Goal: Task Accomplishment & Management: Manage account settings

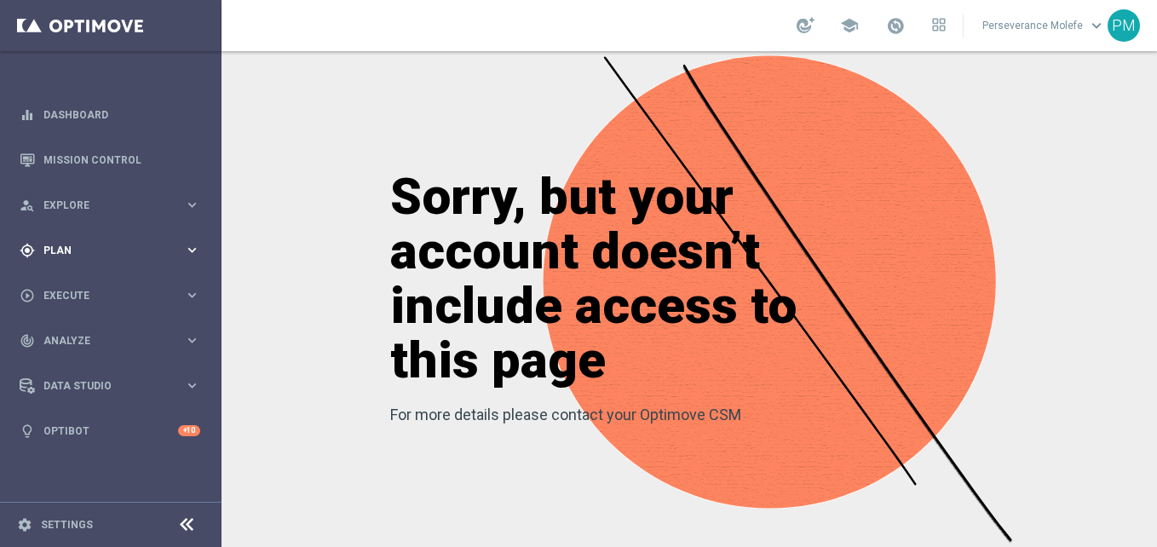
click at [144, 247] on span "Plan" at bounding box center [113, 250] width 141 height 10
click at [79, 344] on accordion "Templates keyboard_arrow_right Optimail Web Push Notifications Webpage Pop-up" at bounding box center [132, 337] width 176 height 26
click at [84, 343] on accordion "Templates keyboard_arrow_right Optimail Web Push Notifications Webpage Pop-up" at bounding box center [132, 337] width 176 height 26
click at [94, 338] on span "Templates" at bounding box center [106, 337] width 122 height 10
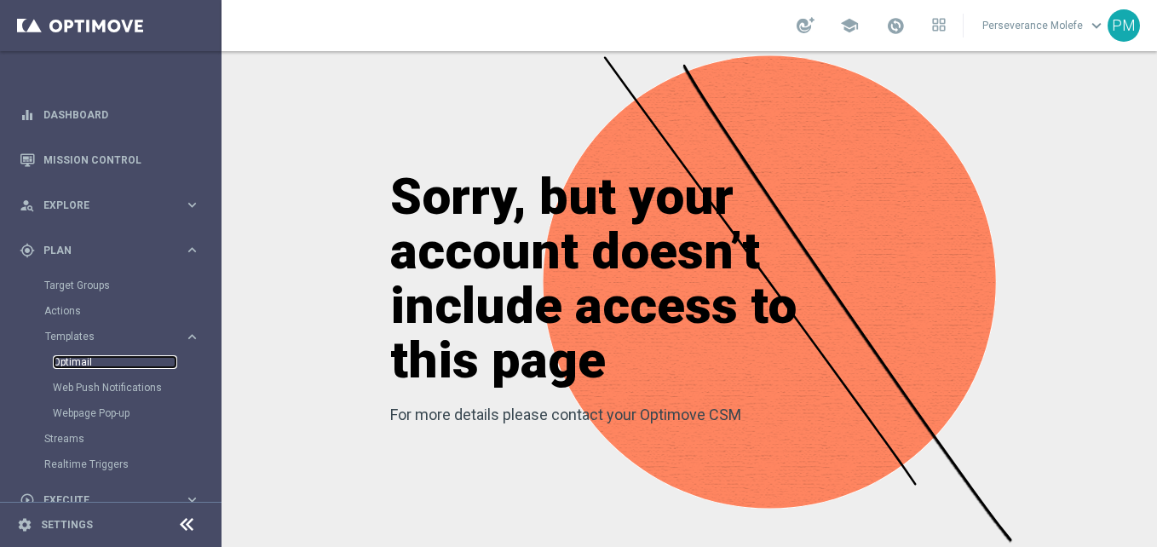
click at [75, 368] on link "Optimail" at bounding box center [115, 362] width 124 height 14
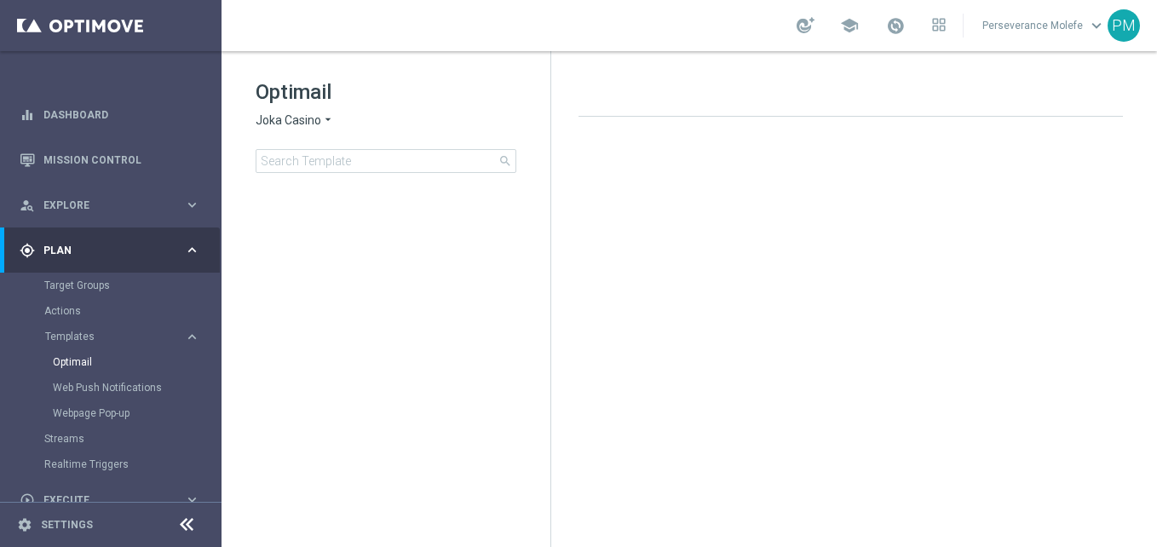
click at [334, 119] on icon "arrow_drop_down" at bounding box center [328, 121] width 14 height 16
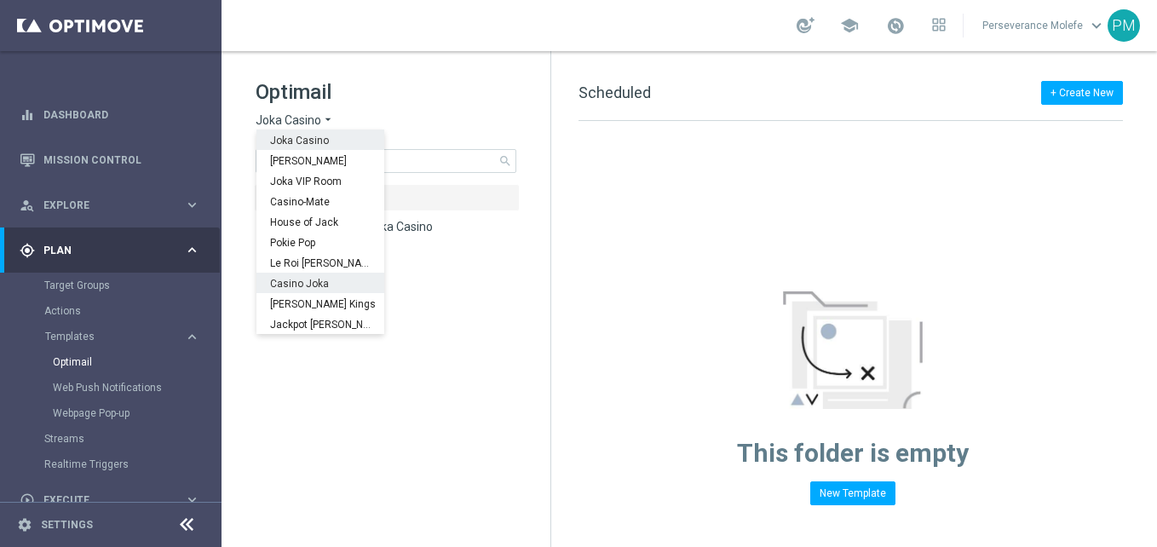
click at [326, 279] on div "Casino Joka" at bounding box center [321, 283] width 128 height 20
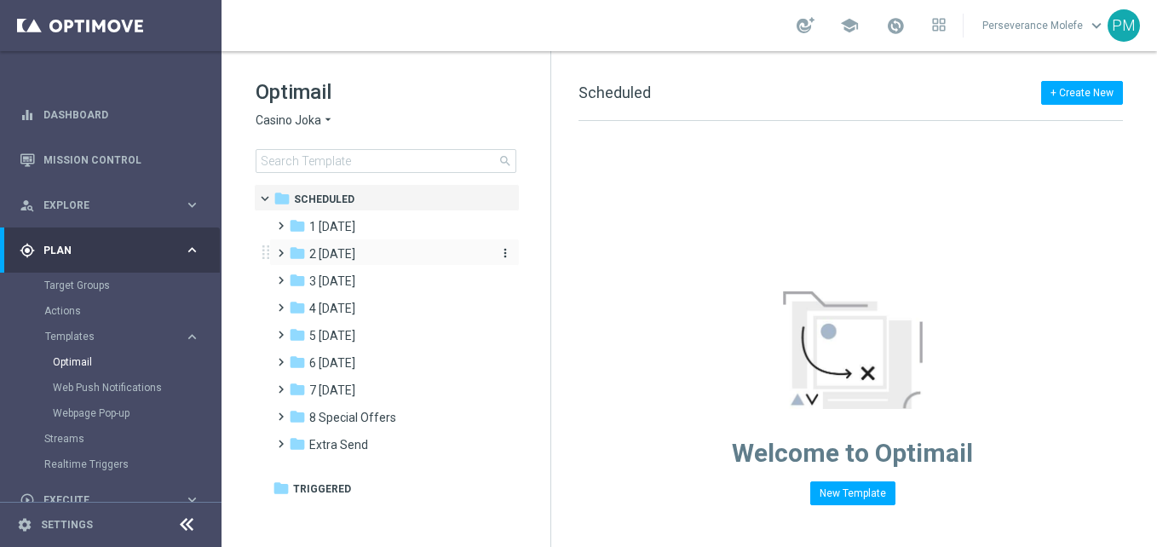
click at [364, 245] on div "folder 2 Wednesday" at bounding box center [387, 255] width 196 height 20
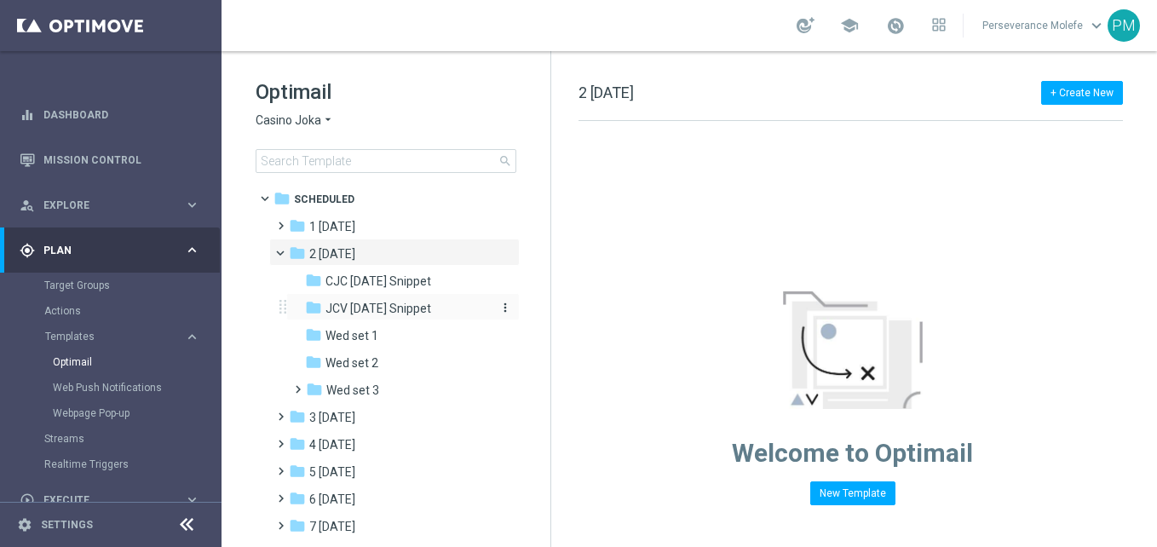
click at [390, 303] on span "JCV [DATE] Snippet" at bounding box center [379, 308] width 106 height 15
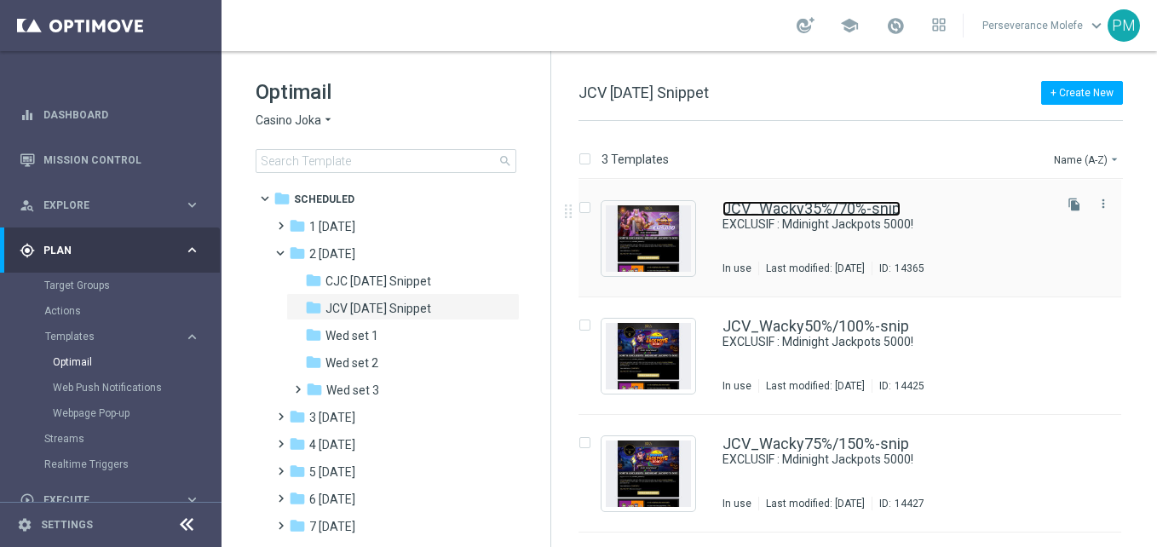
click at [789, 212] on link "JCV_Wacky35%/70%-snip" at bounding box center [812, 208] width 178 height 15
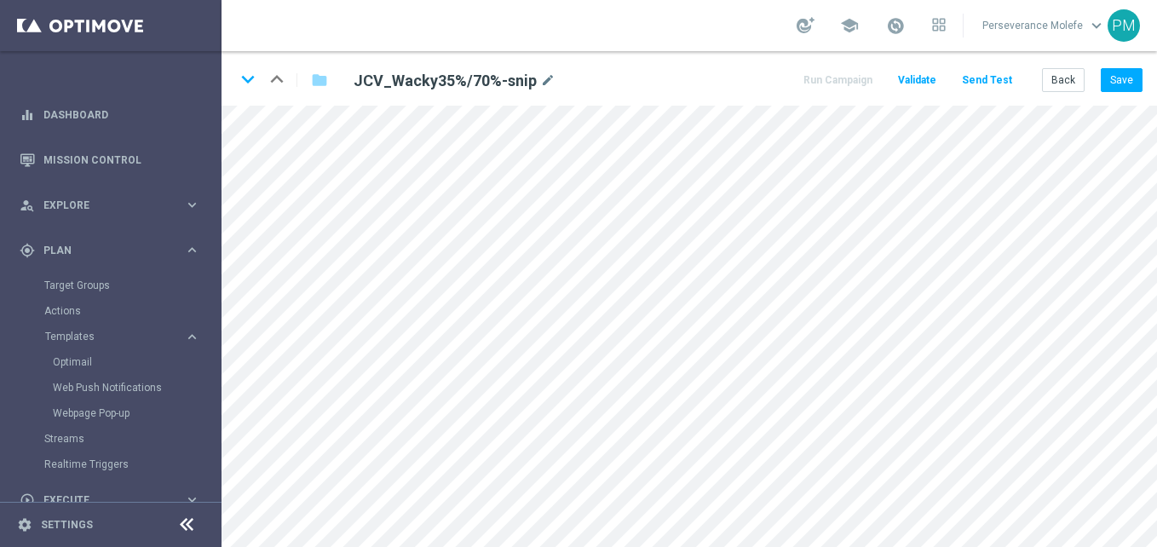
click at [180, 526] on icon at bounding box center [186, 525] width 20 height 20
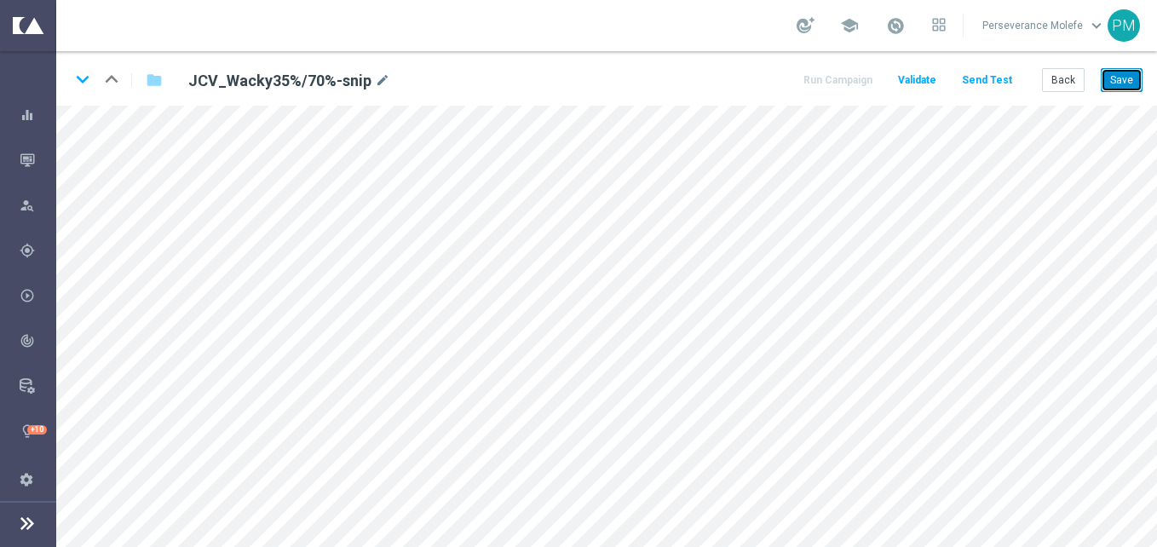
click at [1112, 76] on button "Save" at bounding box center [1122, 80] width 42 height 24
click at [1125, 84] on button "Save" at bounding box center [1122, 80] width 42 height 24
click at [1076, 80] on button "Back" at bounding box center [1063, 80] width 43 height 24
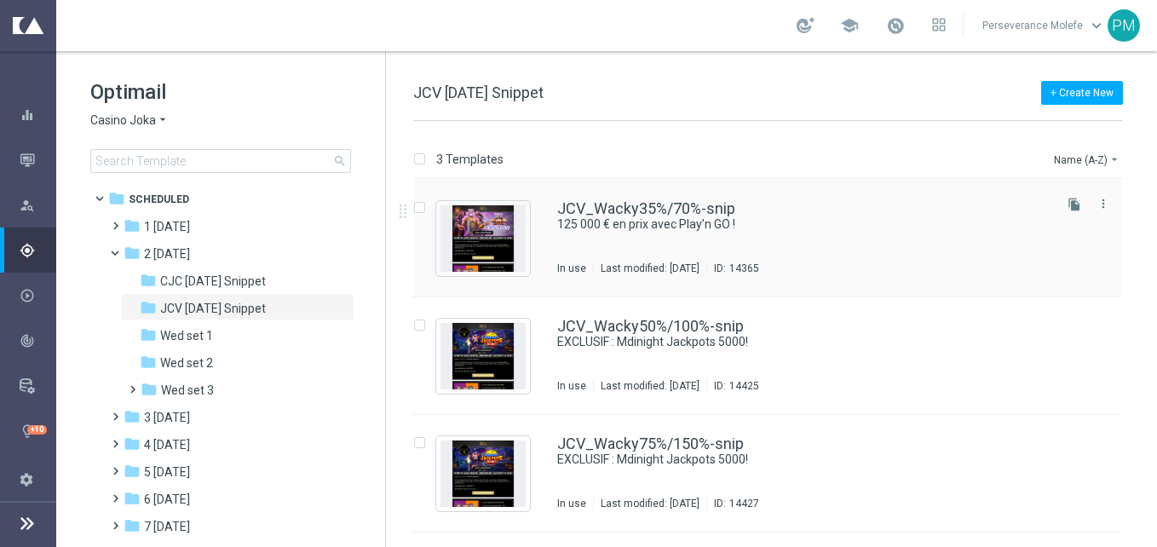
click at [597, 199] on div "JCV_Wacky35%/70%-snip 125 000 € en prix avec Play’n GO ! In use Last modified: …" at bounding box center [767, 239] width 708 height 118
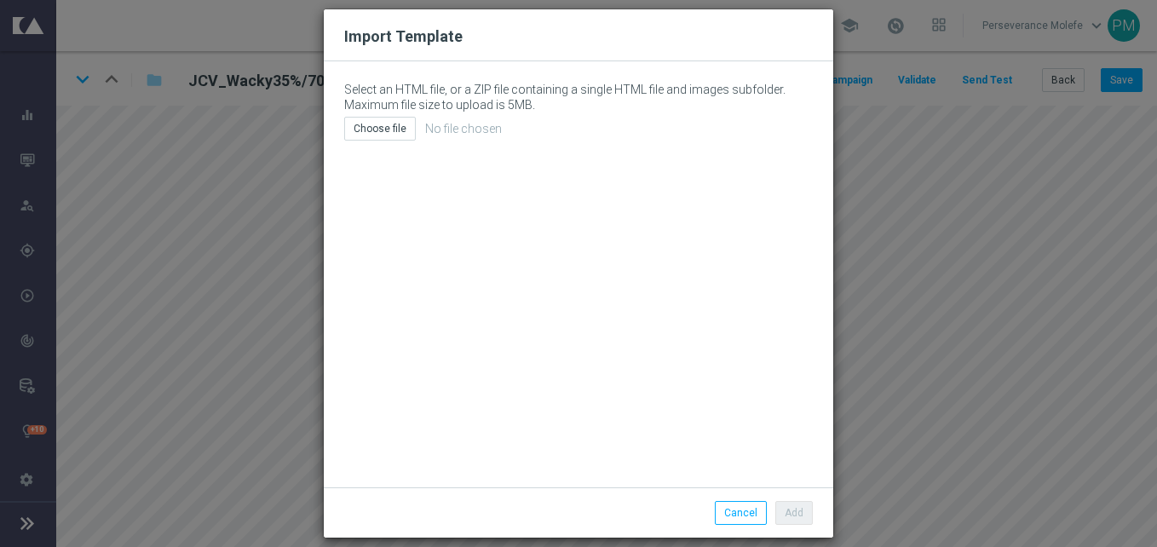
click at [241, 241] on div "Import Template Select an HTML file, or a ZIP file containing a single HTML fil…" at bounding box center [578, 273] width 1157 height 547
click at [749, 511] on button "Cancel" at bounding box center [741, 513] width 52 height 24
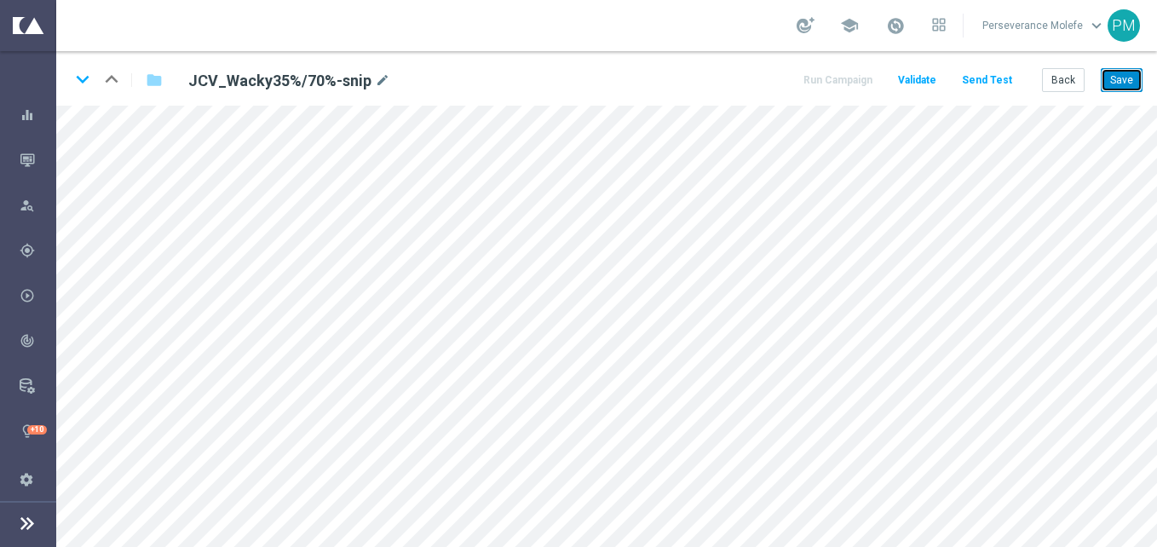
click at [1135, 92] on button "Save" at bounding box center [1122, 80] width 42 height 24
click at [1064, 83] on button "Back" at bounding box center [1063, 80] width 43 height 24
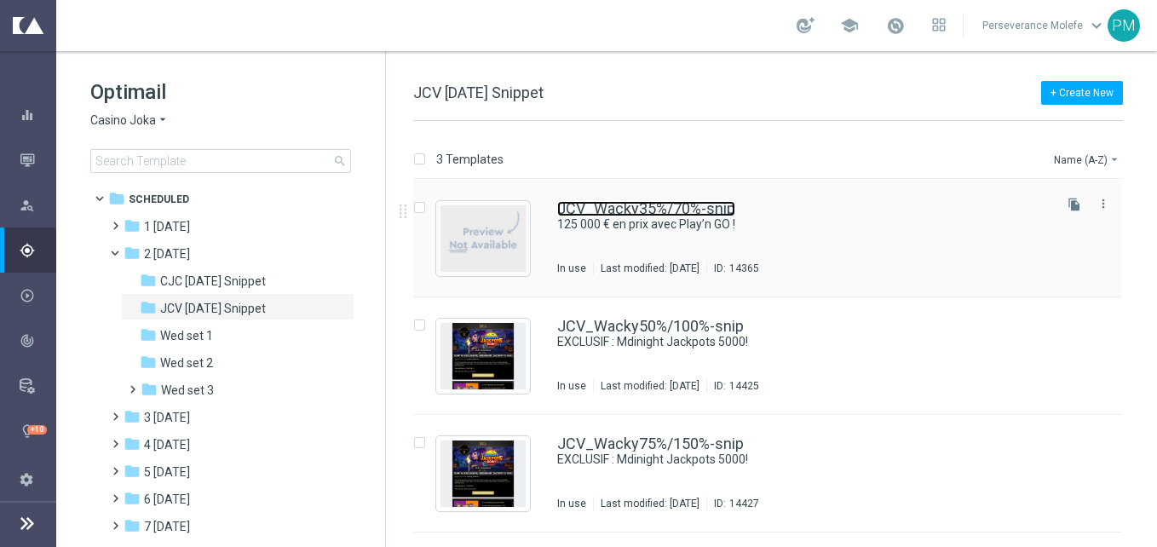
click at [592, 204] on link "JCV_Wacky35%/70%-snip" at bounding box center [646, 208] width 178 height 15
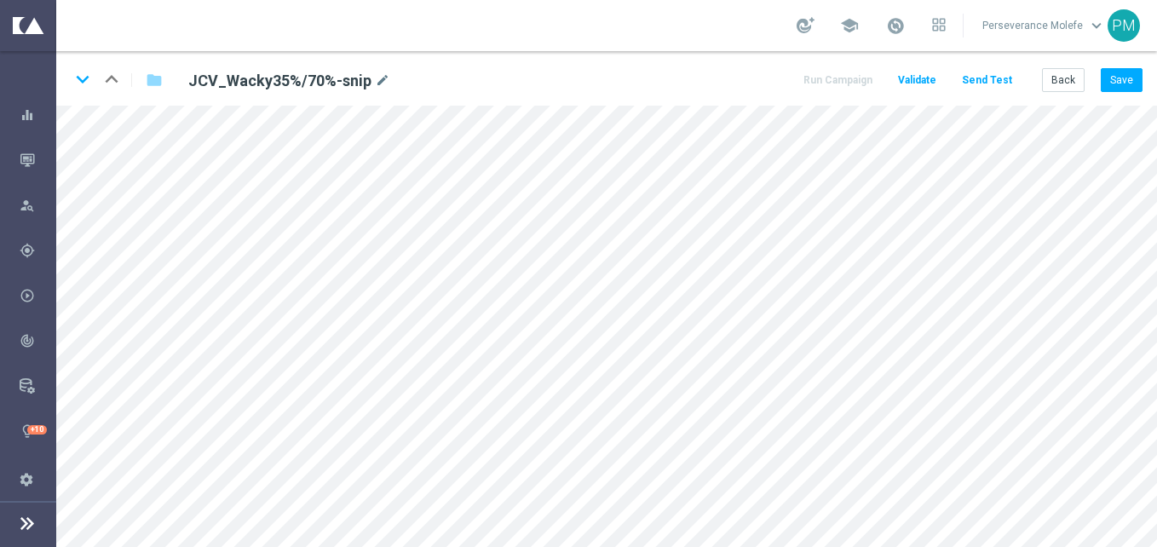
click at [1144, 73] on div "keyboard_arrow_down keyboard_arrow_up folder JCV_Wacky35%/70%-snip mode_edit Ru…" at bounding box center [606, 78] width 1101 height 55
click at [1138, 80] on button "Save" at bounding box center [1122, 80] width 42 height 24
click at [85, 84] on icon "keyboard_arrow_down" at bounding box center [83, 79] width 26 height 26
click at [1121, 86] on button "Save" at bounding box center [1122, 80] width 42 height 24
click at [82, 89] on icon "keyboard_arrow_down" at bounding box center [83, 79] width 26 height 26
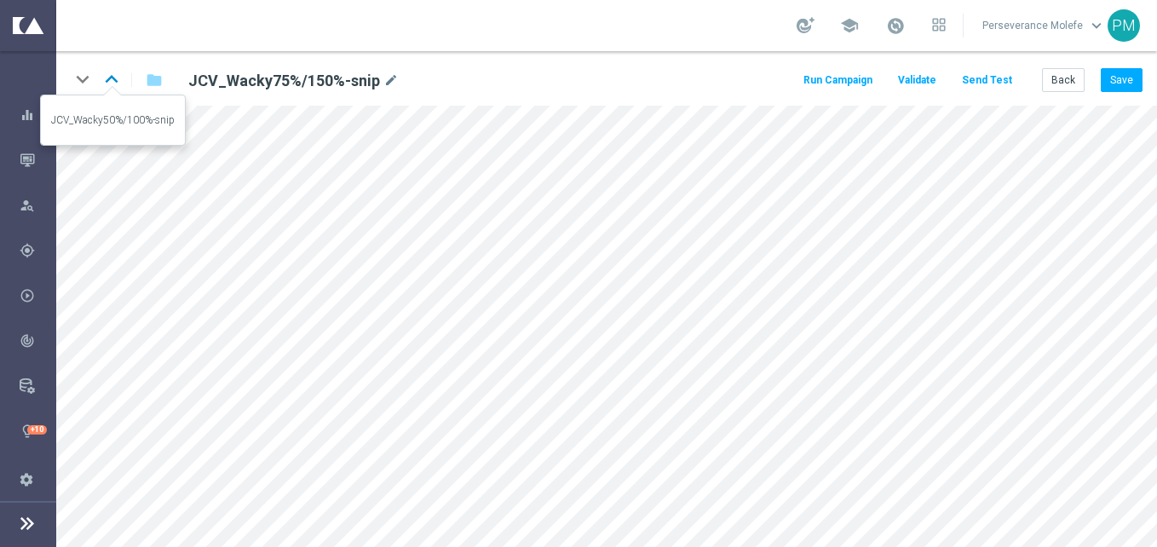
click at [119, 84] on icon "keyboard_arrow_up" at bounding box center [112, 79] width 26 height 26
click at [105, 73] on icon "keyboard_arrow_up" at bounding box center [112, 79] width 26 height 26
click at [86, 78] on icon "keyboard_arrow_down" at bounding box center [83, 79] width 26 height 26
click at [1109, 75] on button "Save" at bounding box center [1122, 80] width 42 height 24
click at [81, 79] on icon "keyboard_arrow_down" at bounding box center [83, 79] width 26 height 26
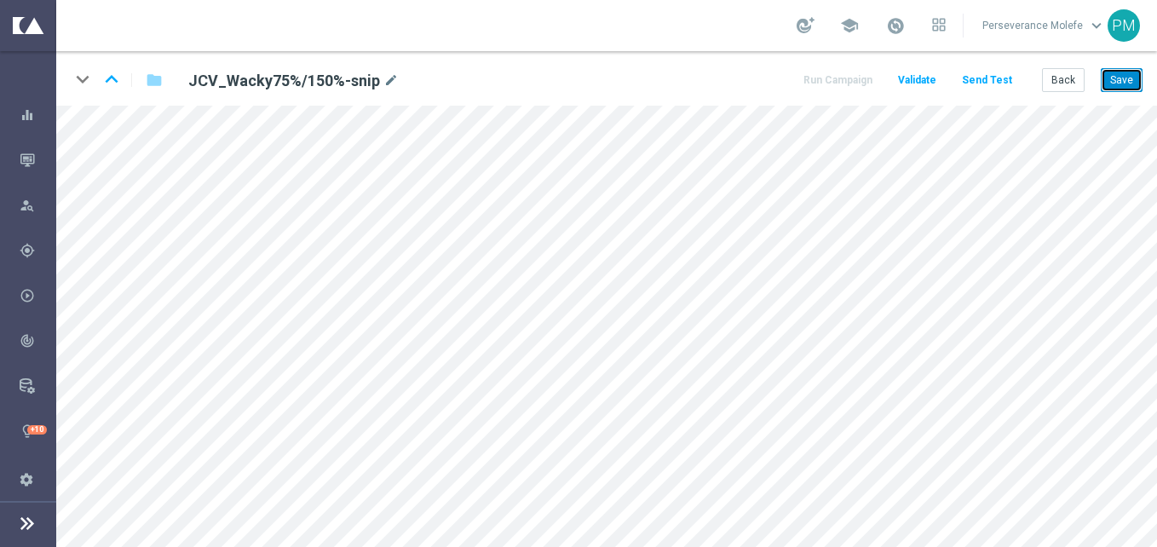
click at [1124, 89] on button "Save" at bounding box center [1122, 80] width 42 height 24
click at [1078, 80] on button "Back" at bounding box center [1063, 80] width 43 height 24
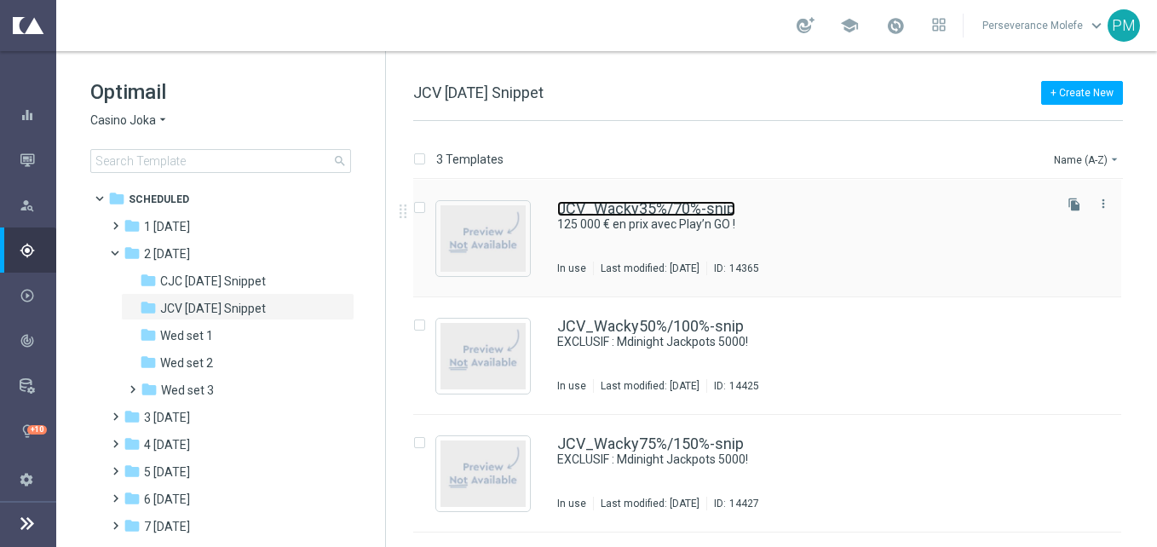
click at [604, 211] on link "JCV_Wacky35%/70%-snip" at bounding box center [646, 208] width 178 height 15
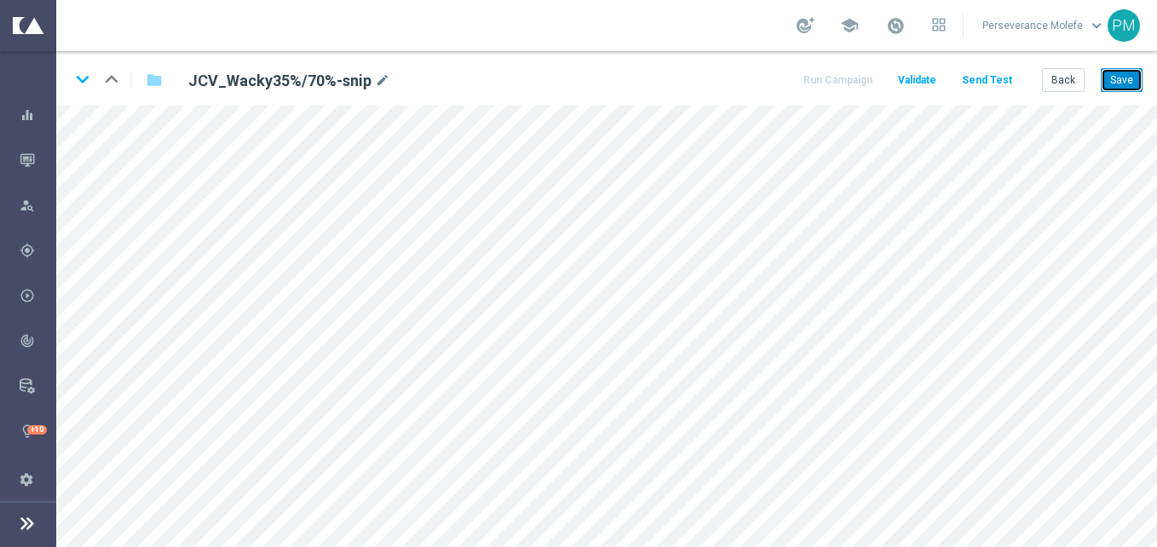
click at [1127, 75] on button "Save" at bounding box center [1122, 80] width 42 height 24
click at [1112, 78] on button "Save" at bounding box center [1122, 80] width 42 height 24
click at [1060, 81] on button "Back" at bounding box center [1063, 80] width 43 height 24
click at [1048, 75] on button "Back" at bounding box center [1063, 80] width 43 height 24
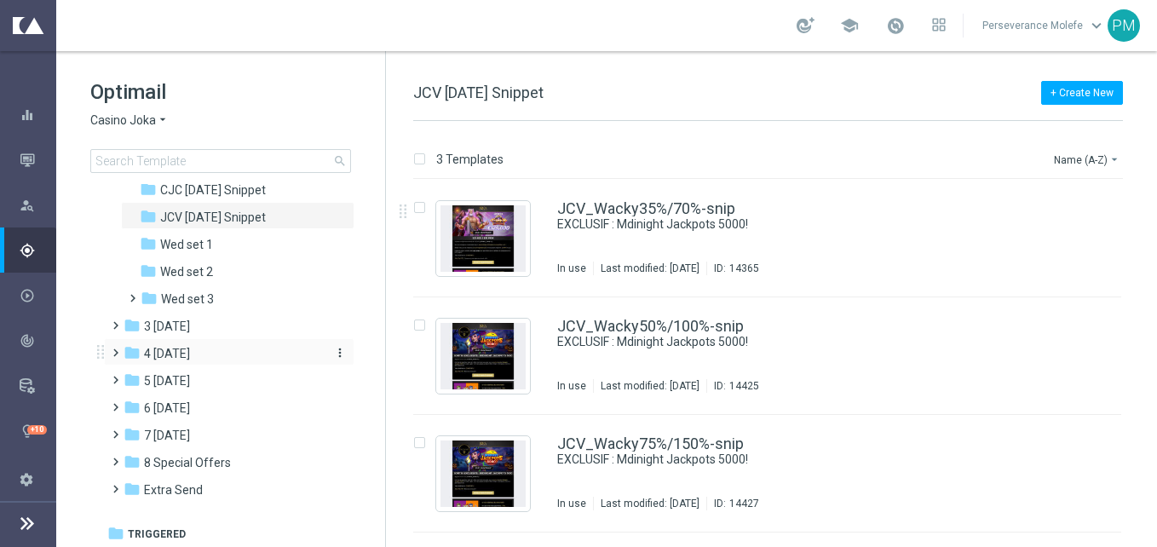
scroll to position [94, 0]
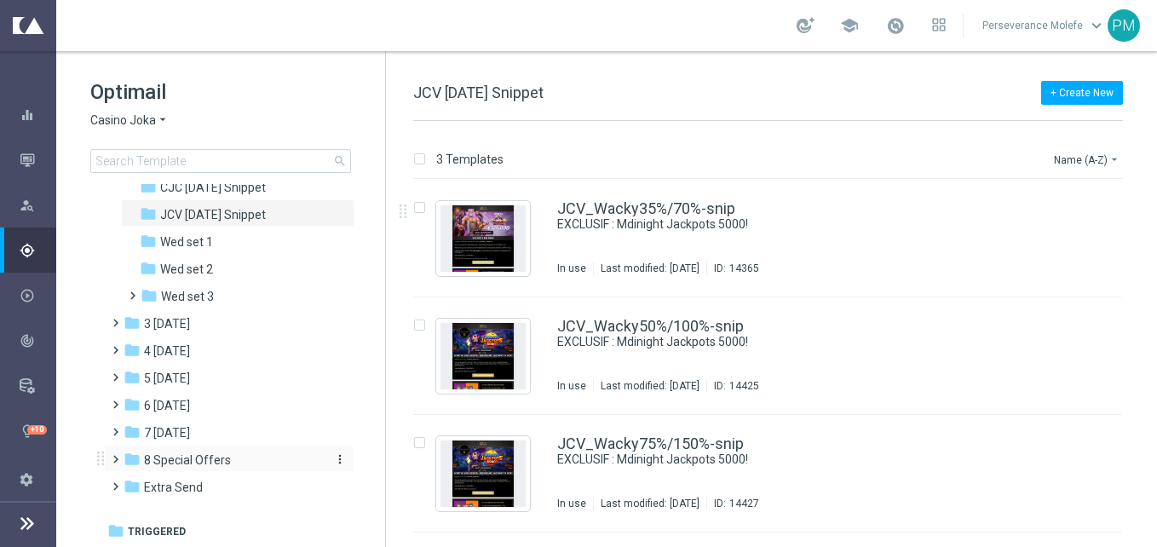
click at [212, 453] on span "8 Special Offers" at bounding box center [187, 460] width 87 height 15
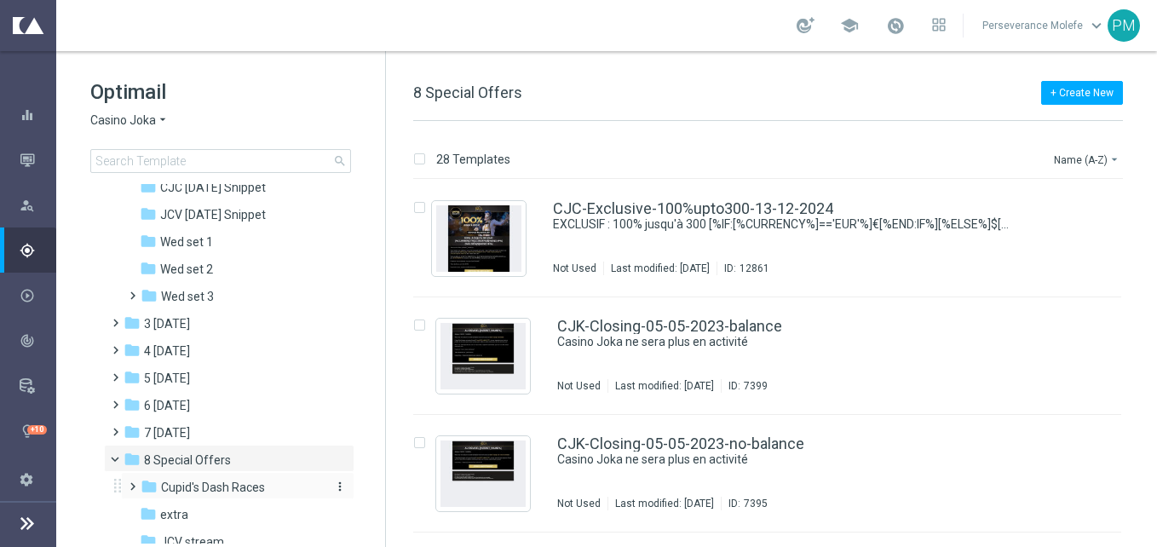
click at [220, 494] on span "Cupid's Dash Races" at bounding box center [213, 487] width 104 height 15
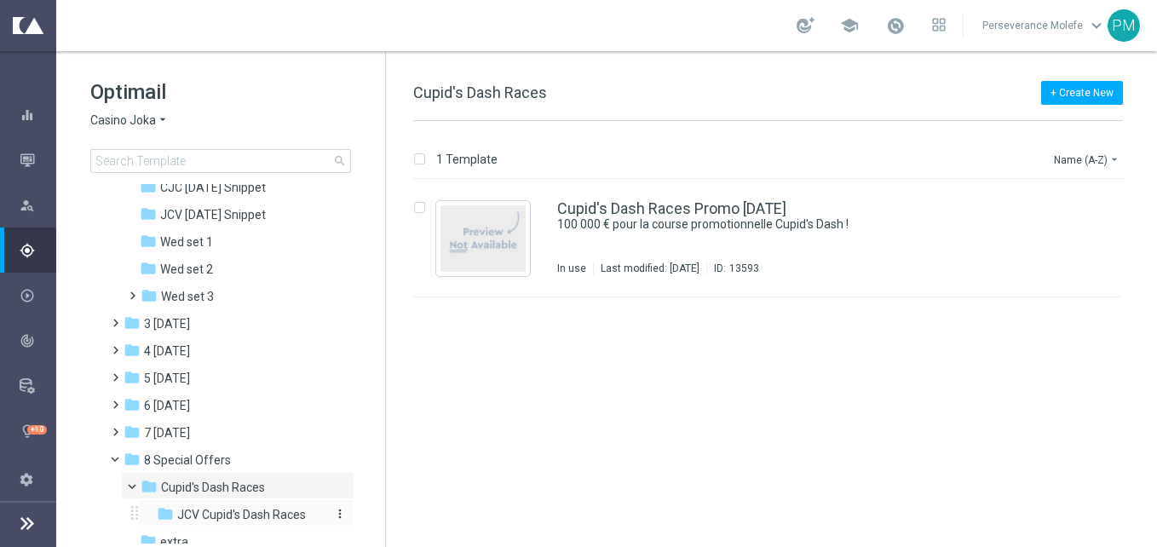
click at [228, 516] on span "JCV Cupid's Dash Races" at bounding box center [241, 514] width 129 height 15
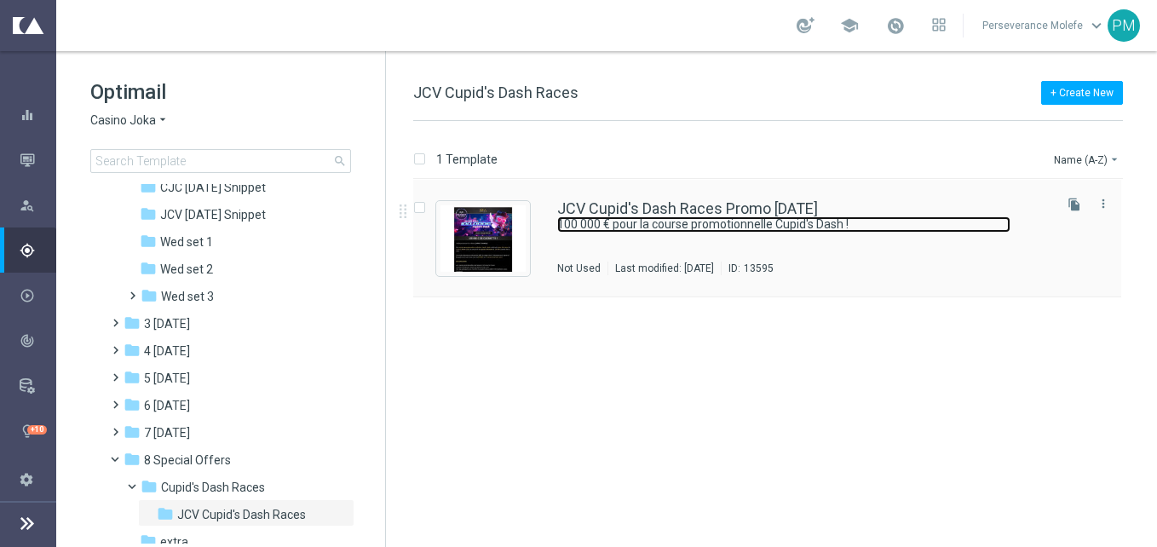
click at [662, 218] on link "100 000 € pour la course promotionnelle Cupid's Dash !" at bounding box center [783, 224] width 453 height 16
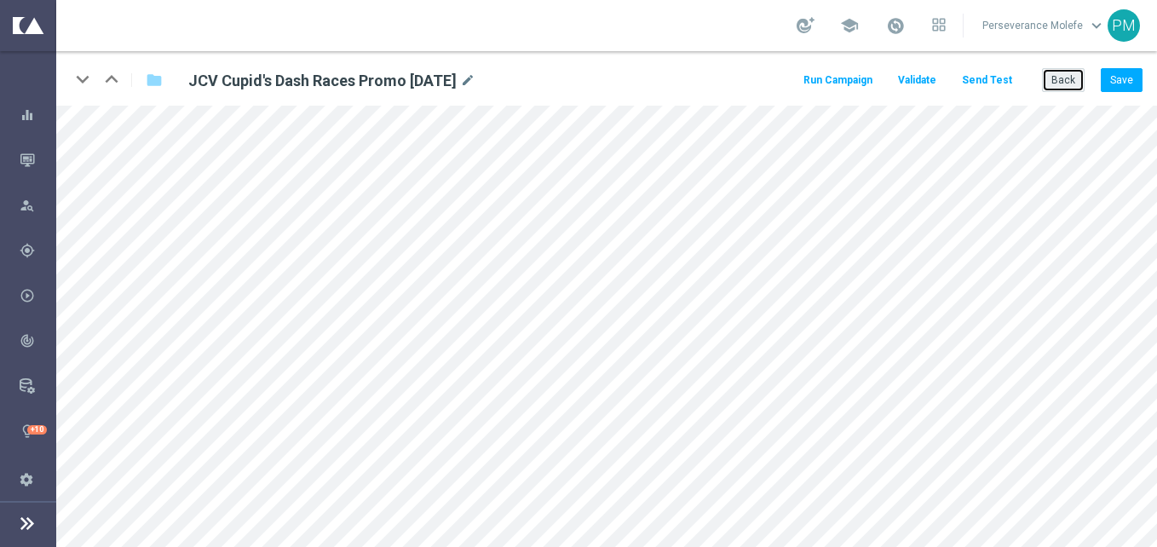
click at [1053, 76] on button "Back" at bounding box center [1063, 80] width 43 height 24
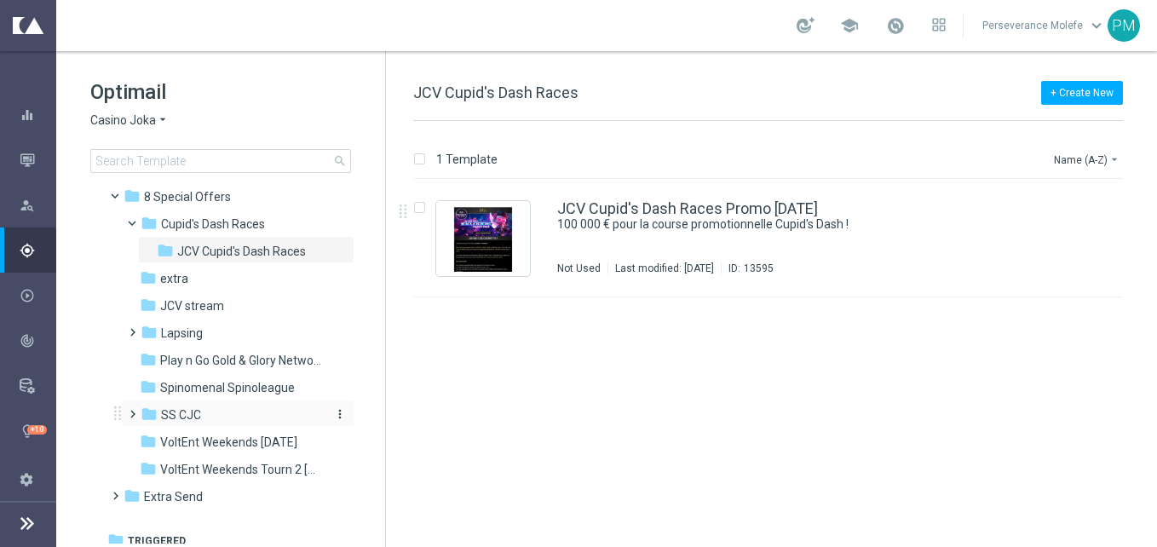
scroll to position [230, 0]
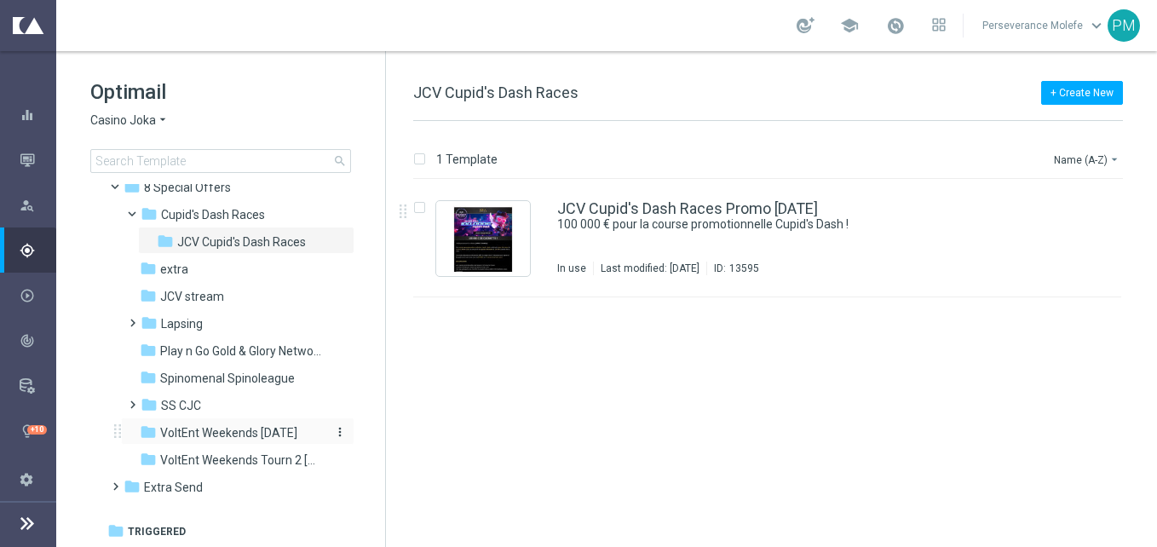
click at [239, 425] on span "VoltEnt Weekends 21.03.25" at bounding box center [228, 432] width 137 height 15
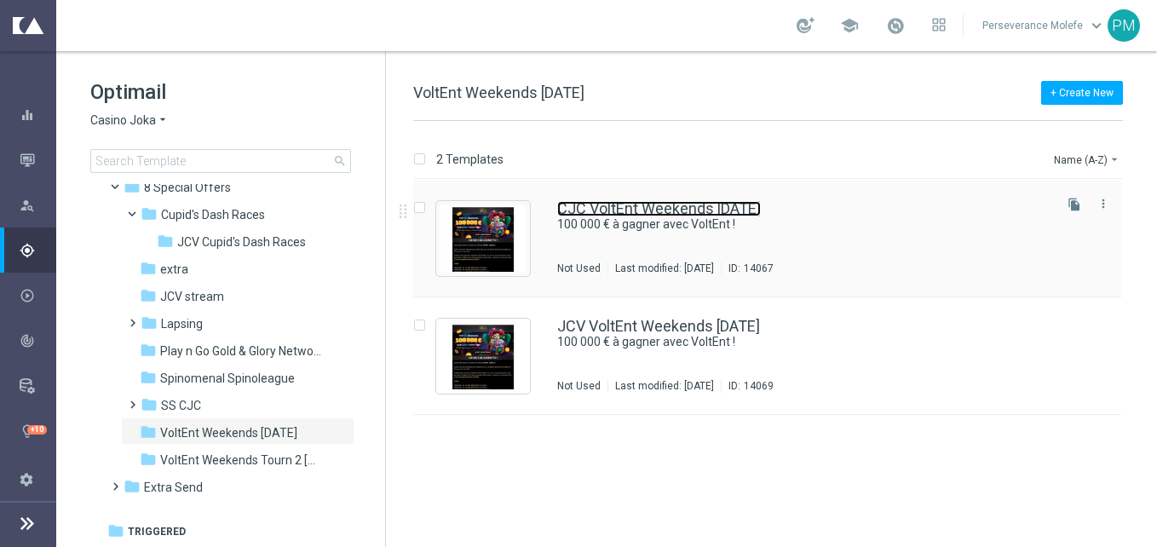
click at [666, 208] on link "CJC VoltEnt Weekends 21.03.25" at bounding box center [659, 208] width 204 height 15
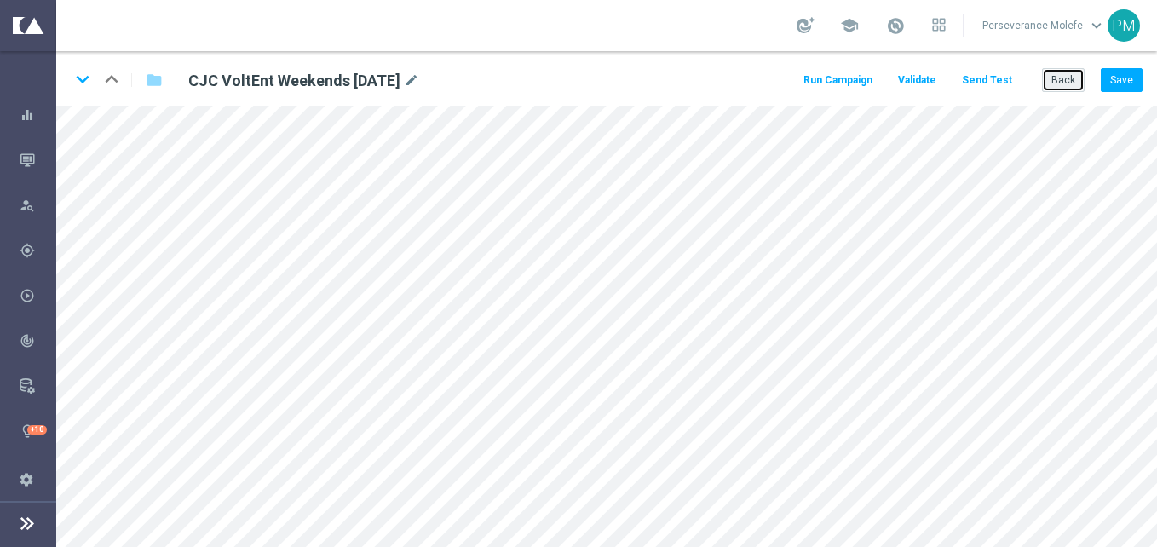
click at [1065, 71] on button "Back" at bounding box center [1063, 80] width 43 height 24
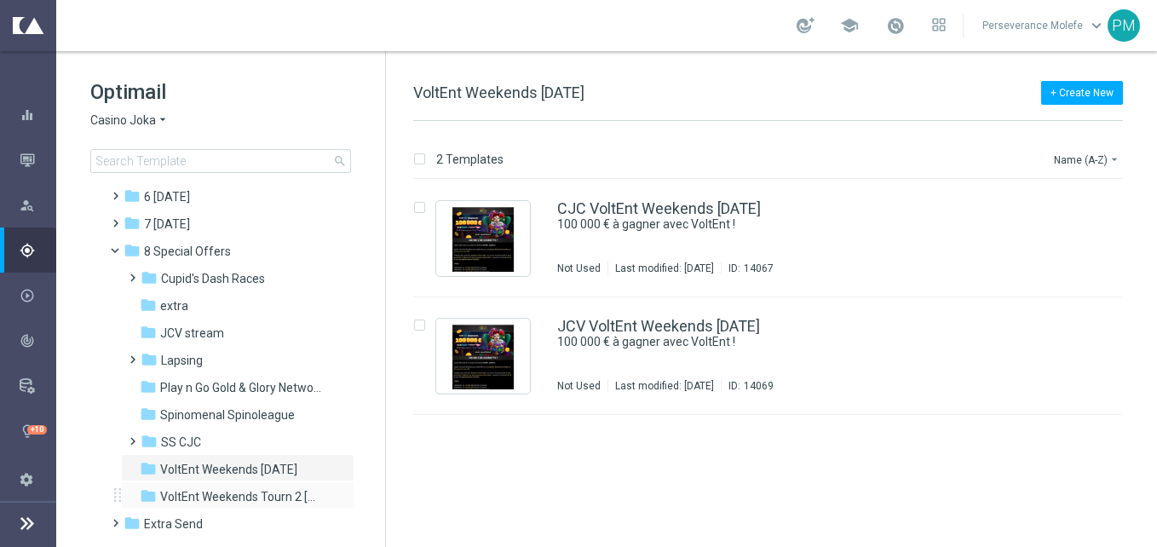
scroll to position [203, 0]
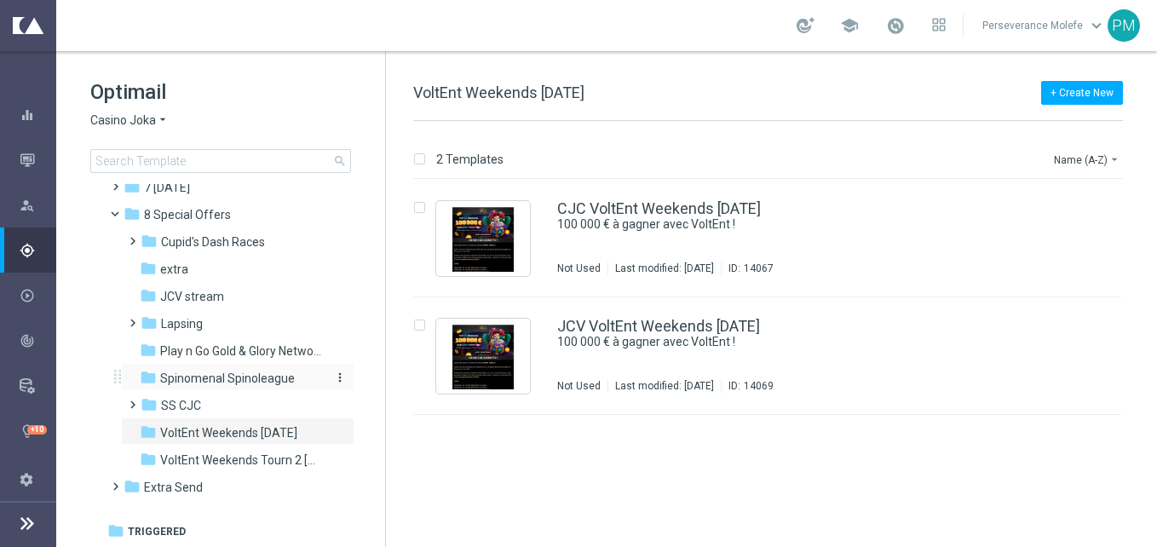
click at [214, 384] on span "Spinomenal Spinoleague" at bounding box center [227, 378] width 135 height 15
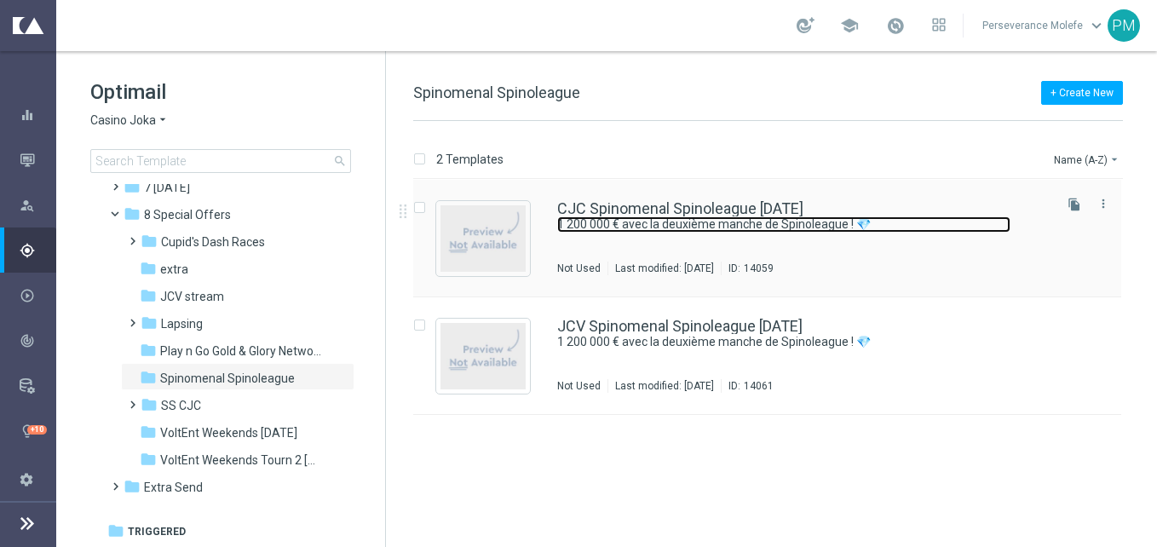
click at [654, 221] on link "1 200 000 € avec la deuxième manche de Spinoleague ! 💎" at bounding box center [783, 224] width 453 height 16
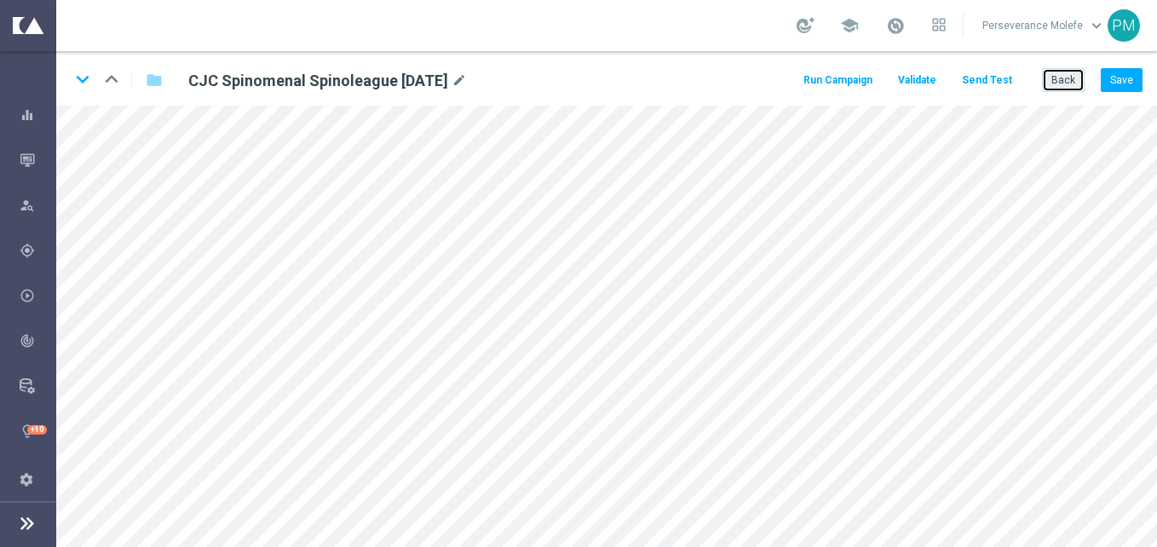
click at [1070, 80] on button "Back" at bounding box center [1063, 80] width 43 height 24
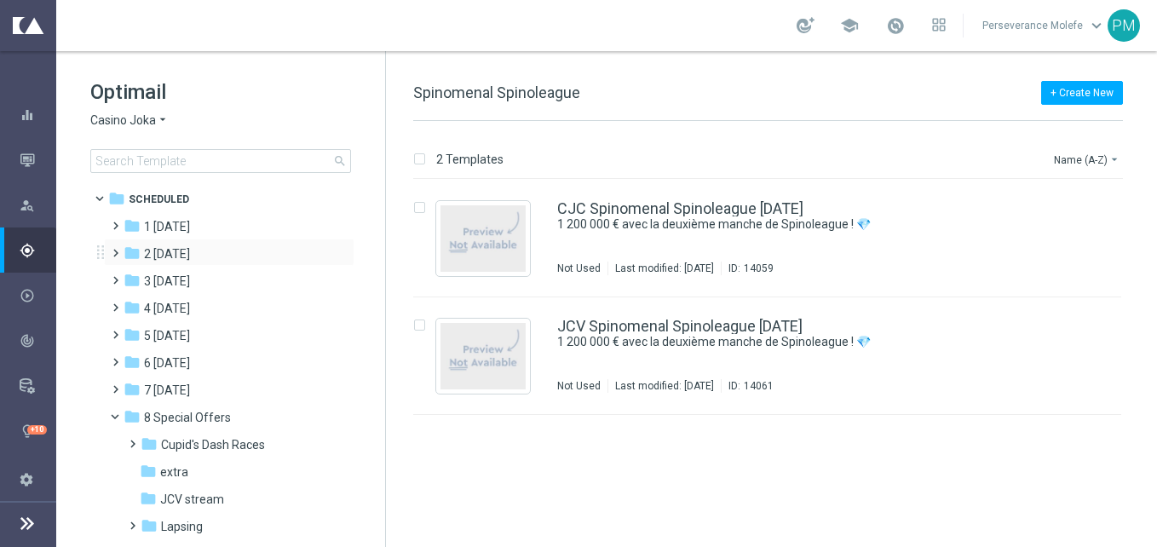
click at [199, 265] on div "folder 2 Wednesday more_vert" at bounding box center [229, 252] width 251 height 27
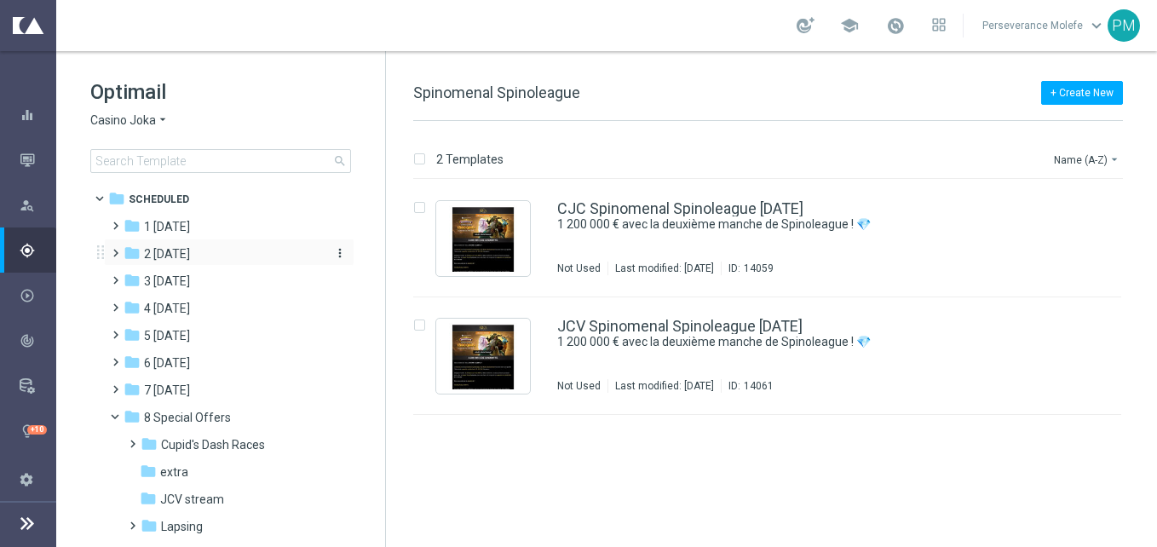
click at [248, 256] on div "folder 2 Wednesday" at bounding box center [222, 255] width 196 height 20
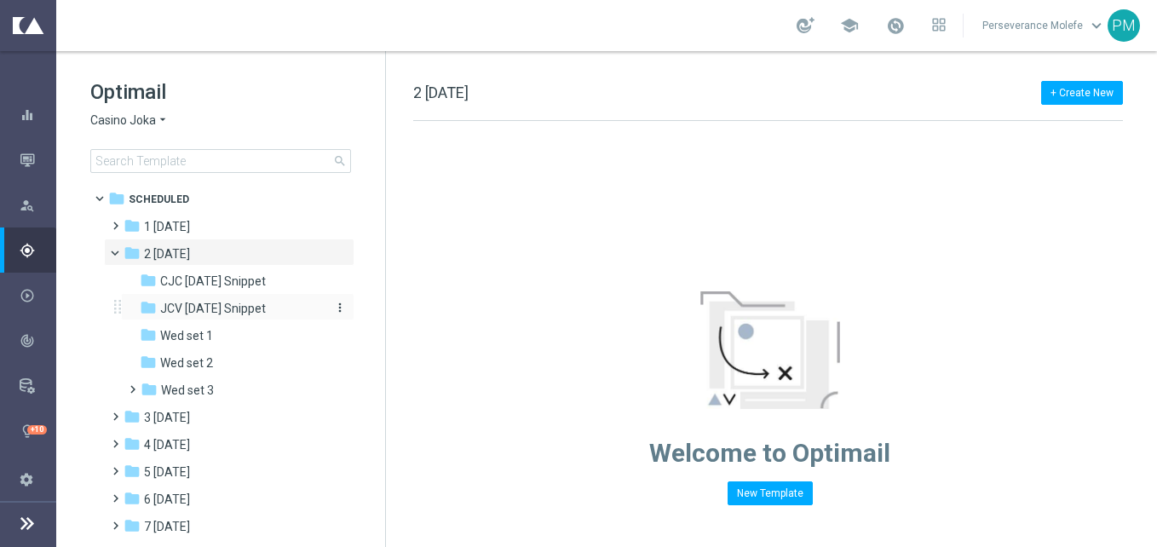
click at [222, 303] on span "JCV [DATE] Snippet" at bounding box center [213, 308] width 106 height 15
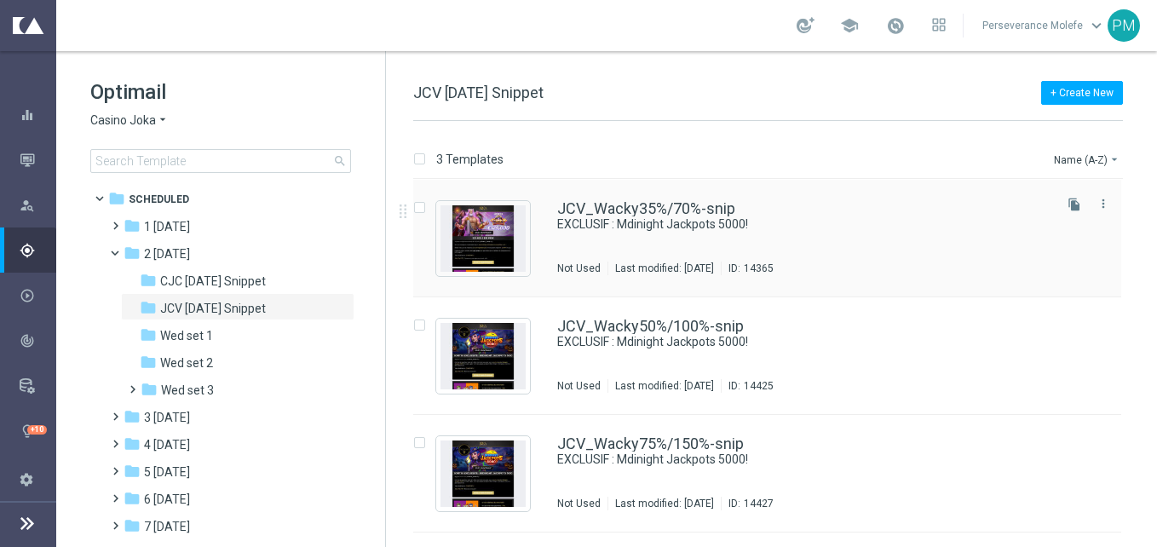
click at [556, 199] on div "JCV_Wacky35%/70%-snip EXCLUSIF : Mdinight Jackpots 5000! Not Used Last modified…" at bounding box center [767, 239] width 708 height 118
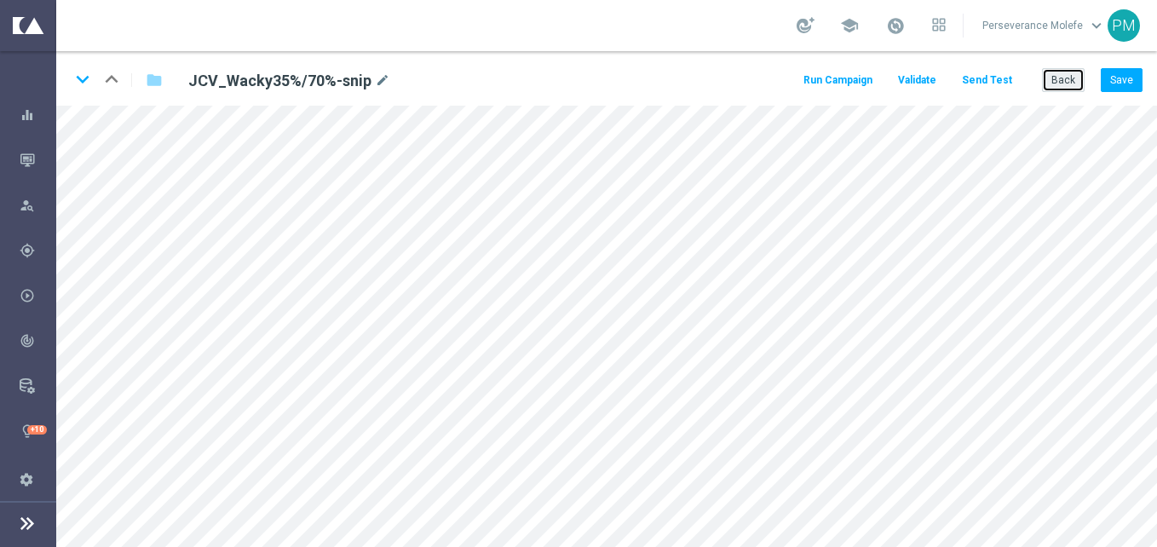
click at [1076, 71] on button "Back" at bounding box center [1063, 80] width 43 height 24
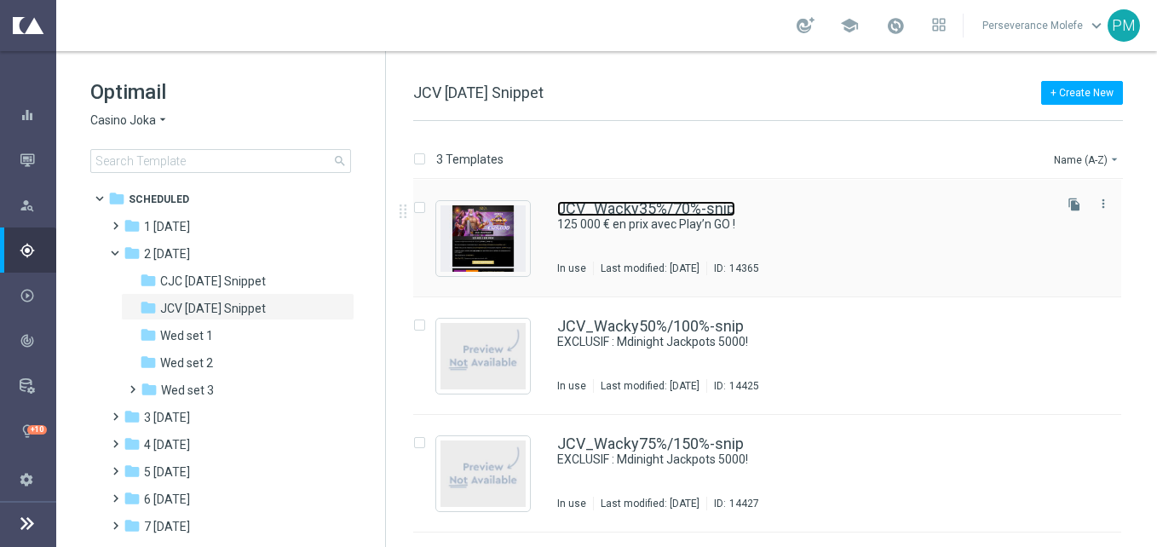
click at [688, 216] on link "JCV_Wacky35%/70%-snip" at bounding box center [646, 208] width 178 height 15
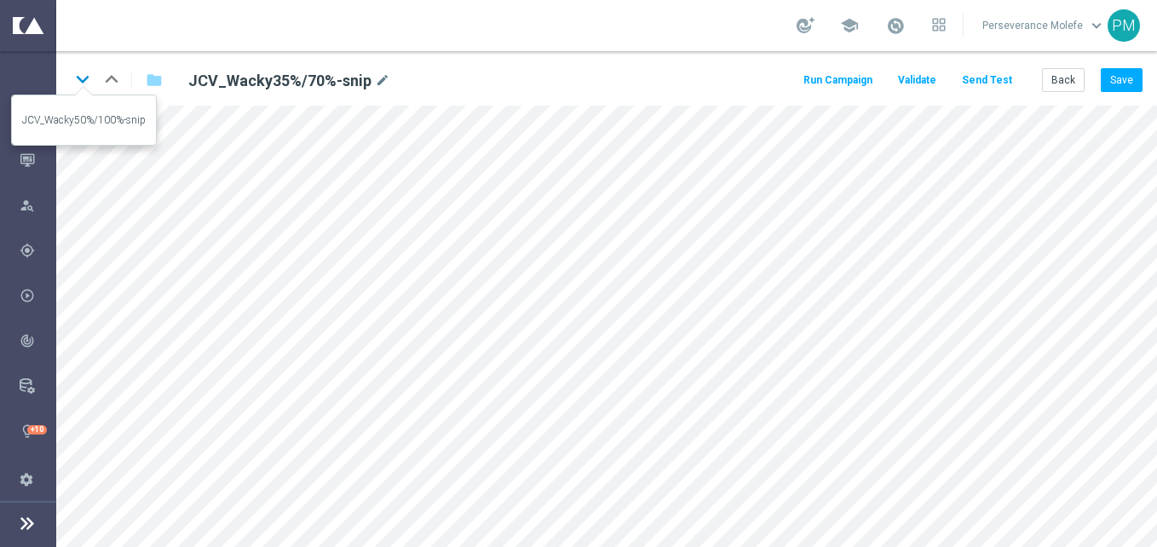
click at [89, 82] on icon "keyboard_arrow_down" at bounding box center [83, 79] width 26 height 26
click at [86, 80] on icon "keyboard_arrow_down" at bounding box center [83, 79] width 26 height 26
click at [1063, 70] on button "Back" at bounding box center [1063, 80] width 43 height 24
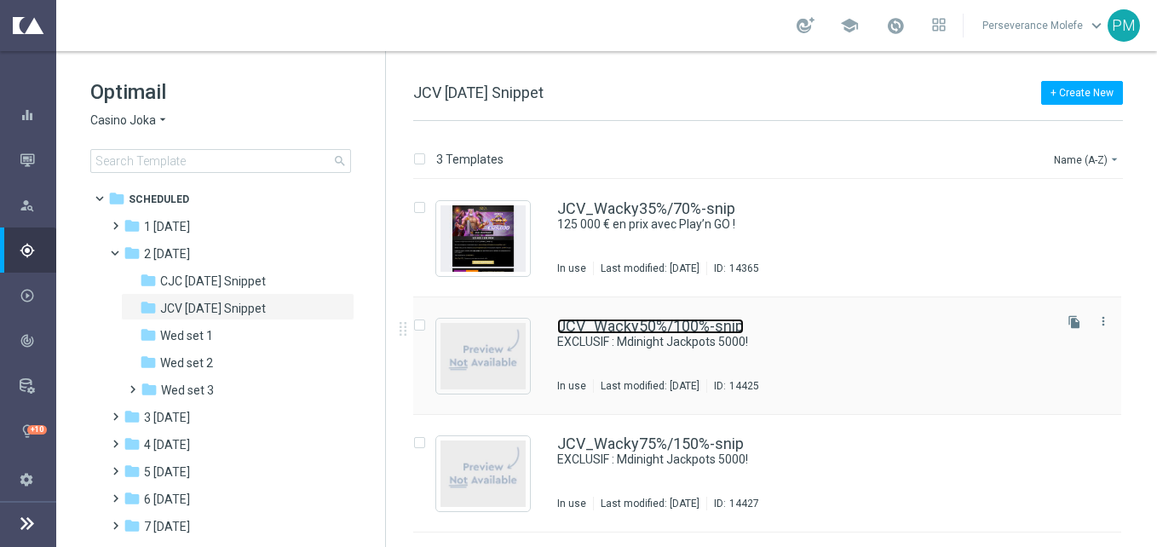
click at [589, 326] on link "JCV_Wacky50%/100%-snip" at bounding box center [650, 326] width 187 height 15
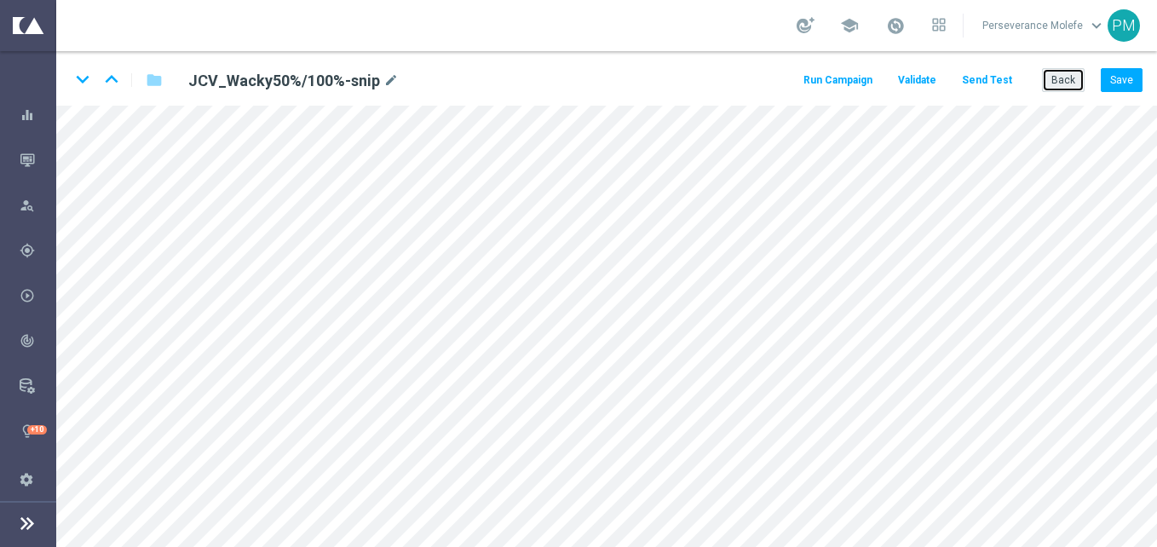
click at [1053, 88] on button "Back" at bounding box center [1063, 80] width 43 height 24
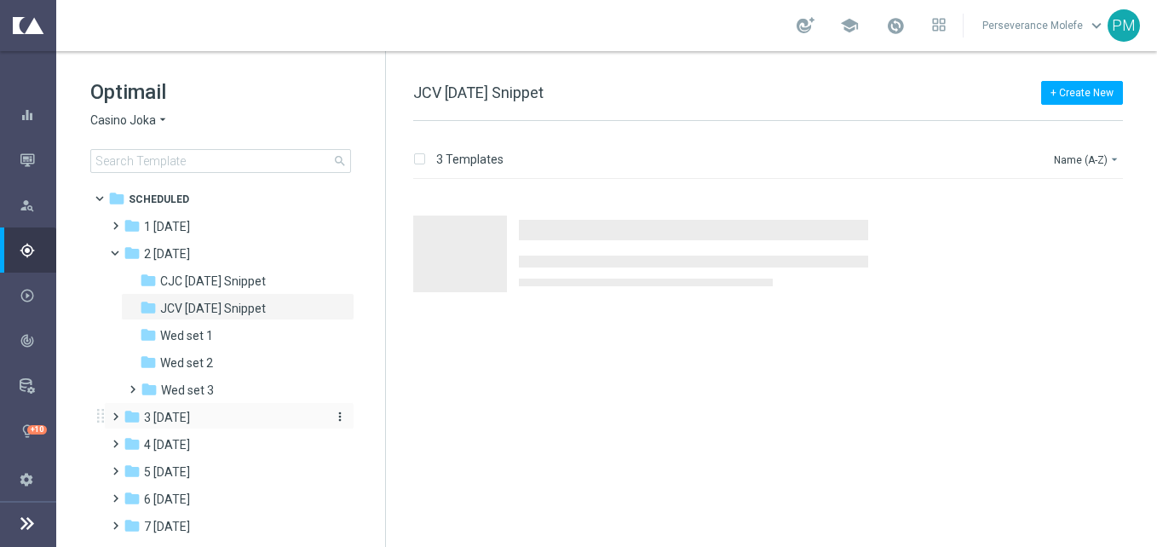
click at [190, 423] on span "3 [DATE]" at bounding box center [167, 417] width 46 height 15
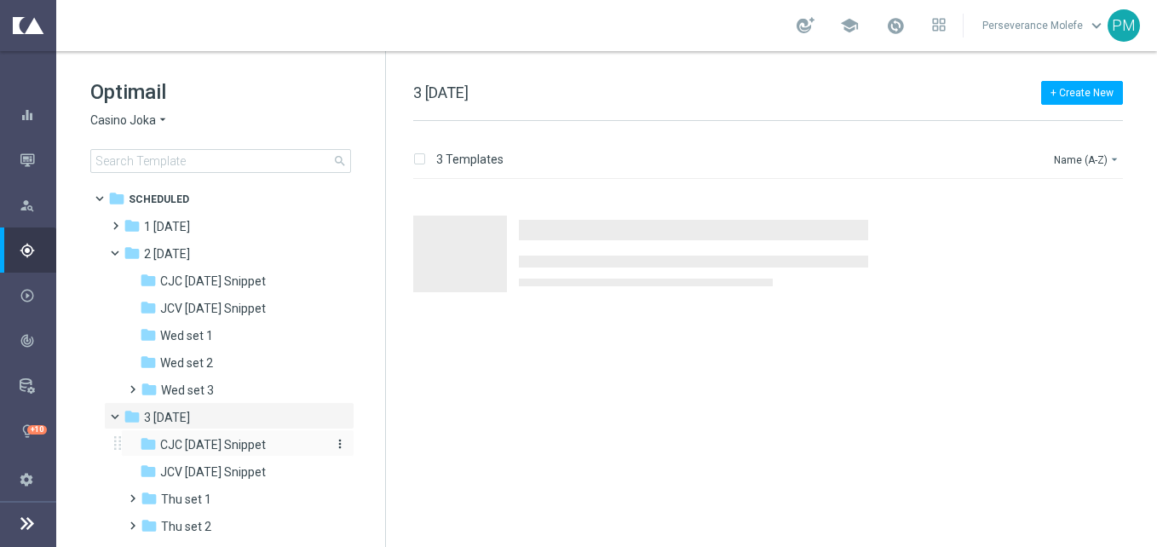
click at [226, 452] on span "CJC [DATE] Snippet" at bounding box center [213, 444] width 106 height 15
click at [266, 479] on span "JCV [DATE] Snippet" at bounding box center [213, 472] width 106 height 15
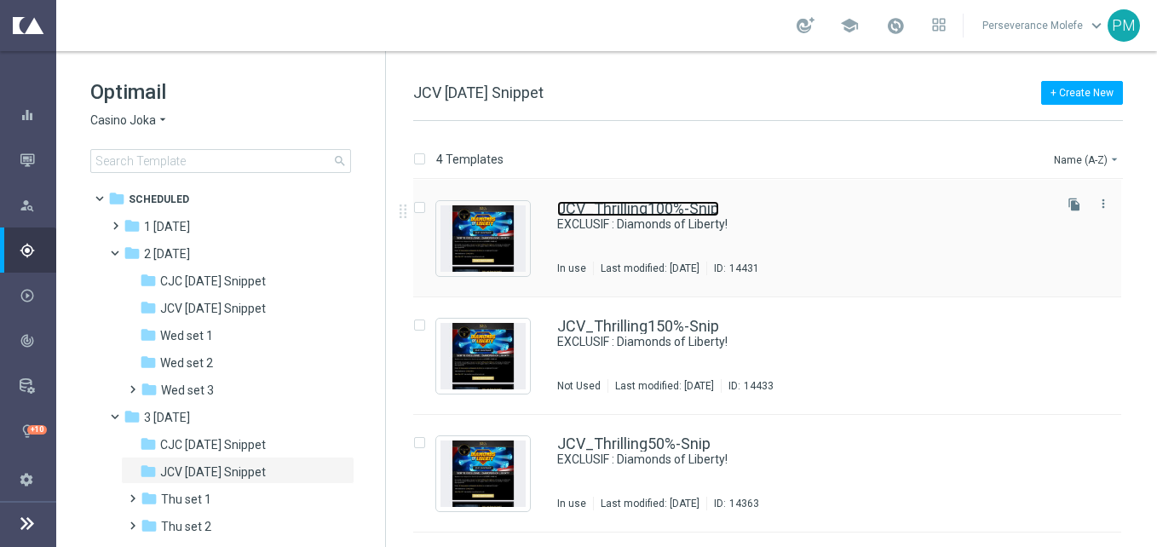
click at [632, 207] on link "JCV_Thrilling100%-Snip" at bounding box center [638, 208] width 162 height 15
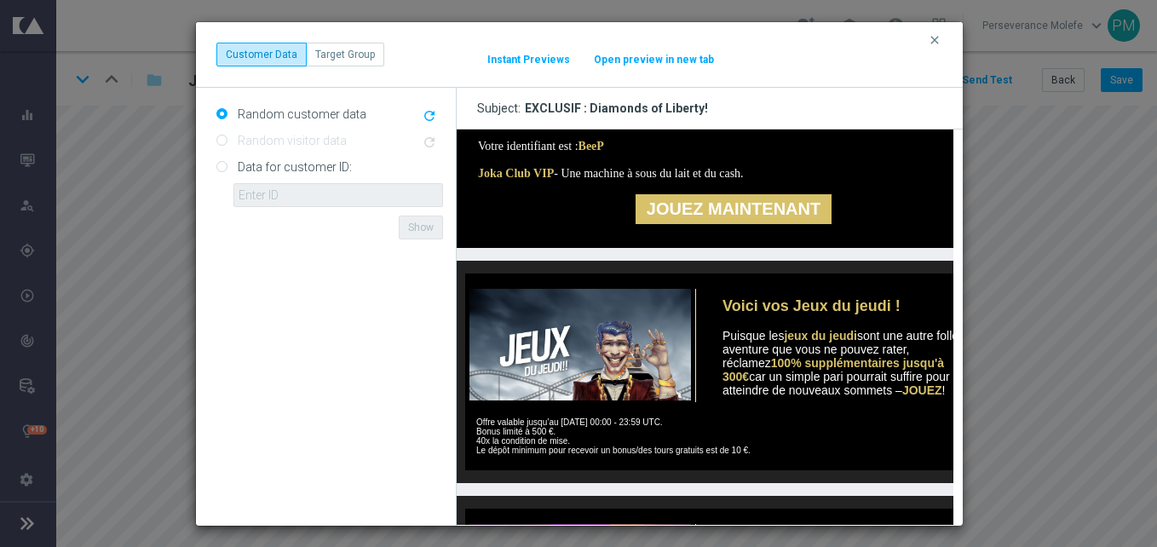
scroll to position [426, 0]
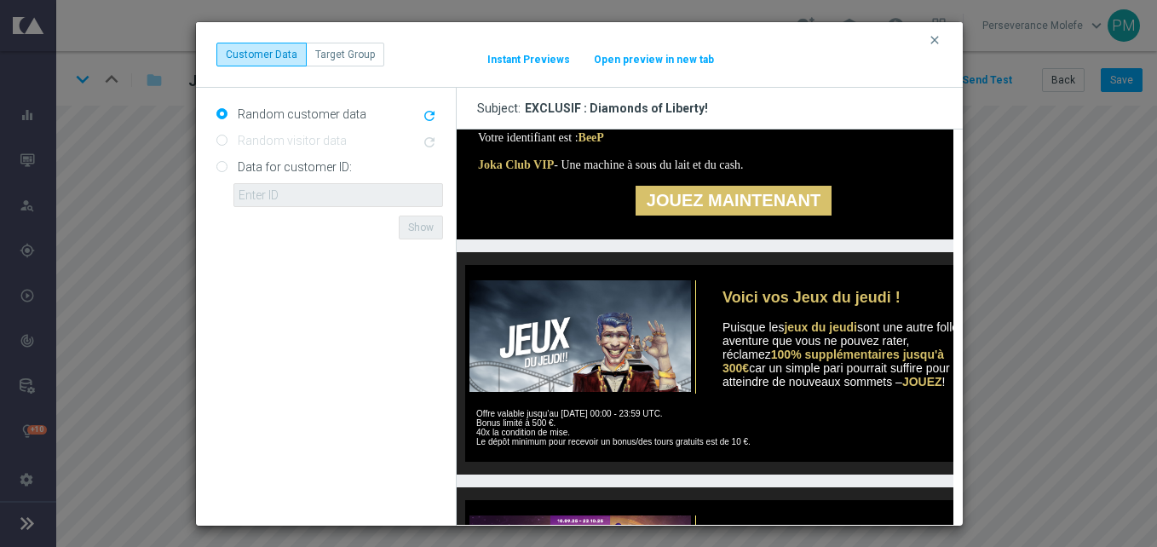
click at [649, 53] on button "Open preview in new tab" at bounding box center [654, 60] width 122 height 14
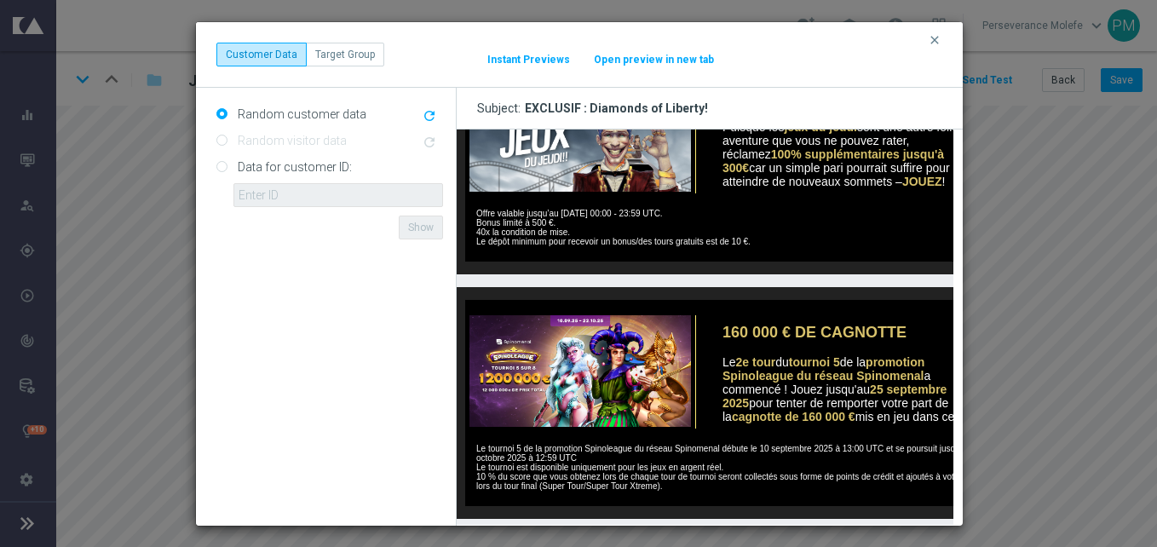
scroll to position [794, 0]
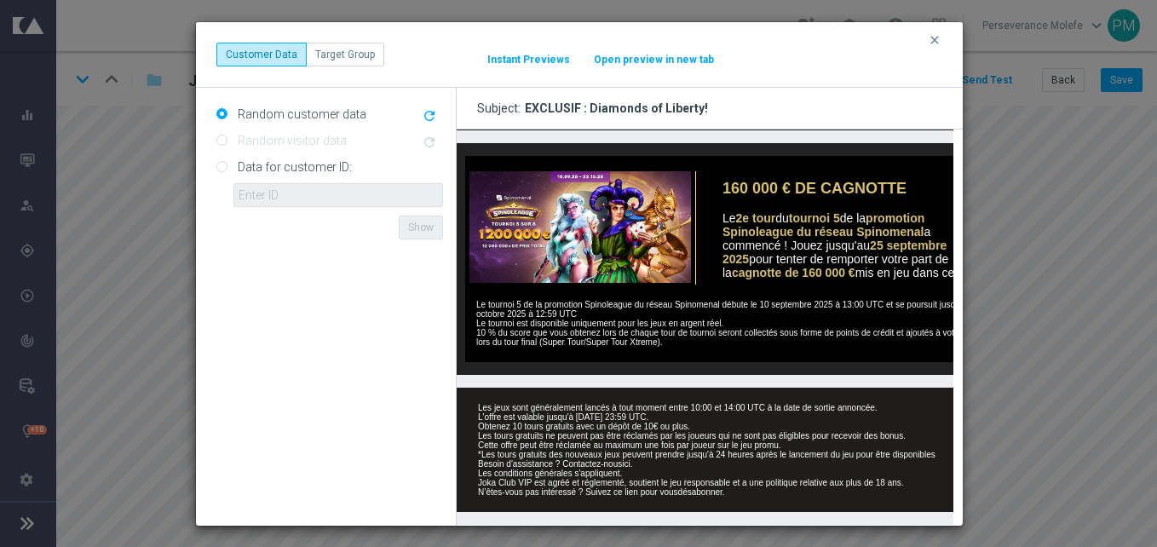
drag, startPoint x: 936, startPoint y: 41, endPoint x: 923, endPoint y: 38, distance: 13.0
click at [936, 41] on icon "clear" at bounding box center [935, 40] width 14 height 14
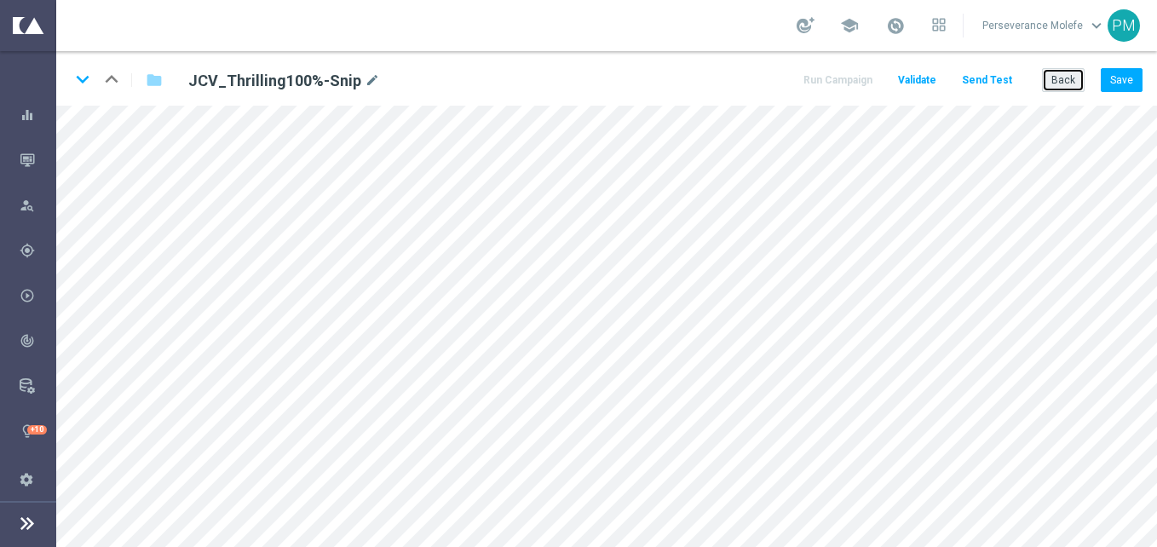
click at [1073, 82] on button "Back" at bounding box center [1063, 80] width 43 height 24
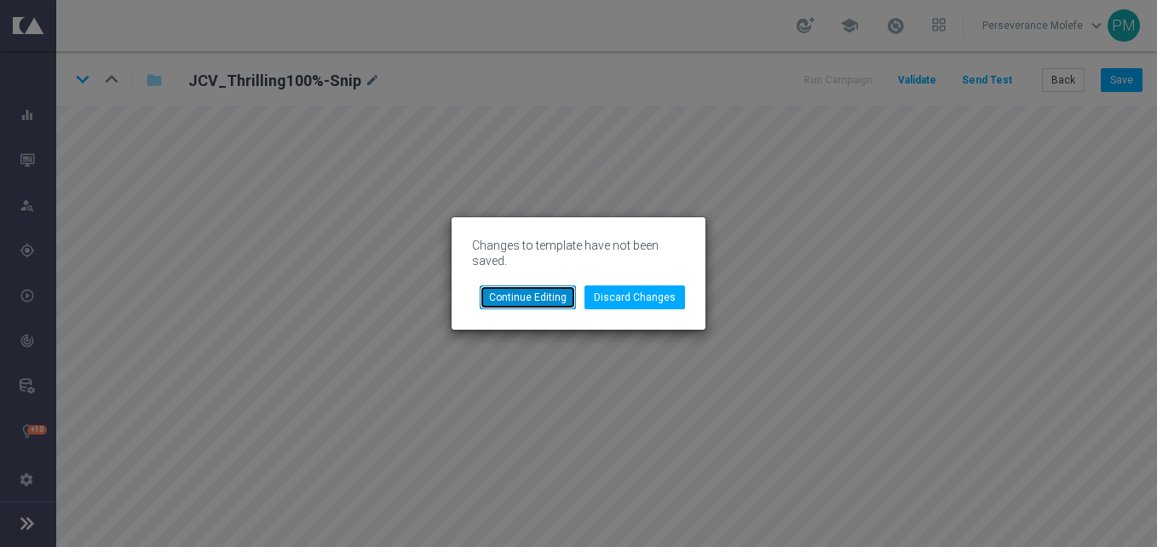
click at [539, 290] on button "Continue Editing" at bounding box center [528, 298] width 96 height 24
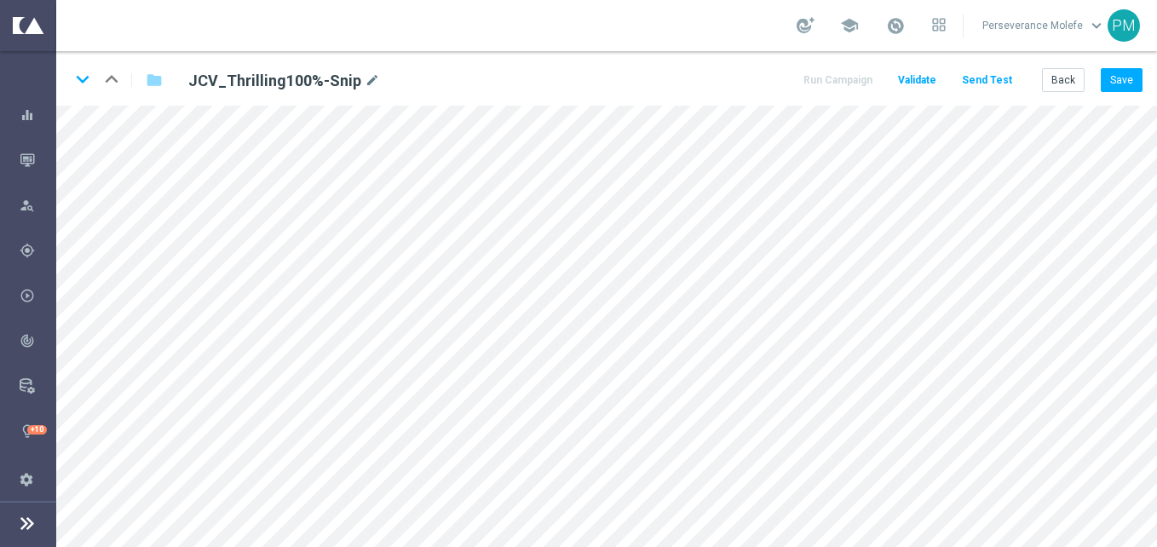
click at [1098, 72] on div "Back Save" at bounding box center [1092, 80] width 101 height 24
click at [1145, 85] on div "keyboard_arrow_down keyboard_arrow_up folder JCV_Thrilling100%-Snip mode_edit R…" at bounding box center [606, 78] width 1101 height 55
click at [1134, 84] on button "Save" at bounding box center [1122, 80] width 42 height 24
click at [1065, 85] on button "Back" at bounding box center [1063, 80] width 43 height 24
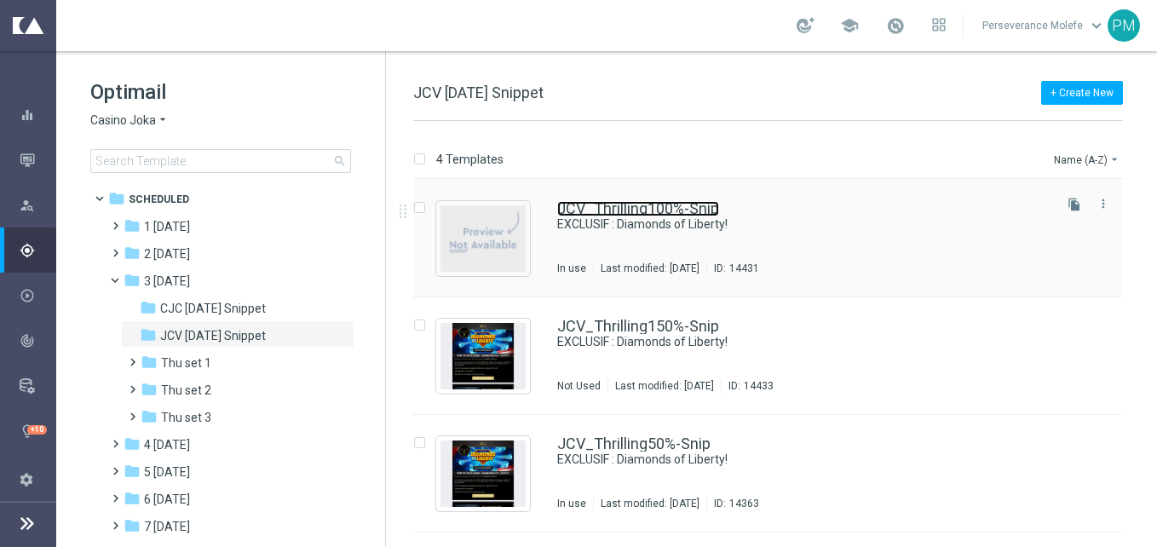
click at [658, 203] on link "JCV_Thrilling100%-Snip" at bounding box center [638, 208] width 162 height 15
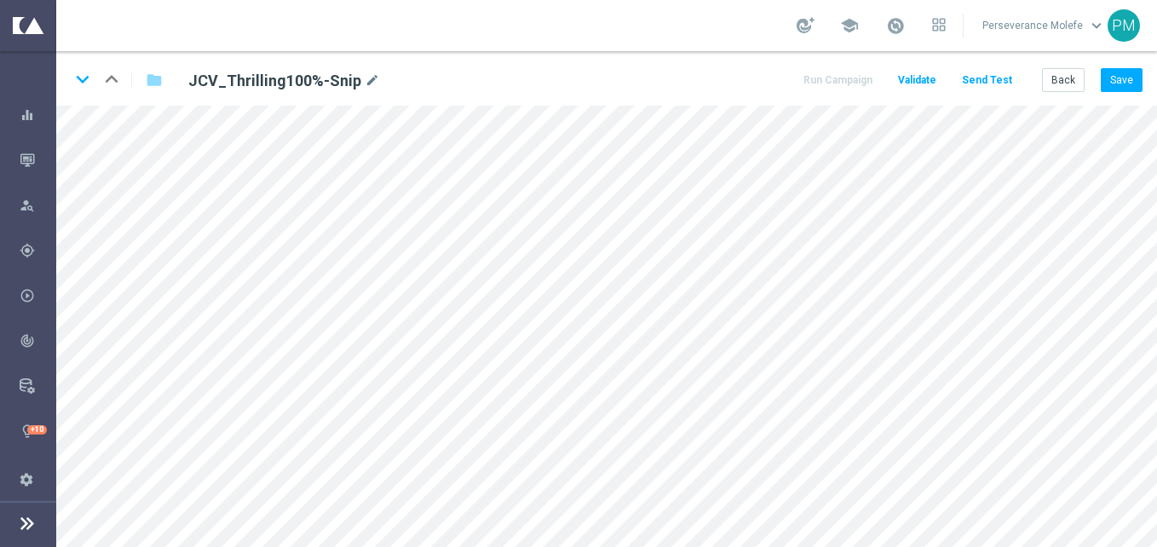
click at [1110, 60] on div "keyboard_arrow_down keyboard_arrow_up folder JCV_Thrilling100%-Snip mode_edit R…" at bounding box center [606, 78] width 1101 height 55
click at [1109, 75] on button "Save" at bounding box center [1122, 80] width 42 height 24
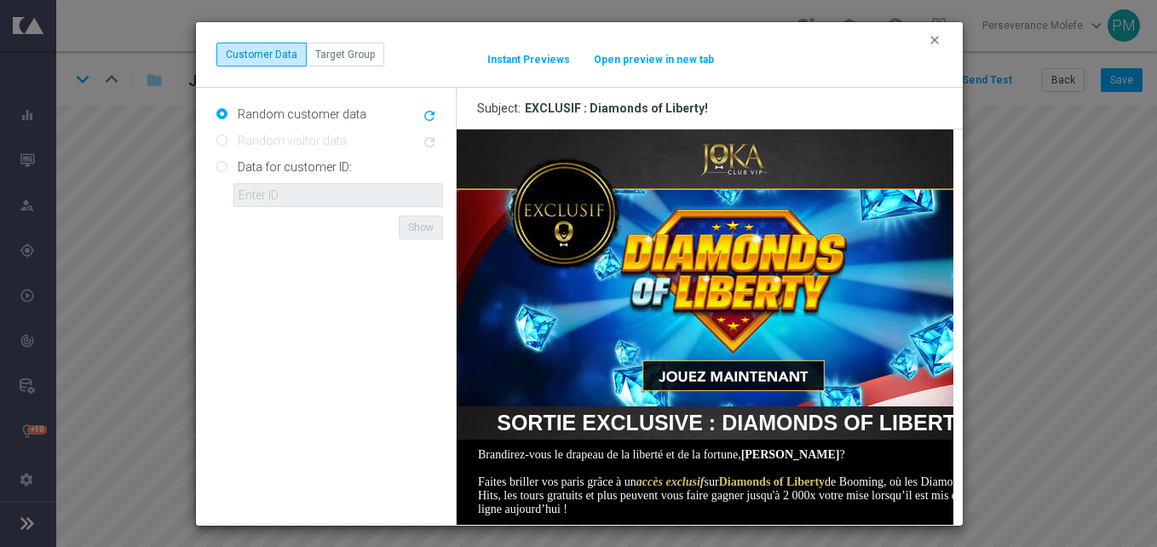
click at [664, 61] on button "Open preview in new tab" at bounding box center [654, 60] width 122 height 14
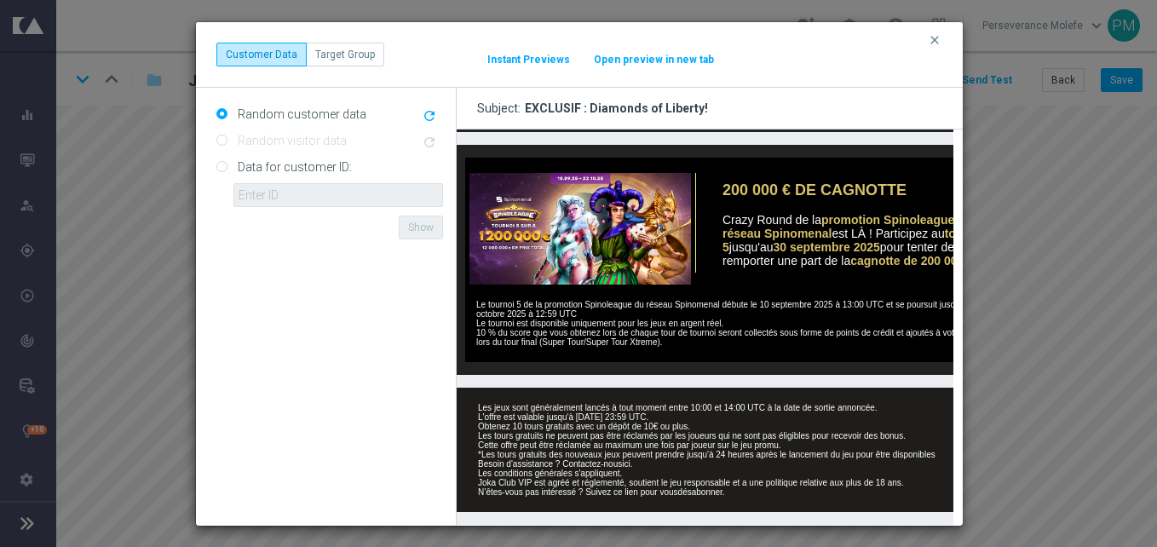
scroll to position [794, 0]
click at [935, 43] on icon "clear" at bounding box center [935, 40] width 14 height 14
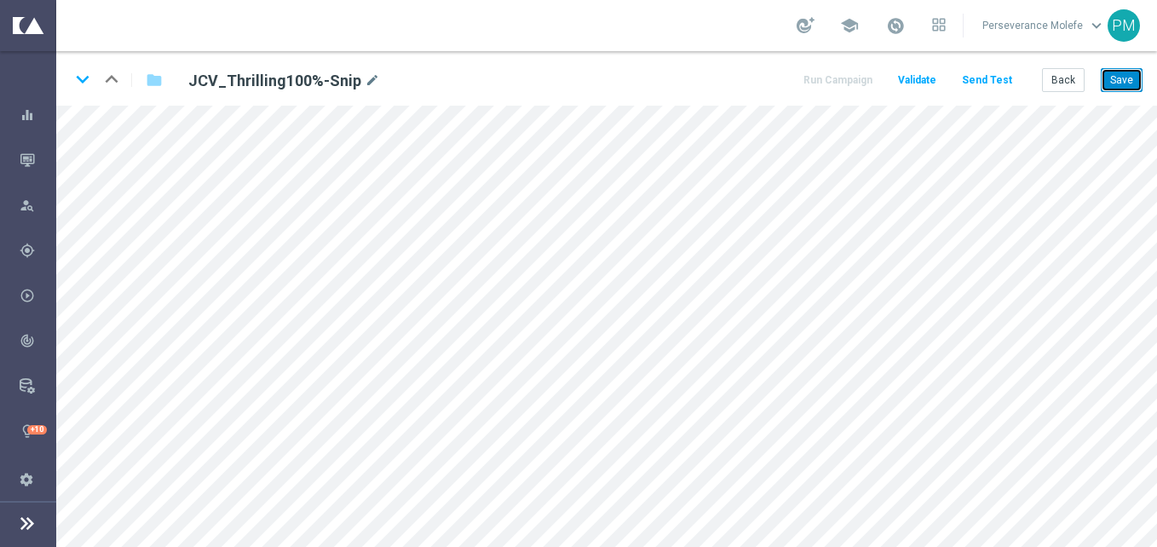
click at [1126, 83] on button "Save" at bounding box center [1122, 80] width 42 height 24
click at [77, 78] on icon "keyboard_arrow_down" at bounding box center [83, 79] width 26 height 26
click at [1108, 83] on button "Save" at bounding box center [1122, 80] width 42 height 24
click at [78, 76] on icon "keyboard_arrow_down" at bounding box center [83, 79] width 26 height 26
click at [1132, 75] on button "Save" at bounding box center [1122, 80] width 42 height 24
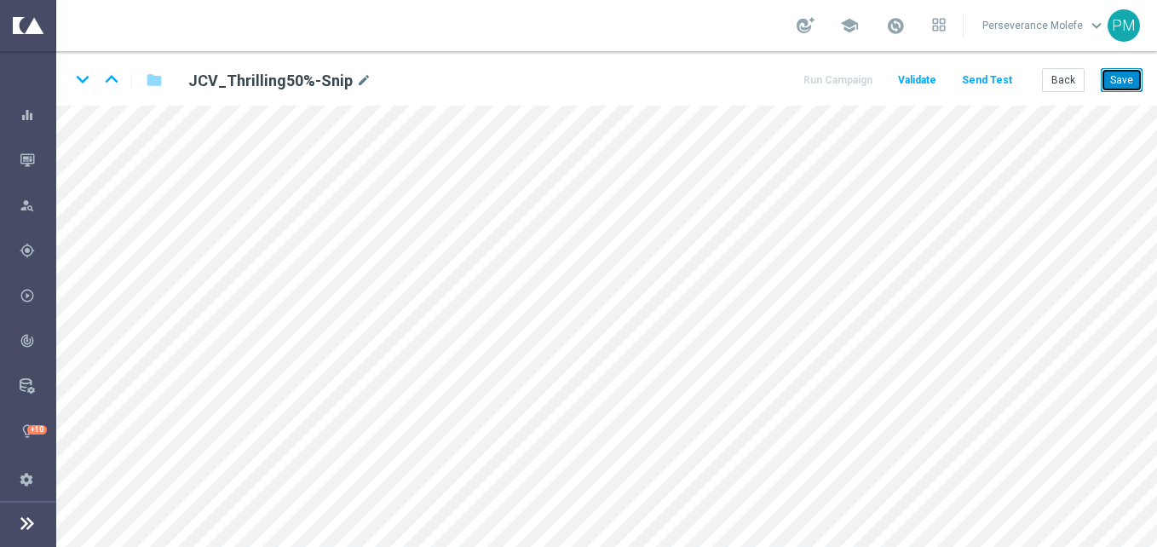
click at [1121, 80] on button "Save" at bounding box center [1122, 80] width 42 height 24
click at [1055, 77] on button "Back" at bounding box center [1063, 80] width 43 height 24
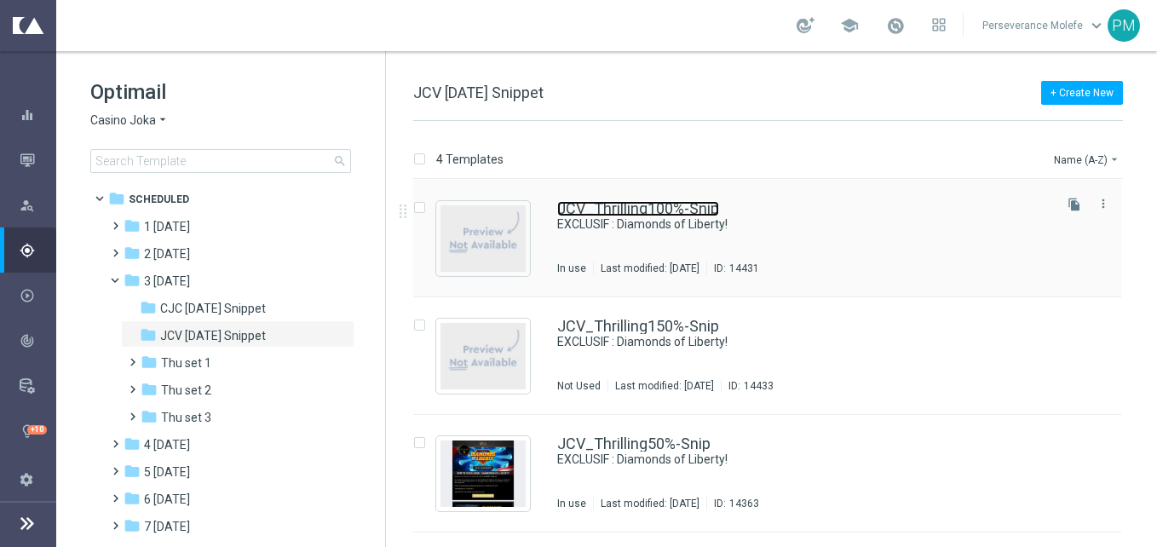
click at [590, 211] on link "JCV_Thrilling100%-Snip" at bounding box center [638, 208] width 162 height 15
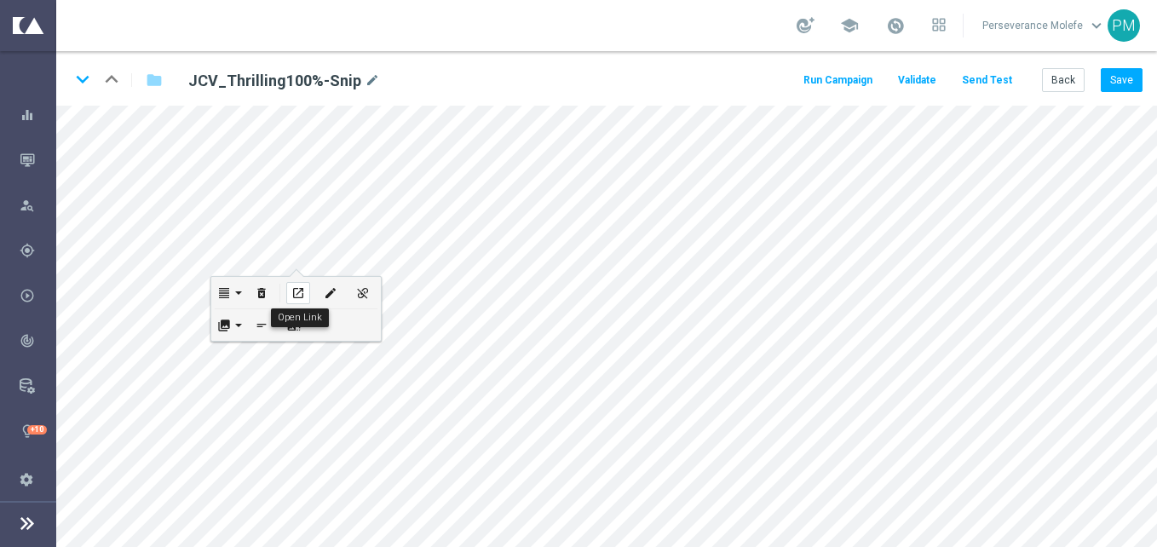
click at [304, 289] on icon "open_in_new" at bounding box center [297, 293] width 13 height 14
click at [83, 89] on icon "keyboard_arrow_down" at bounding box center [83, 79] width 26 height 26
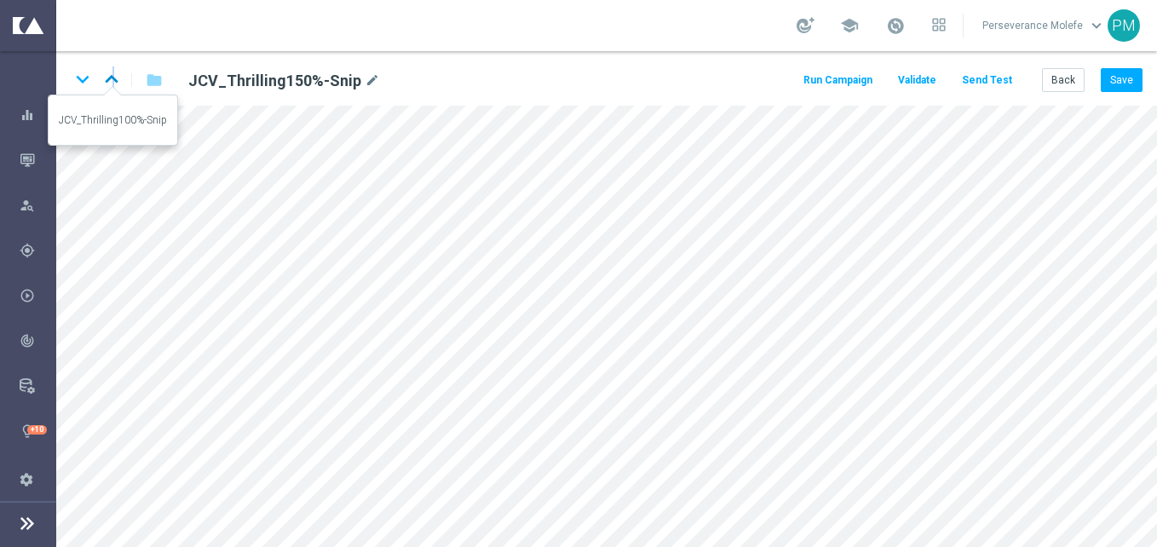
click at [113, 77] on icon "keyboard_arrow_up" at bounding box center [112, 79] width 26 height 26
click at [1122, 89] on button "Save" at bounding box center [1122, 80] width 42 height 24
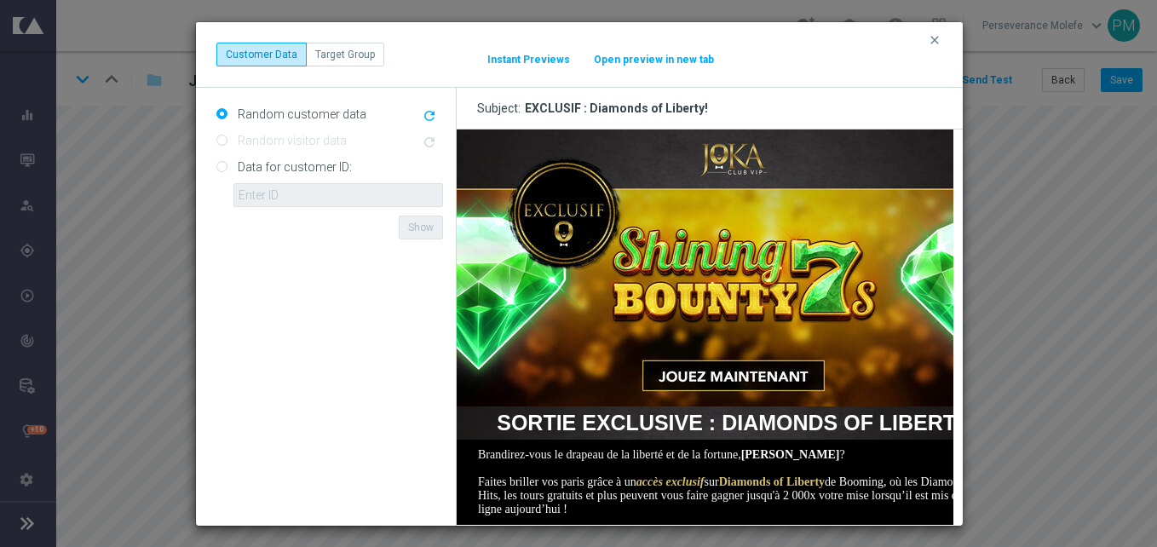
click at [699, 61] on button "Open preview in new tab" at bounding box center [654, 60] width 122 height 14
click at [931, 38] on icon "clear" at bounding box center [935, 40] width 14 height 14
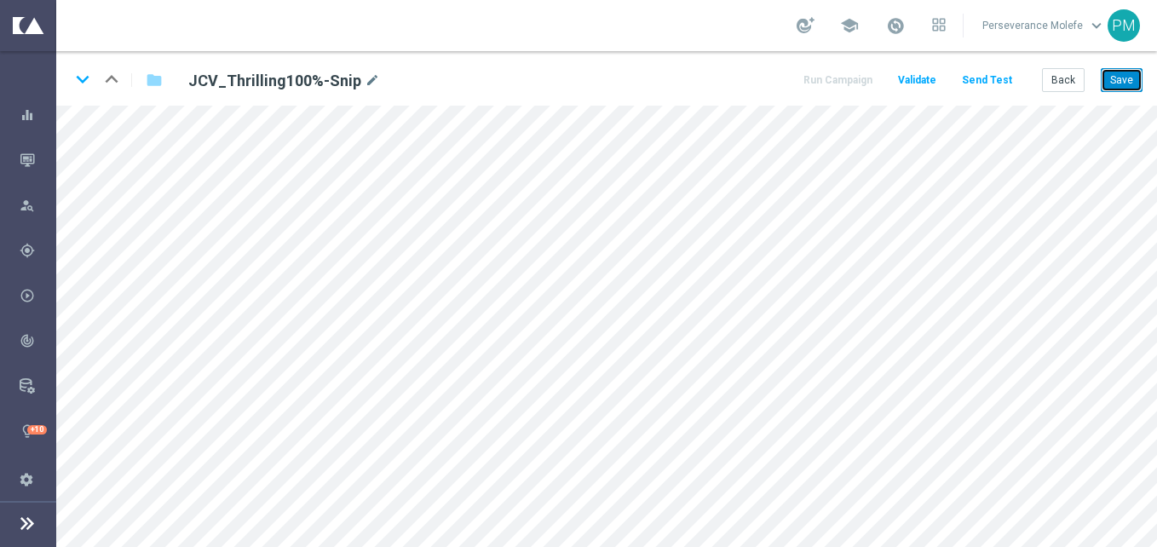
click at [1130, 68] on button "Save" at bounding box center [1122, 80] width 42 height 24
click at [1122, 78] on button "Save" at bounding box center [1122, 80] width 42 height 24
click at [1060, 87] on button "Back" at bounding box center [1063, 80] width 43 height 24
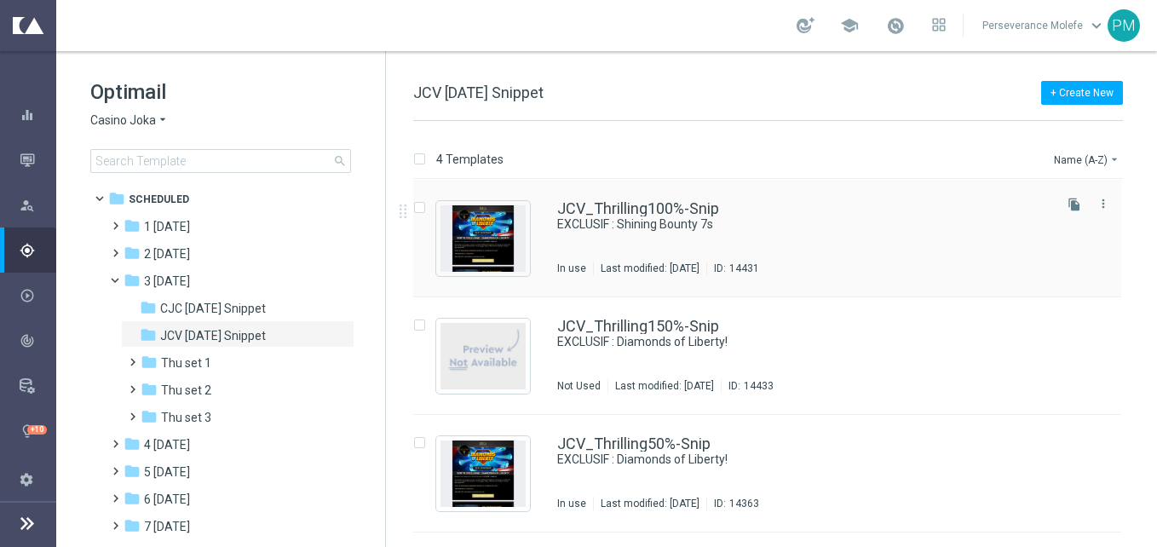
click at [643, 197] on div "JCV_Thrilling100%-Snip EXCLUSIF : Shining Bounty 7s In use Last modified: Tuesd…" at bounding box center [767, 239] width 708 height 118
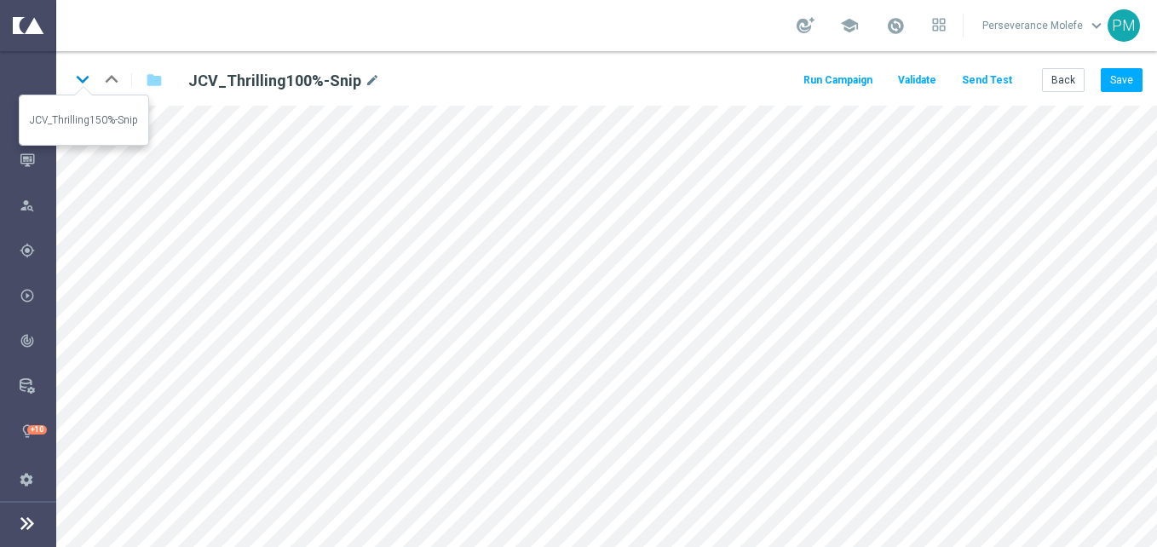
click at [74, 72] on icon "keyboard_arrow_down" at bounding box center [83, 79] width 26 height 26
click at [1116, 82] on button "Save" at bounding box center [1122, 80] width 42 height 24
click at [82, 77] on icon "keyboard_arrow_down" at bounding box center [83, 79] width 26 height 26
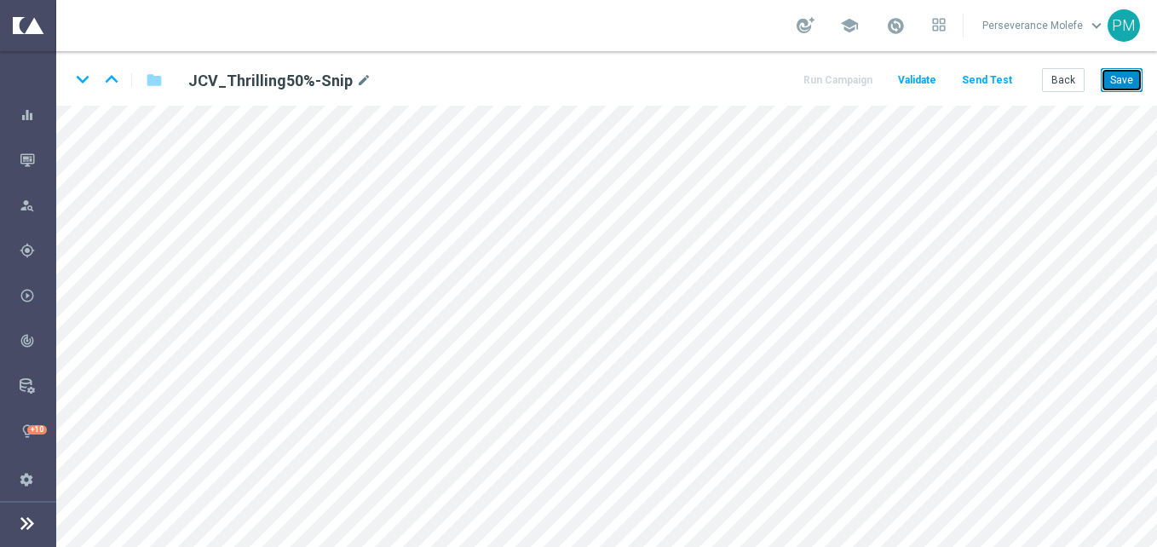
click at [1122, 73] on button "Save" at bounding box center [1122, 80] width 42 height 24
click at [1152, 74] on div "keyboard_arrow_down keyboard_arrow_up folder JCV_Thrilling50%-Snip mode_edit Ru…" at bounding box center [606, 78] width 1101 height 55
click at [1138, 78] on button "Save" at bounding box center [1122, 80] width 42 height 24
click at [87, 84] on icon "keyboard_arrow_down" at bounding box center [83, 79] width 26 height 26
click at [1115, 85] on button "Save" at bounding box center [1122, 80] width 42 height 24
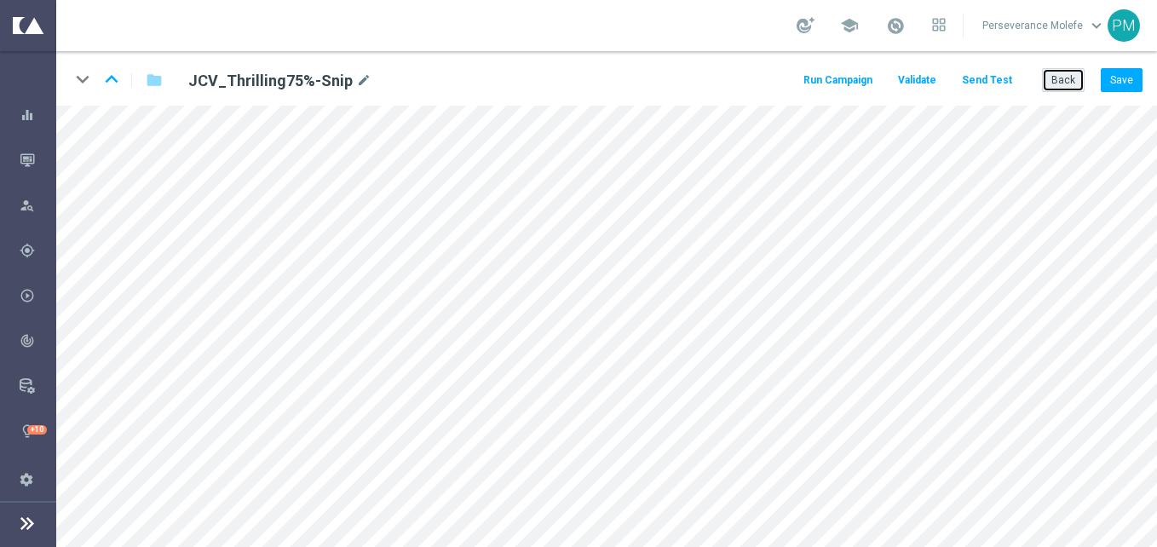
click at [1079, 89] on button "Back" at bounding box center [1063, 80] width 43 height 24
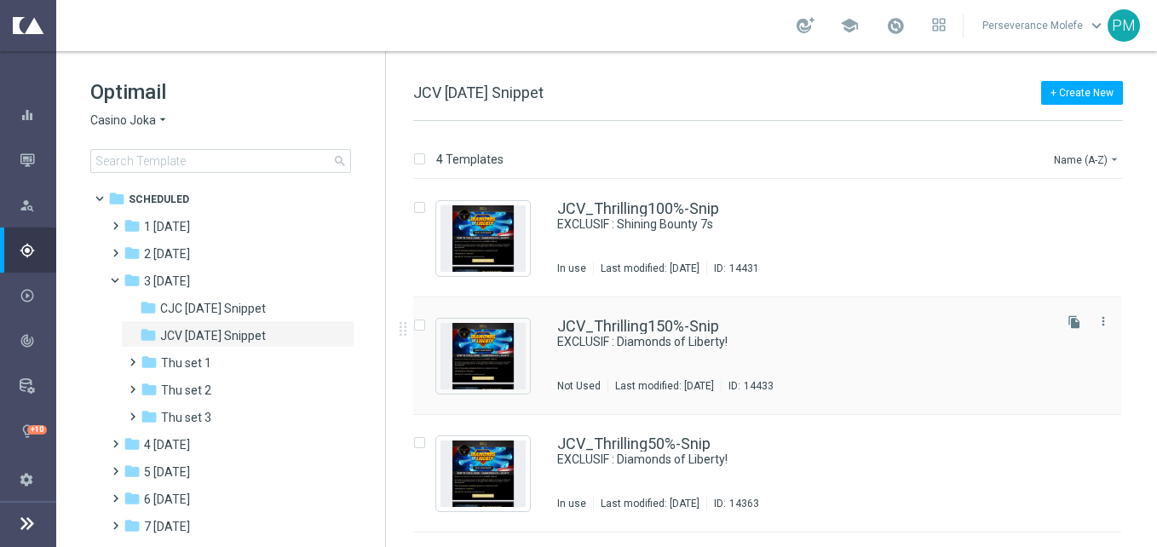
click at [553, 324] on div "JCV_Thrilling150%-Snip EXCLUSIF : Diamonds of Liberty! Not Used Last modified: …" at bounding box center [767, 356] width 708 height 118
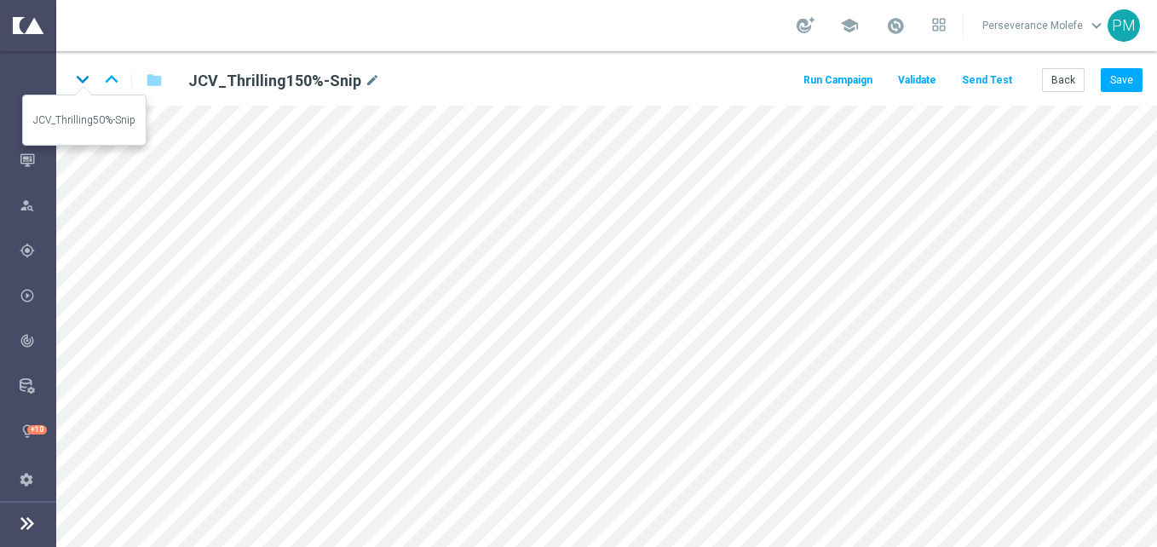
click at [85, 79] on icon "keyboard_arrow_down" at bounding box center [83, 79] width 26 height 26
click at [1081, 89] on button "Back" at bounding box center [1063, 80] width 43 height 24
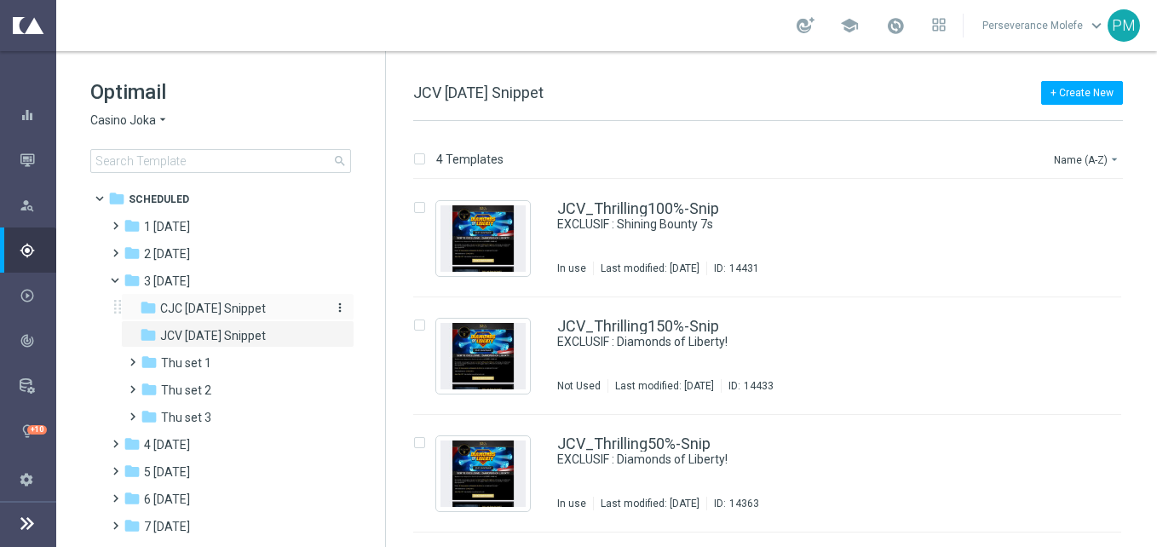
click at [205, 299] on div "folder CJC Thursday Snippet" at bounding box center [231, 309] width 182 height 20
click at [296, 327] on div "folder JCV Thursday Snippet" at bounding box center [231, 336] width 182 height 20
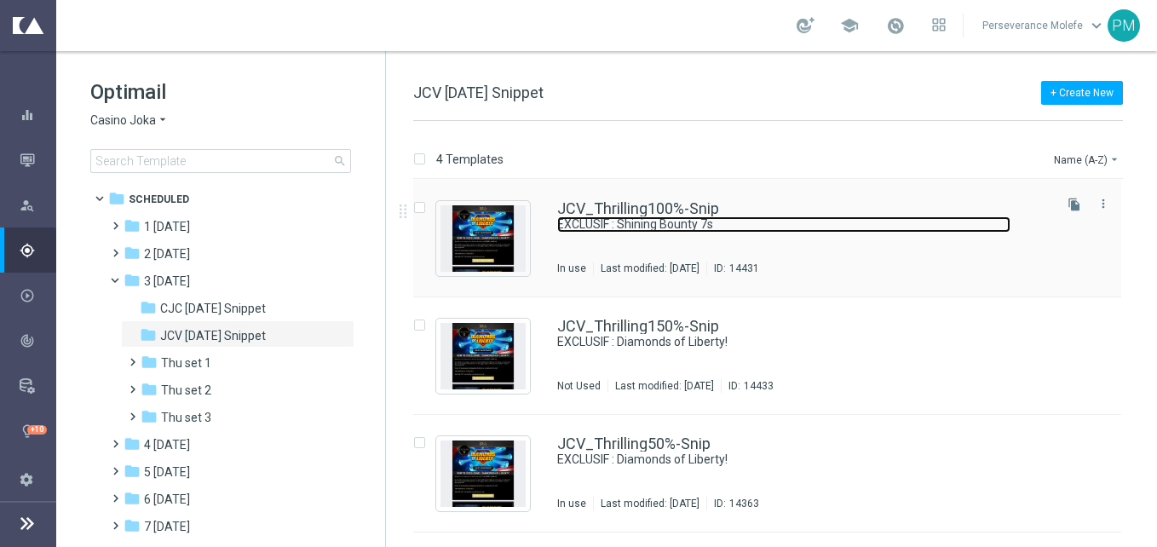
click at [616, 216] on link "EXCLUSIF : Shining Bounty 7s" at bounding box center [783, 224] width 453 height 16
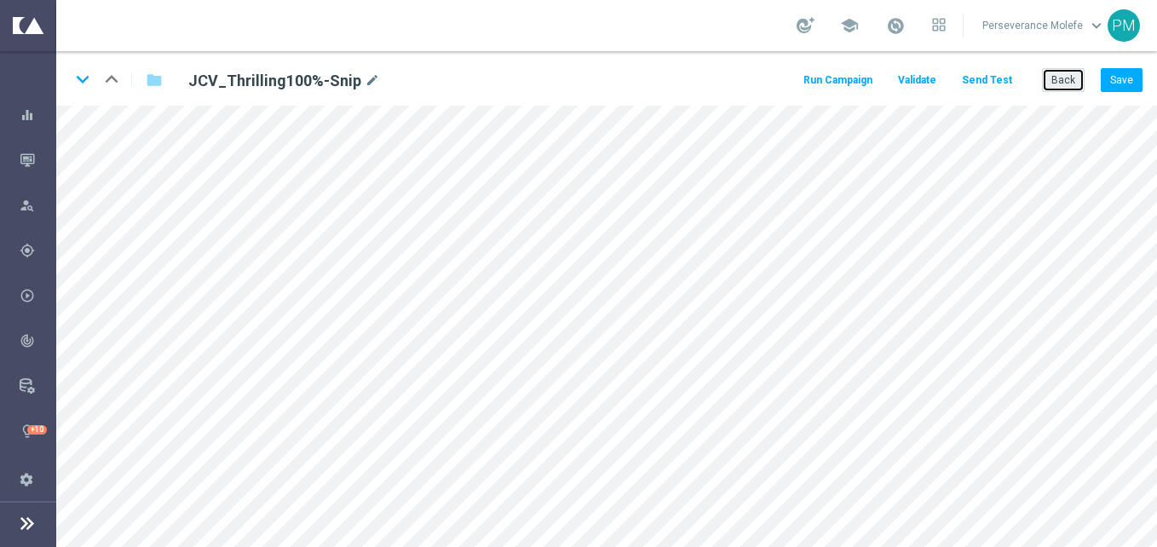
click at [1071, 89] on button "Back" at bounding box center [1063, 80] width 43 height 24
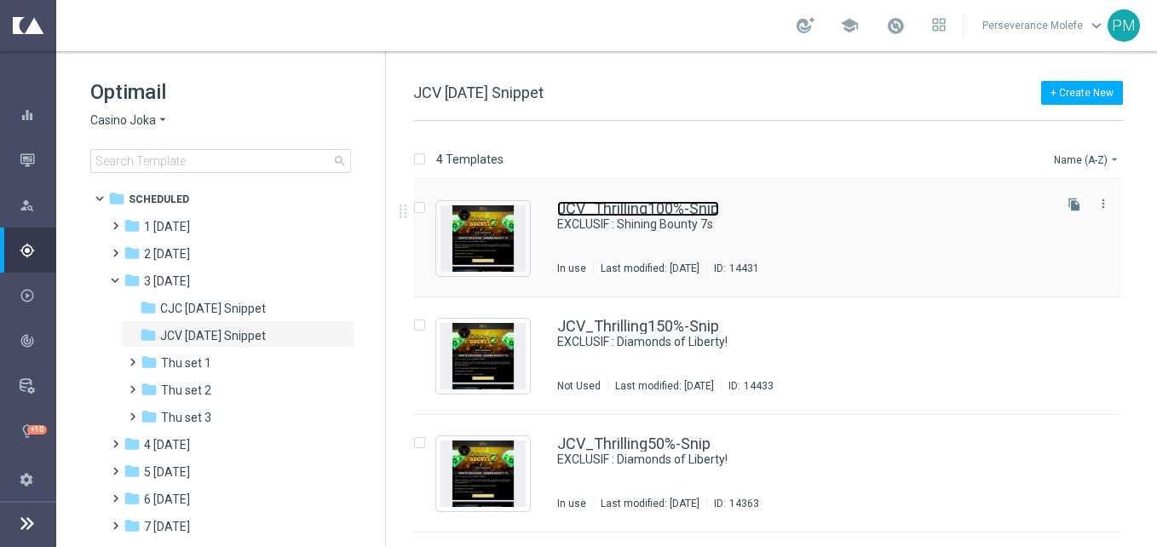
click at [614, 214] on link "JCV_Thrilling100%-Snip" at bounding box center [638, 208] width 162 height 15
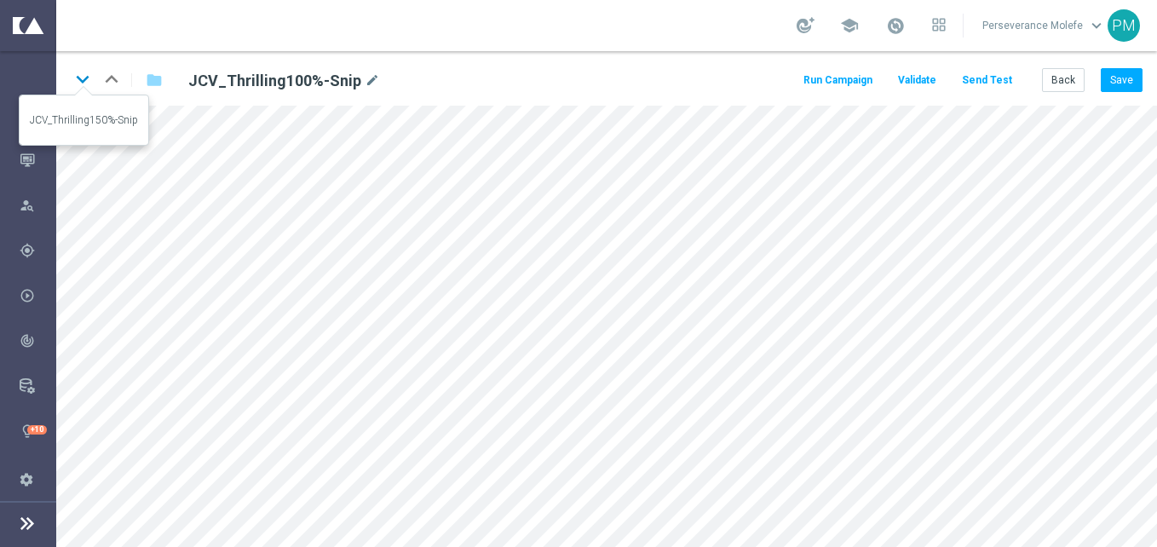
click at [91, 89] on icon "keyboard_arrow_down" at bounding box center [83, 79] width 26 height 26
click at [1116, 70] on button "Save" at bounding box center [1122, 80] width 42 height 24
click at [87, 85] on icon "keyboard_arrow_down" at bounding box center [83, 79] width 26 height 26
drag, startPoint x: 1124, startPoint y: 66, endPoint x: 1140, endPoint y: 78, distance: 19.6
click at [1128, 66] on div "keyboard_arrow_down keyboard_arrow_up folder JCV_Thrilling50%-Snip mode_edit Ru…" at bounding box center [606, 78] width 1101 height 55
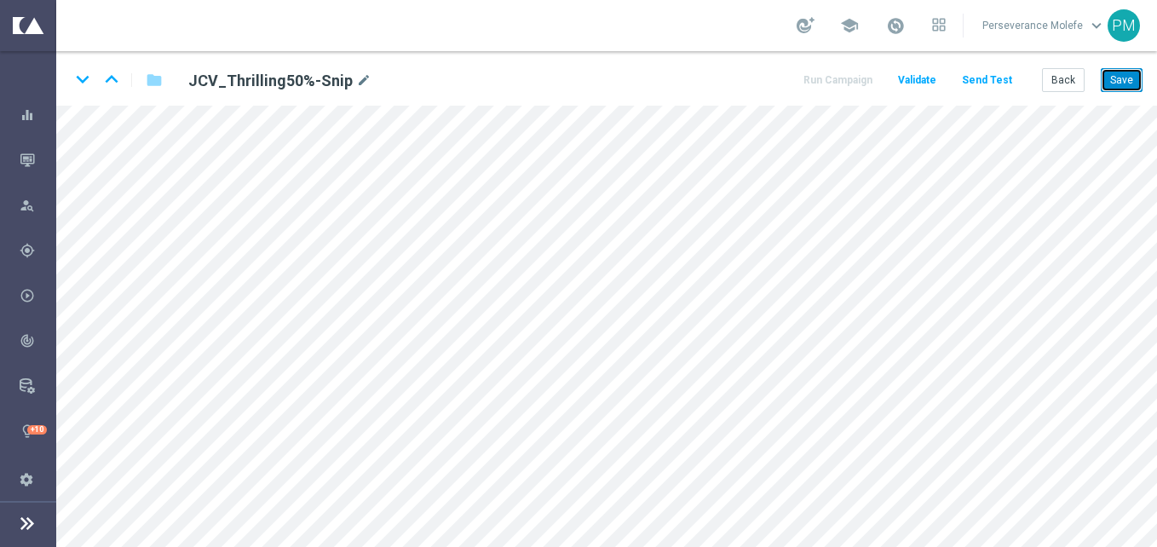
click at [1140, 78] on button "Save" at bounding box center [1122, 80] width 42 height 24
click at [1134, 78] on button "Save" at bounding box center [1122, 80] width 42 height 24
click at [80, 87] on icon "keyboard_arrow_down" at bounding box center [83, 79] width 26 height 26
click at [1131, 69] on button "Save" at bounding box center [1122, 80] width 42 height 24
click at [1063, 81] on button "Back" at bounding box center [1063, 80] width 43 height 24
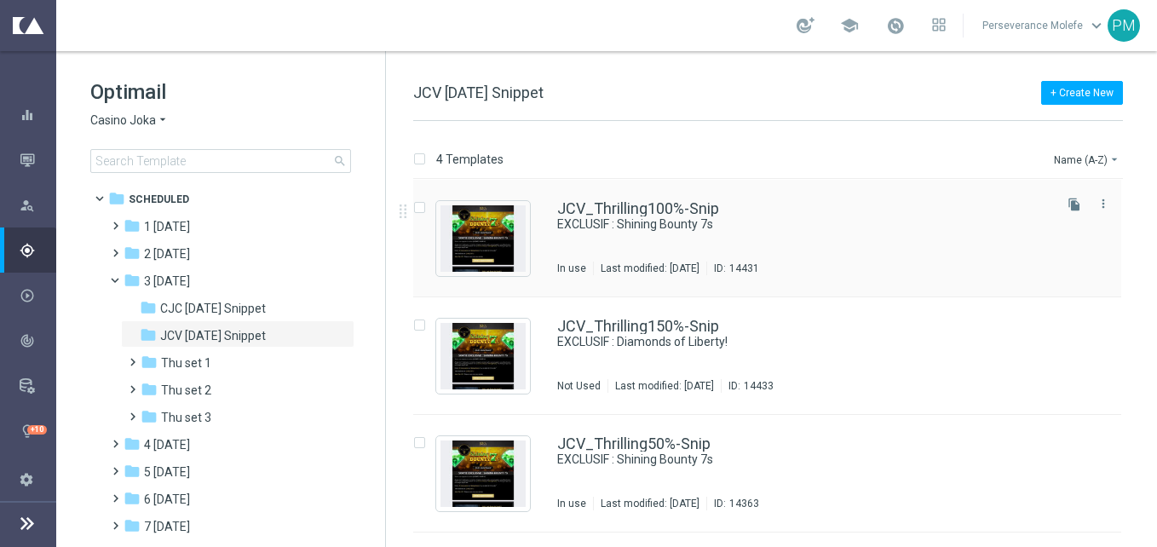
click at [597, 195] on div "JCV_Thrilling100%-Snip EXCLUSIF : Shining Bounty 7s In use Last modified: Tuesd…" at bounding box center [767, 239] width 708 height 118
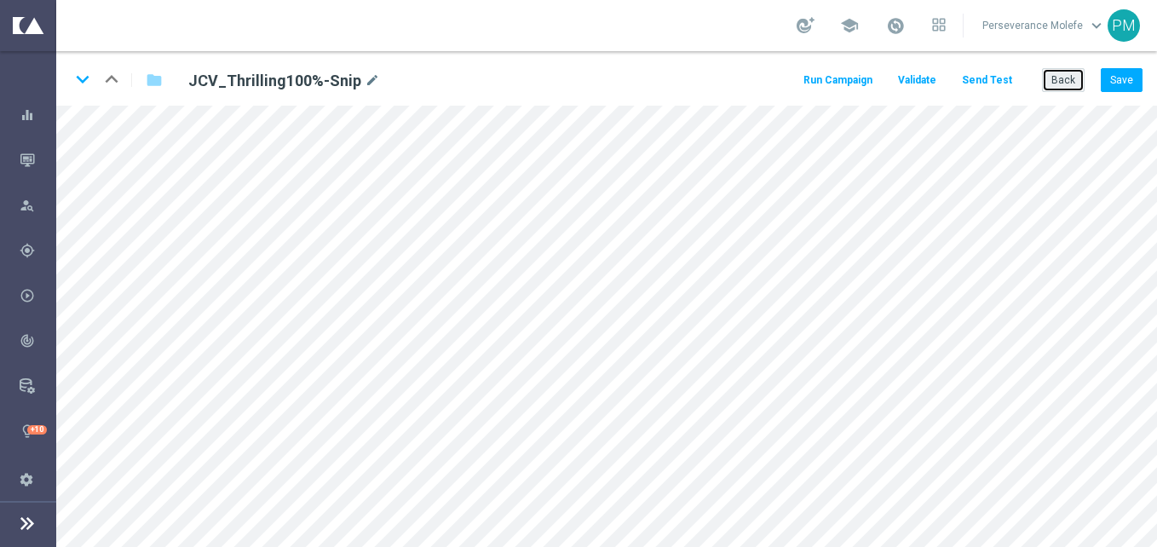
click at [1080, 86] on button "Back" at bounding box center [1063, 80] width 43 height 24
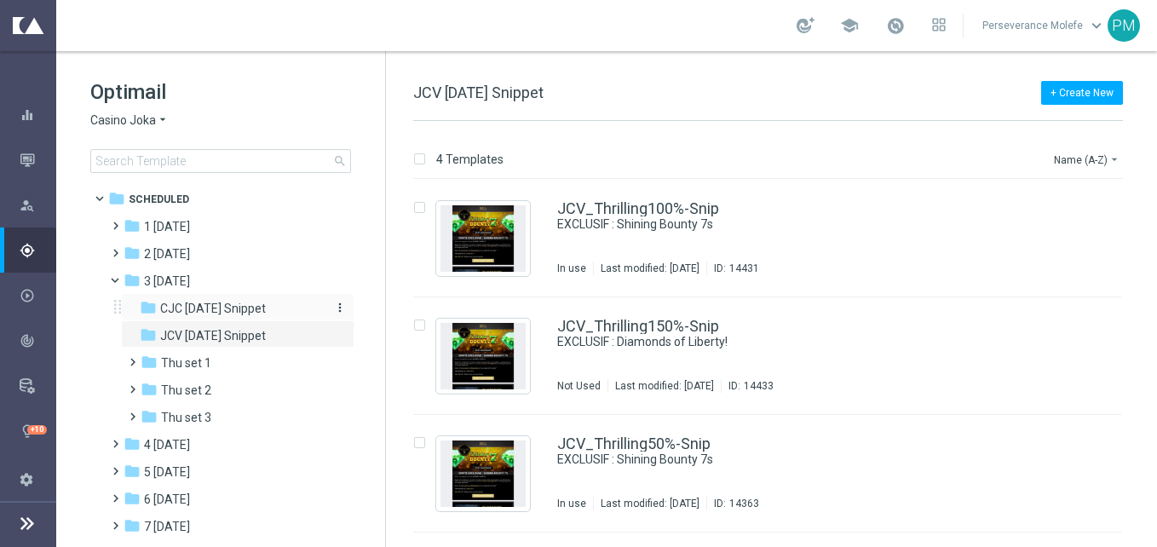
click at [249, 313] on span "CJC [DATE] Snippet" at bounding box center [213, 308] width 106 height 15
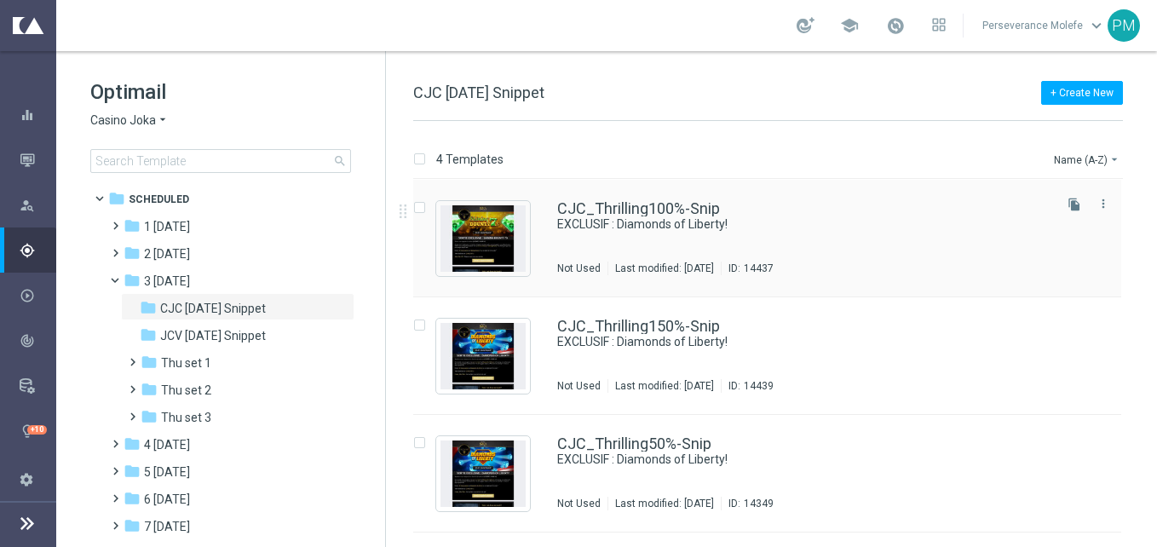
click at [602, 198] on div "CJC_Thrilling100%-Snip EXCLUSIF : Diamonds of Liberty! Not Used Last modified: …" at bounding box center [767, 239] width 708 height 118
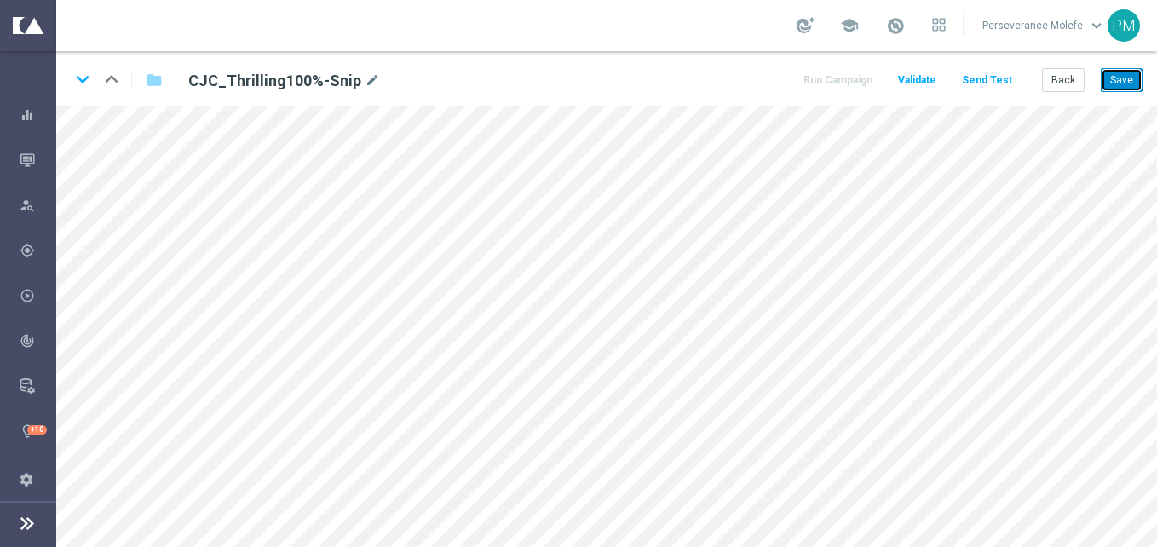
click at [1128, 83] on button "Save" at bounding box center [1122, 80] width 42 height 24
click at [1114, 66] on div "keyboard_arrow_down keyboard_arrow_up folder CJC_Thrilling100%-Snip mode_edit R…" at bounding box center [606, 78] width 1101 height 55
click at [1125, 74] on button "Save" at bounding box center [1122, 80] width 42 height 24
click at [1062, 78] on button "Back" at bounding box center [1063, 80] width 43 height 24
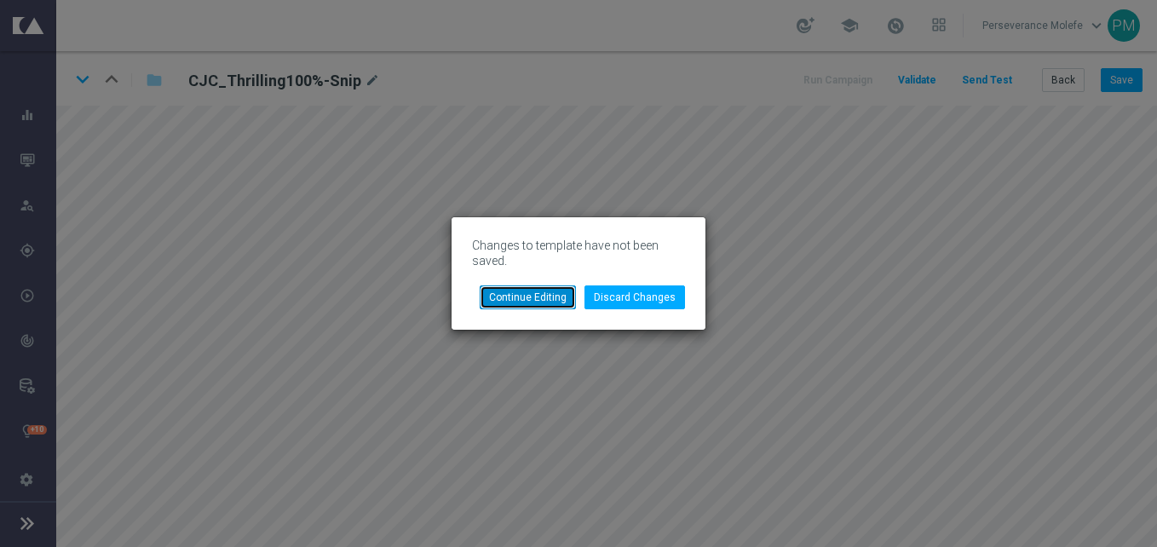
click at [528, 296] on button "Continue Editing" at bounding box center [528, 298] width 96 height 24
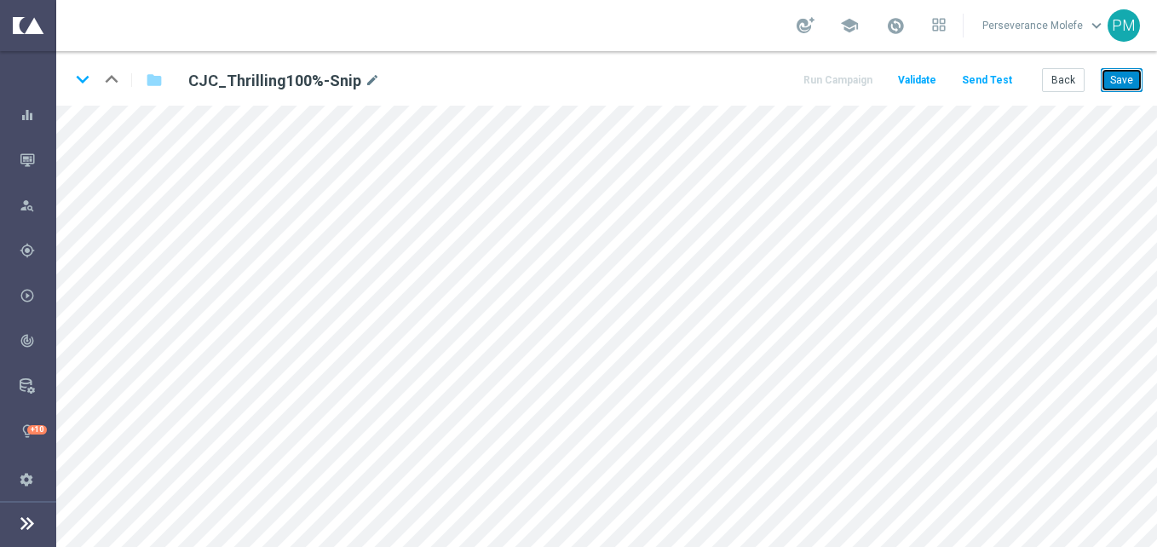
click at [1119, 85] on button "Save" at bounding box center [1122, 80] width 42 height 24
click at [1068, 88] on button "Back" at bounding box center [1063, 80] width 43 height 24
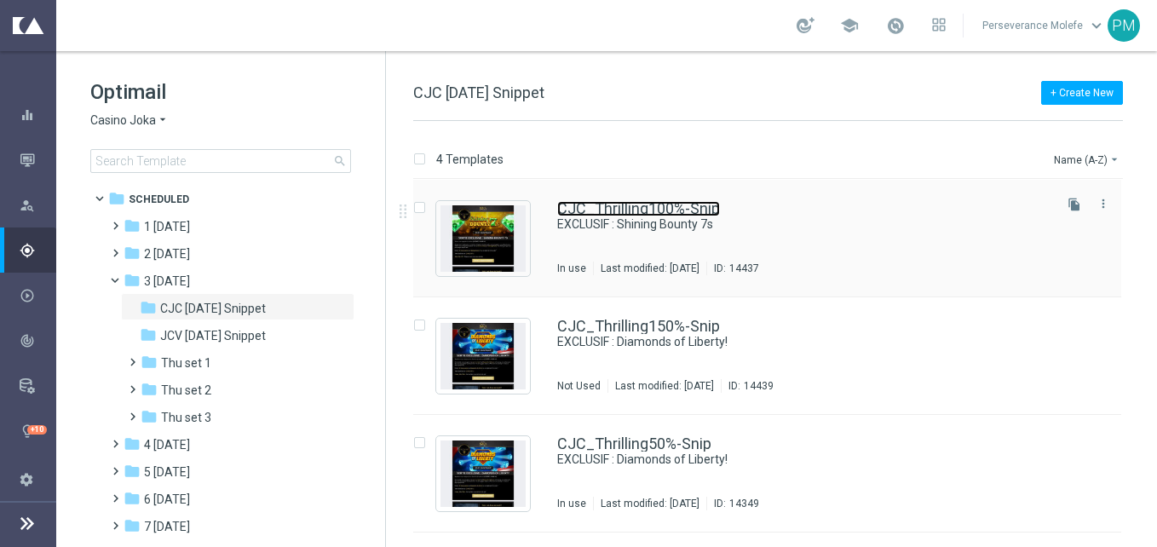
click at [632, 206] on link "CJC_Thrilling100%-Snip" at bounding box center [638, 208] width 163 height 15
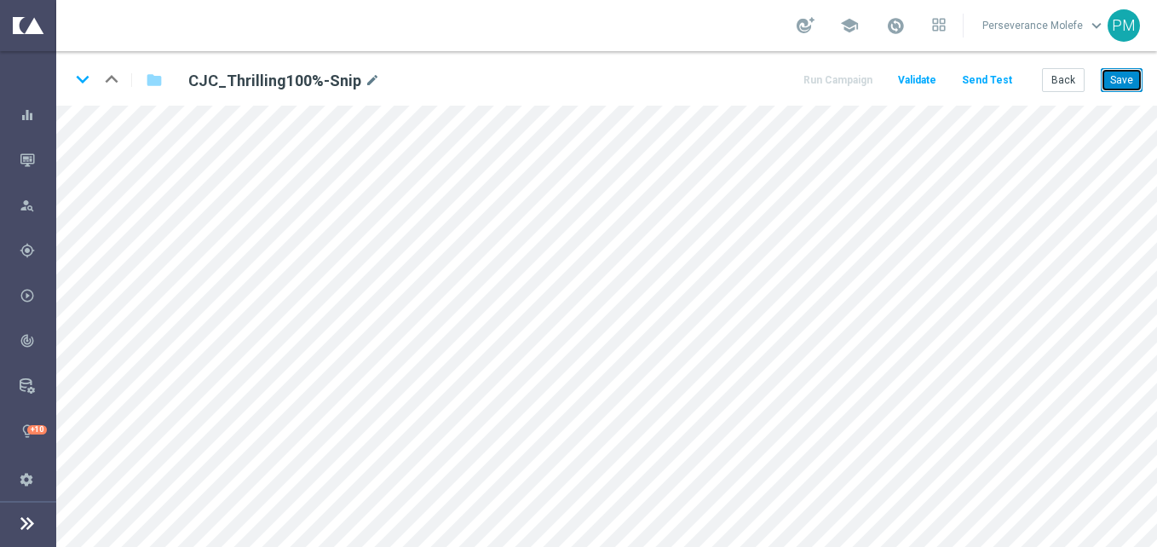
click at [1128, 78] on button "Save" at bounding box center [1122, 80] width 42 height 24
click at [1065, 73] on button "Back" at bounding box center [1063, 80] width 43 height 24
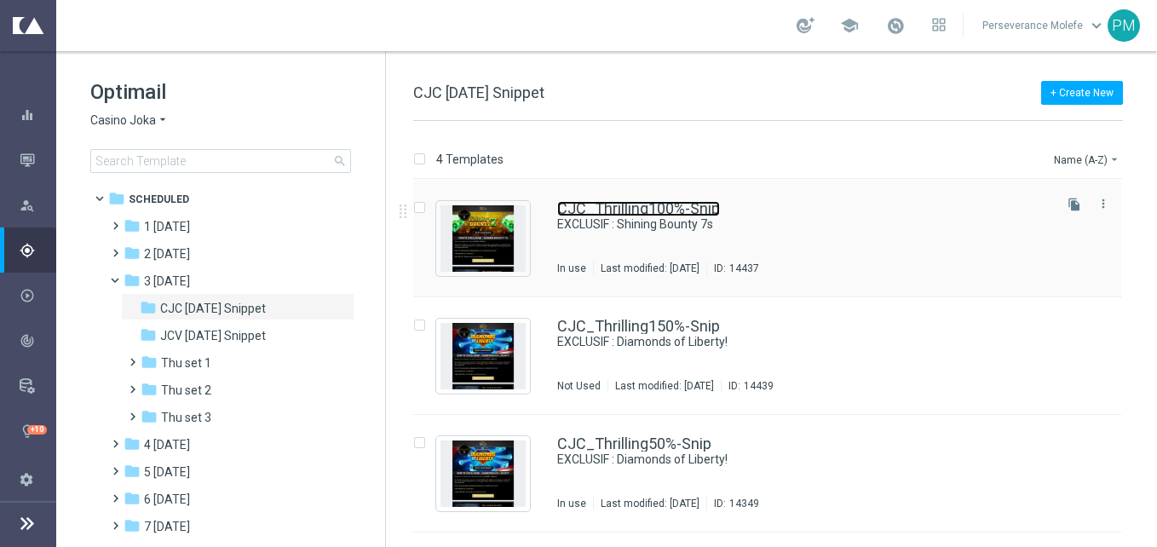
click at [612, 210] on link "CJC_Thrilling100%-Snip" at bounding box center [638, 208] width 163 height 15
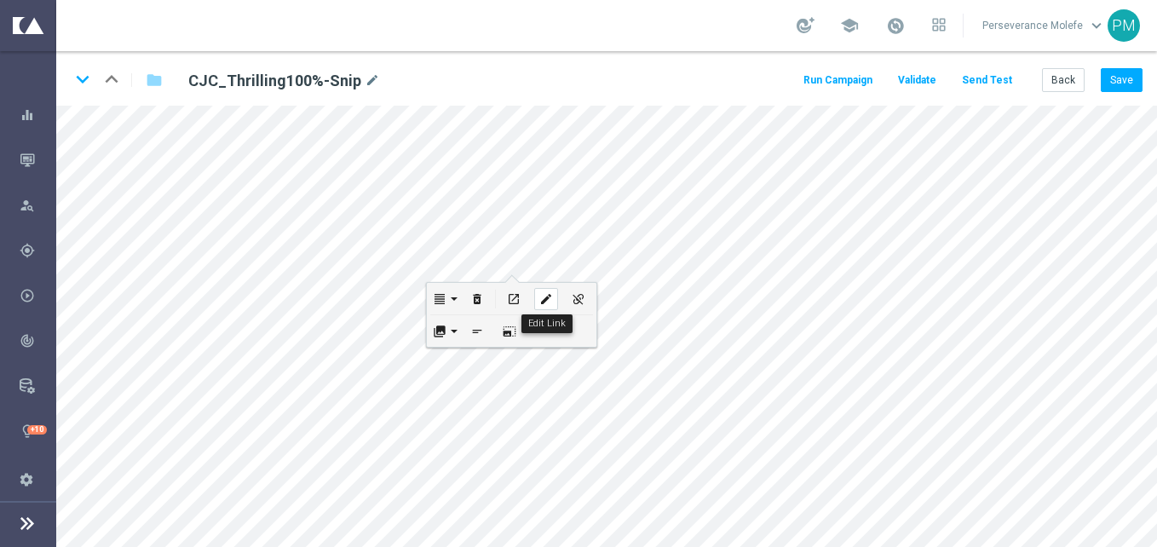
click at [550, 301] on icon "edit" at bounding box center [546, 299] width 13 height 14
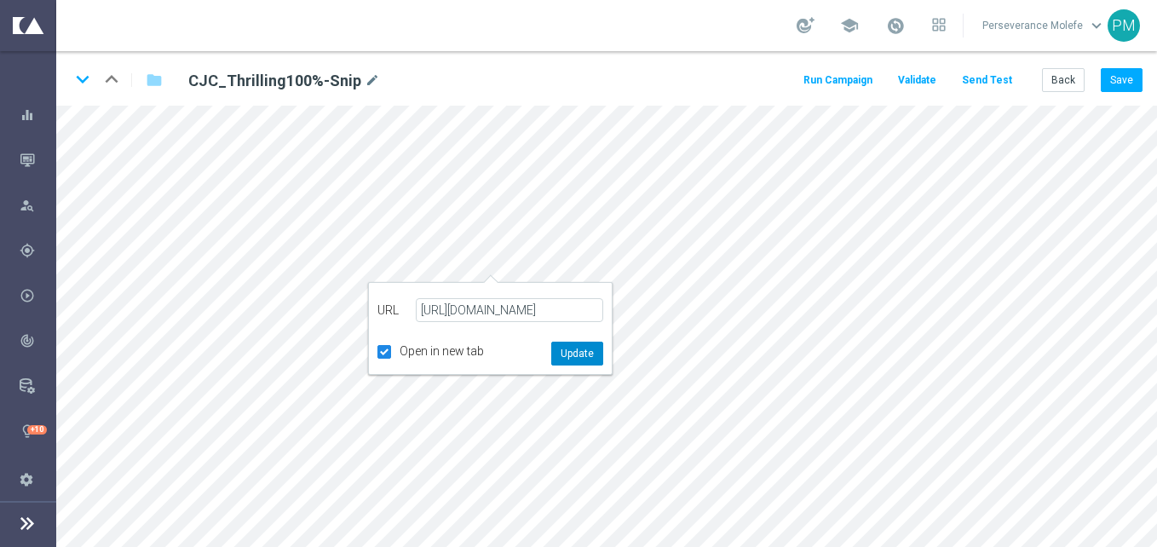
click at [577, 354] on button "Update" at bounding box center [577, 354] width 52 height 24
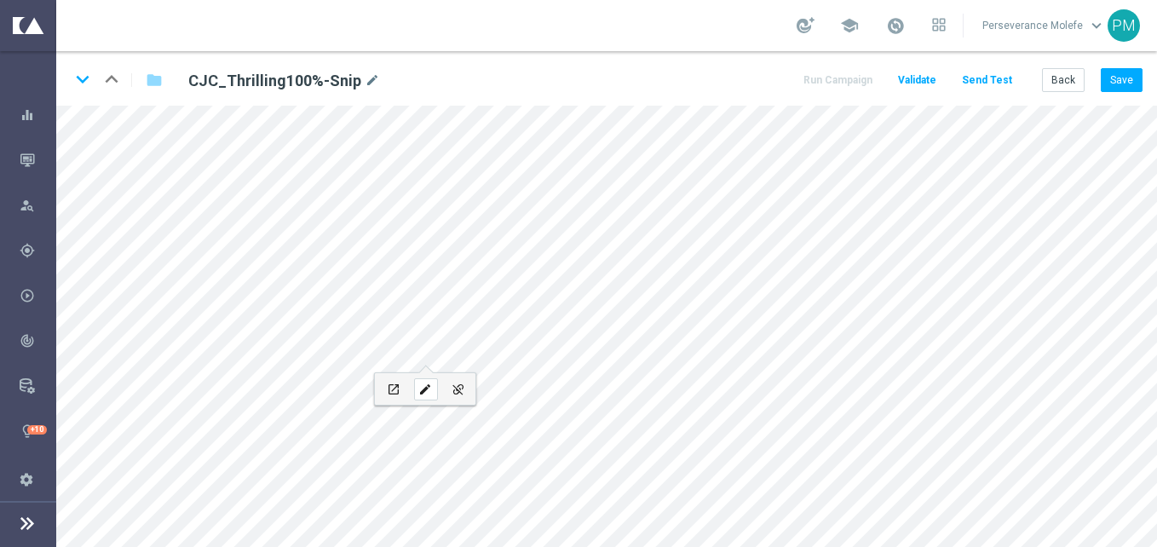
click at [416, 390] on div "edit" at bounding box center [426, 389] width 24 height 22
type input "https://www.jokaclubvip.com/fr/login"
type input "JOUEZ MAINTENANT"
checkbox input "true"
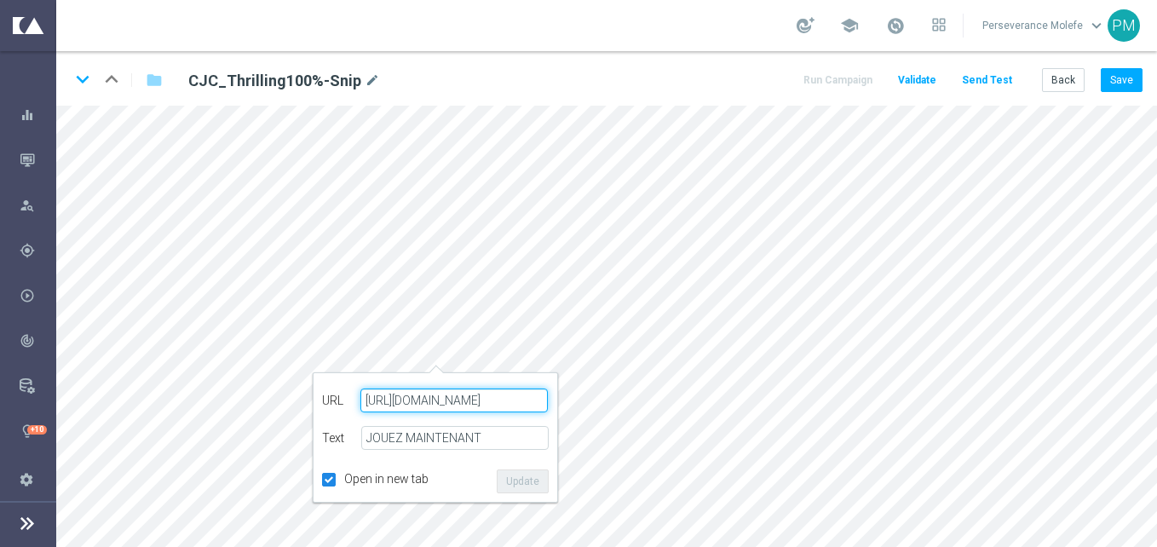
paste input "casinojokaclub.net/fr"
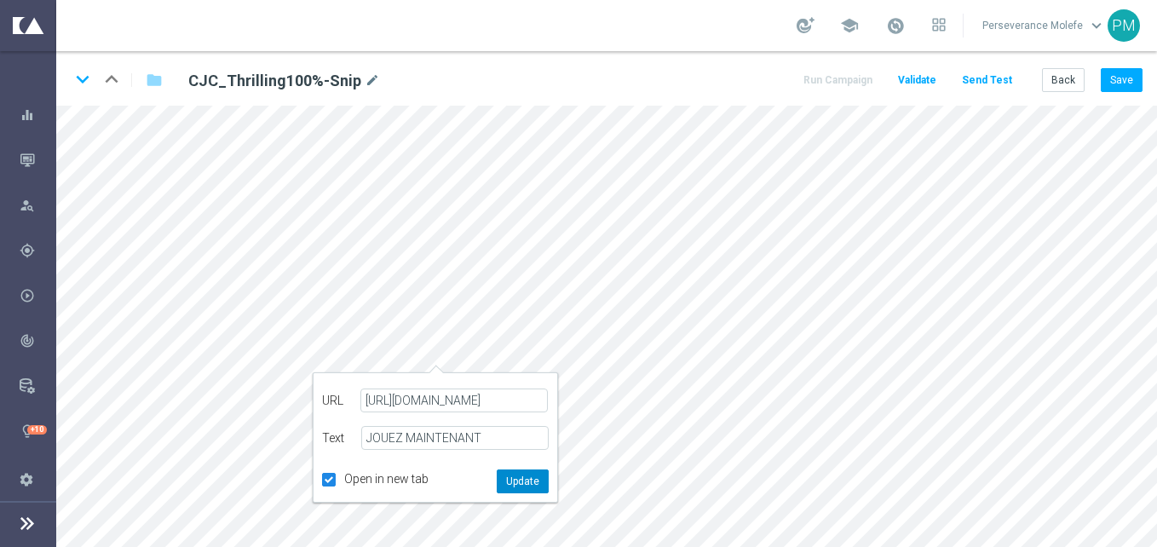
click at [534, 476] on button "Update" at bounding box center [523, 482] width 52 height 24
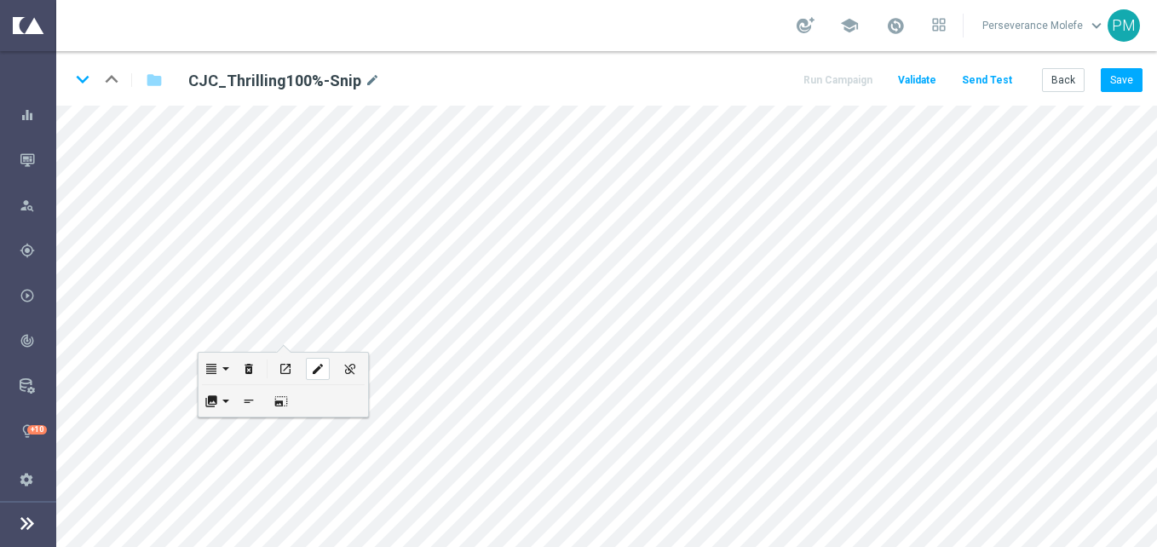
click at [328, 378] on div "edit" at bounding box center [318, 369] width 24 height 22
type input "https://www.jokaclubvip.com/fr/login"
checkbox input "true"
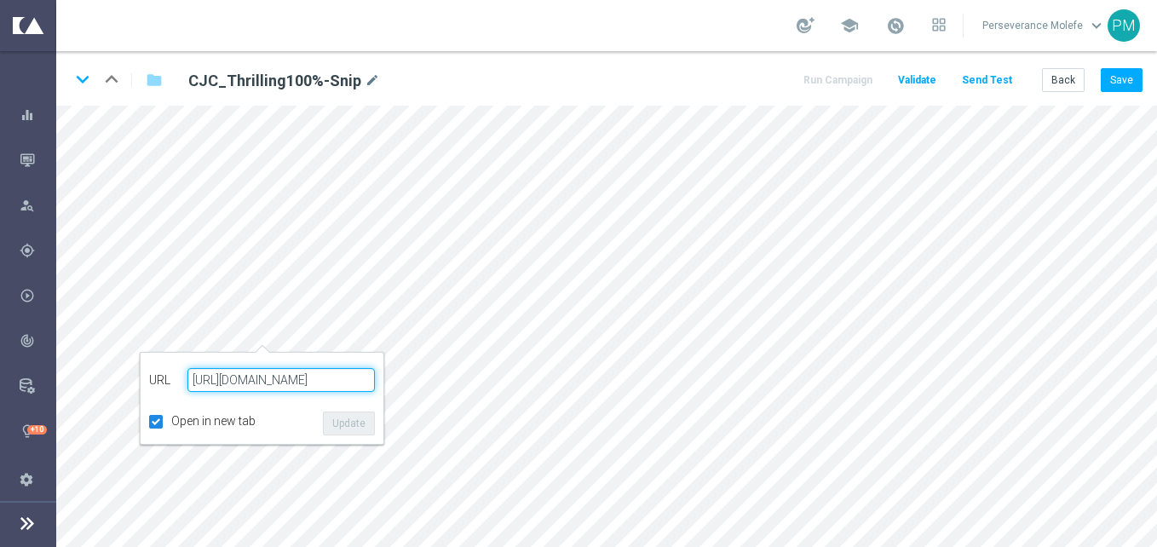
paste input "casinojokaclub.net/fr"
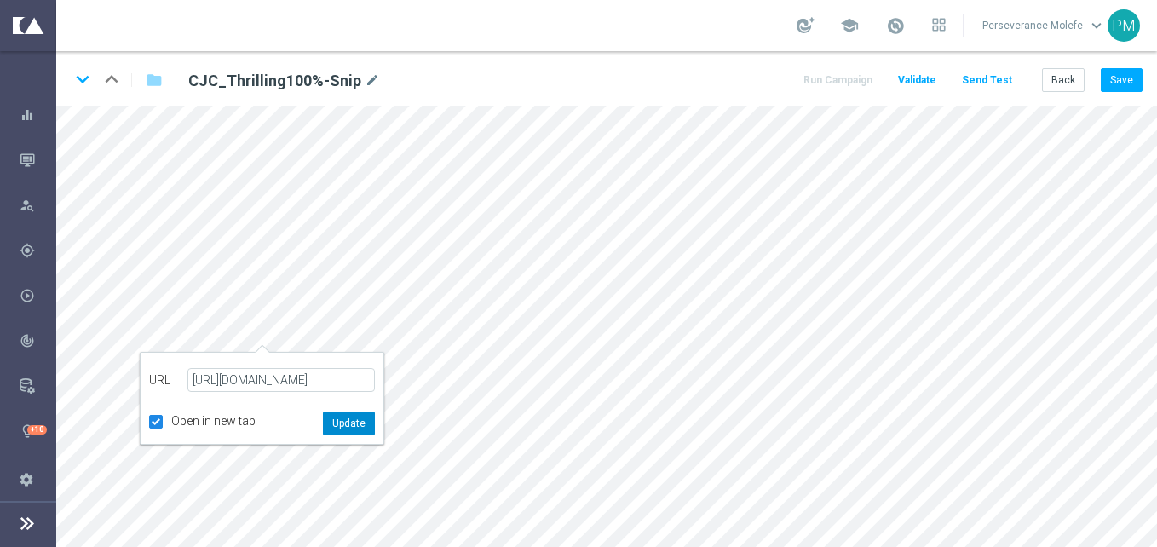
click at [361, 421] on button "Update" at bounding box center [349, 424] width 52 height 24
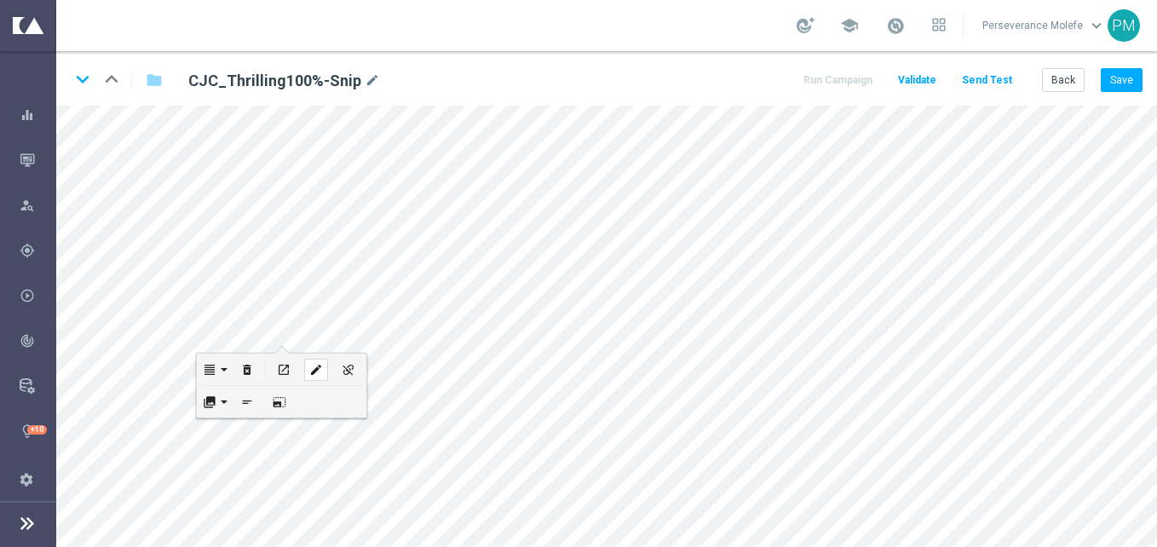
click at [309, 366] on icon "edit" at bounding box center [315, 370] width 13 height 14
type input "https://www.jokaclubvip.net/fr/login"
checkbox input "true"
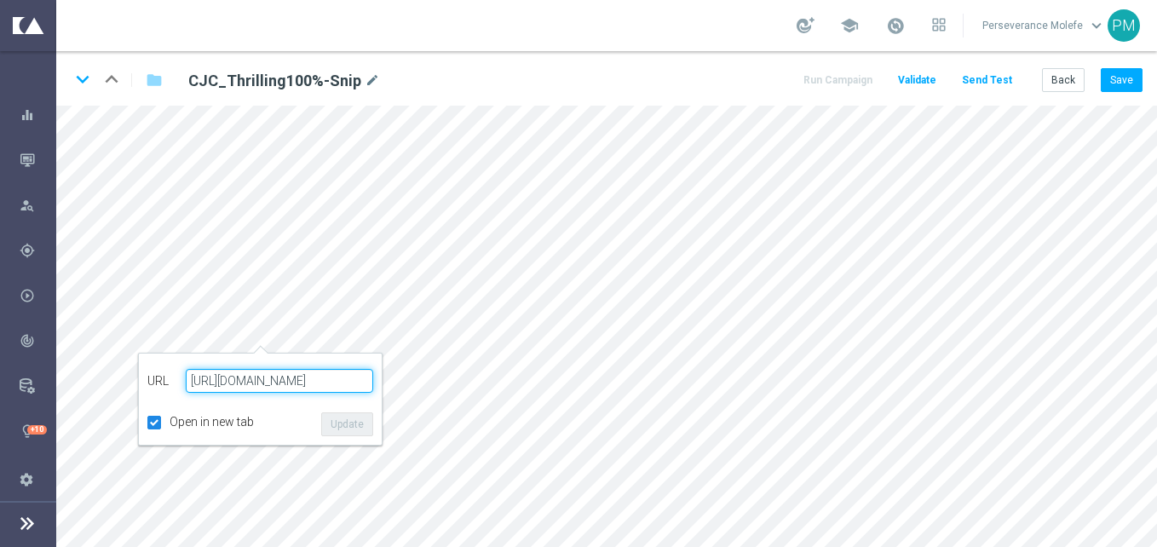
paste input "casinojokaclub.net/fr"
type input "https://www.casinojokaclub.net/fr"
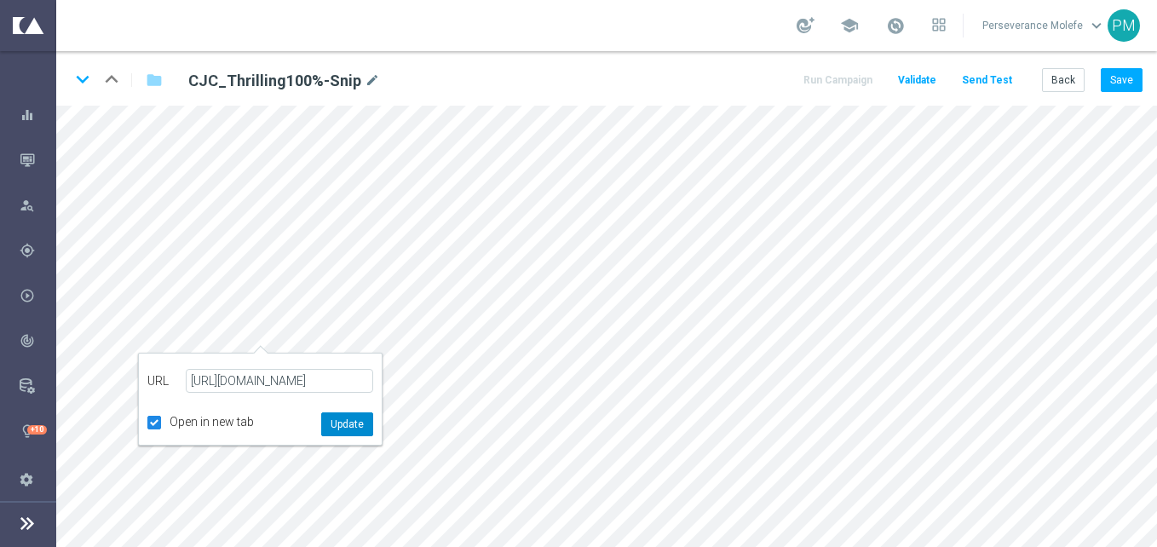
click at [354, 430] on button "Update" at bounding box center [347, 425] width 52 height 24
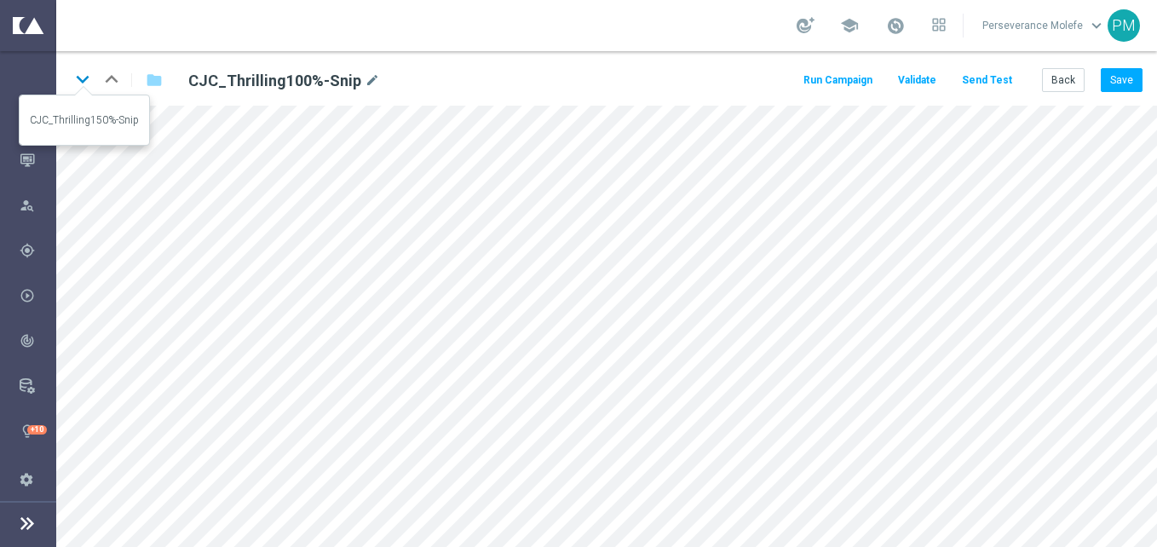
click at [88, 77] on icon "keyboard_arrow_down" at bounding box center [83, 79] width 26 height 26
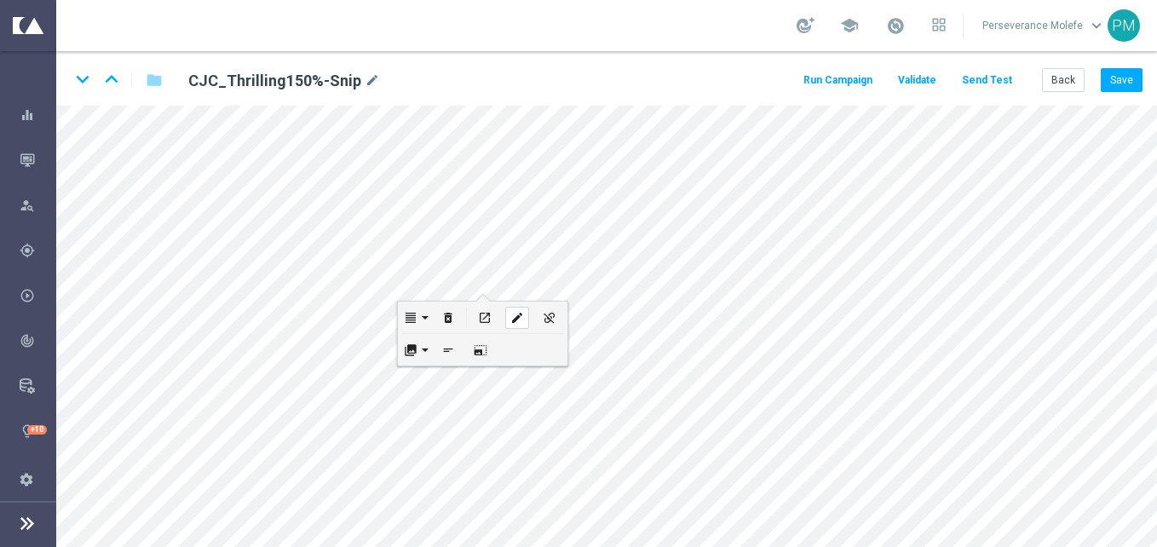
click at [508, 320] on div "edit" at bounding box center [517, 318] width 24 height 22
click at [157, 546] on html "equalizer Dashboard Mission Control" at bounding box center [578, 273] width 1157 height 547
click at [1060, 78] on button "Back" at bounding box center [1063, 80] width 43 height 24
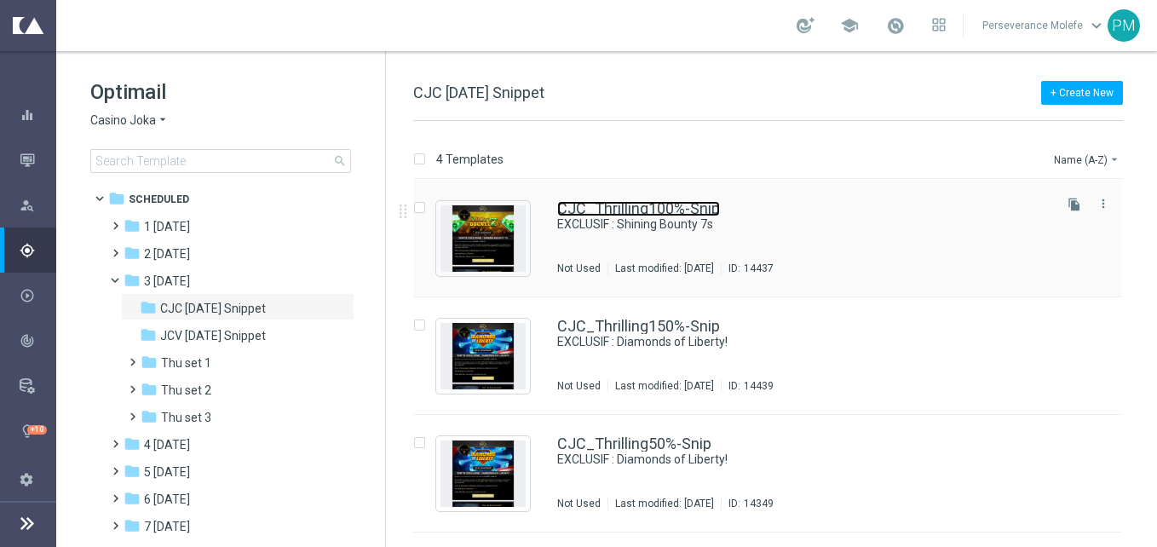
click at [597, 206] on link "CJC_Thrilling100%-Snip" at bounding box center [638, 208] width 163 height 15
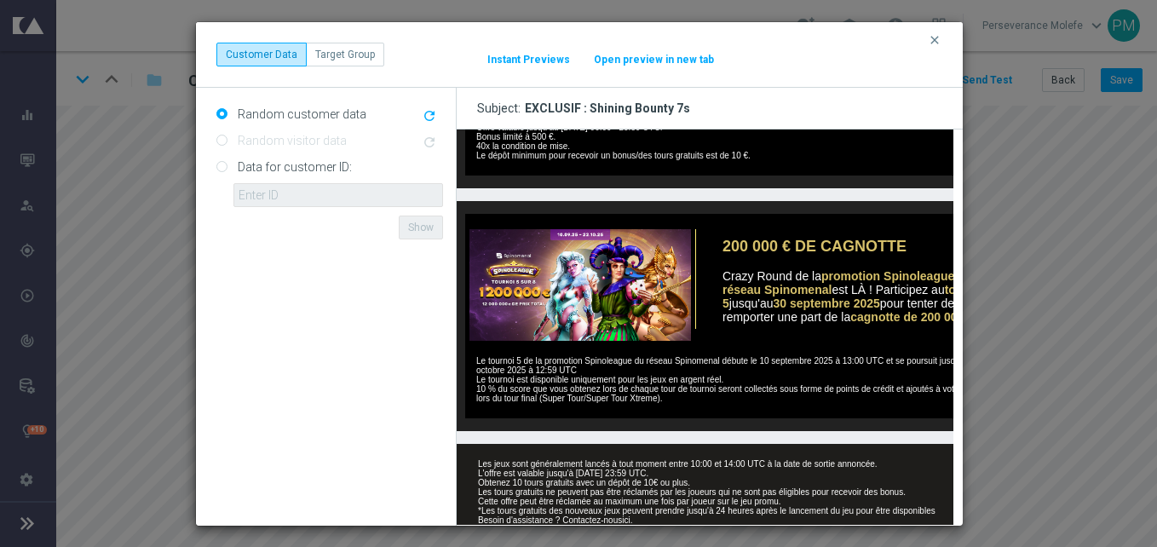
scroll to position [794, 0]
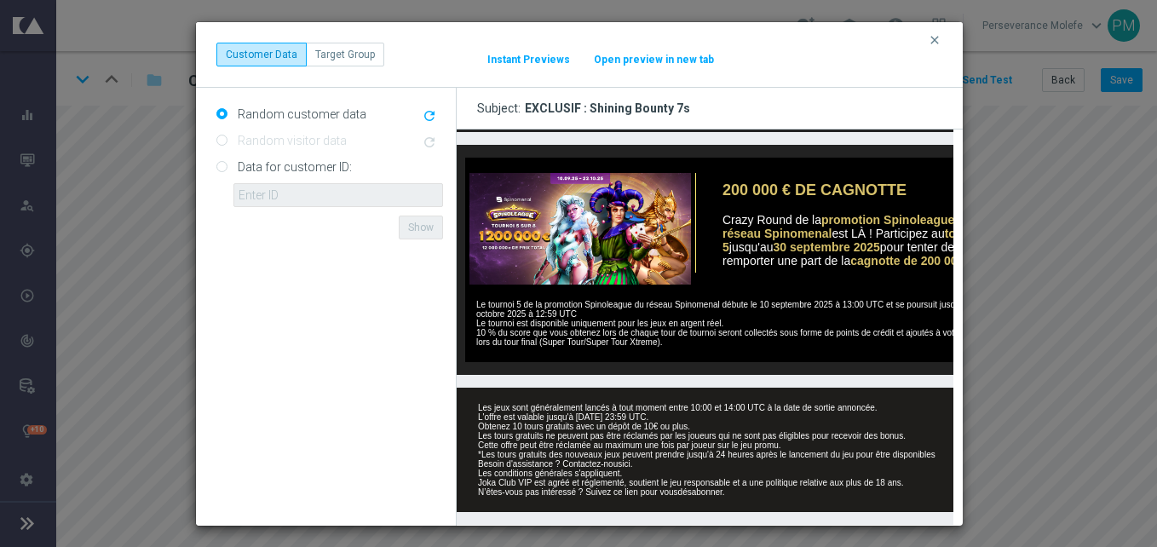
click at [626, 59] on button "Open preview in new tab" at bounding box center [654, 60] width 122 height 14
click at [942, 43] on button "clear" at bounding box center [937, 39] width 20 height 15
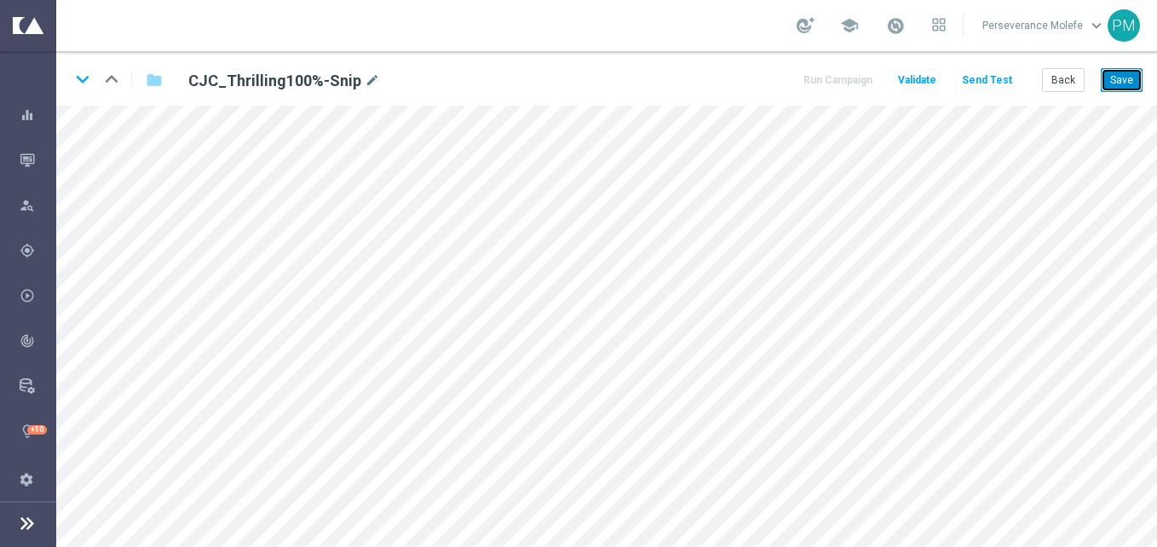
click at [1127, 78] on button "Save" at bounding box center [1122, 80] width 42 height 24
click at [1052, 79] on button "Back" at bounding box center [1063, 80] width 43 height 24
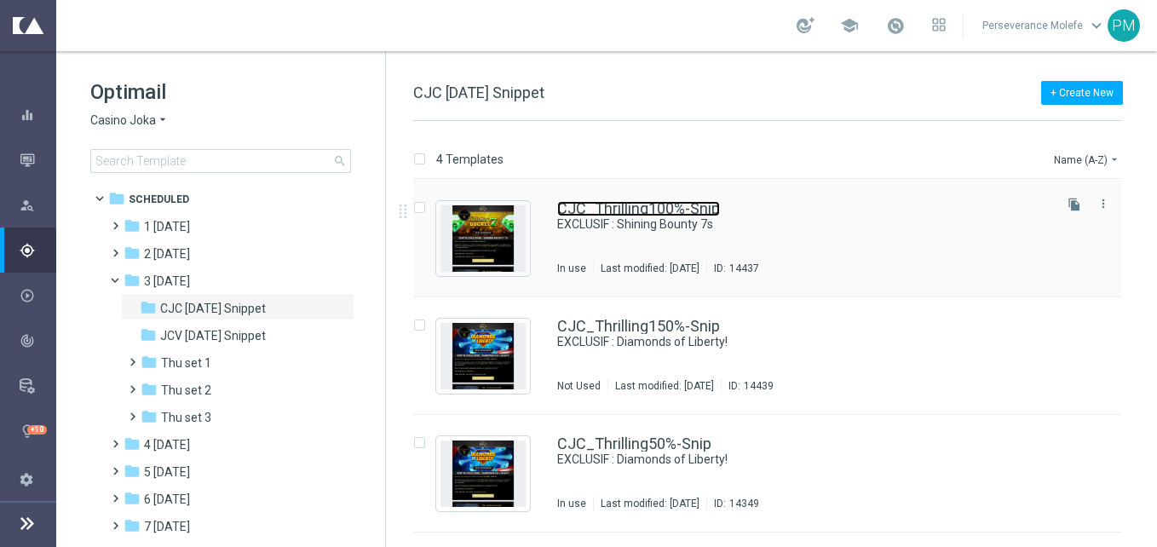
click at [591, 209] on link "CJC_Thrilling100%-Snip" at bounding box center [638, 208] width 163 height 15
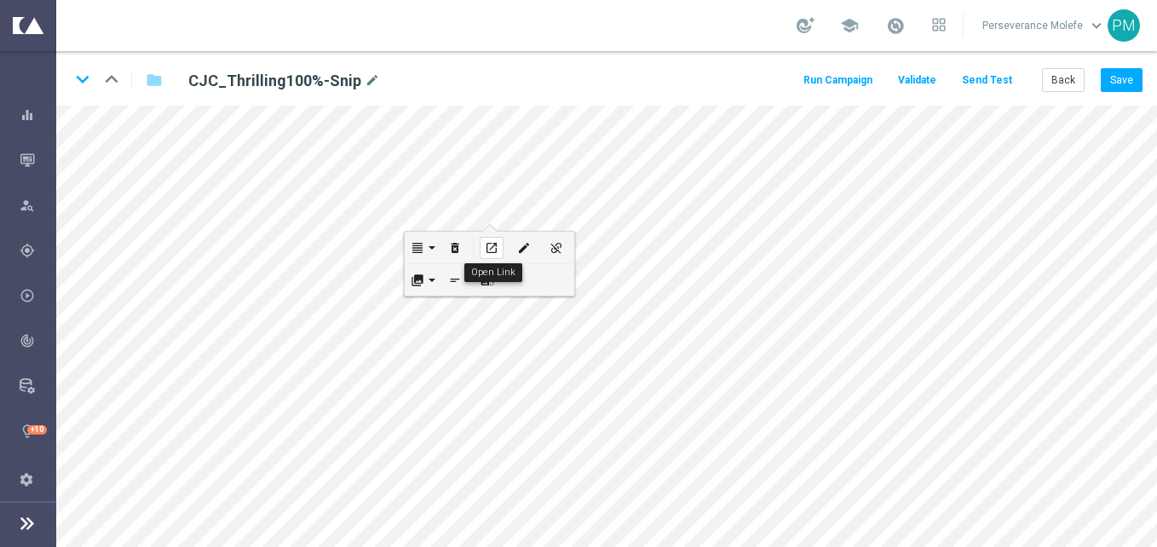
click at [488, 245] on icon "open_in_new" at bounding box center [491, 248] width 13 height 14
click at [630, 42] on div "school Perseverance Molefe keyboard_arrow_down PM" at bounding box center [606, 25] width 1101 height 51
click at [499, 244] on div "edit" at bounding box center [511, 242] width 24 height 22
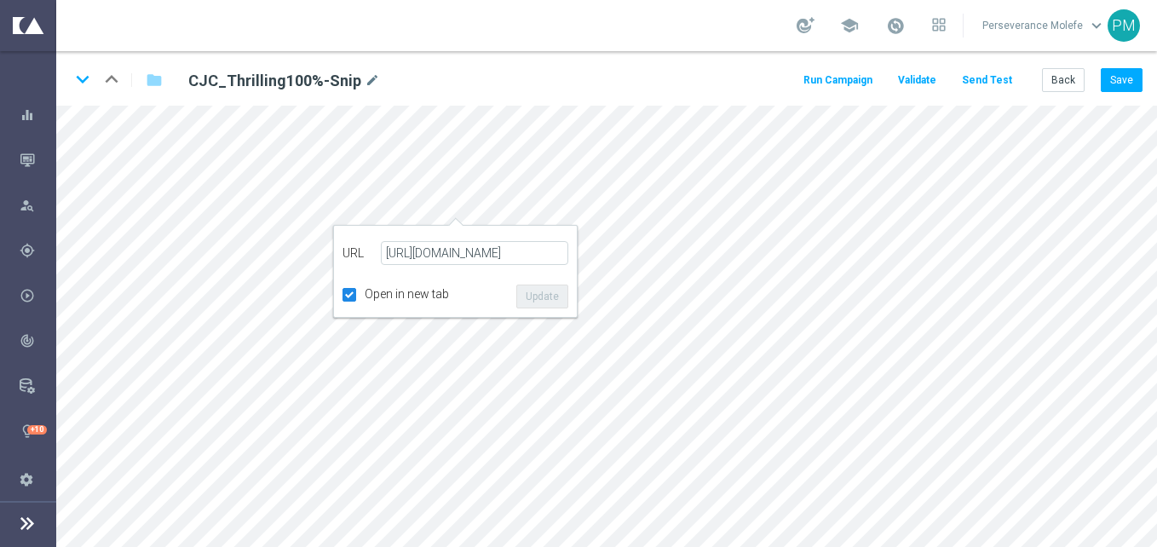
scroll to position [0, 3]
click at [546, 286] on button "Update" at bounding box center [543, 297] width 52 height 24
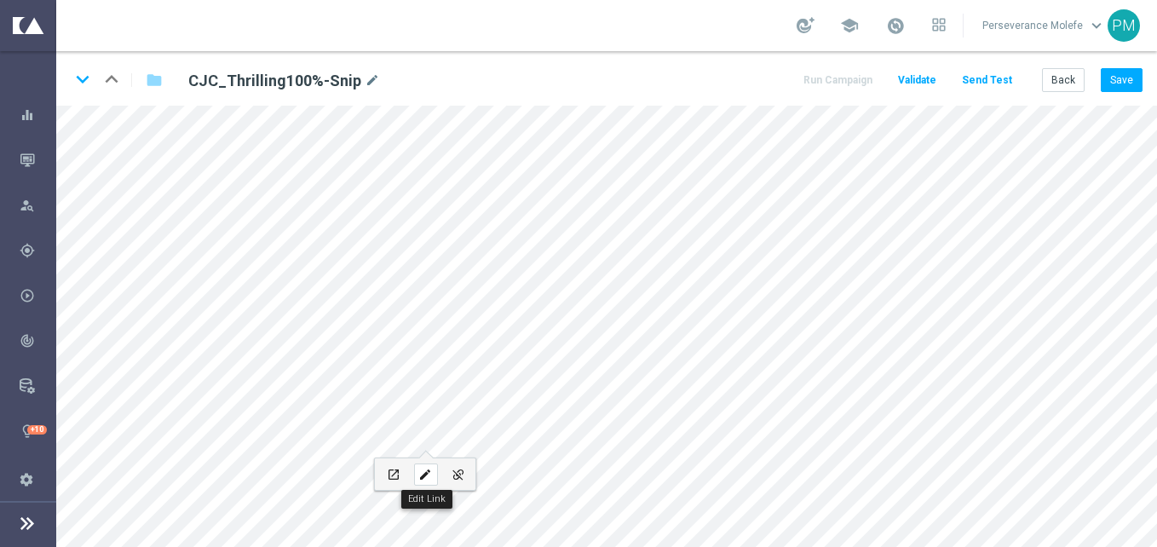
click at [431, 473] on icon "edit" at bounding box center [424, 475] width 13 height 14
type input "[URL][DOMAIN_NAME]"
type input "JOUEZ MAINTENANT"
checkbox input "true"
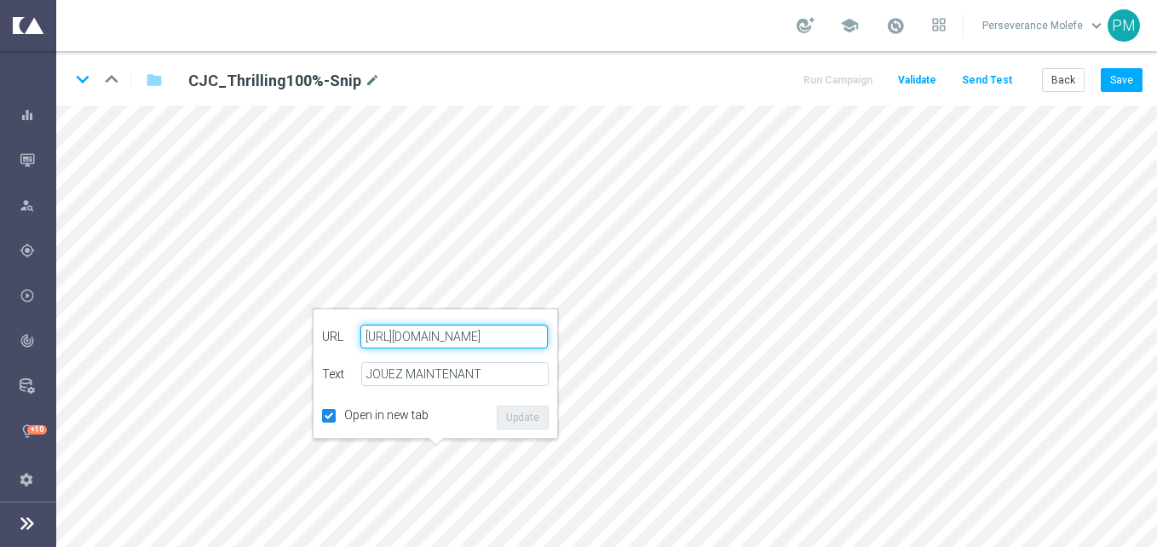
paste input "[DOMAIN_NAME][URL]"
click at [525, 419] on button "Update" at bounding box center [523, 418] width 52 height 24
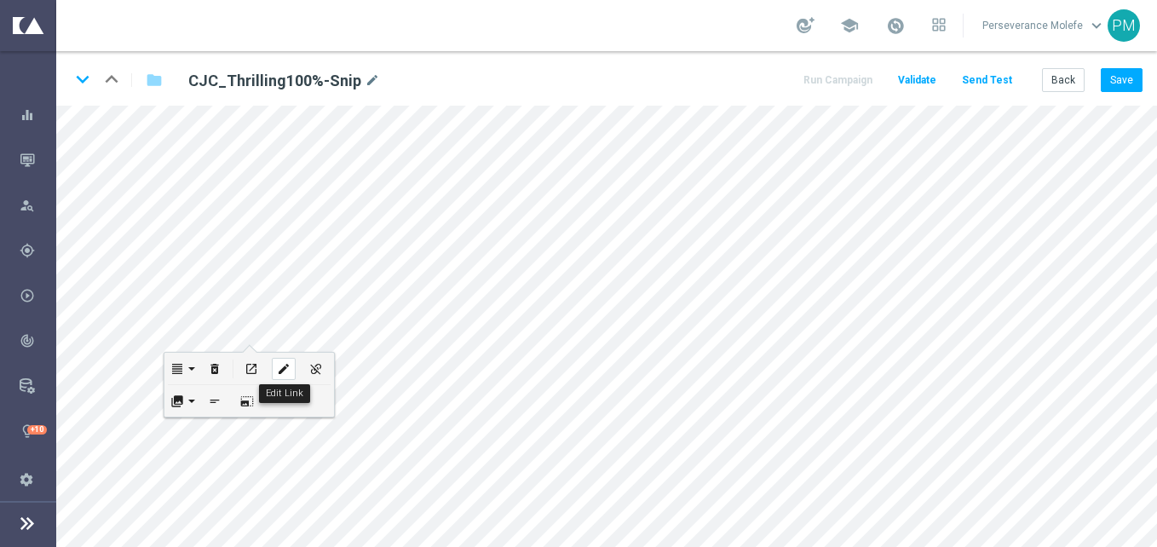
click at [292, 377] on div "edit" at bounding box center [284, 369] width 24 height 22
type input "[URL][DOMAIN_NAME]"
checkbox input "true"
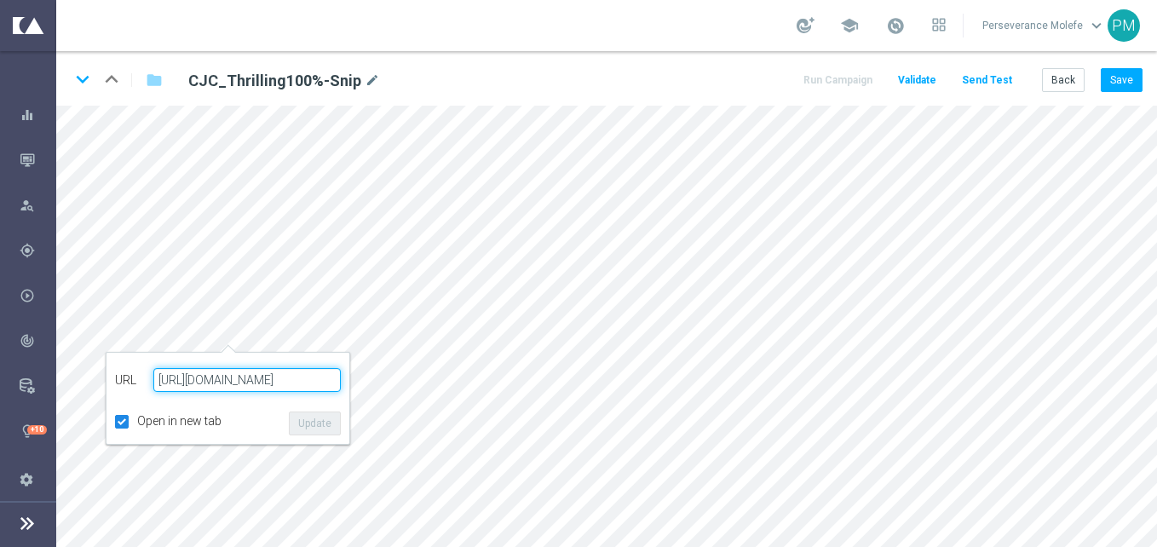
paste input "[DOMAIN_NAME][URL]"
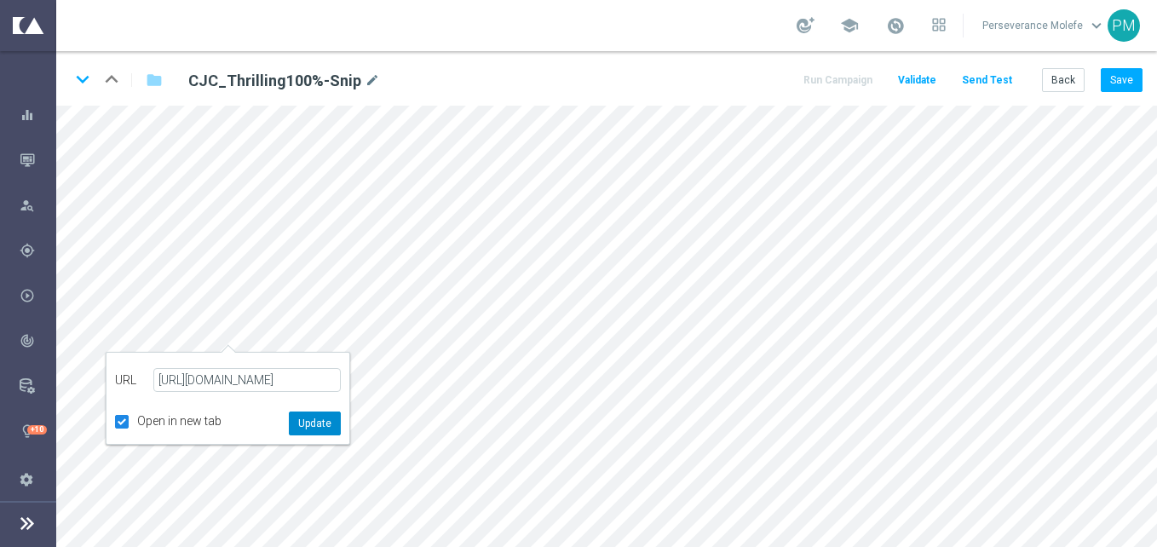
click at [307, 426] on button "Update" at bounding box center [315, 424] width 52 height 24
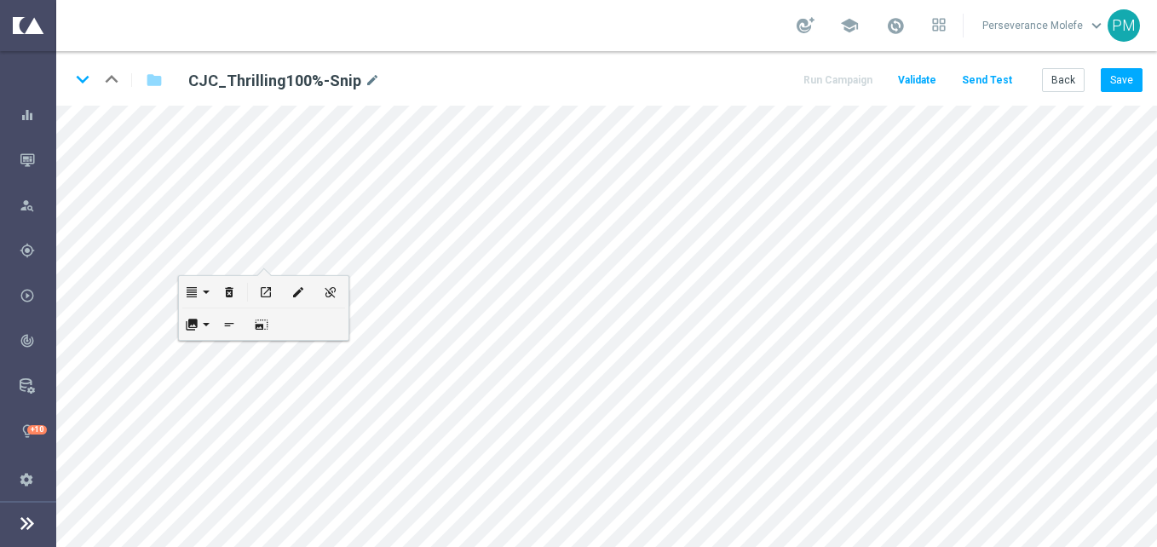
scroll to position [0, 0]
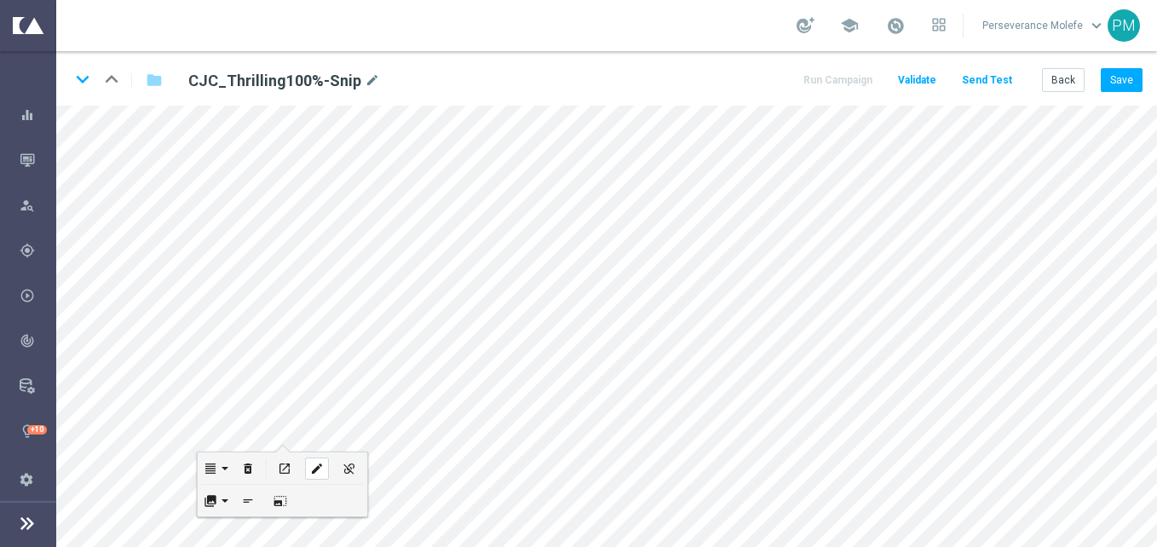
click at [315, 463] on icon "edit" at bounding box center [316, 469] width 13 height 14
type input "[URL][DOMAIN_NAME]"
checkbox input "true"
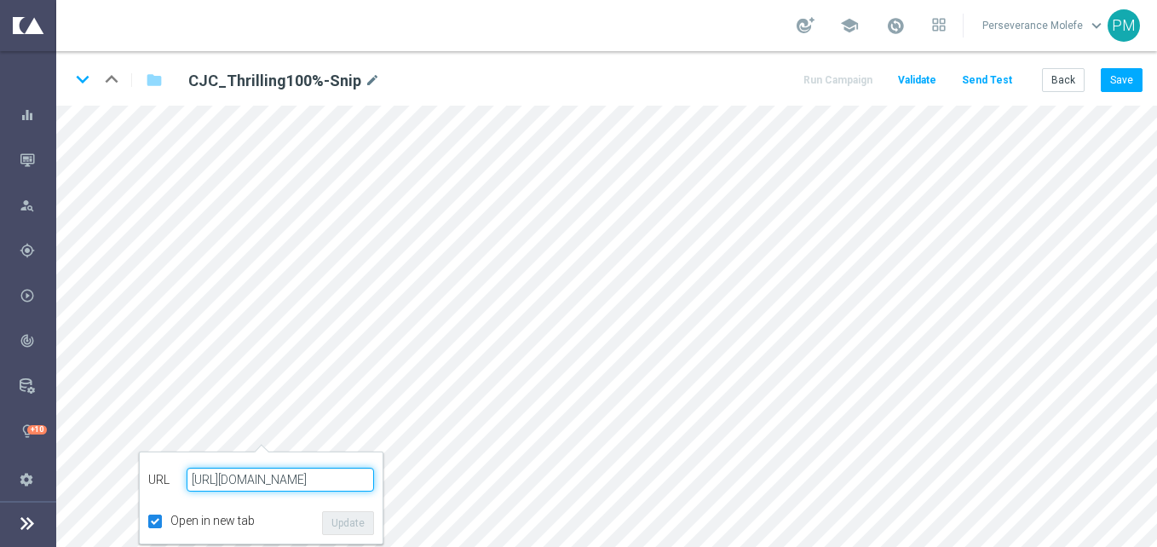
paste input "[DOMAIN_NAME][URL]"
type input "[URL][DOMAIN_NAME]"
click at [344, 520] on button "Update" at bounding box center [348, 523] width 52 height 24
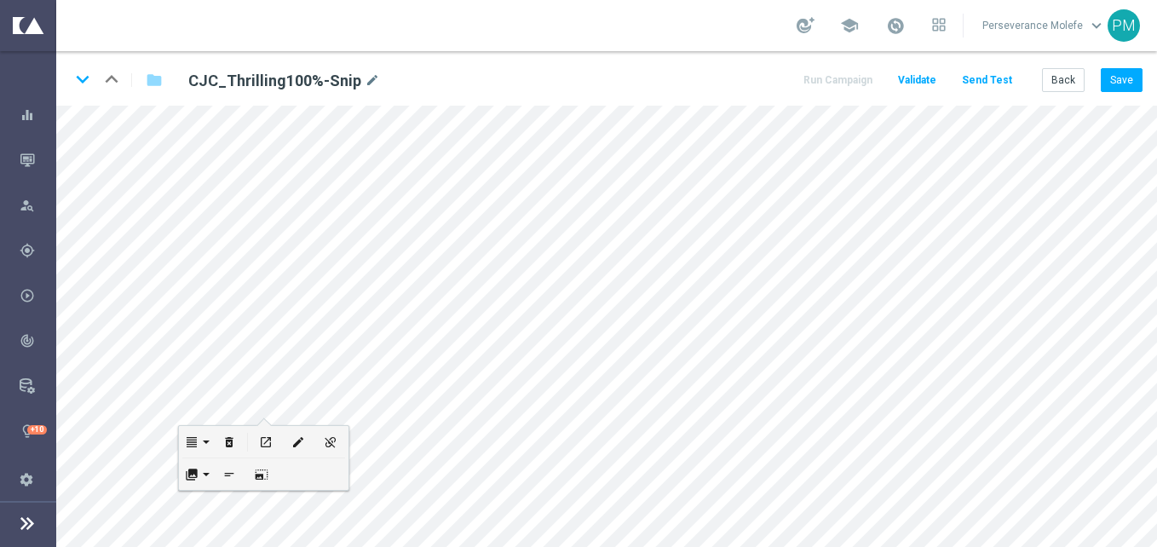
scroll to position [0, 0]
click at [1120, 69] on button "Save" at bounding box center [1122, 80] width 42 height 24
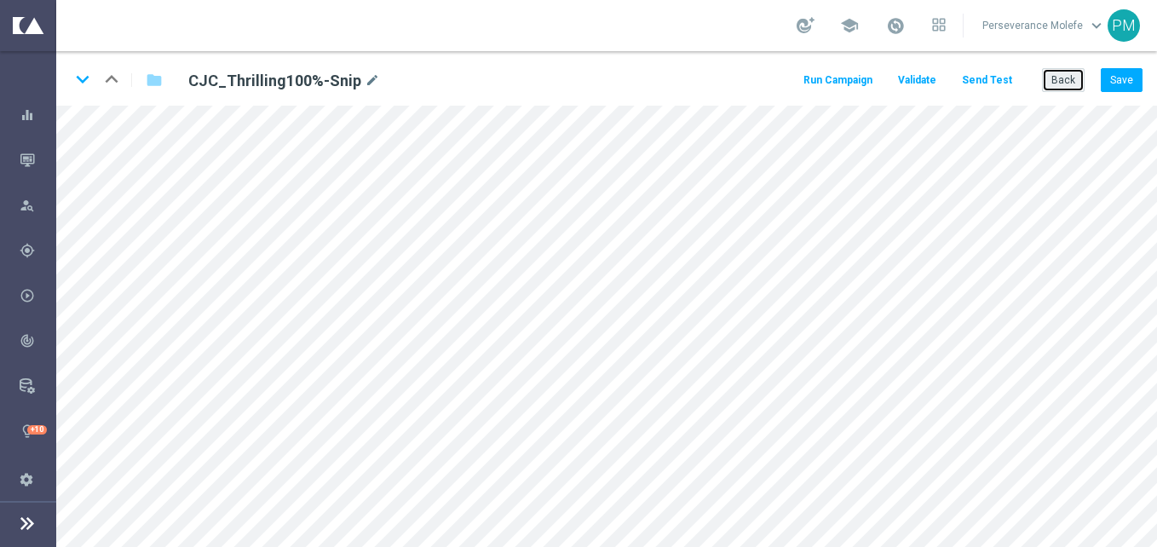
click at [1056, 70] on button "Back" at bounding box center [1063, 80] width 43 height 24
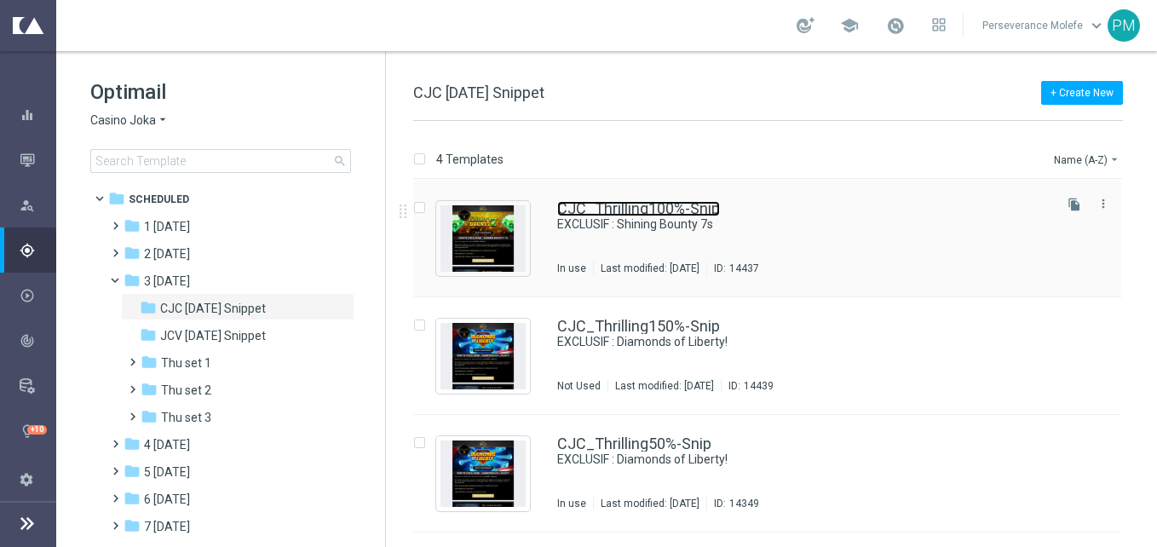
click at [713, 207] on link "CJC_Thrilling100%-Snip" at bounding box center [638, 208] width 163 height 15
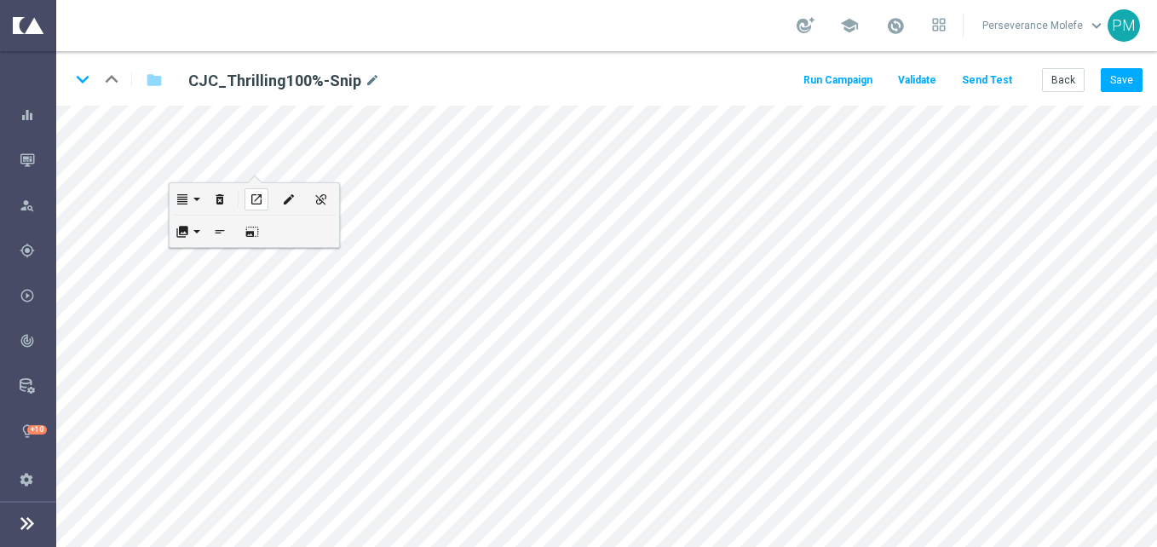
click at [264, 198] on div "open_in_new" at bounding box center [257, 199] width 24 height 22
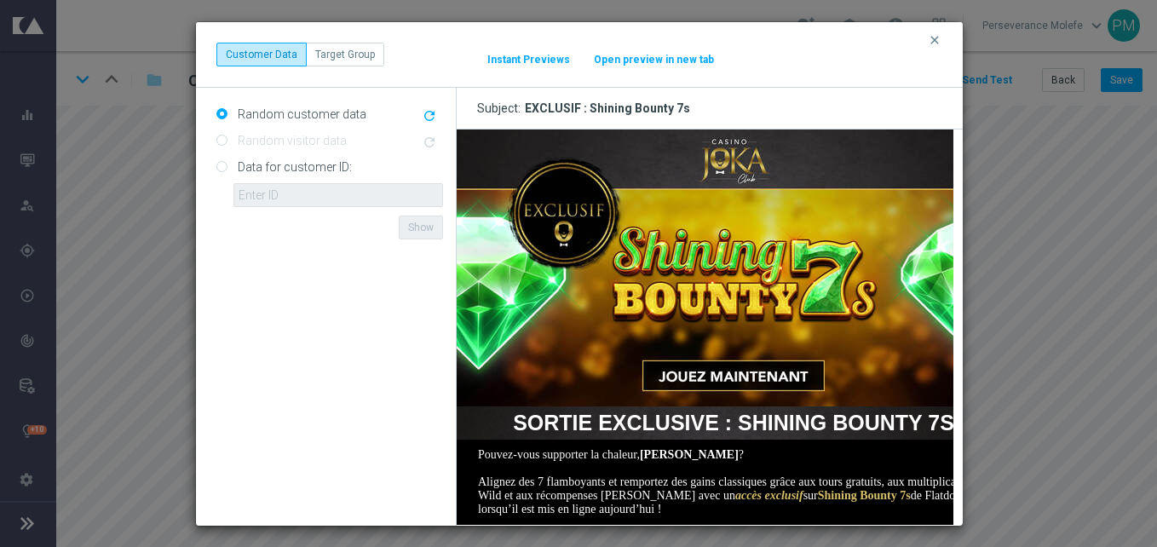
click at [676, 56] on button "Open preview in new tab" at bounding box center [654, 60] width 122 height 14
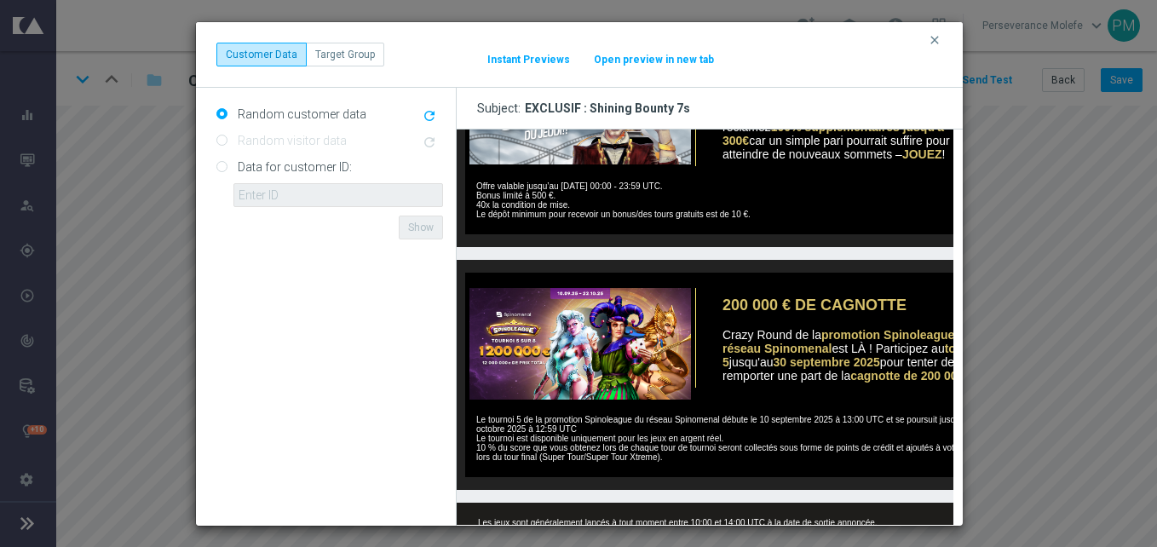
scroll to position [794, 0]
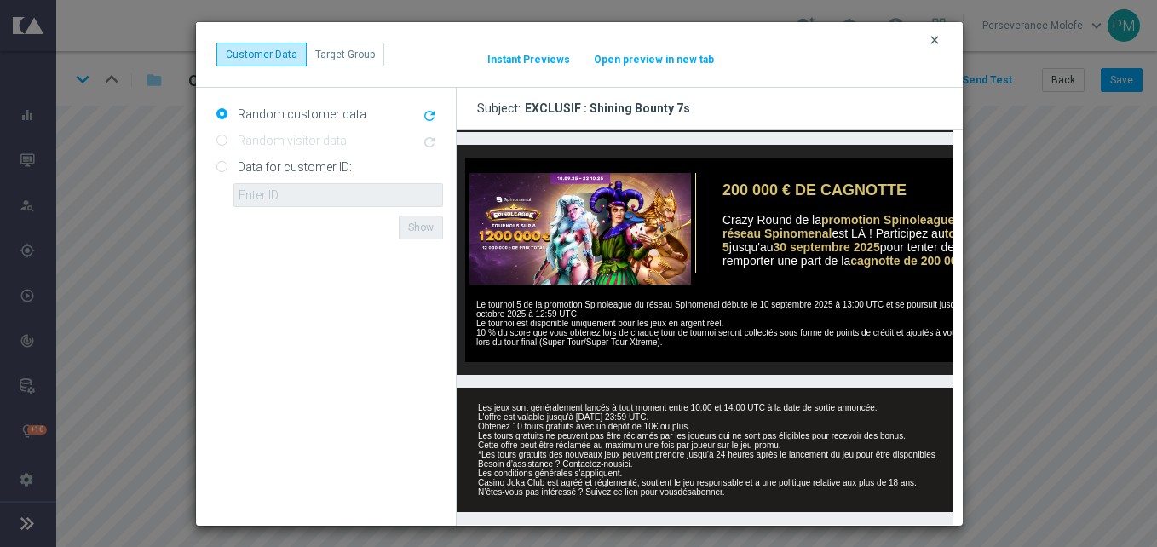
click at [933, 42] on icon "clear" at bounding box center [935, 40] width 14 height 14
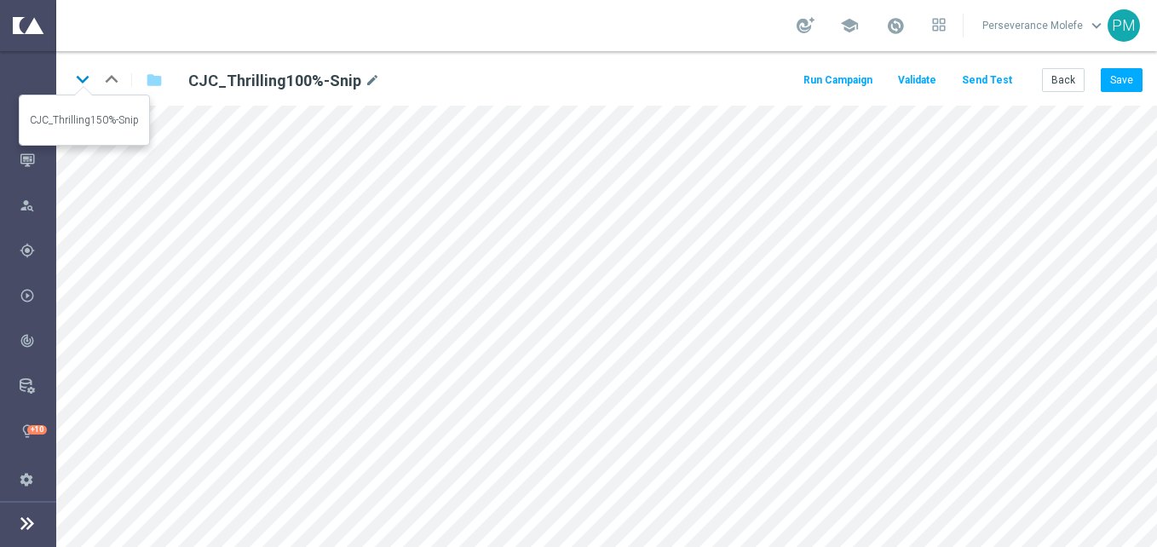
click at [82, 88] on icon "keyboard_arrow_down" at bounding box center [83, 79] width 26 height 26
click at [110, 78] on icon "keyboard_arrow_up" at bounding box center [112, 79] width 26 height 26
click at [72, 75] on icon "keyboard_arrow_down" at bounding box center [83, 79] width 26 height 26
click at [1128, 94] on div "keyboard_arrow_down keyboard_arrow_up folder CJC_Thrilling150%-Snip mode_edit R…" at bounding box center [606, 78] width 1101 height 55
click at [1116, 84] on button "Save" at bounding box center [1122, 80] width 42 height 24
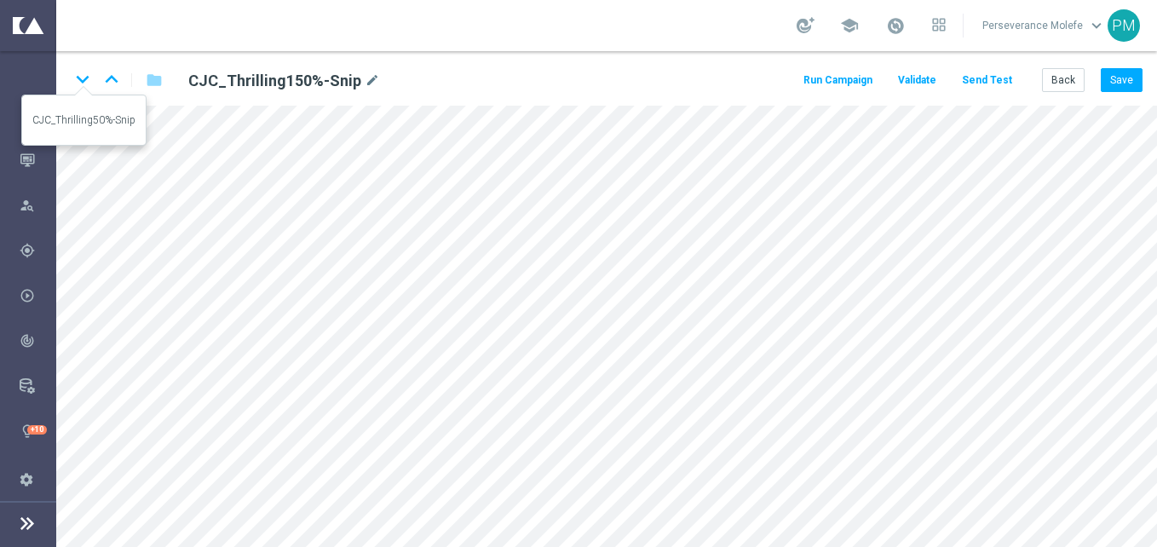
click at [89, 78] on icon "keyboard_arrow_down" at bounding box center [83, 79] width 26 height 26
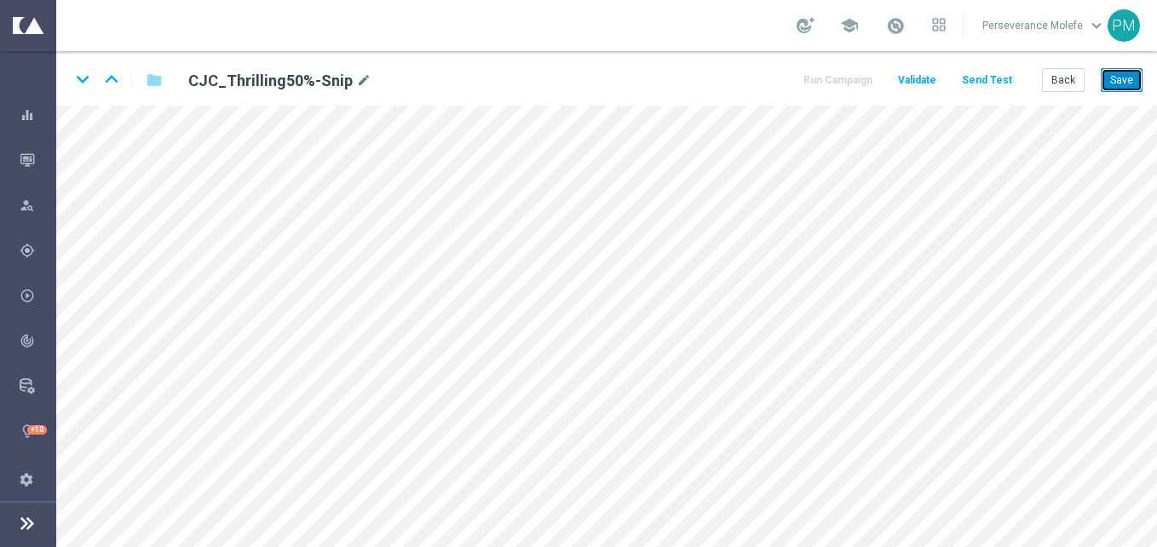
click at [1122, 73] on button "Save" at bounding box center [1122, 80] width 42 height 24
click at [77, 89] on icon "keyboard_arrow_down" at bounding box center [83, 79] width 26 height 26
click at [1129, 92] on button "Save" at bounding box center [1122, 80] width 42 height 24
click at [1071, 91] on button "Back" at bounding box center [1063, 80] width 43 height 24
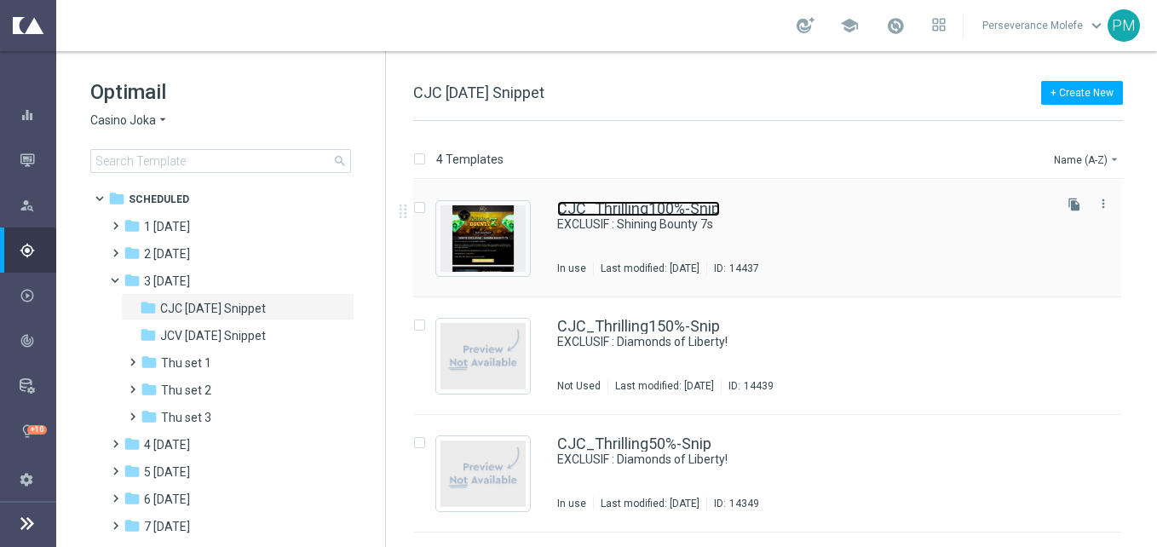
click at [586, 210] on link "CJC_Thrilling100%-Snip" at bounding box center [638, 208] width 163 height 15
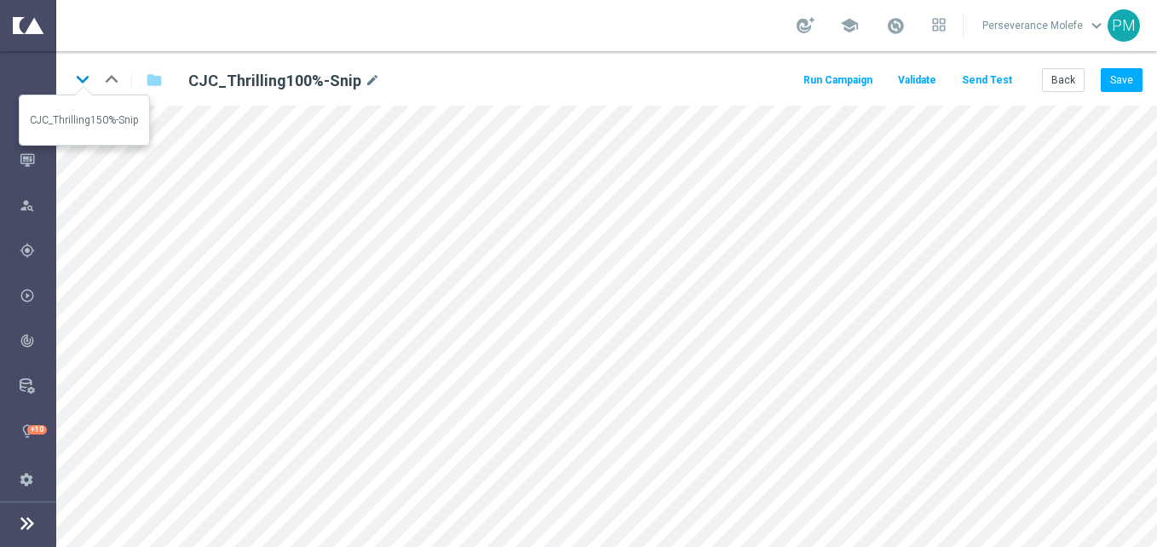
click at [78, 73] on icon "keyboard_arrow_down" at bounding box center [83, 79] width 26 height 26
click at [82, 79] on icon "keyboard_arrow_down" at bounding box center [83, 79] width 26 height 26
click at [87, 80] on icon "keyboard_arrow_down" at bounding box center [83, 79] width 26 height 26
click at [103, 76] on icon "keyboard_arrow_up" at bounding box center [112, 79] width 26 height 26
click at [1061, 72] on button "Back" at bounding box center [1063, 80] width 43 height 24
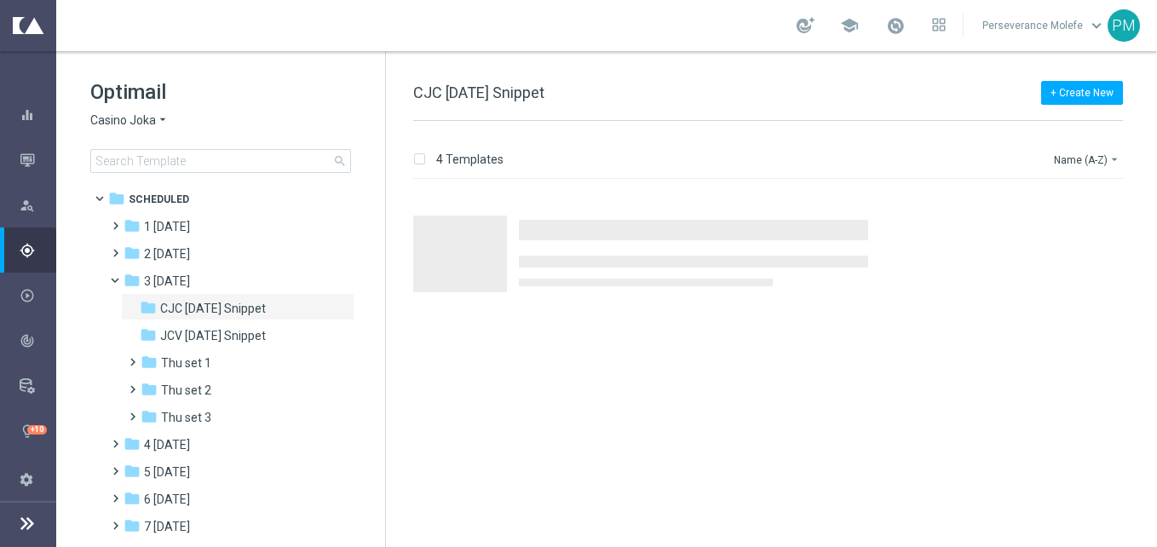
click at [151, 118] on span "Casino Joka" at bounding box center [123, 121] width 66 height 16
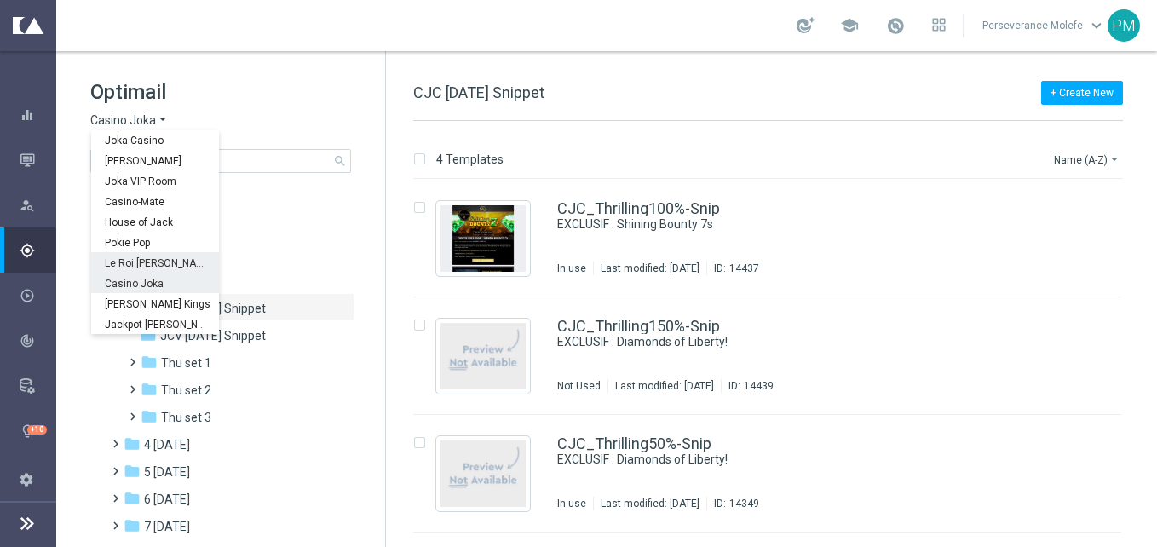
click at [164, 269] on div "Le Roi [PERSON_NAME]" at bounding box center [155, 262] width 128 height 20
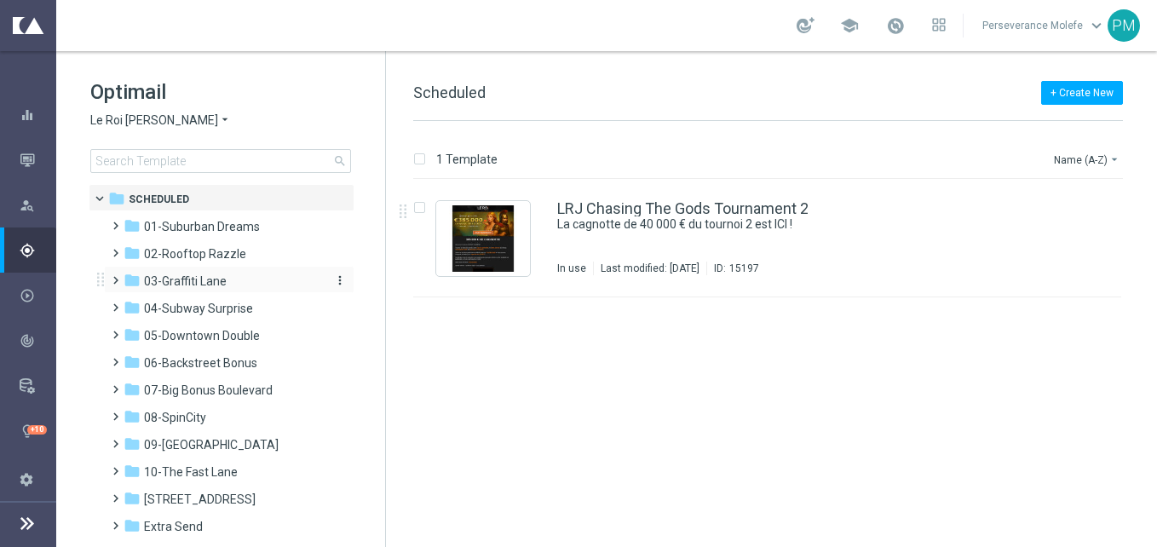
click at [236, 274] on div "folder 03-[GEOGRAPHIC_DATA]" at bounding box center [222, 282] width 196 height 20
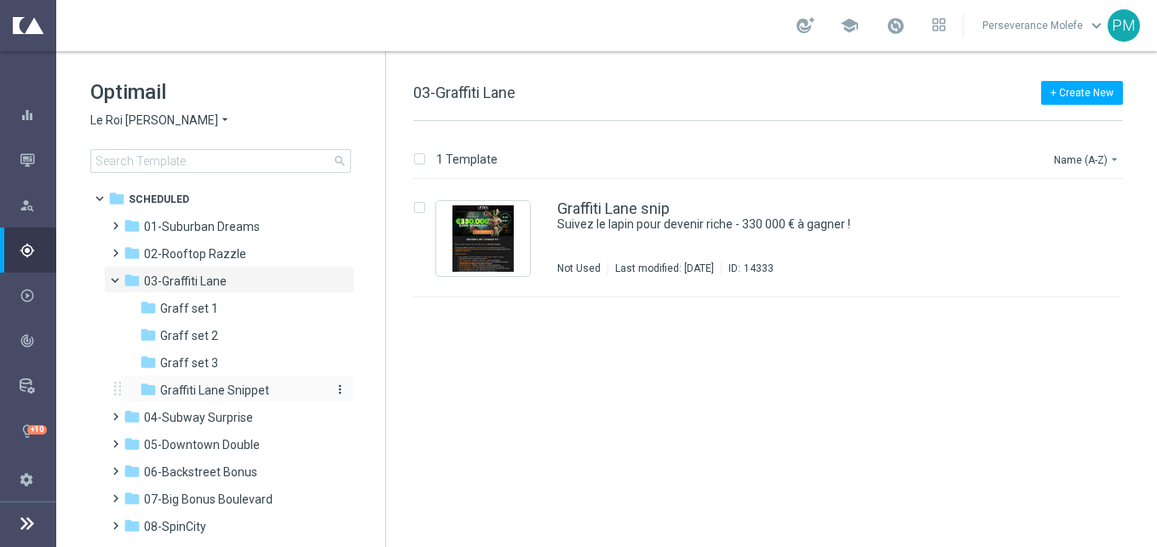
click at [245, 389] on span "Graffiti Lane Snippet" at bounding box center [214, 390] width 109 height 15
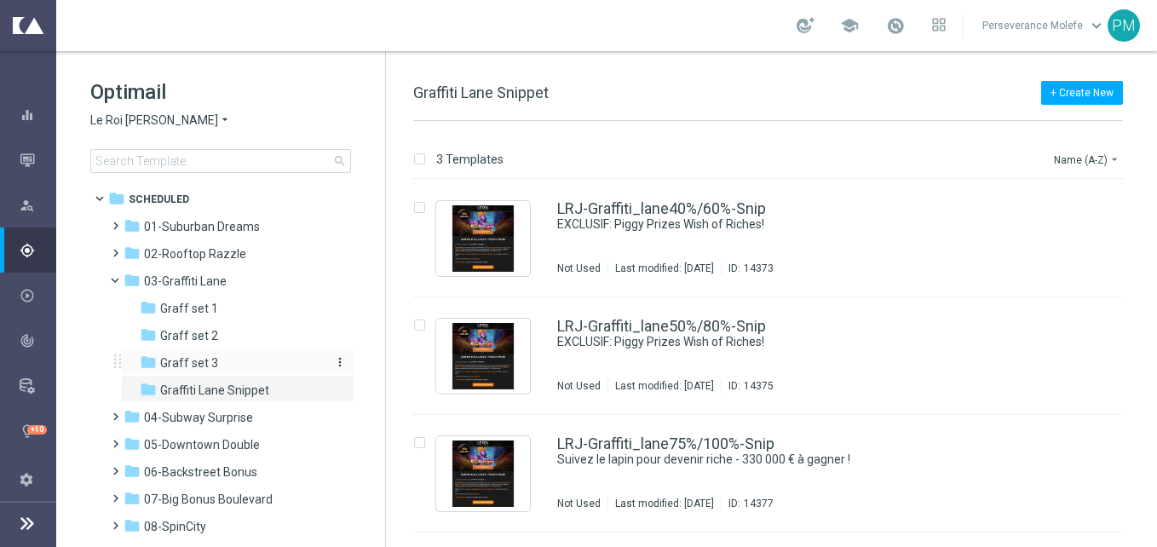
click at [229, 361] on div "folder Graff set 3" at bounding box center [231, 364] width 182 height 20
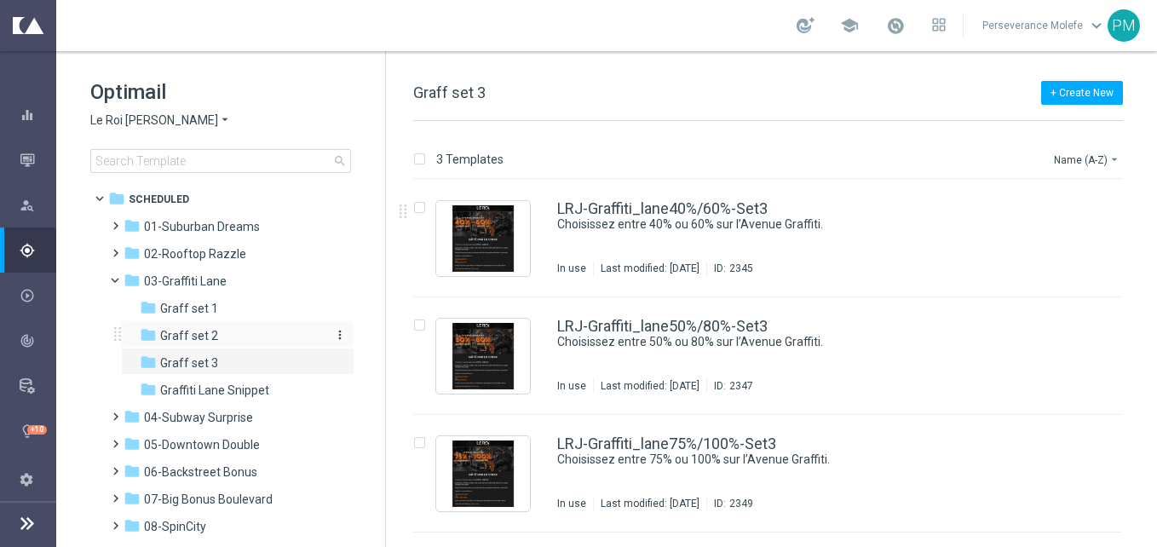
click at [183, 330] on span "Graff set 2" at bounding box center [189, 335] width 58 height 15
click at [215, 356] on span "Graff set 3" at bounding box center [189, 362] width 58 height 15
click at [607, 207] on link "LRJ-Graffiti_lane40%/60%-Set3" at bounding box center [662, 208] width 211 height 15
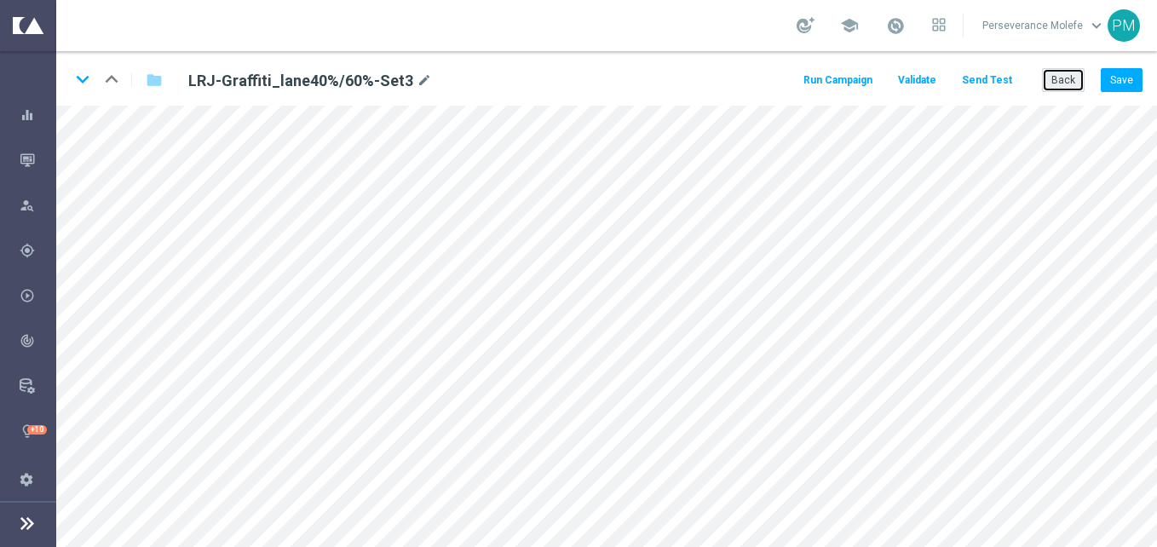
click at [1070, 84] on button "Back" at bounding box center [1063, 80] width 43 height 24
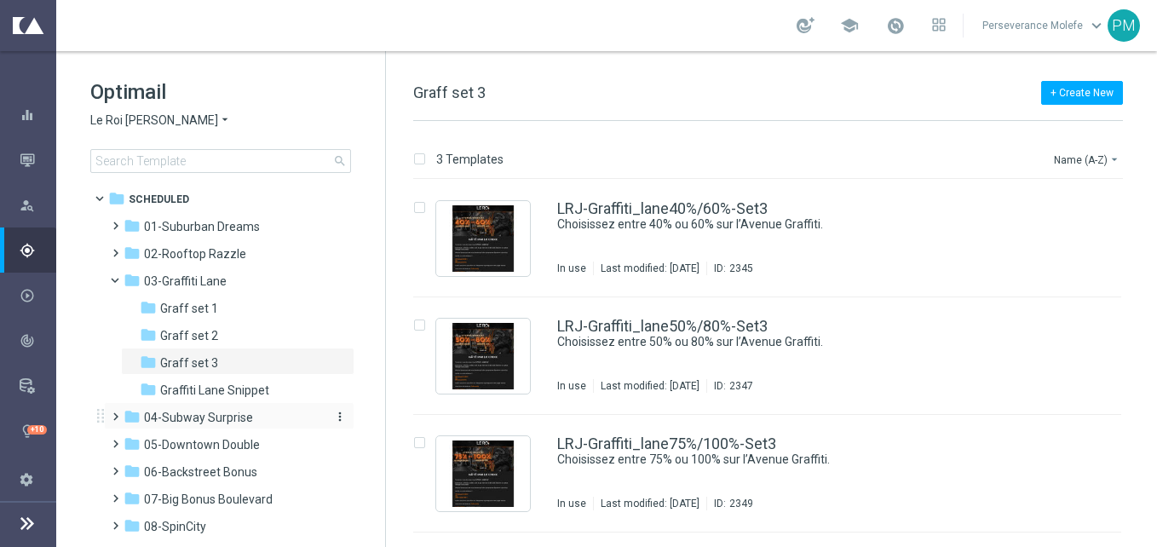
click at [248, 420] on span "04-Subway Surprise" at bounding box center [198, 417] width 109 height 15
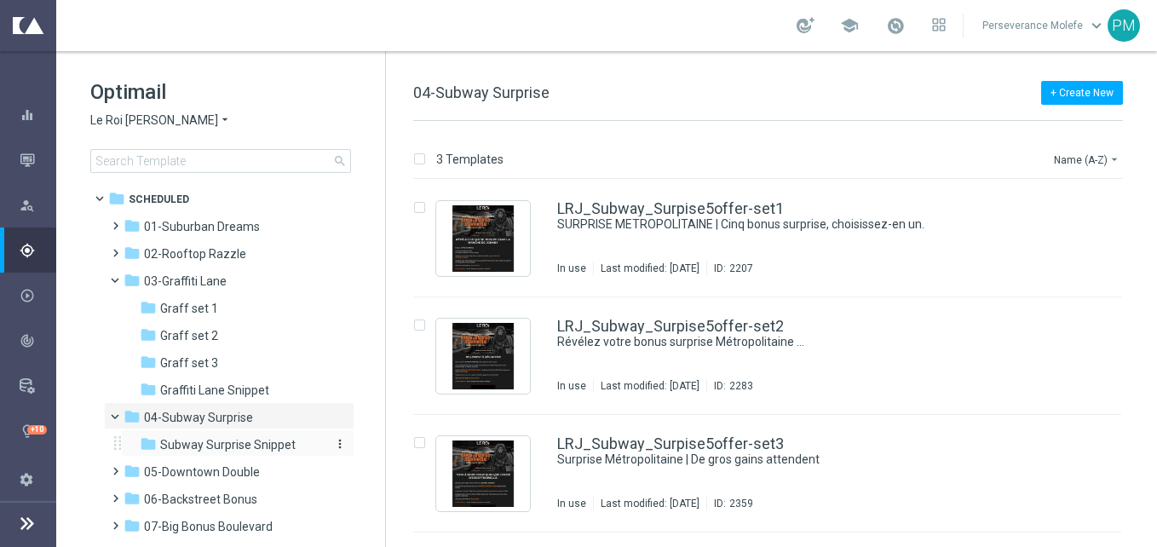
click at [263, 446] on span "Subway Surprise Snippet" at bounding box center [228, 444] width 136 height 15
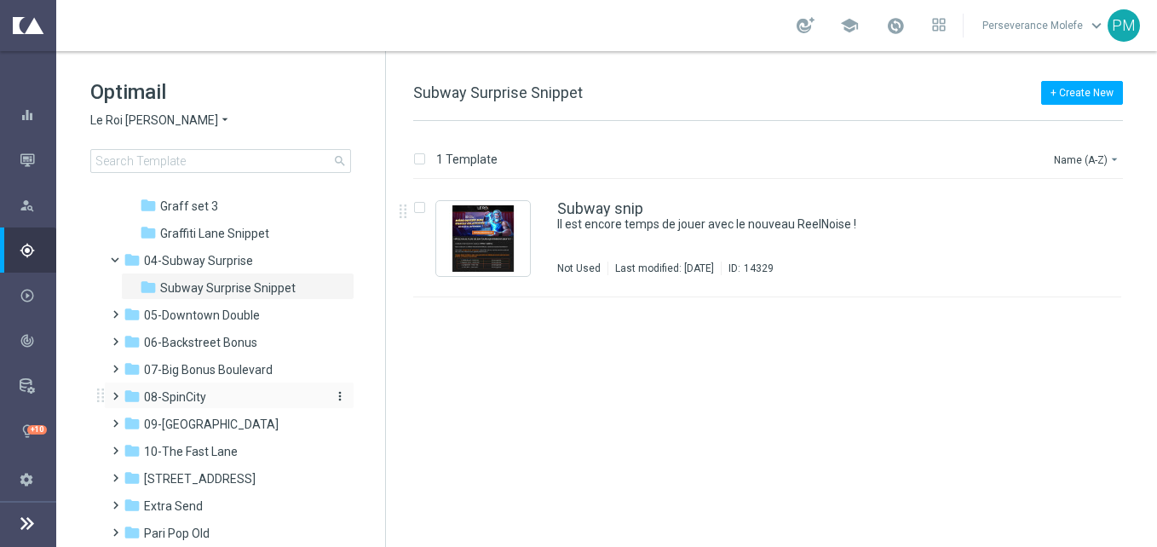
scroll to position [170, 0]
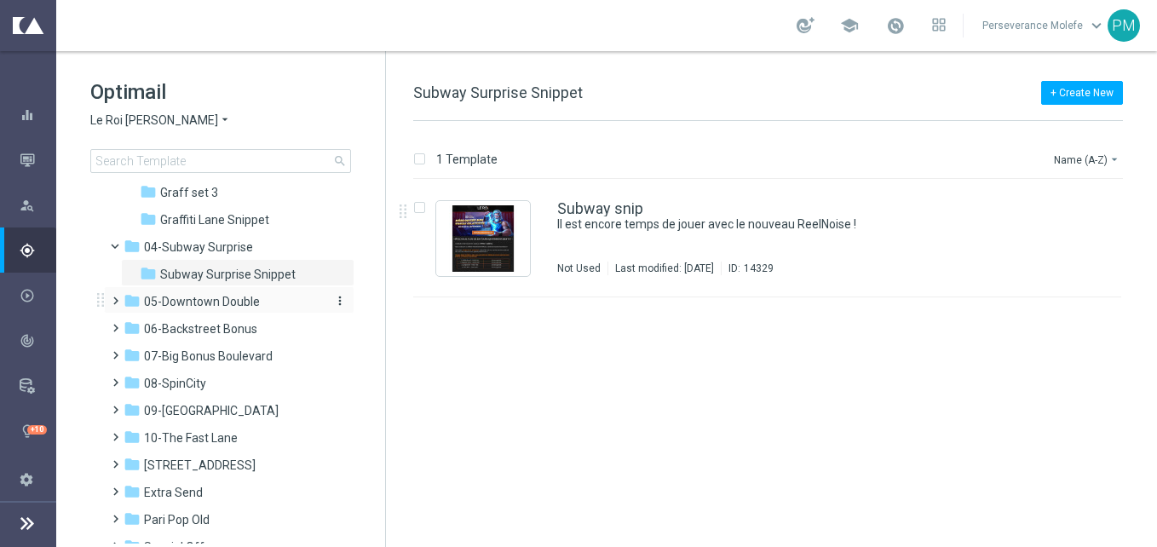
click at [268, 309] on div "folder 05-Downtown Double" at bounding box center [222, 302] width 196 height 20
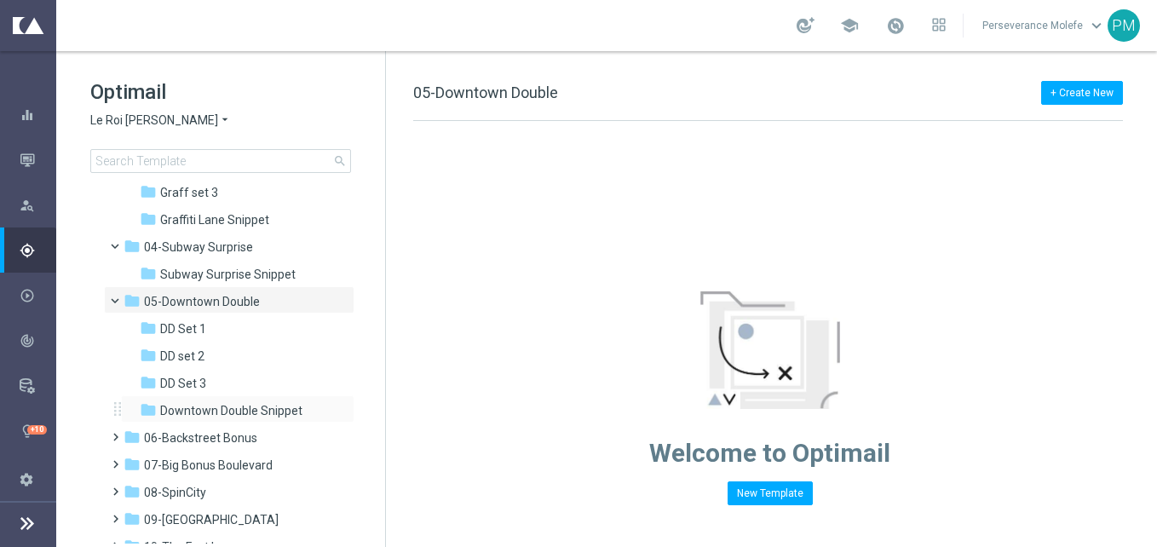
click at [243, 399] on div "folder Downtown Double Snippet more_vert" at bounding box center [238, 408] width 234 height 27
click at [246, 408] on span "Downtown Double Snippet" at bounding box center [231, 410] width 142 height 15
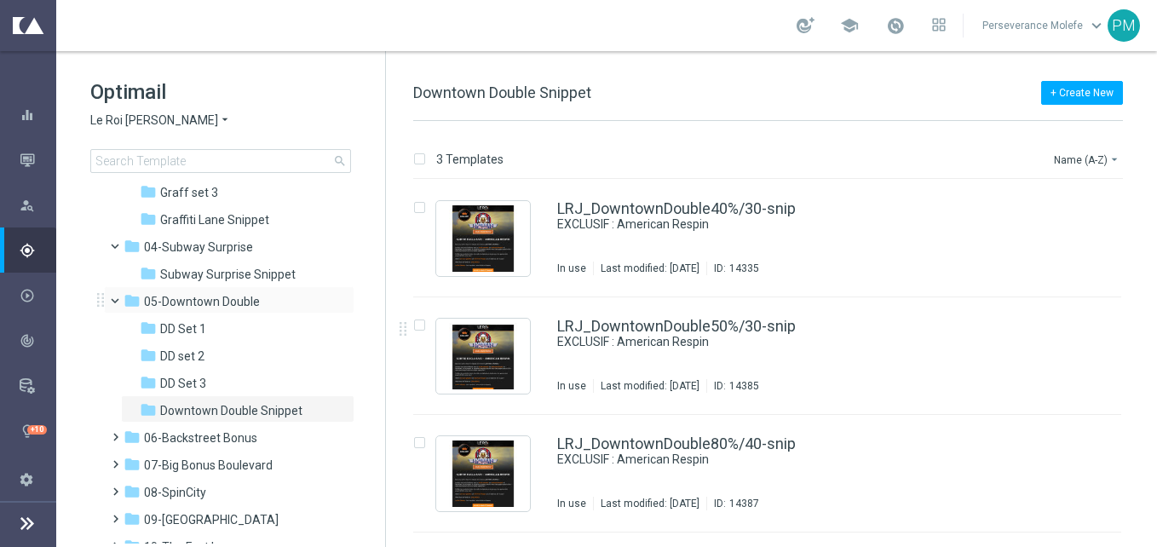
click at [119, 298] on span at bounding box center [122, 297] width 7 height 8
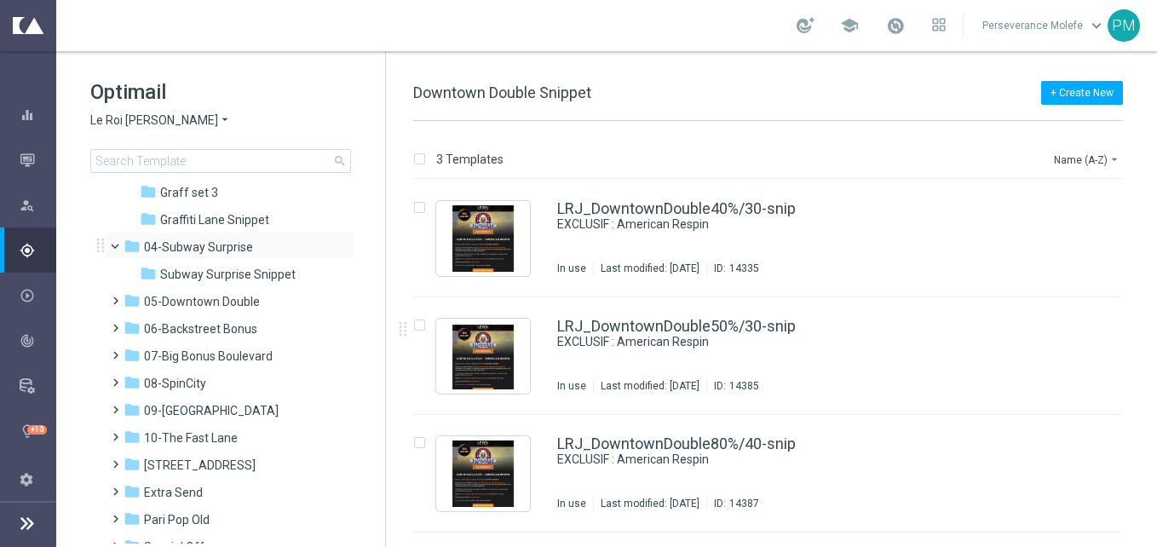
click at [115, 256] on div "folder 04-Subway Surprise more_vert" at bounding box center [229, 245] width 251 height 27
click at [119, 246] on span at bounding box center [122, 243] width 7 height 8
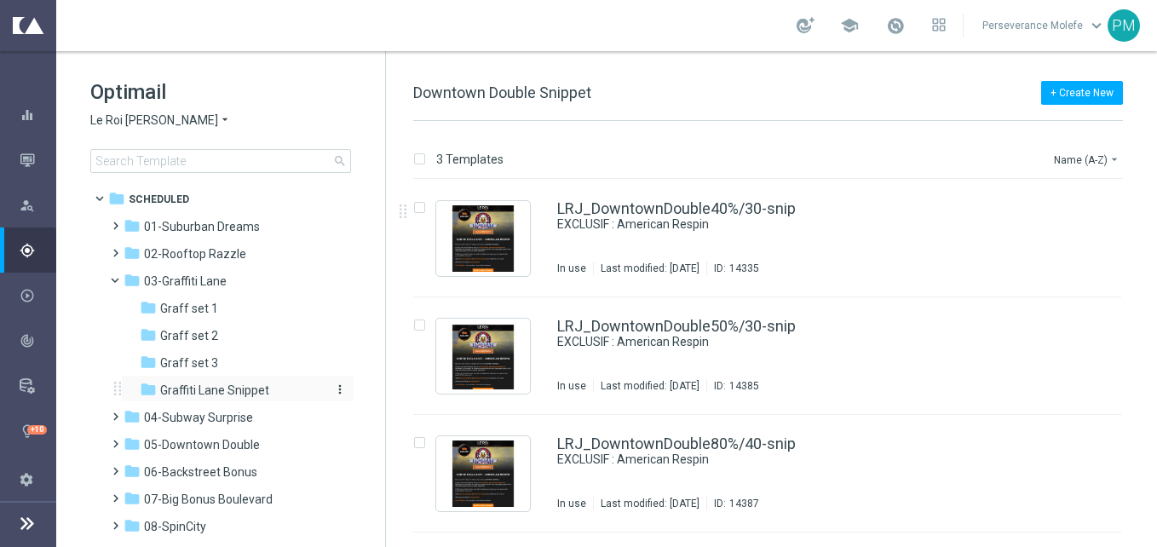
click at [211, 384] on span "Graffiti Lane Snippet" at bounding box center [214, 390] width 109 height 15
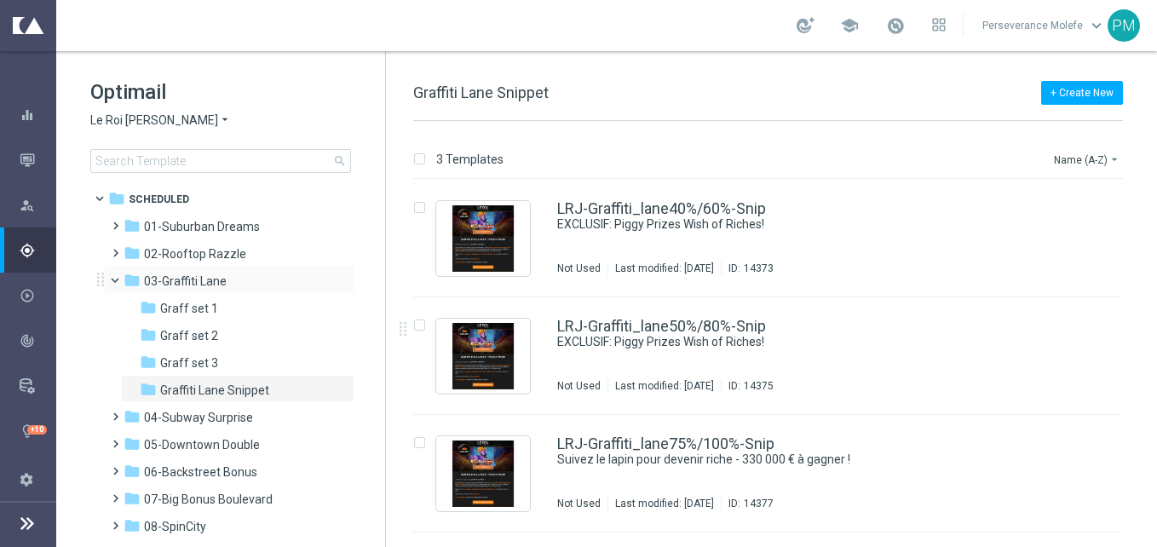
click at [119, 277] on span at bounding box center [122, 277] width 7 height 8
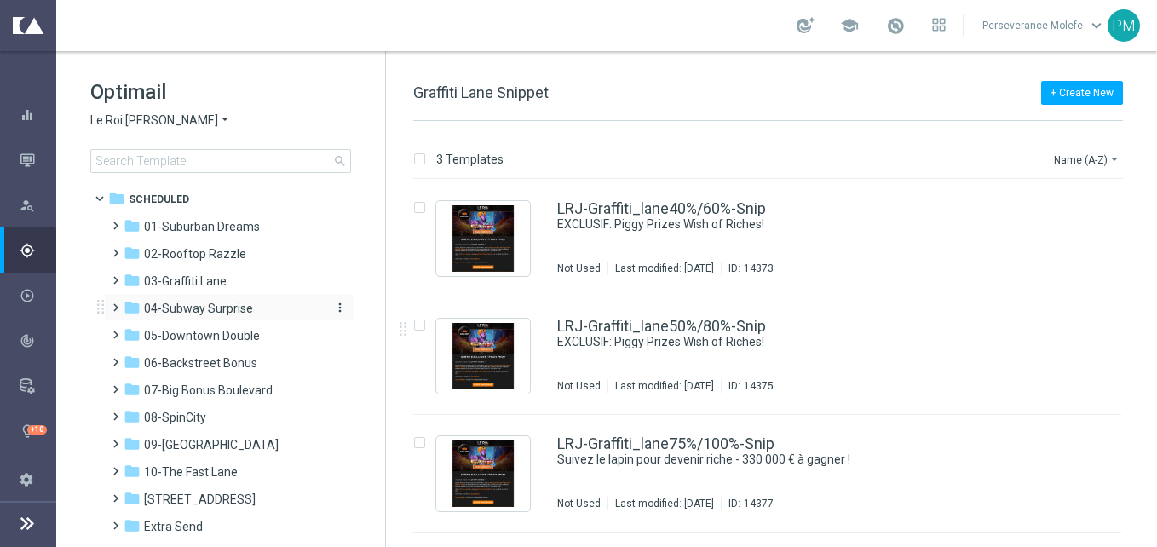
click at [222, 313] on span "04-Subway Surprise" at bounding box center [198, 308] width 109 height 15
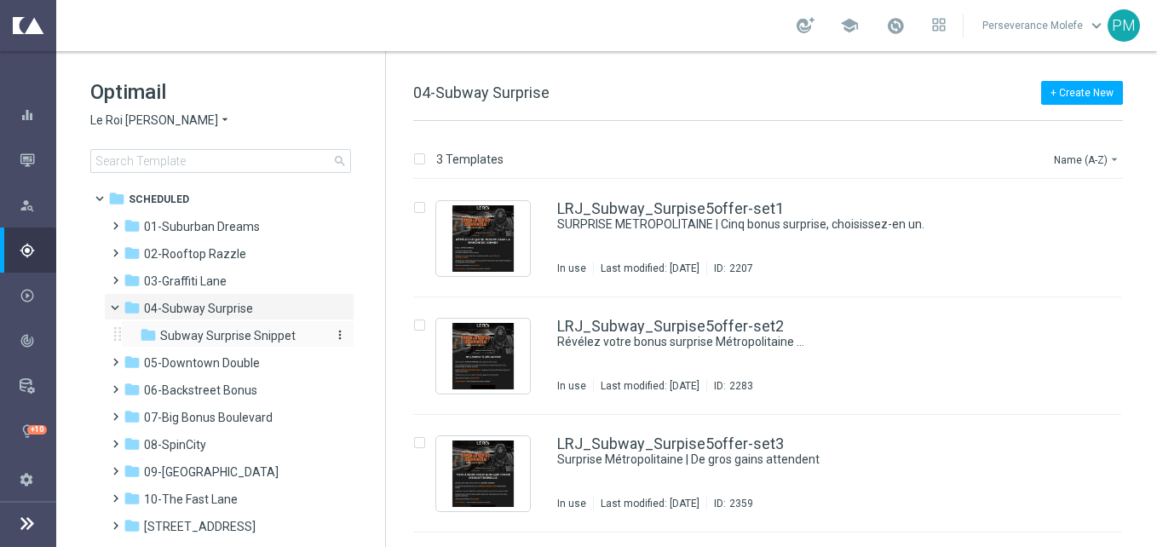
click at [225, 338] on span "Subway Surprise Snippet" at bounding box center [228, 335] width 136 height 15
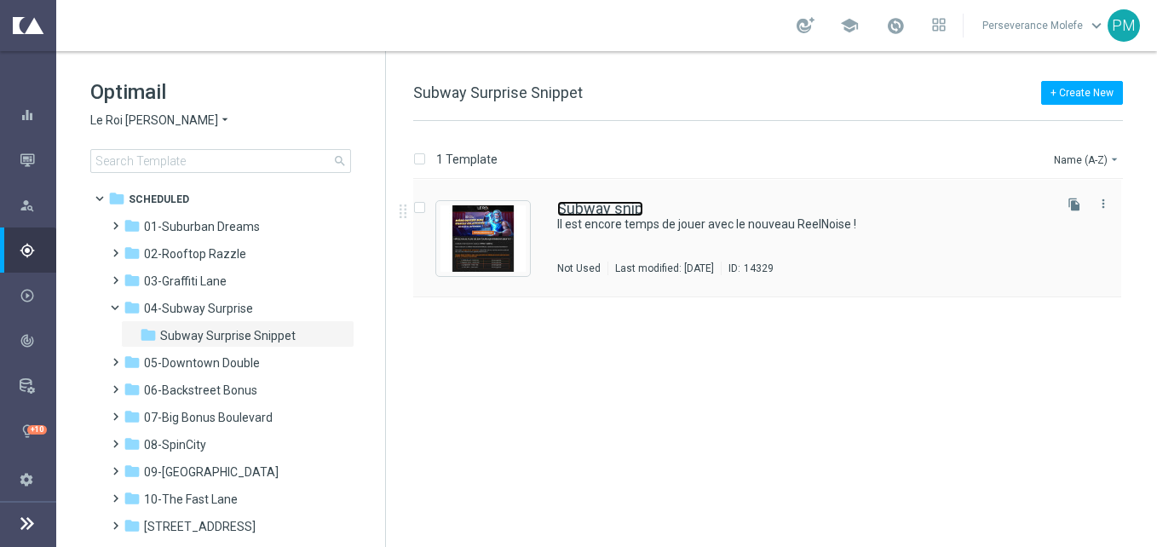
click at [571, 212] on link "Subway snip" at bounding box center [600, 208] width 86 height 15
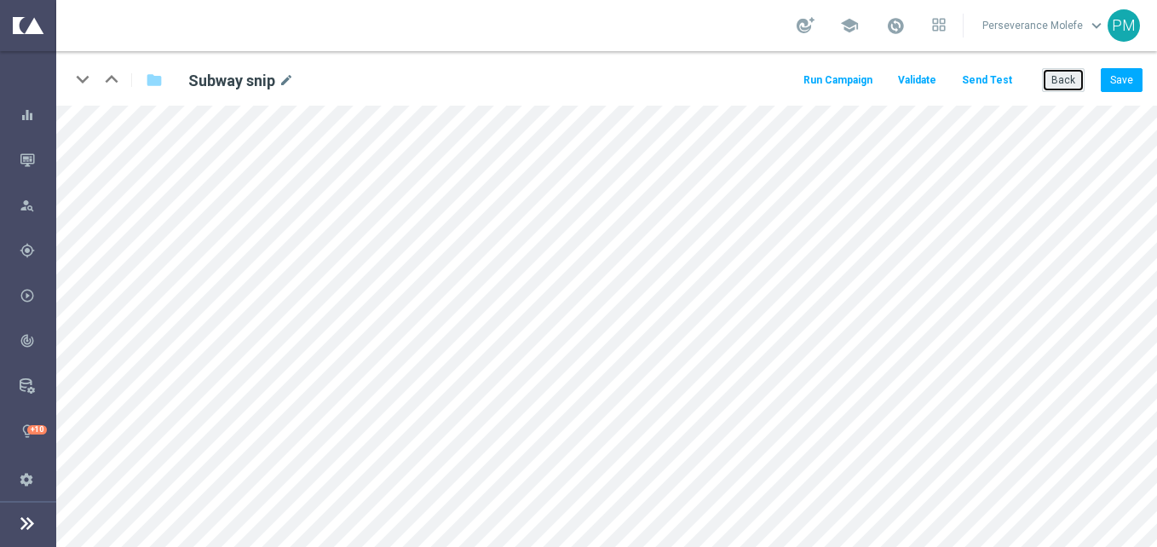
click at [1082, 69] on button "Back" at bounding box center [1063, 80] width 43 height 24
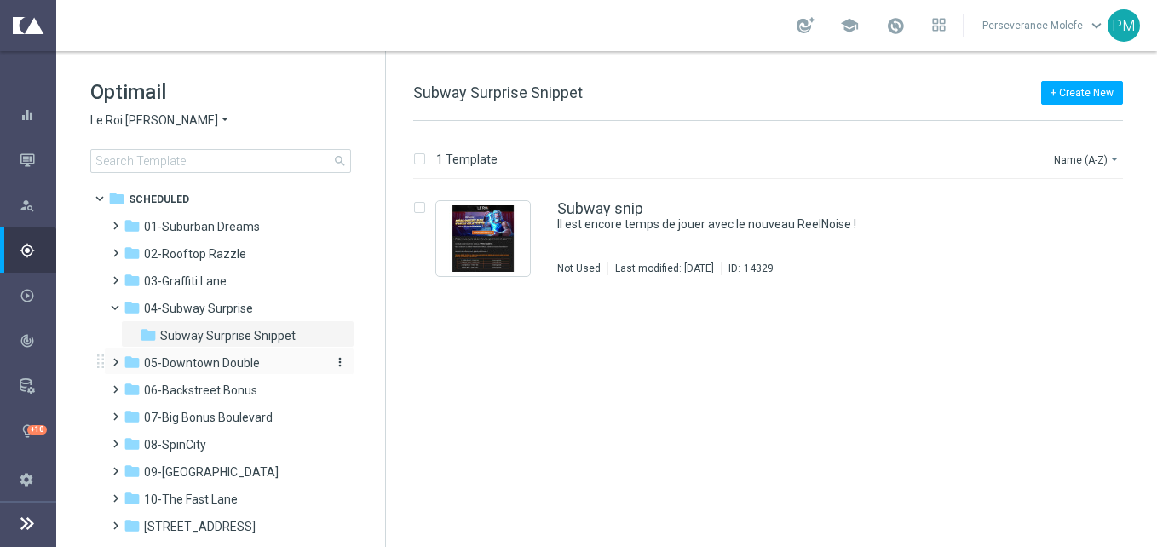
click at [251, 365] on span "05-Downtown Double" at bounding box center [202, 362] width 116 height 15
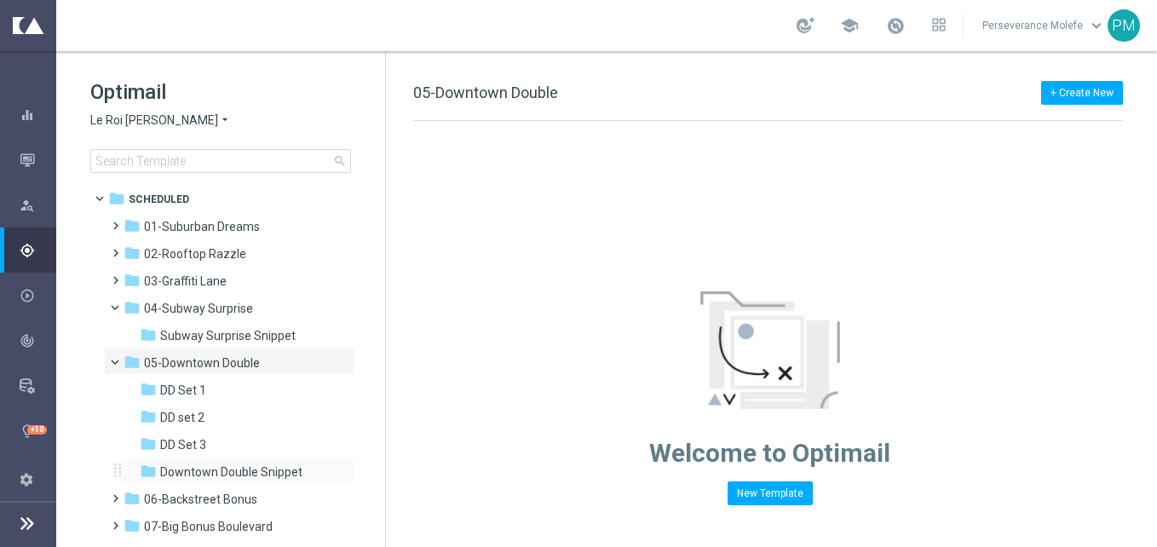
click at [211, 462] on div "folder Downtown Double Snippet more_vert" at bounding box center [238, 470] width 234 height 27
click at [207, 465] on span "Downtown Double Snippet" at bounding box center [231, 472] width 142 height 15
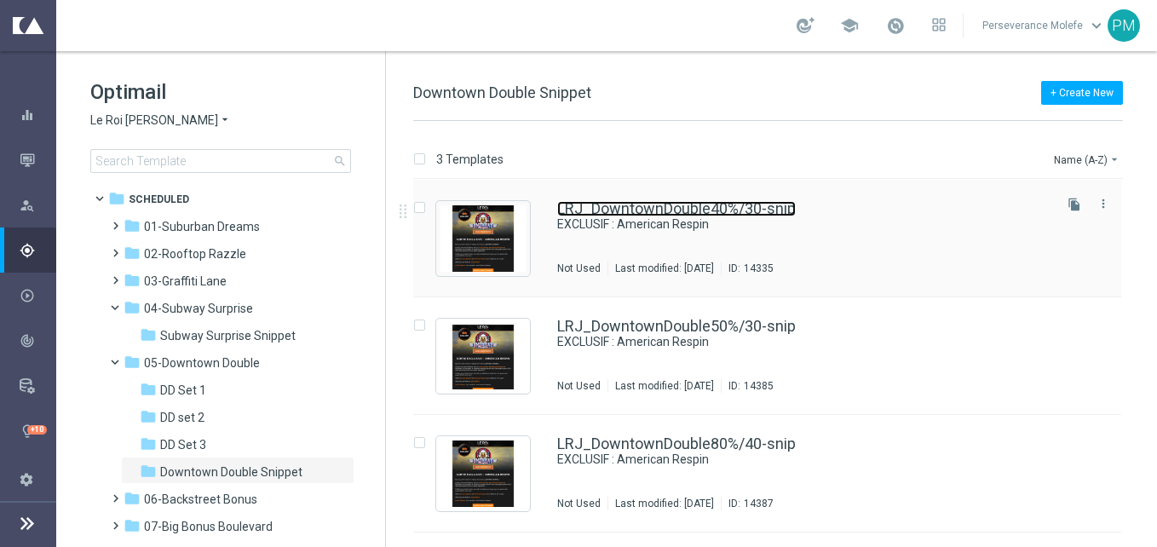
click at [598, 211] on link "LRJ_DowntownDouble40%/30-snip" at bounding box center [676, 208] width 239 height 15
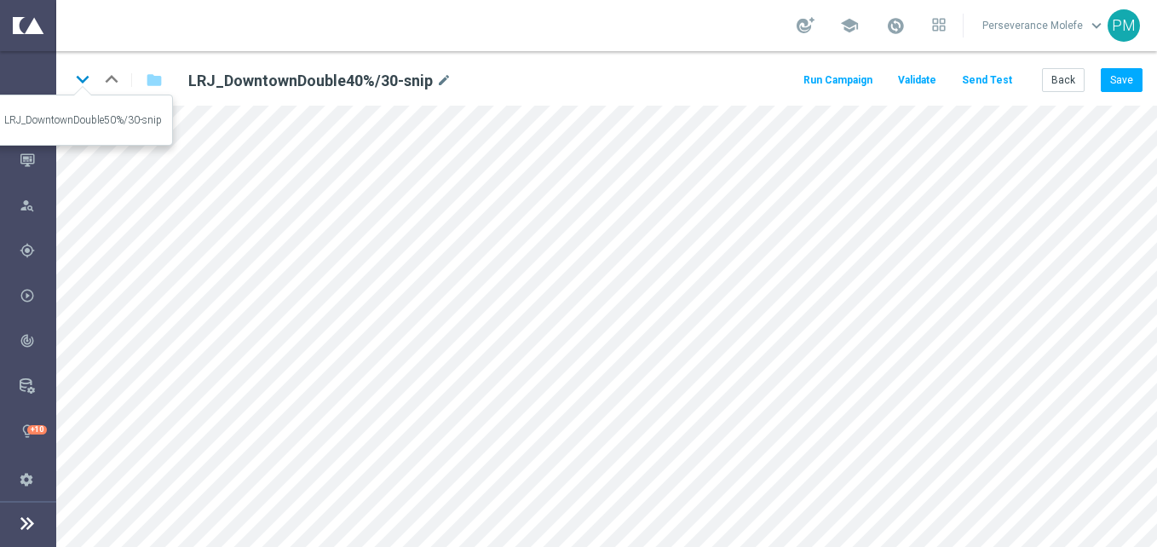
click at [74, 75] on icon "keyboard_arrow_down" at bounding box center [83, 79] width 26 height 26
click at [1076, 82] on button "Back" at bounding box center [1063, 80] width 43 height 24
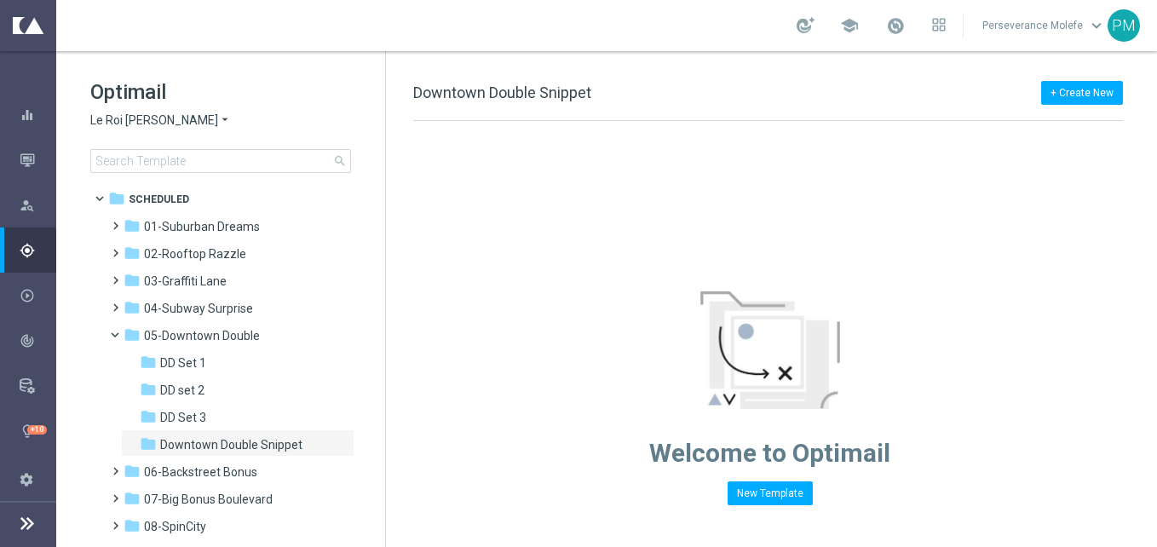
click at [153, 119] on span "Le Roi Johnny" at bounding box center [154, 121] width 128 height 16
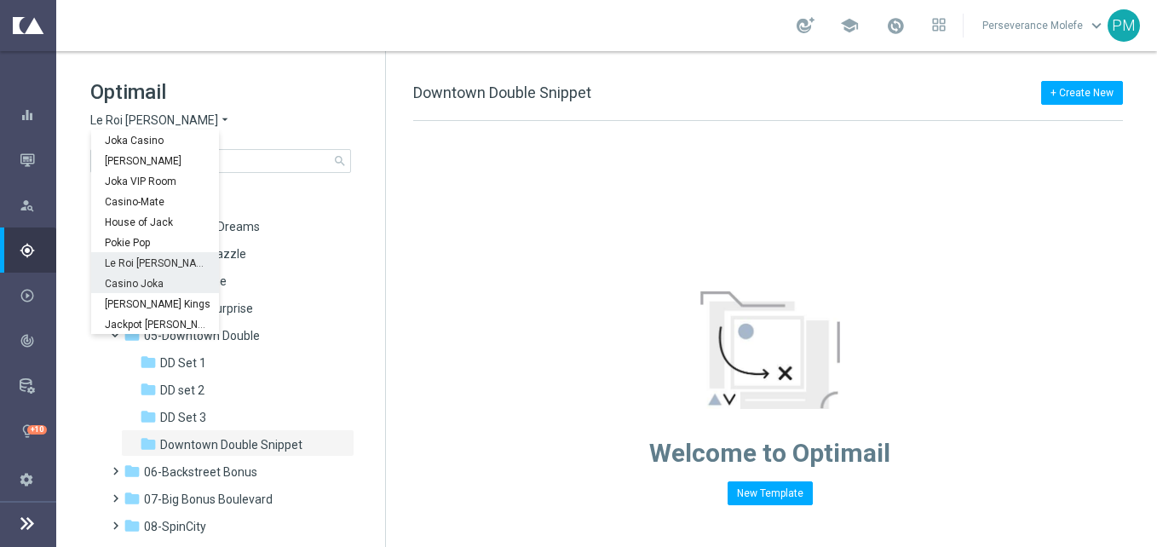
click at [0, 0] on span "Casino Joka" at bounding box center [0, 0] width 0 height 0
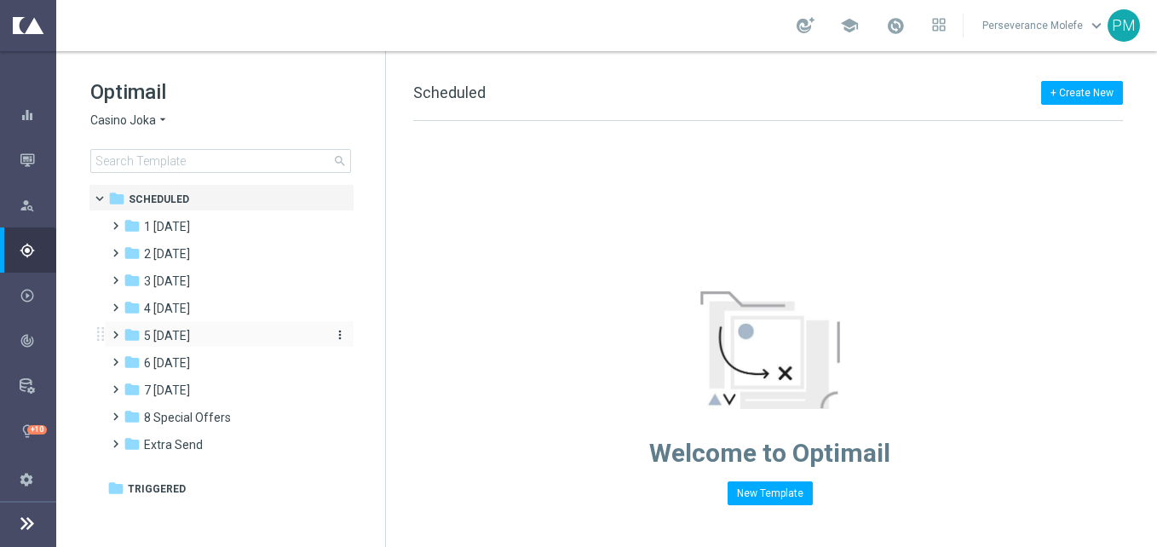
click at [185, 335] on span "5 [DATE]" at bounding box center [167, 335] width 46 height 15
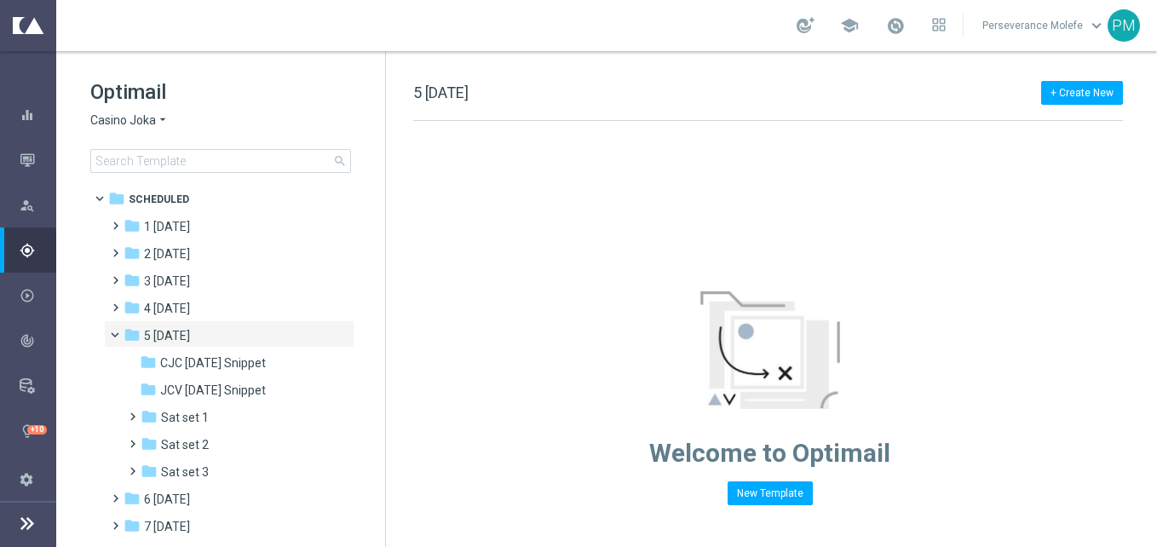
click at [185, 335] on span "5 [DATE]" at bounding box center [167, 335] width 46 height 15
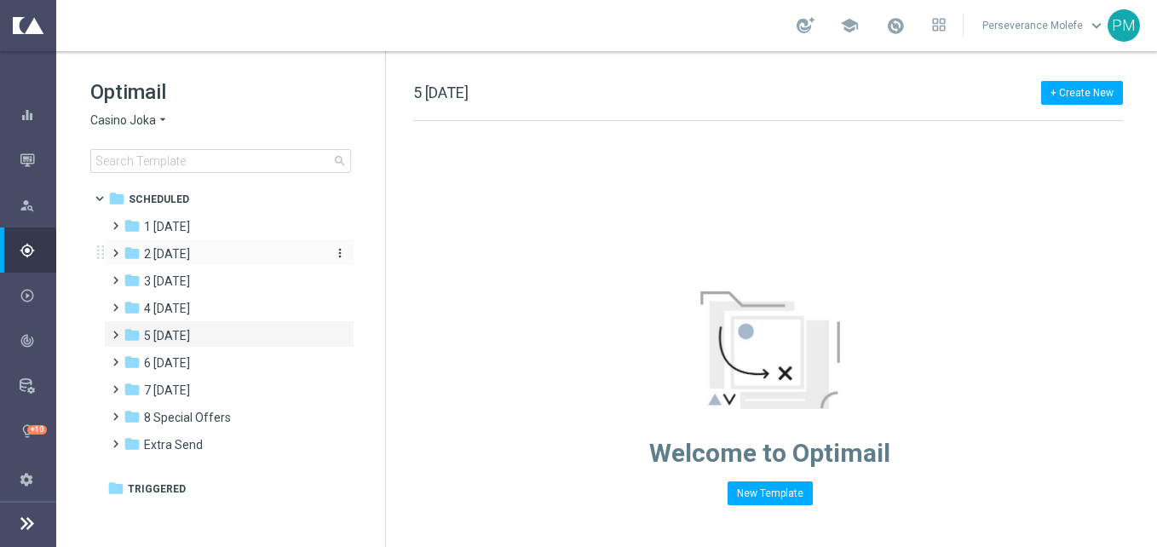
click at [181, 247] on span "2 [DATE]" at bounding box center [167, 253] width 46 height 15
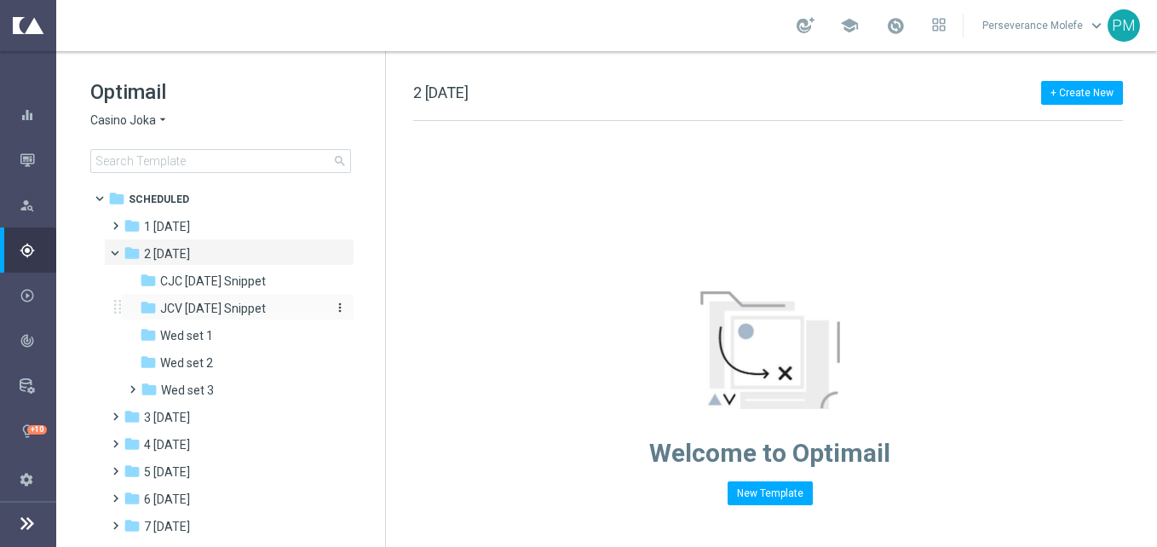
click at [227, 302] on span "JCV Wednesday Snippet" at bounding box center [213, 308] width 106 height 15
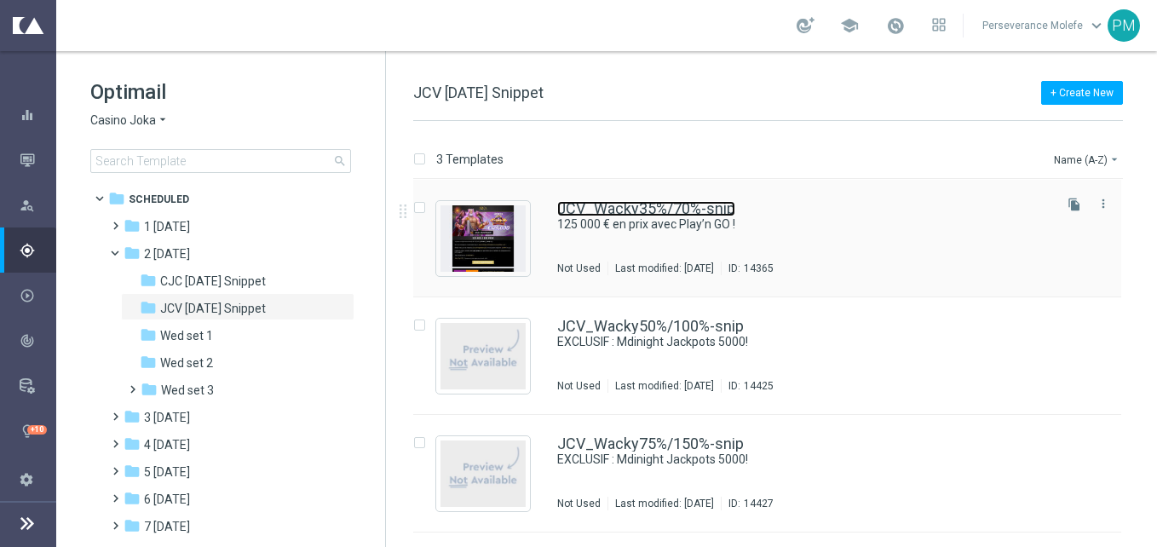
click at [635, 202] on link "JCV_Wacky35%/70%-snip" at bounding box center [646, 208] width 178 height 15
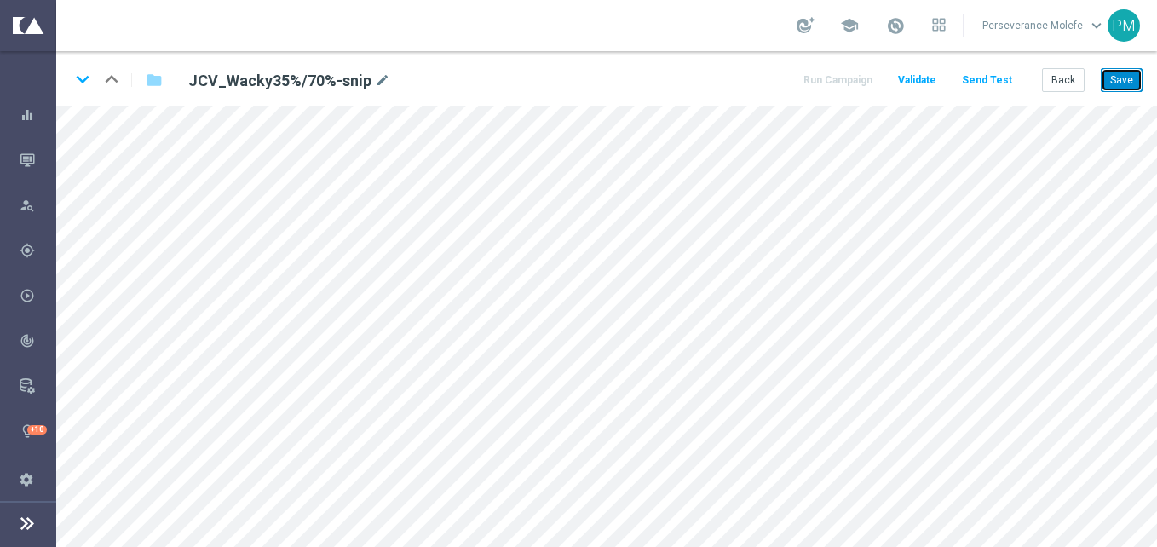
click at [1113, 88] on button "Save" at bounding box center [1122, 80] width 42 height 24
click at [79, 81] on icon "keyboard_arrow_down" at bounding box center [83, 79] width 26 height 26
click at [118, 78] on icon "keyboard_arrow_up" at bounding box center [112, 79] width 26 height 26
click at [1050, 74] on button "Back" at bounding box center [1063, 80] width 43 height 24
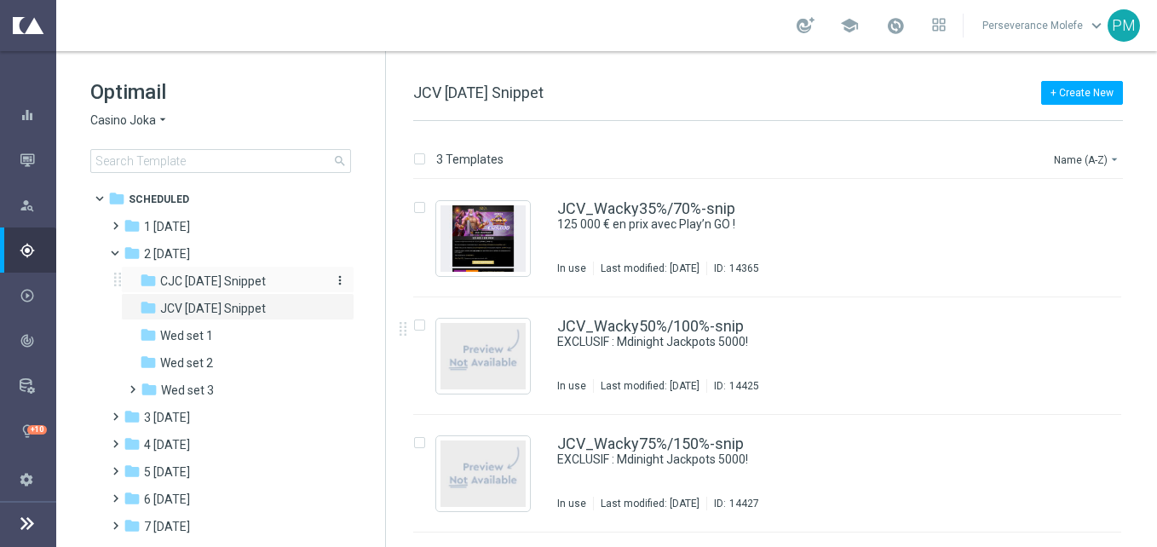
click at [184, 276] on span "CJC Wednesday Snippet" at bounding box center [213, 281] width 106 height 15
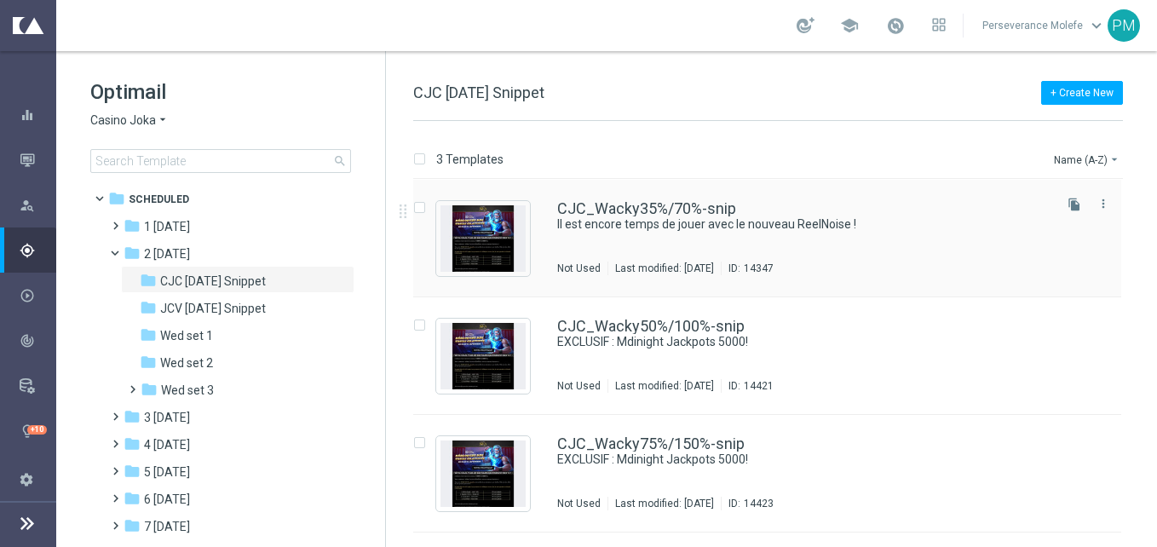
click at [622, 197] on div "CJC_Wacky35%/70%-snip Il est encore temps de jouer avec le nouveau ReelNoise ! …" at bounding box center [767, 239] width 708 height 118
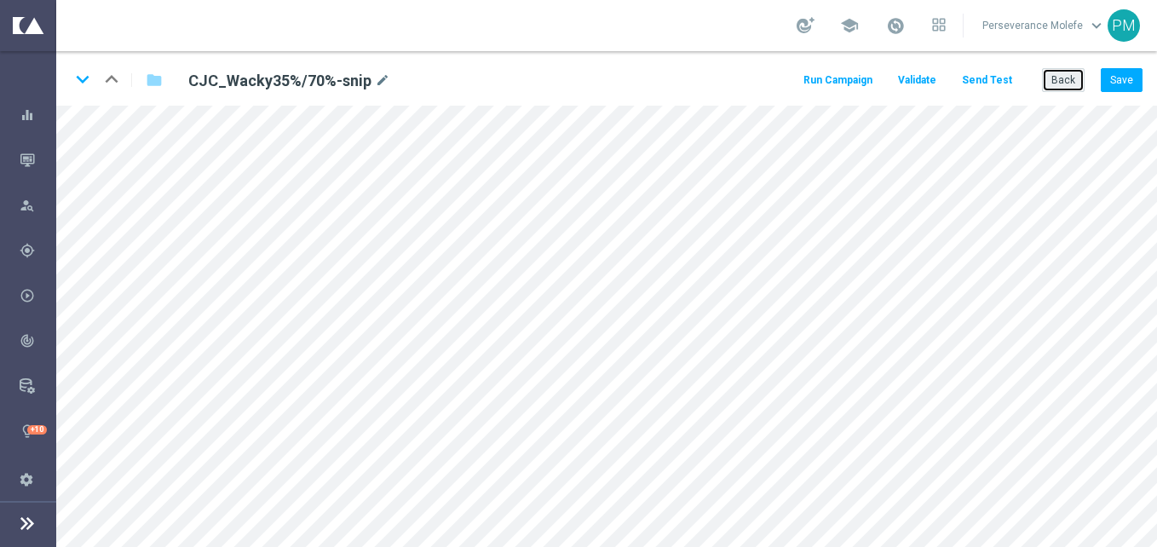
click at [1051, 83] on button "Back" at bounding box center [1063, 80] width 43 height 24
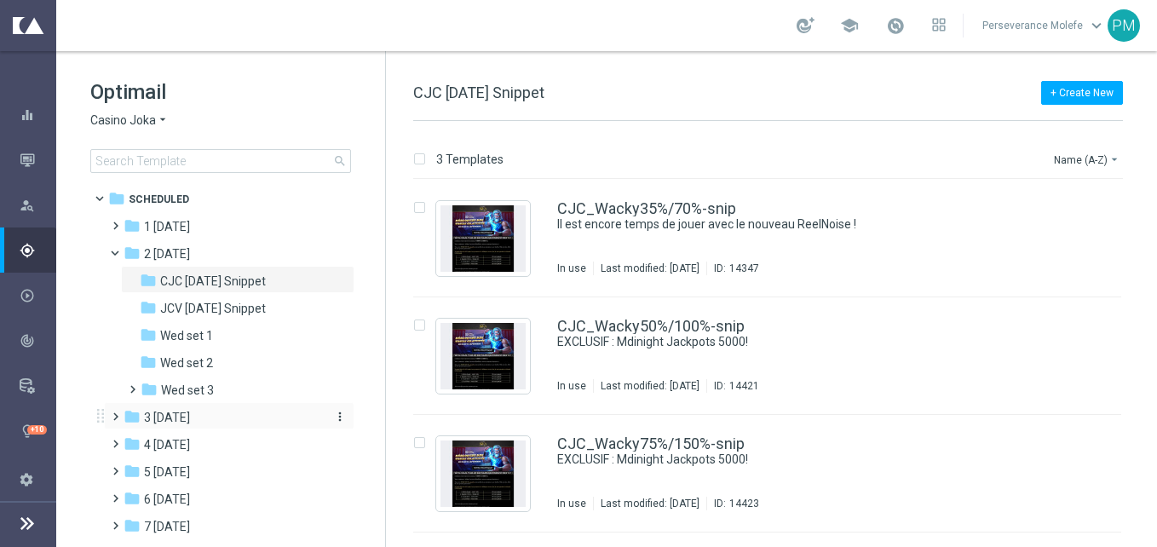
click at [216, 415] on div "folder 3 Thursday" at bounding box center [222, 418] width 196 height 20
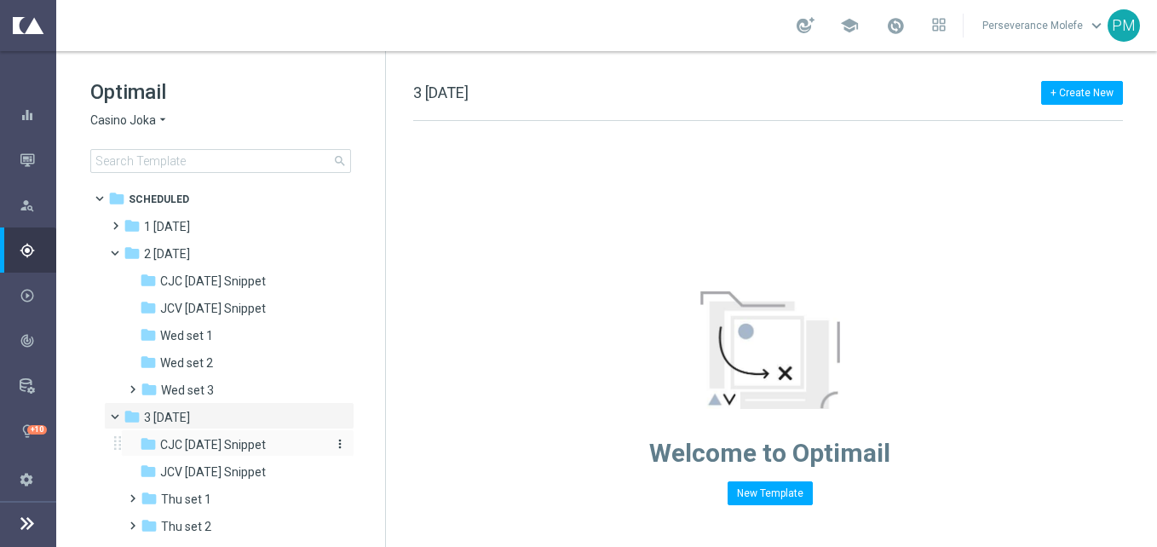
click at [251, 447] on span "CJC [DATE] Snippet" at bounding box center [213, 444] width 106 height 15
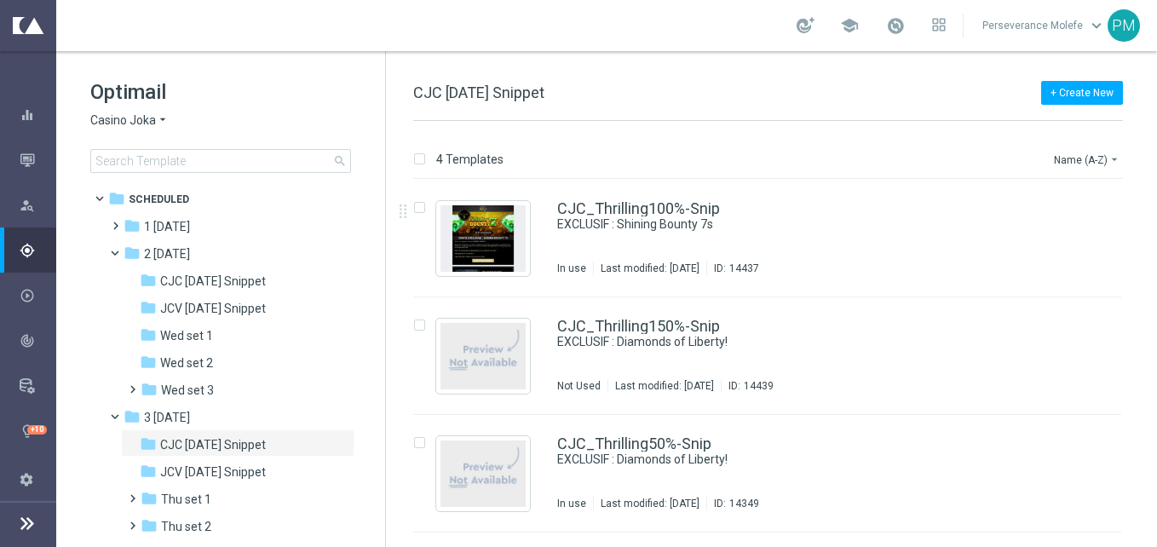
click at [147, 111] on div "Optimail Casino Joka arrow_drop_down × Casino Joka search" at bounding box center [237, 125] width 295 height 95
click at [153, 124] on span "Casino Joka" at bounding box center [123, 121] width 66 height 16
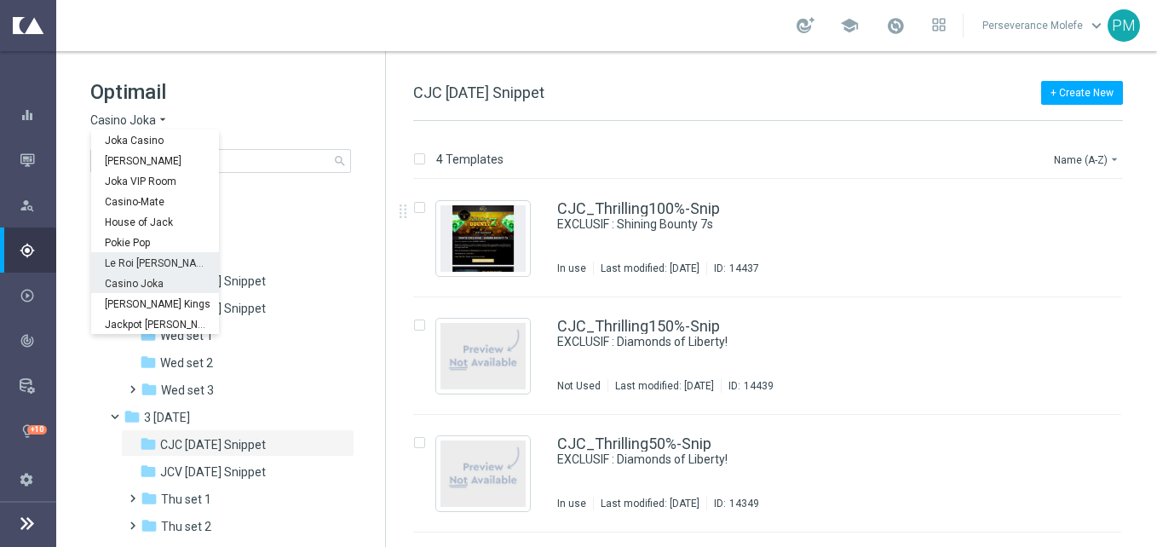
click at [0, 0] on span "Le Roi Johnny" at bounding box center [0, 0] width 0 height 0
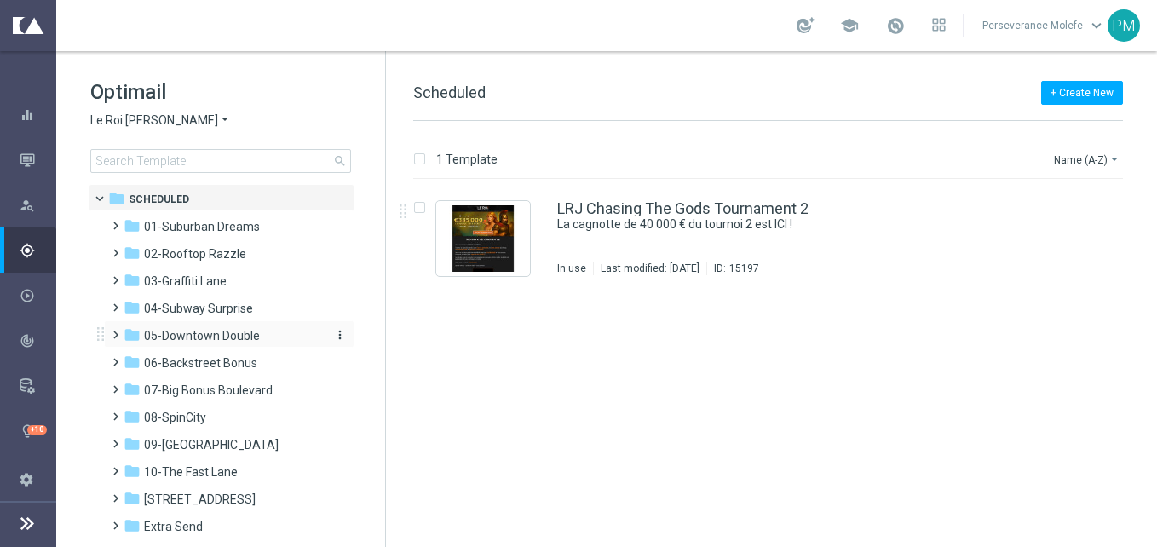
click at [266, 336] on div "folder 05-Downtown Double" at bounding box center [222, 336] width 196 height 20
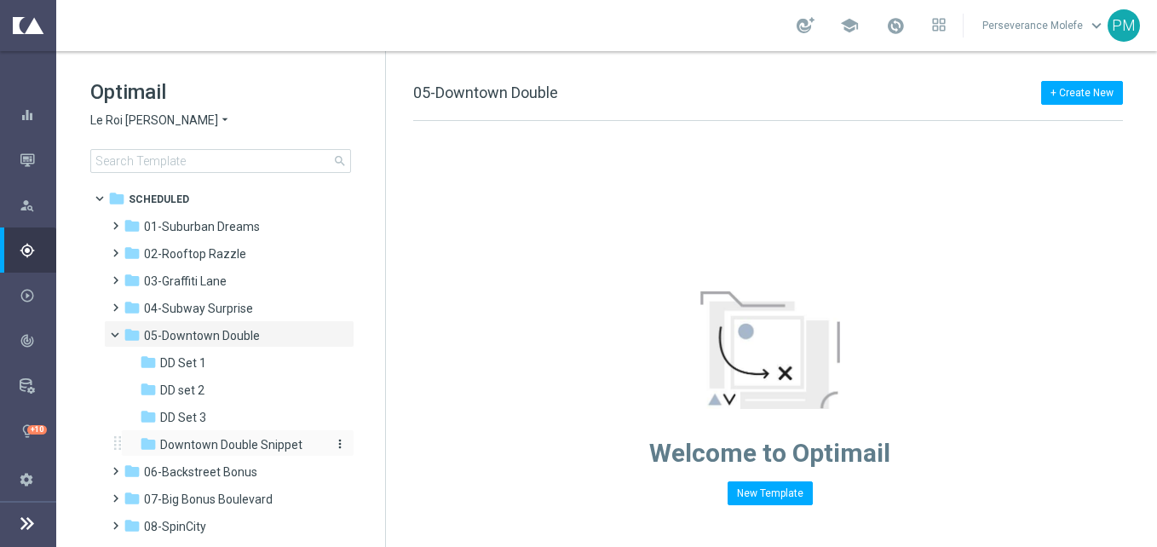
click at [251, 443] on span "Downtown Double Snippet" at bounding box center [231, 444] width 142 height 15
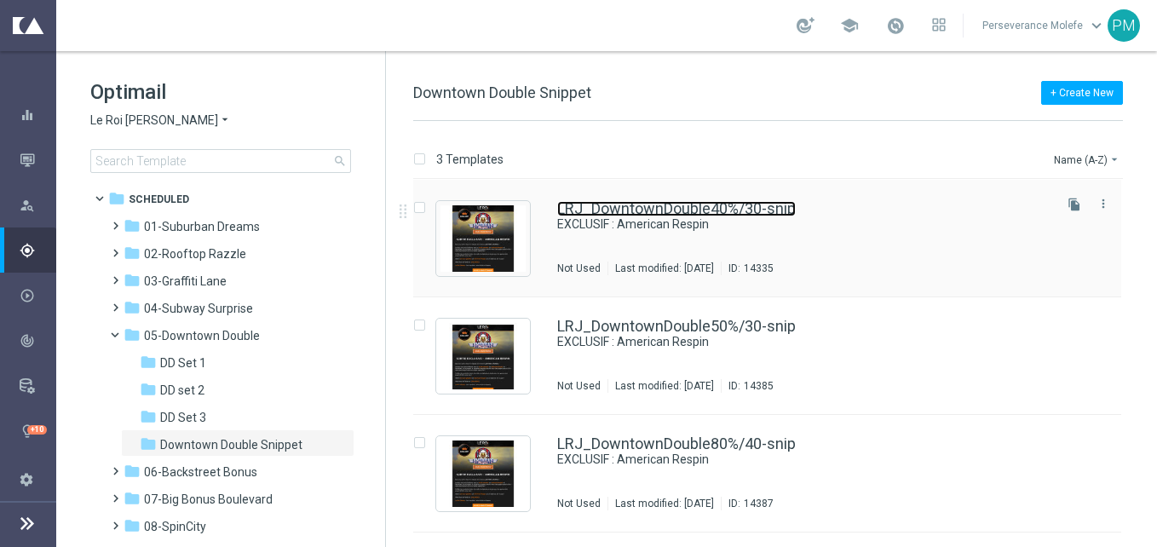
click at [585, 205] on link "LRJ_DowntownDouble40%/30-snip" at bounding box center [676, 208] width 239 height 15
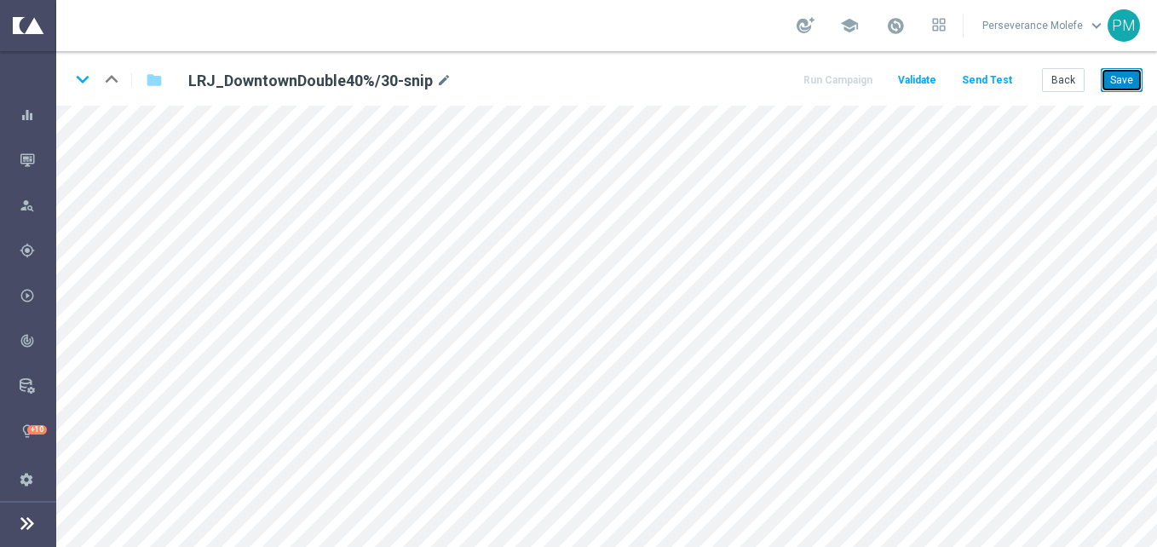
click at [1141, 74] on button "Save" at bounding box center [1122, 80] width 42 height 24
click at [1105, 89] on button "Save" at bounding box center [1122, 80] width 42 height 24
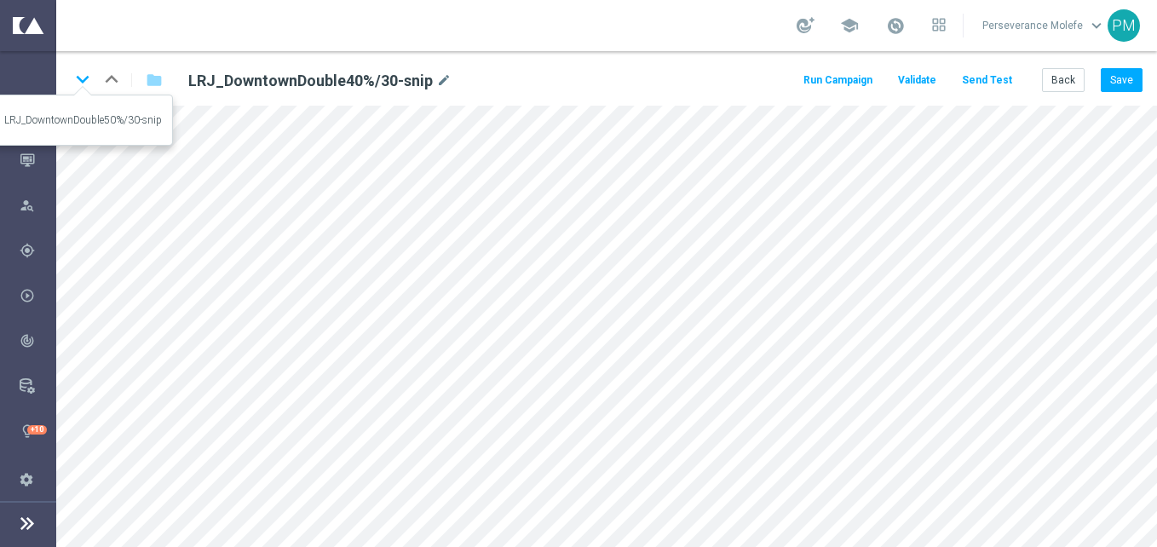
click at [85, 84] on icon "keyboard_arrow_down" at bounding box center [83, 79] width 26 height 26
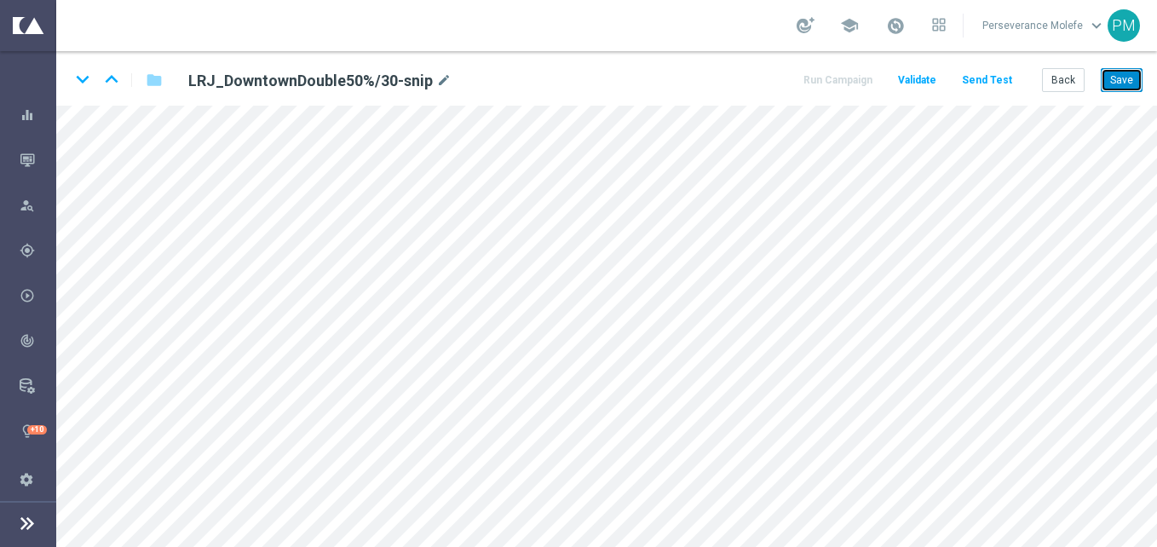
click at [1105, 82] on button "Save" at bounding box center [1122, 80] width 42 height 24
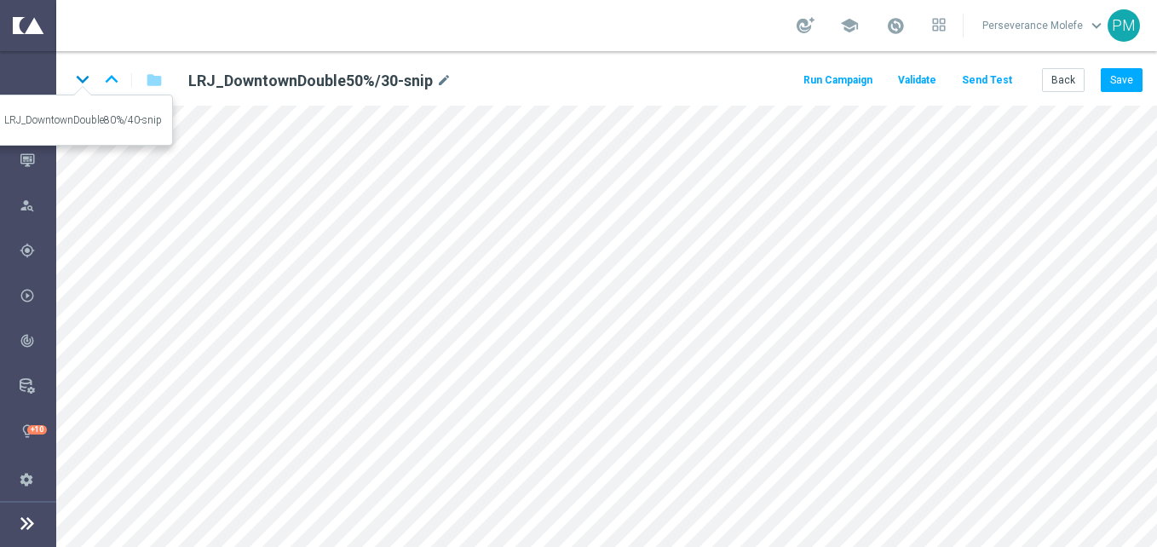
click at [81, 84] on icon "keyboard_arrow_down" at bounding box center [83, 79] width 26 height 26
click at [112, 84] on icon "keyboard_arrow_up" at bounding box center [112, 79] width 26 height 26
click at [111, 81] on icon "keyboard_arrow_up" at bounding box center [112, 79] width 26 height 26
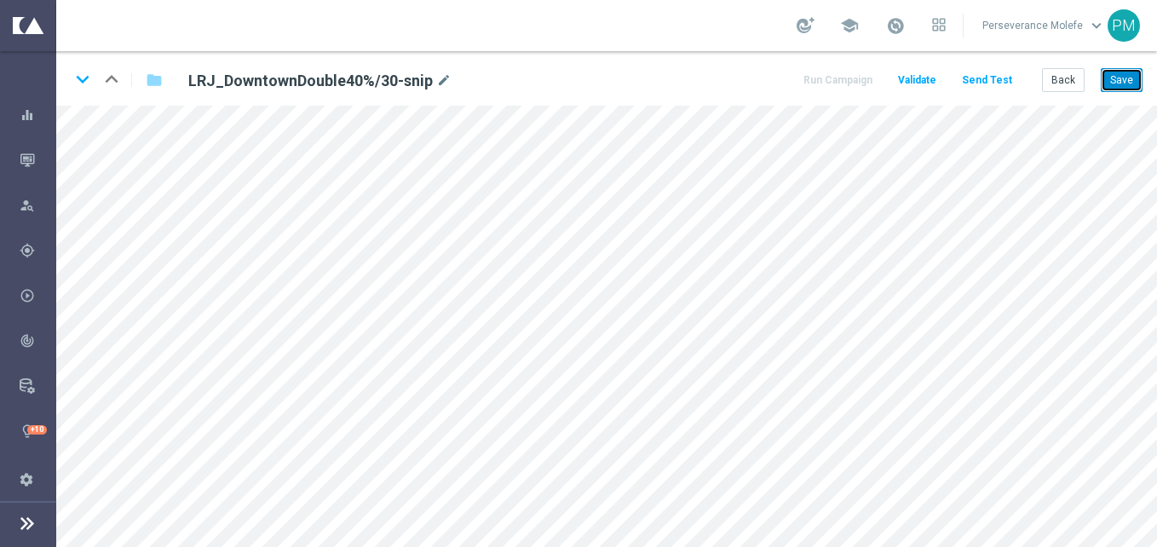
click at [1114, 68] on button "Save" at bounding box center [1122, 80] width 42 height 24
click at [1134, 75] on button "Save" at bounding box center [1122, 80] width 42 height 24
click at [1120, 89] on button "Save" at bounding box center [1122, 80] width 42 height 24
click at [1140, 88] on button "Save" at bounding box center [1122, 80] width 42 height 24
click at [1134, 81] on button "Save" at bounding box center [1122, 80] width 42 height 24
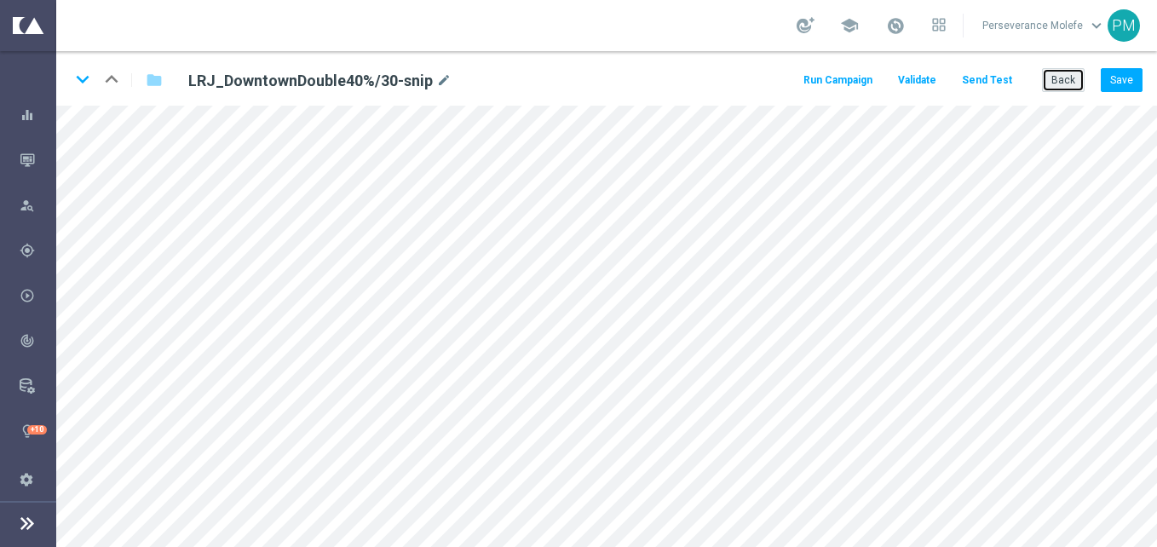
click at [1064, 77] on button "Back" at bounding box center [1063, 80] width 43 height 24
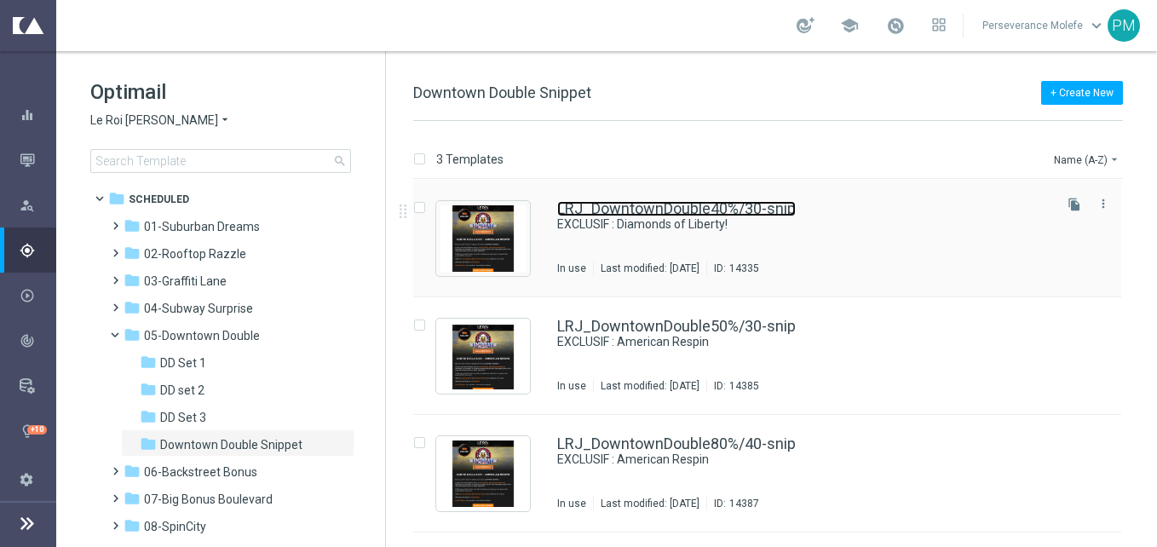
click at [630, 207] on link "LRJ_DowntownDouble40%/30-snip" at bounding box center [676, 208] width 239 height 15
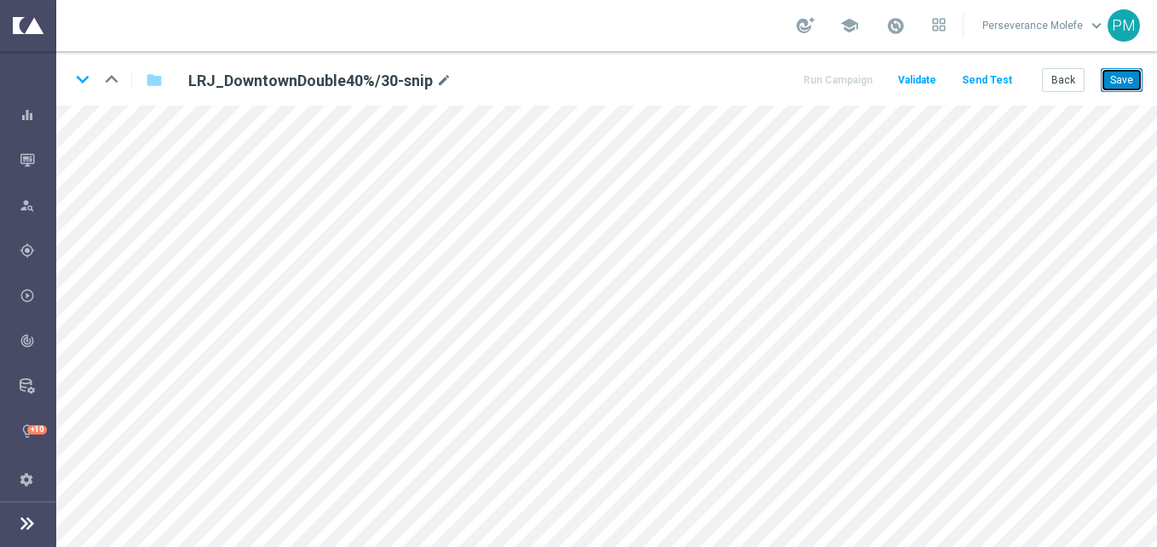
click at [1132, 83] on button "Save" at bounding box center [1122, 80] width 42 height 24
click at [1068, 80] on button "Back" at bounding box center [1063, 80] width 43 height 24
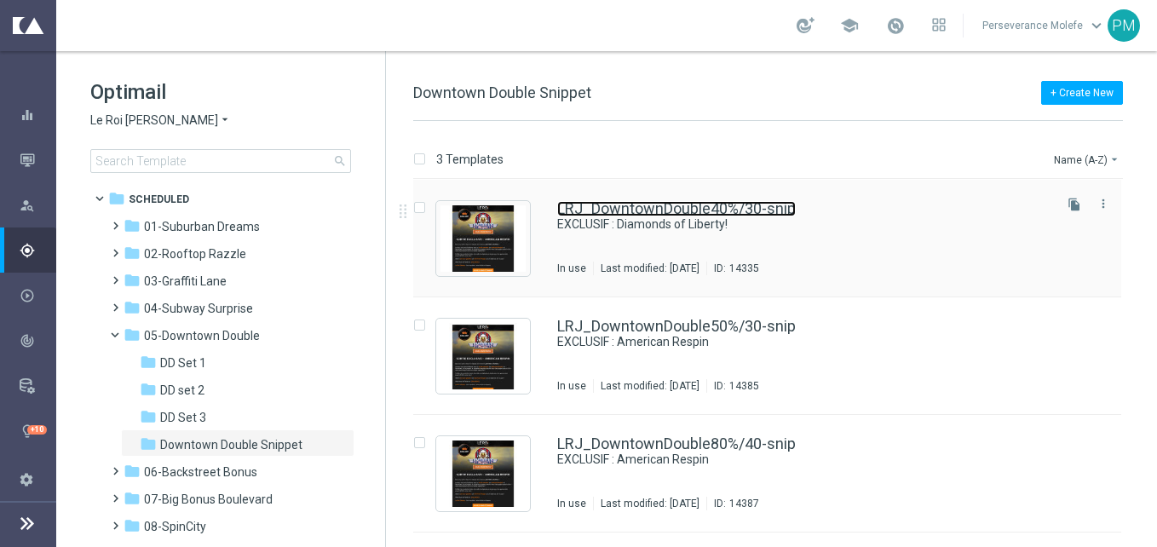
click at [597, 204] on link "LRJ_DowntownDouble40%/30-snip" at bounding box center [676, 208] width 239 height 15
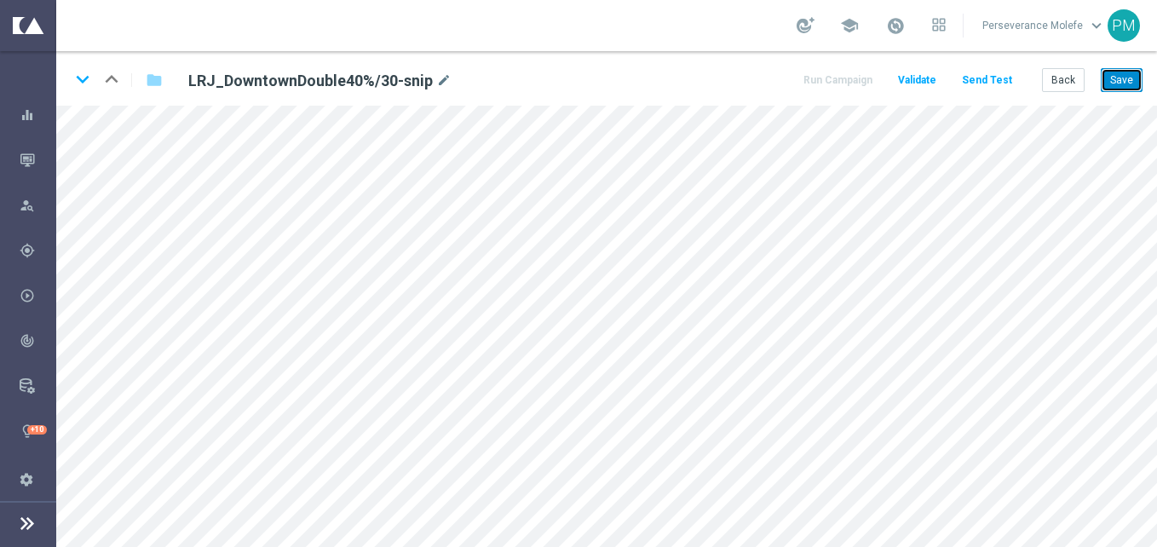
click at [1120, 88] on button "Save" at bounding box center [1122, 80] width 42 height 24
click at [1067, 84] on button "Back" at bounding box center [1063, 80] width 43 height 24
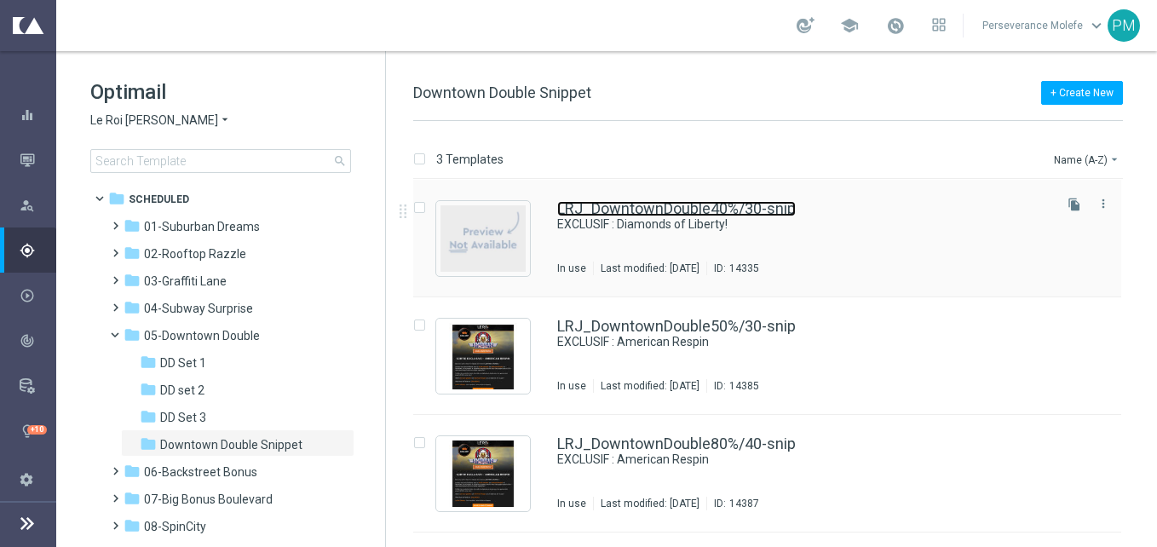
click at [643, 211] on link "LRJ_DowntownDouble40%/30-snip" at bounding box center [676, 208] width 239 height 15
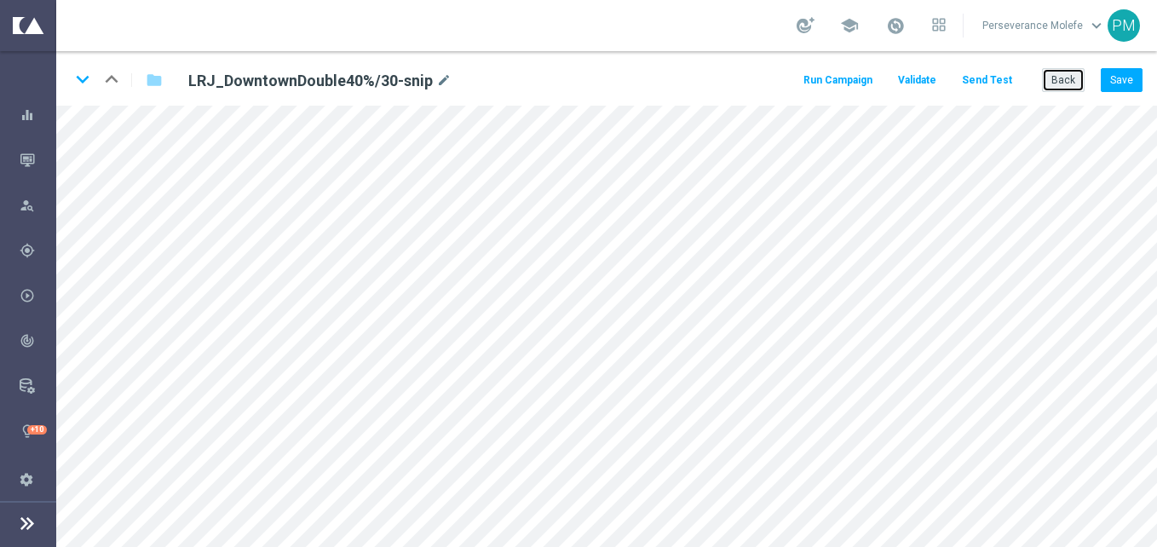
click at [1073, 69] on button "Back" at bounding box center [1063, 80] width 43 height 24
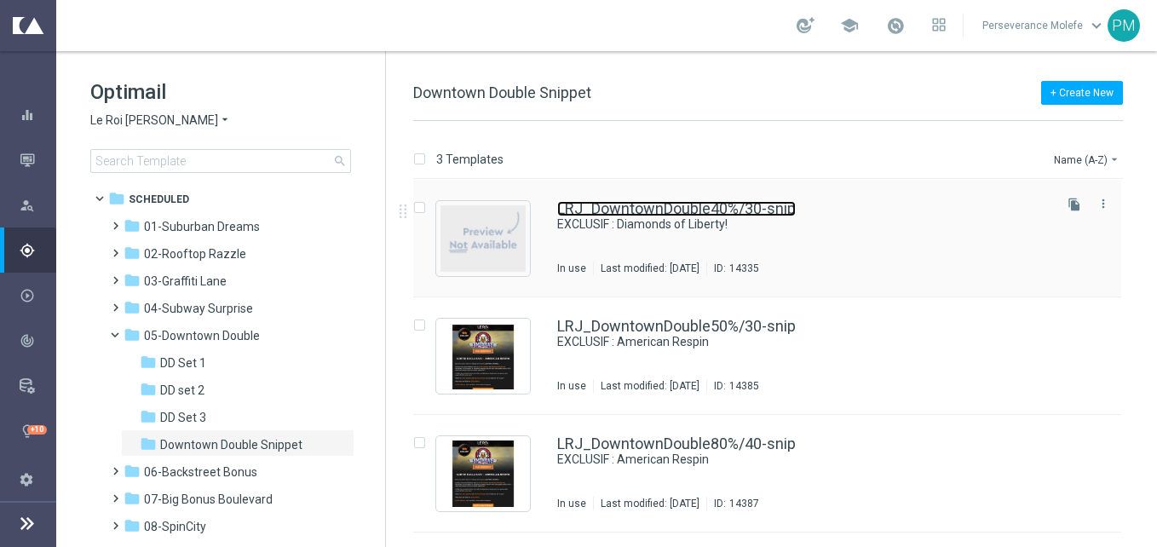
click at [586, 210] on link "LRJ_DowntownDouble40%/30-snip" at bounding box center [676, 208] width 239 height 15
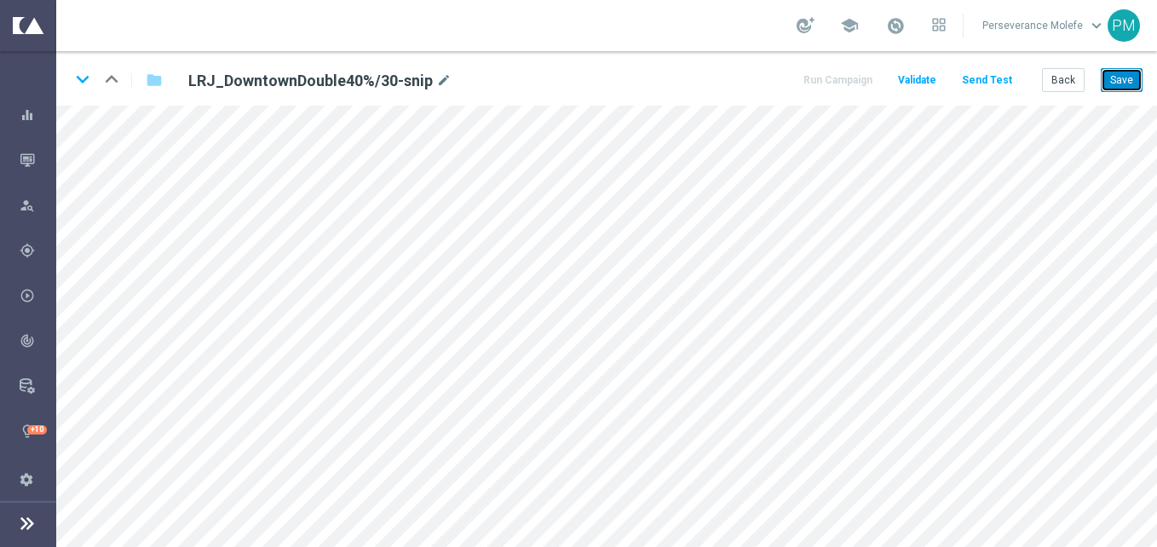
click at [1121, 76] on button "Save" at bounding box center [1122, 80] width 42 height 24
click at [1068, 84] on button "Back" at bounding box center [1063, 80] width 43 height 24
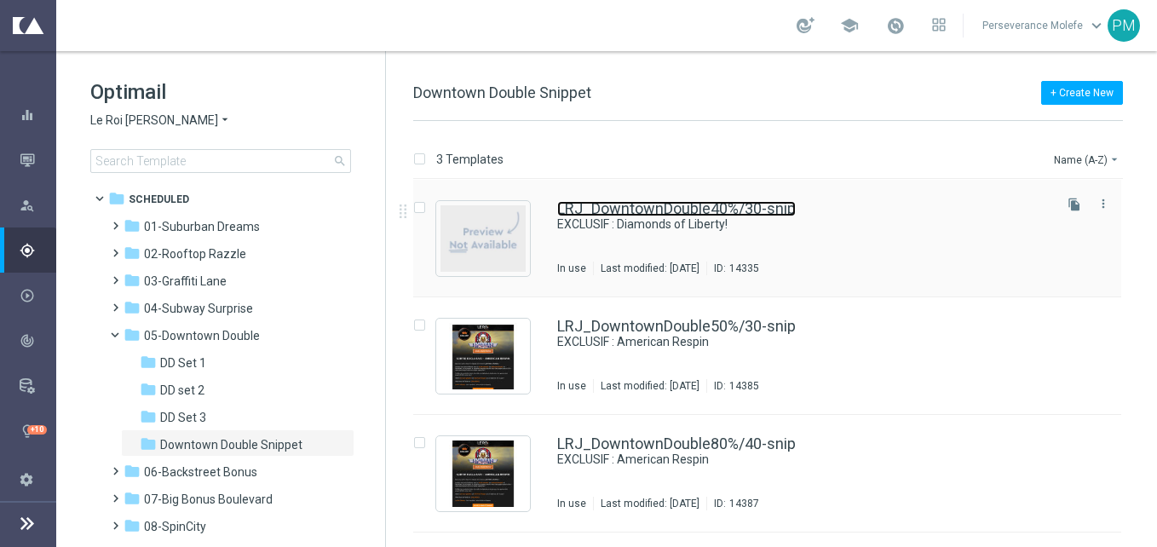
click at [635, 209] on link "LRJ_DowntownDouble40%/30-snip" at bounding box center [676, 208] width 239 height 15
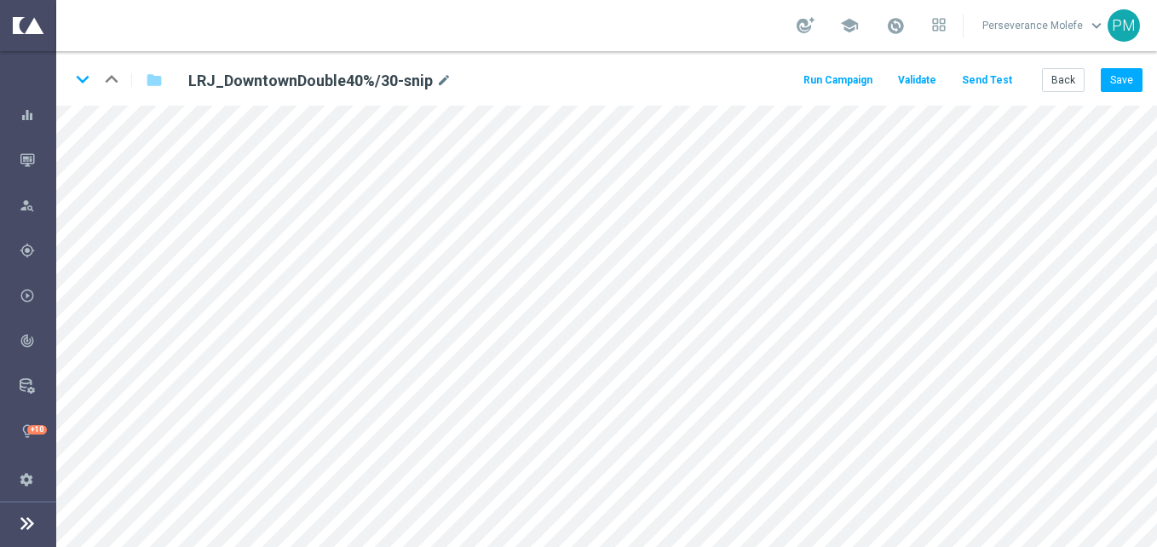
click at [1002, 75] on button "Send Test" at bounding box center [987, 80] width 55 height 23
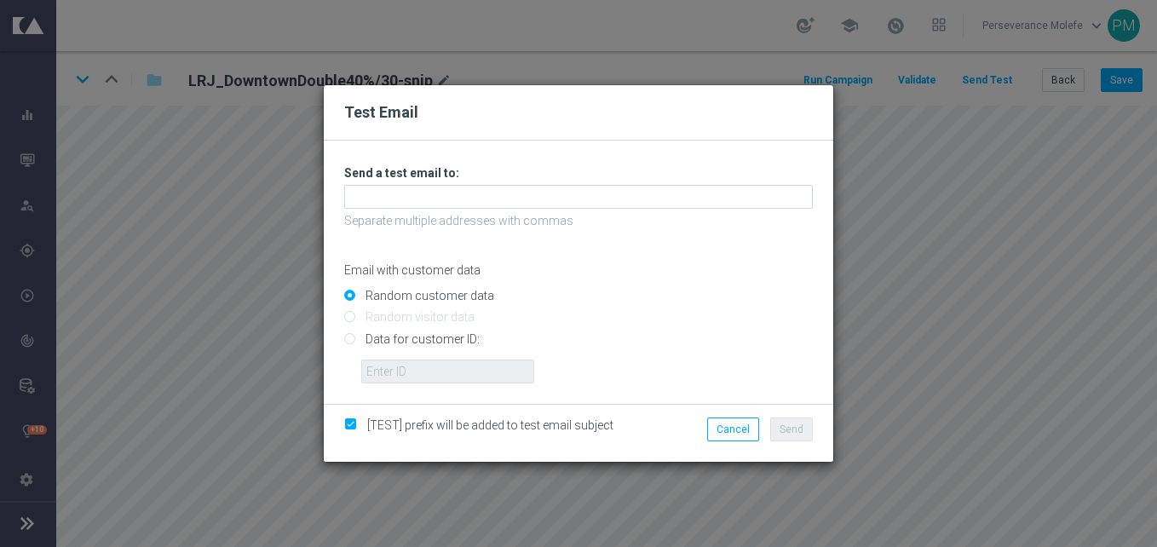
click at [439, 210] on div "Unable to send test email. If this problem persists, contact your CSM for assis…" at bounding box center [578, 274] width 469 height 218
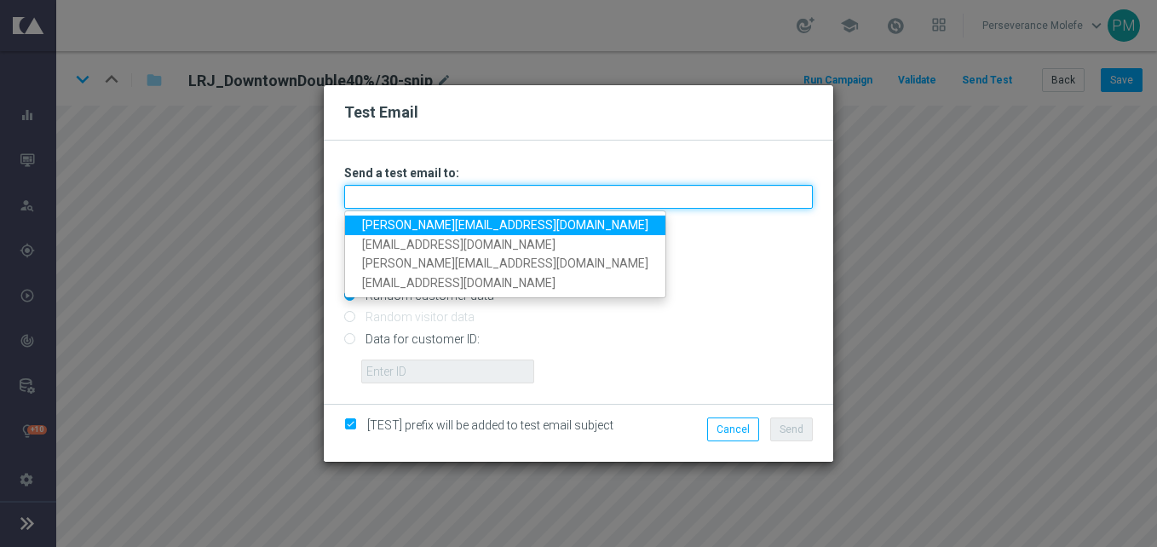
click at [428, 197] on input "text" at bounding box center [578, 197] width 469 height 24
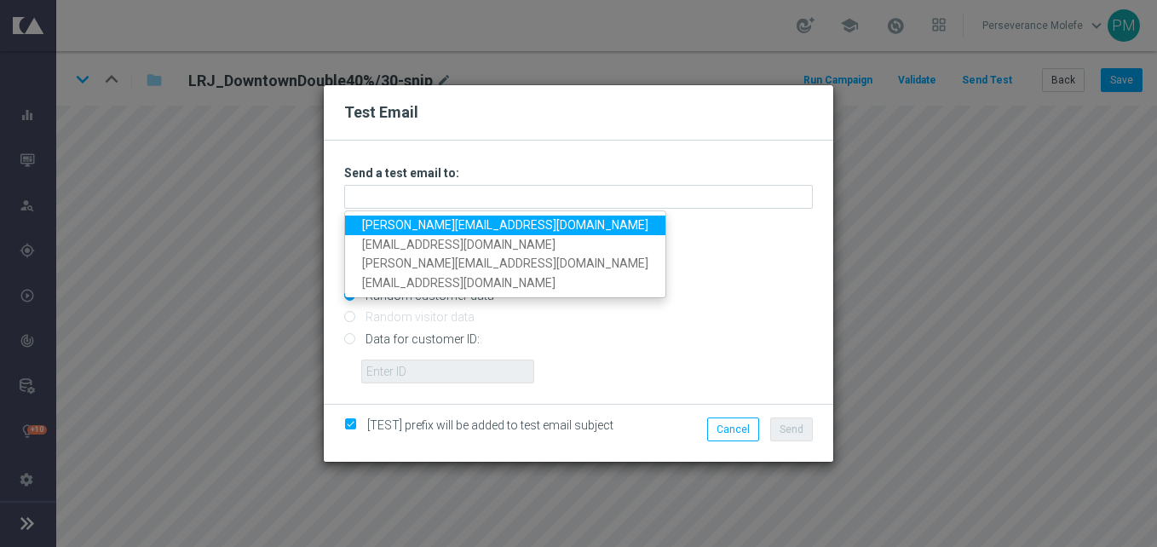
click at [424, 222] on link "Madeleine@viva-vision.net" at bounding box center [505, 226] width 320 height 20
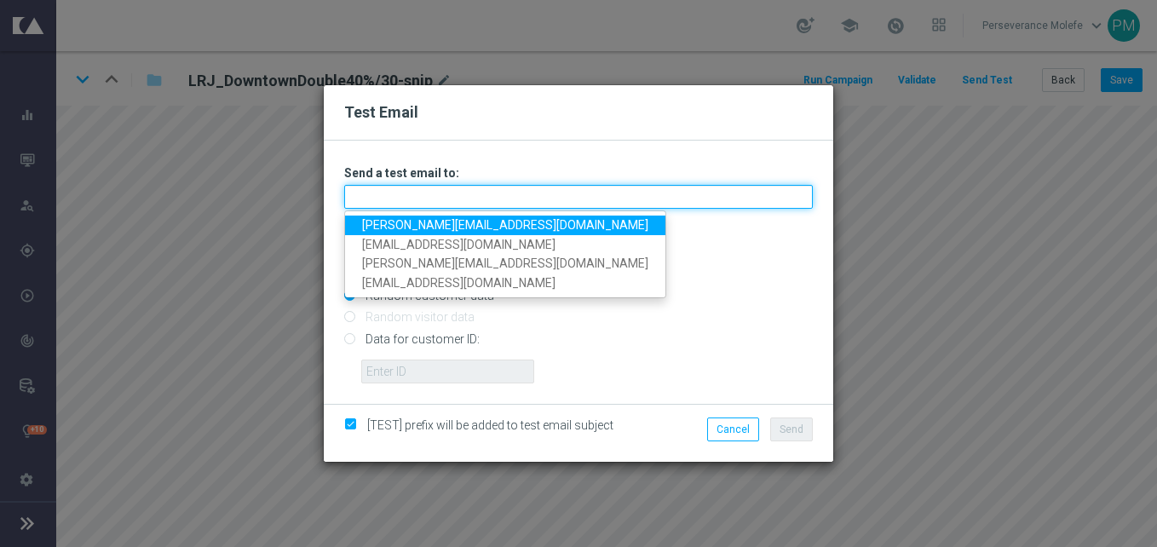
type input "Madeleine@viva-vision.net"
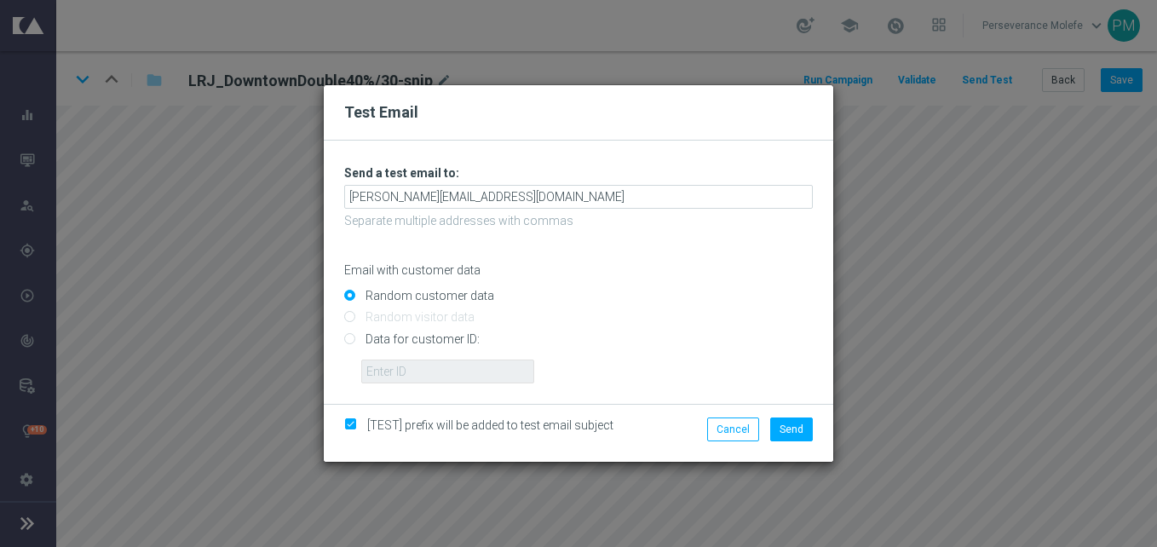
click at [766, 444] on div "Cancel Send" at bounding box center [743, 434] width 164 height 32
click at [784, 441] on div "Cancel Send" at bounding box center [743, 434] width 164 height 32
click at [784, 440] on button "Send" at bounding box center [791, 430] width 43 height 24
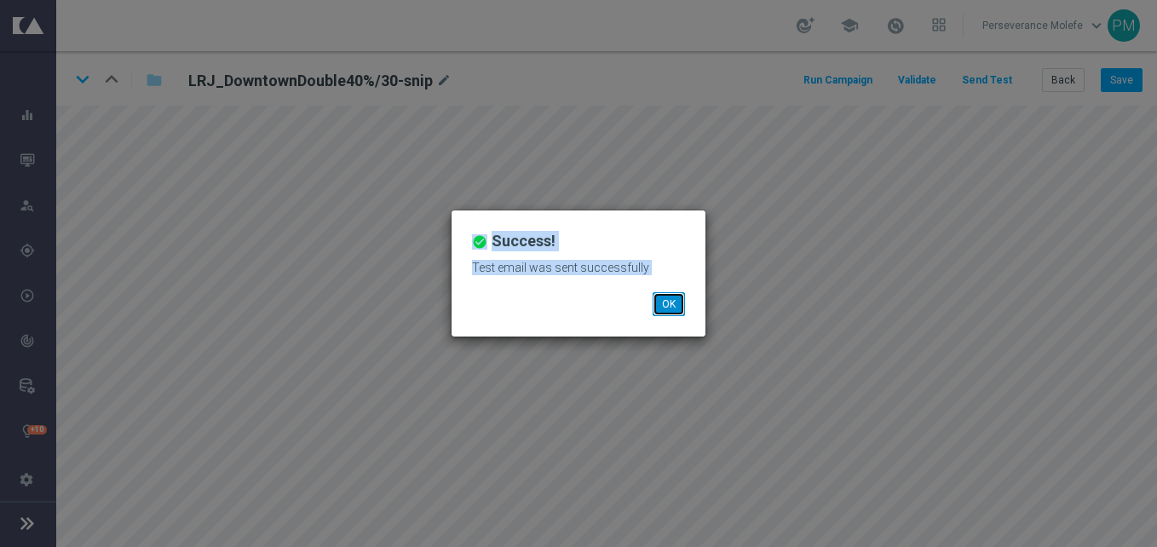
click at [657, 304] on button "OK" at bounding box center [669, 304] width 32 height 24
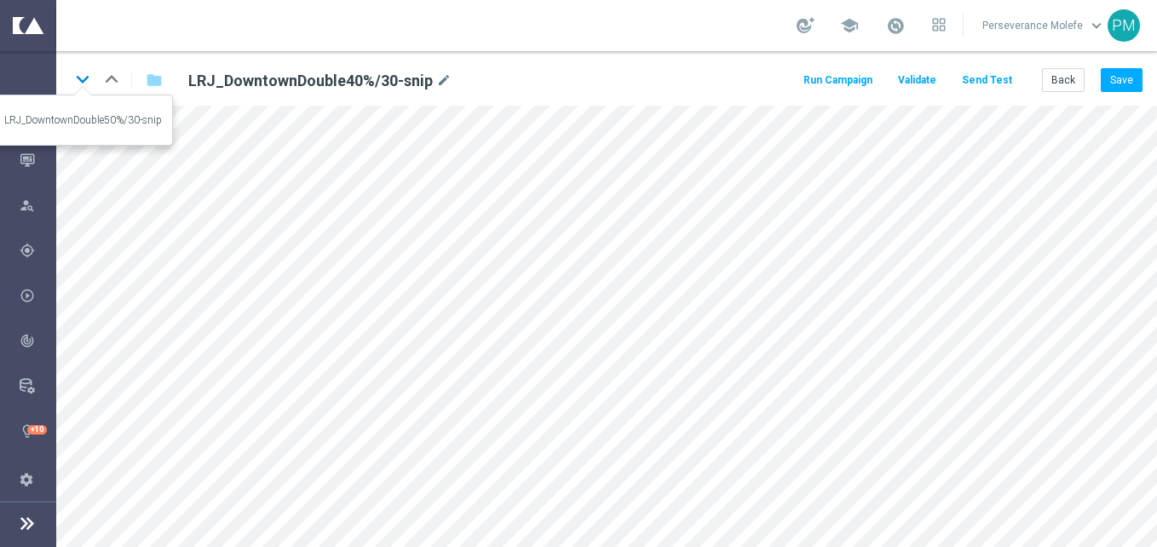
click at [83, 81] on icon "keyboard_arrow_down" at bounding box center [83, 79] width 26 height 26
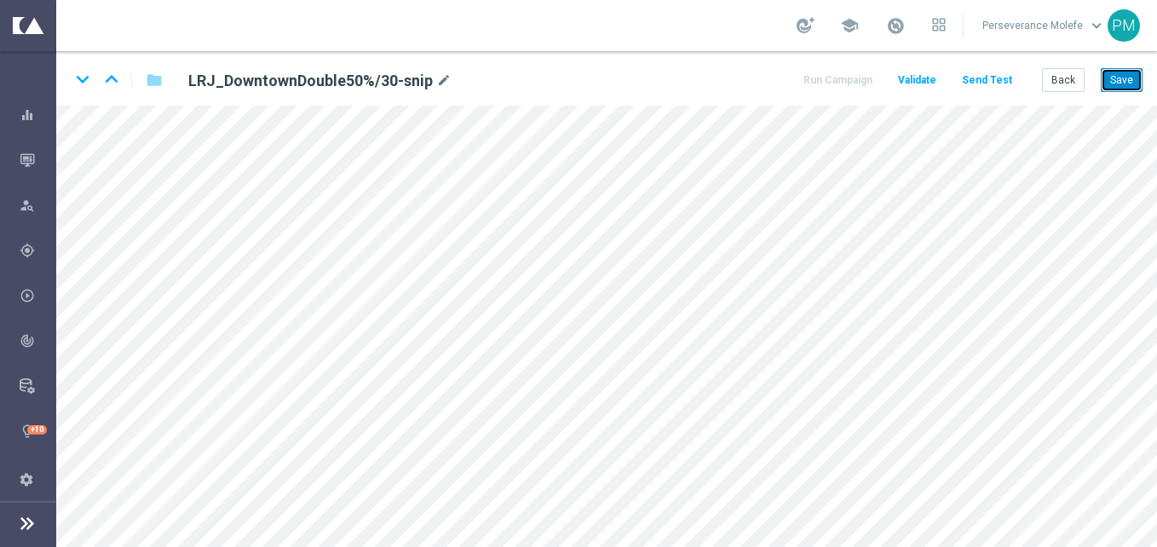
click at [1120, 76] on button "Save" at bounding box center [1122, 80] width 42 height 24
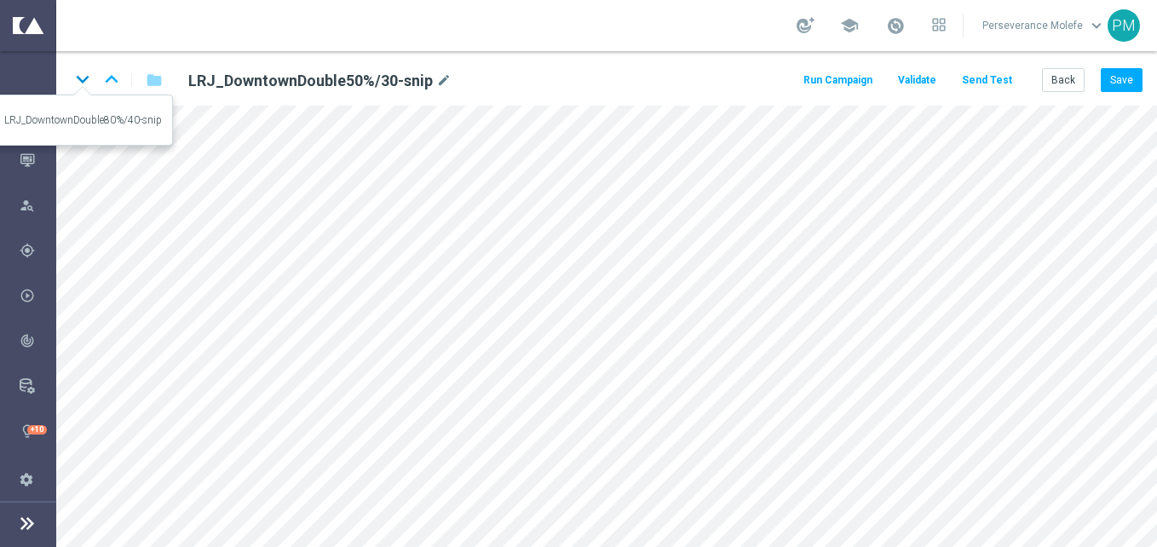
click at [81, 88] on icon "keyboard_arrow_down" at bounding box center [83, 79] width 26 height 26
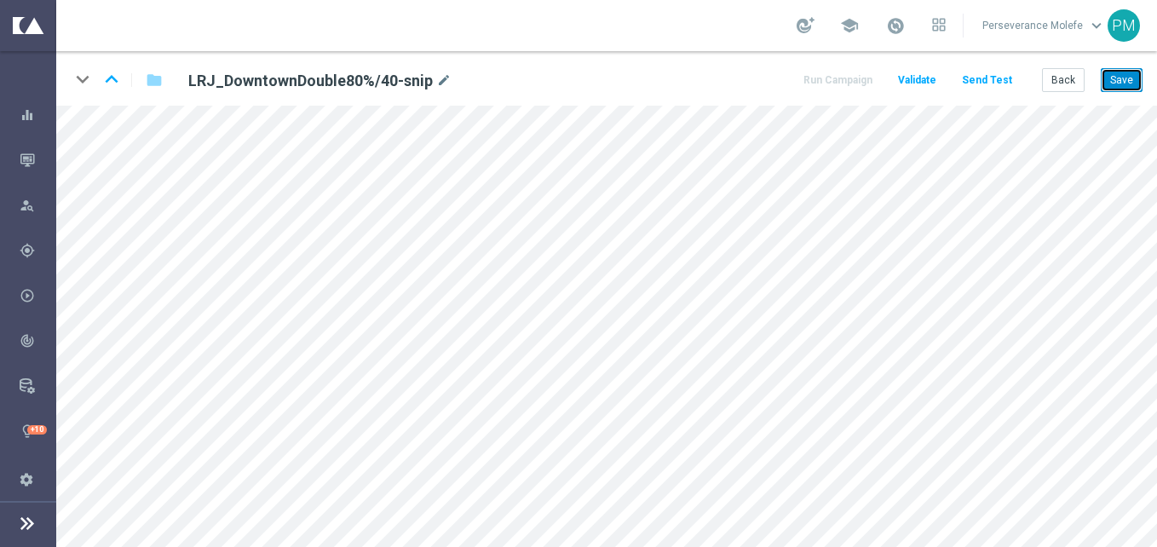
click at [1131, 85] on button "Save" at bounding box center [1122, 80] width 42 height 24
click at [1078, 77] on button "Back" at bounding box center [1063, 80] width 43 height 24
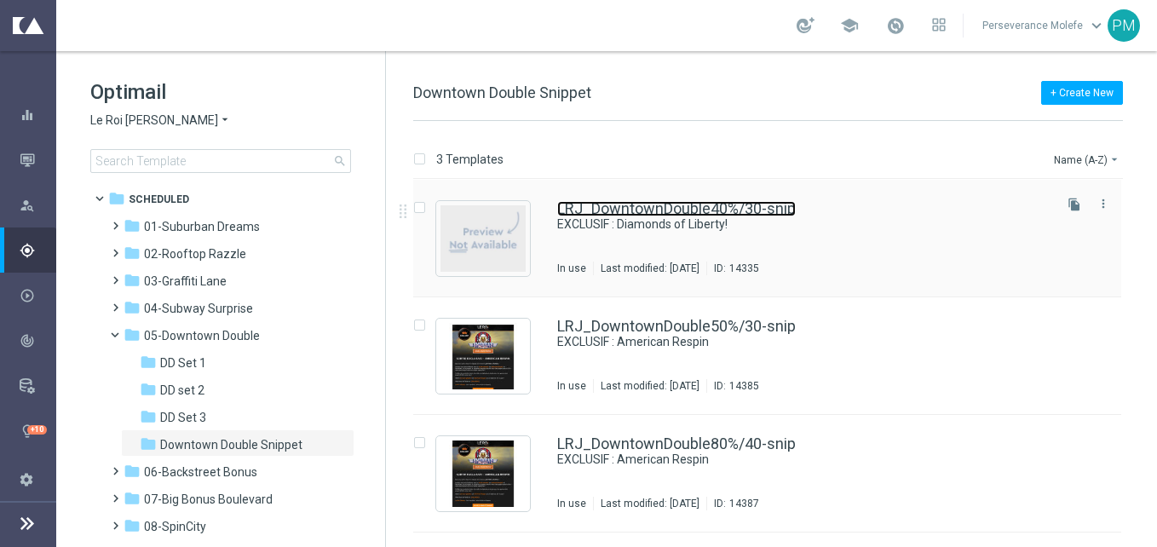
click at [673, 214] on link "LRJ_DowntownDouble40%/30-snip" at bounding box center [676, 208] width 239 height 15
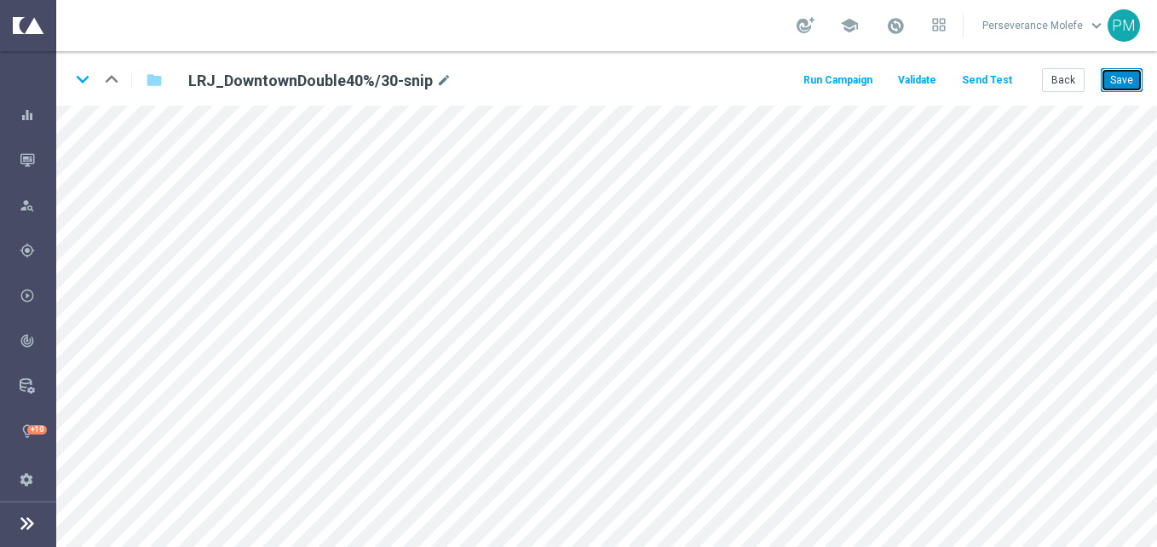
click at [1128, 81] on button "Save" at bounding box center [1122, 80] width 42 height 24
click at [89, 84] on icon "keyboard_arrow_down" at bounding box center [83, 79] width 26 height 26
click at [1121, 77] on button "Save" at bounding box center [1122, 80] width 42 height 24
click at [78, 84] on icon "keyboard_arrow_down" at bounding box center [83, 79] width 26 height 26
click at [1140, 76] on button "Save" at bounding box center [1122, 80] width 42 height 24
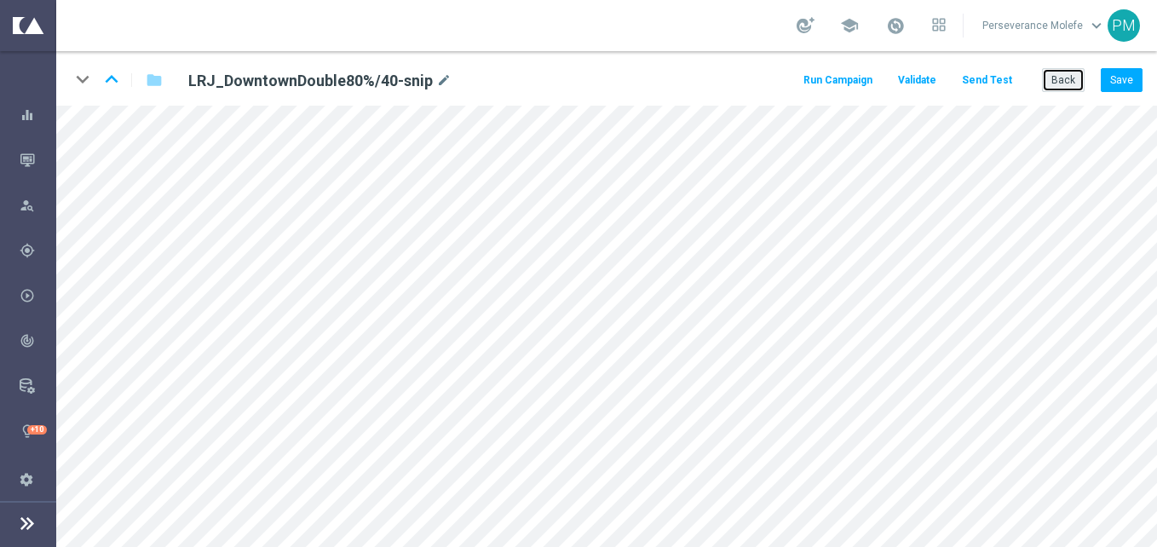
click at [1073, 84] on button "Back" at bounding box center [1063, 80] width 43 height 24
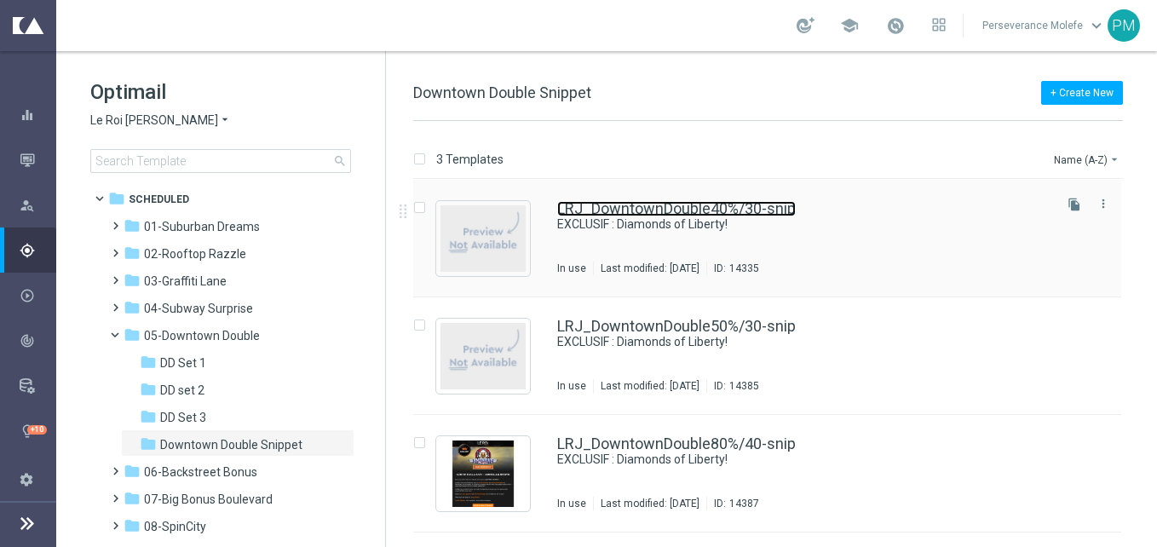
click at [608, 205] on link "LRJ_DowntownDouble40%/30-snip" at bounding box center [676, 208] width 239 height 15
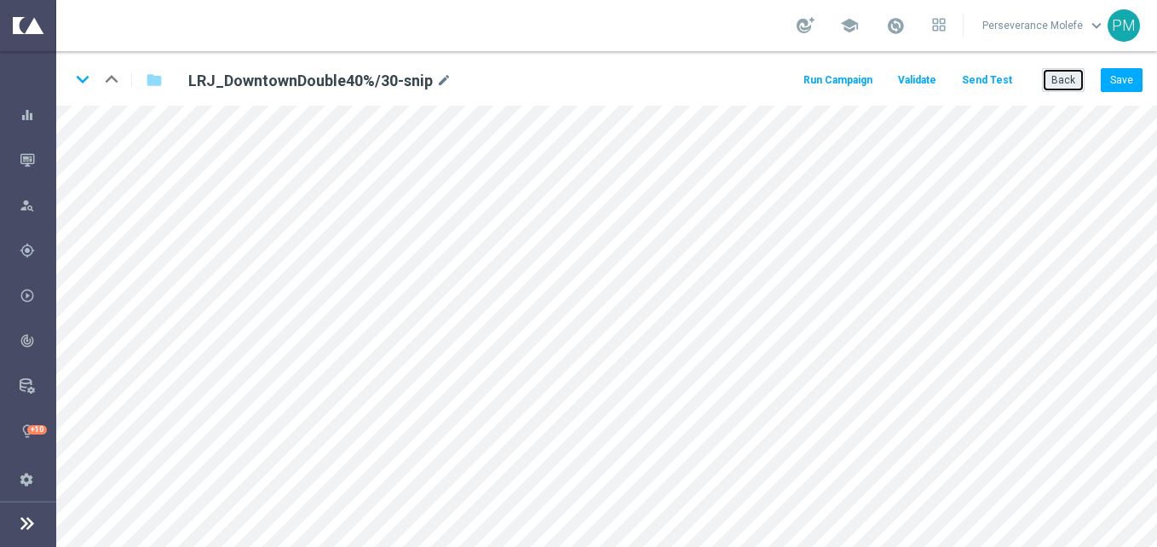
click at [1081, 84] on button "Back" at bounding box center [1063, 80] width 43 height 24
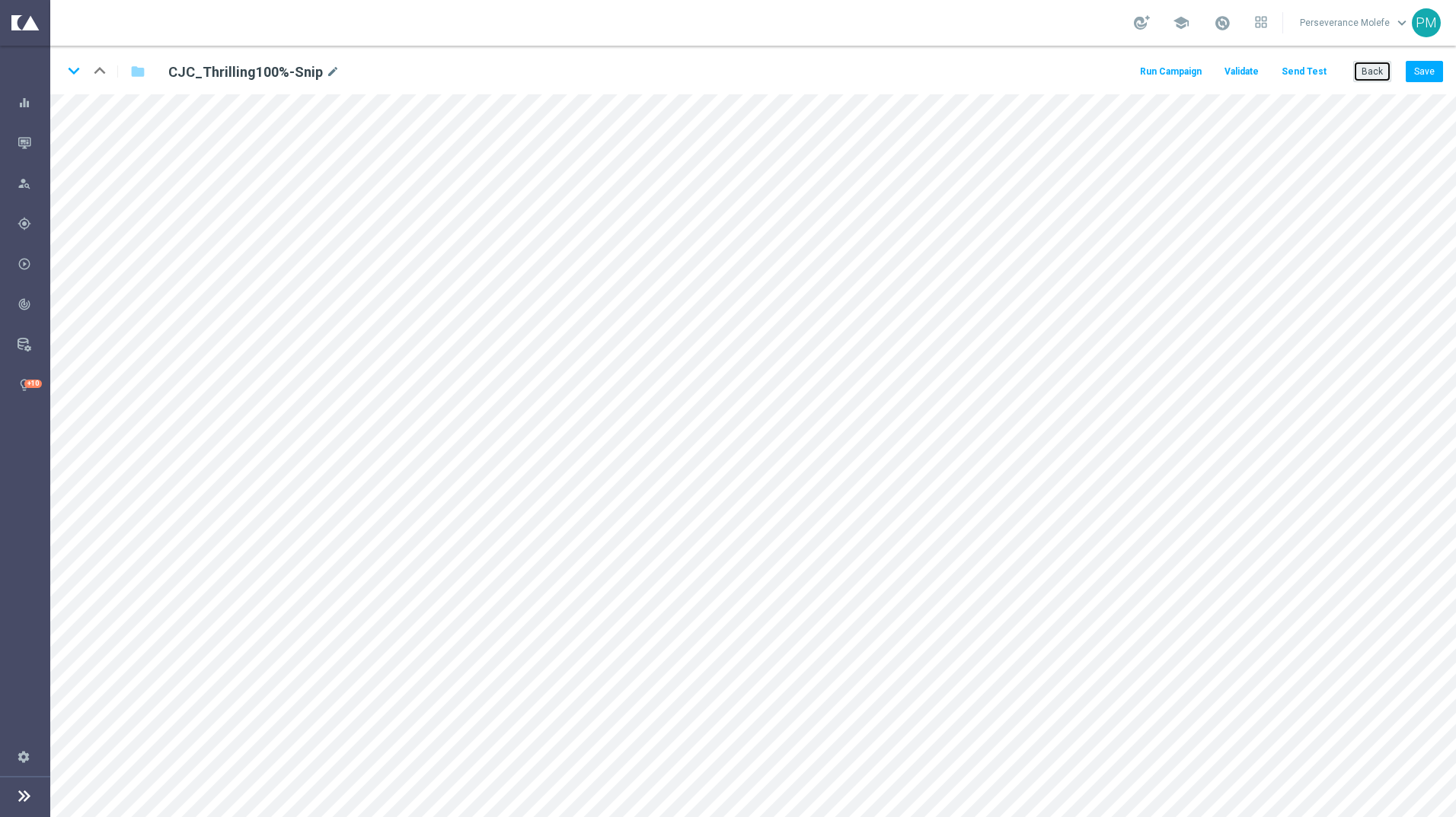
click at [1033, 66] on button "Back" at bounding box center [1372, 71] width 38 height 21
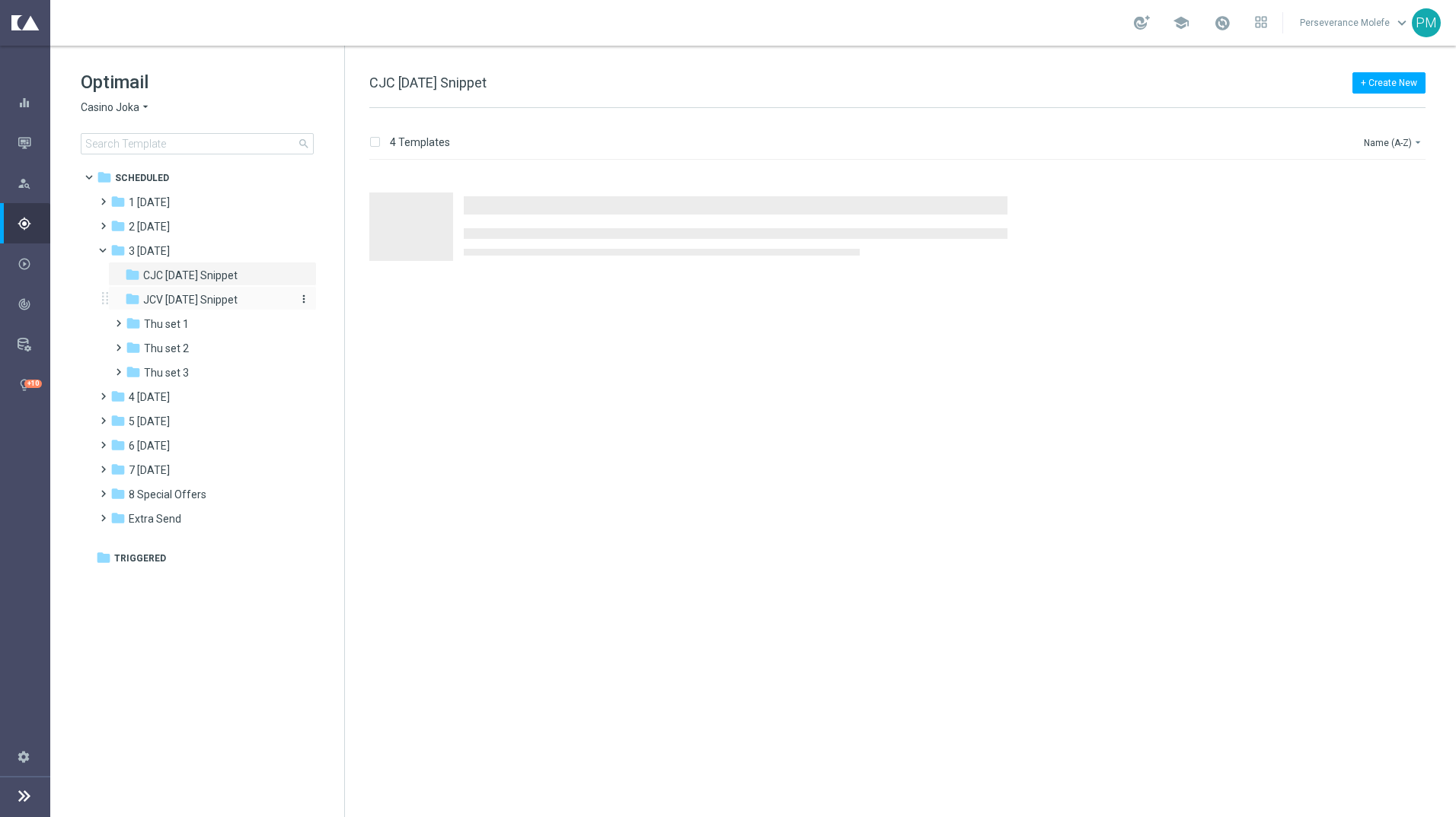
click at [196, 306] on span "JCV [DATE] Snippet" at bounding box center [190, 299] width 95 height 13
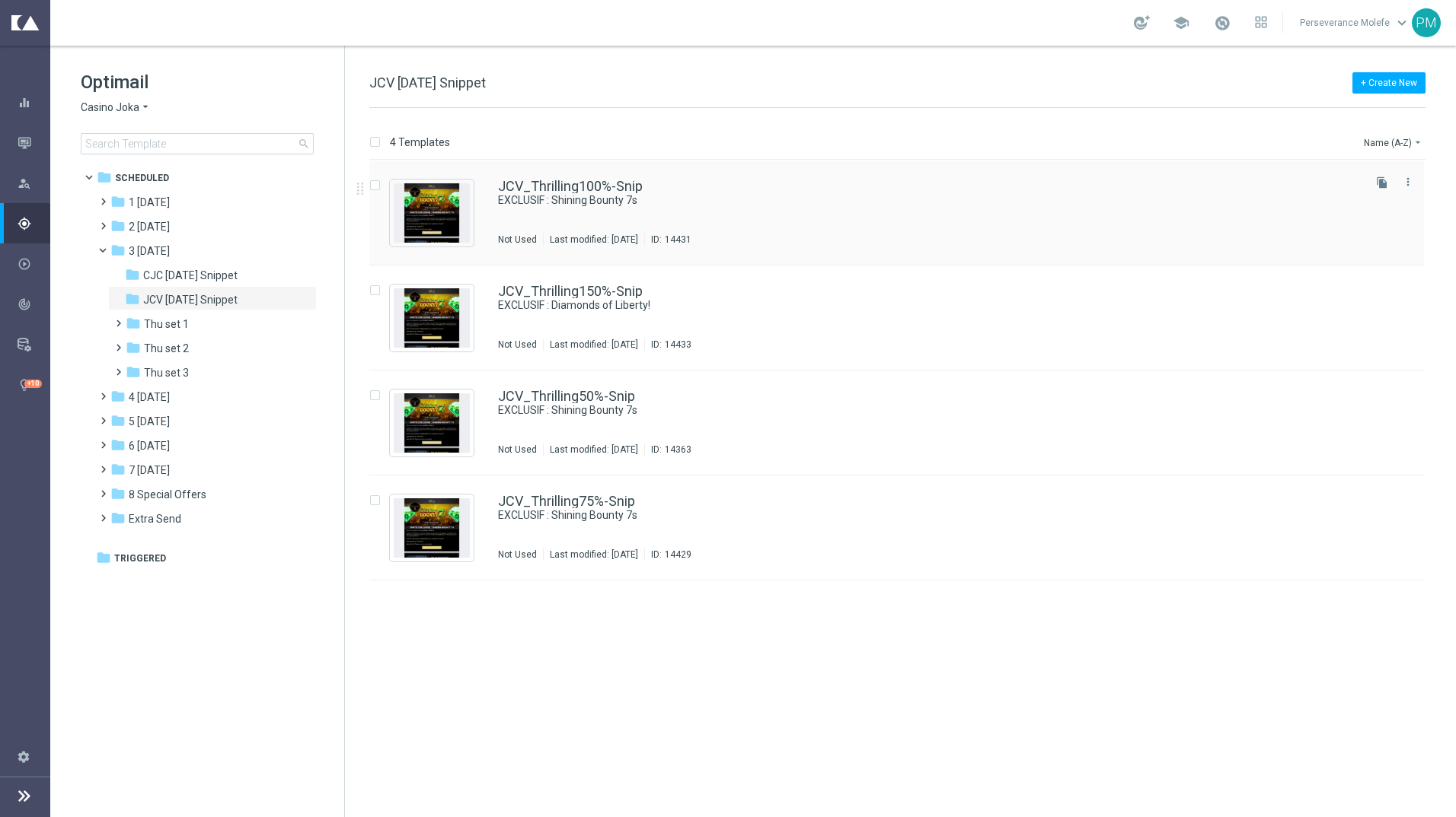
click at [557, 172] on div "JCV_Thrilling100%-Snip EXCLUSIF : Shining Bounty 7s Not Used Last modified: [DA…" at bounding box center [896, 213] width 1054 height 105
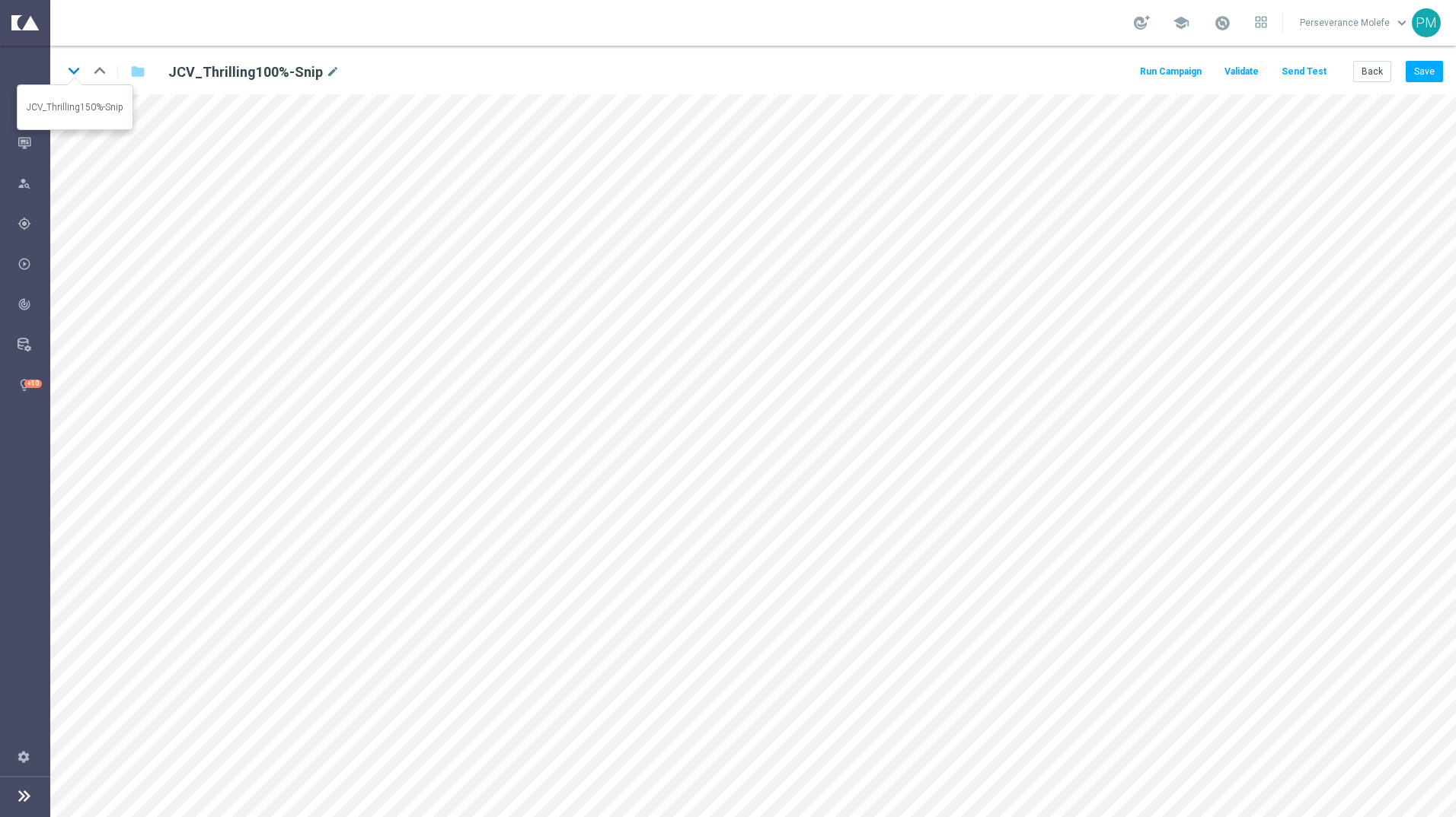
click at [75, 74] on icon "keyboard_arrow_down" at bounding box center [74, 71] width 23 height 23
click at [70, 79] on icon "keyboard_arrow_down" at bounding box center [74, 71] width 23 height 23
click at [99, 75] on icon "keyboard_arrow_up" at bounding box center [100, 71] width 23 height 23
click at [96, 64] on icon "keyboard_arrow_up" at bounding box center [100, 71] width 23 height 23
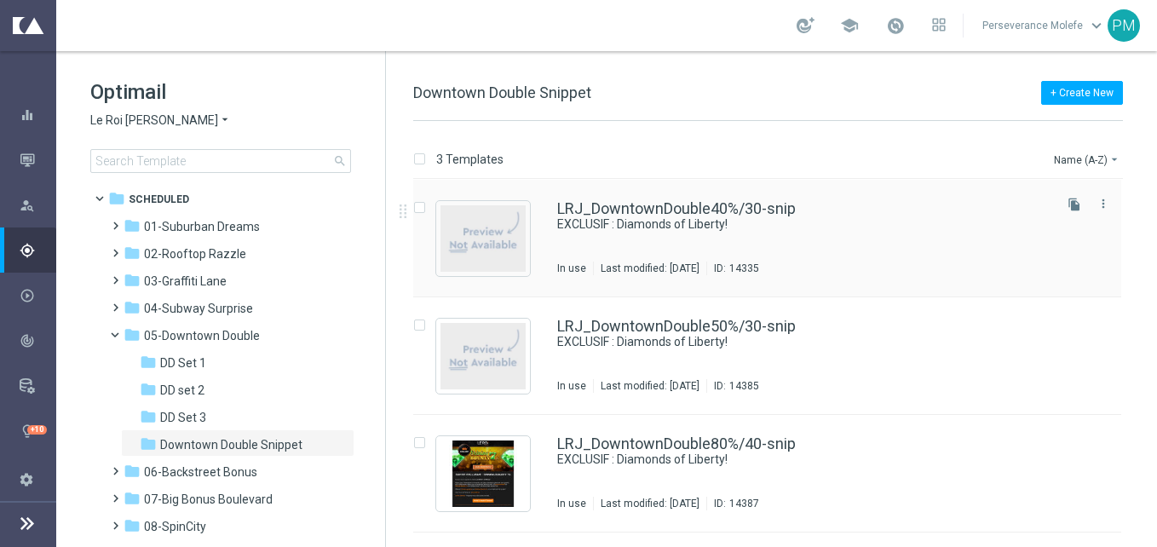
click at [609, 193] on div "LRJ_DowntownDouble40%/30-snip EXCLUSIF : Diamonds of Liberty! In use Last modif…" at bounding box center [767, 239] width 708 height 118
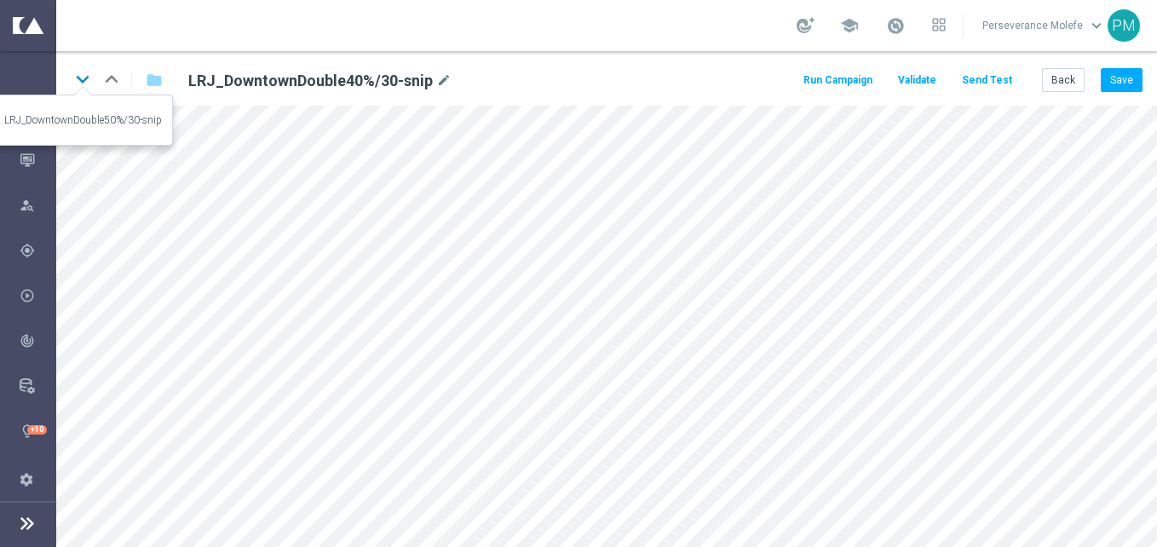
click at [73, 81] on icon "keyboard_arrow_down" at bounding box center [83, 79] width 26 height 26
click at [84, 78] on icon "keyboard_arrow_down" at bounding box center [83, 79] width 26 height 26
click at [106, 75] on icon "keyboard_arrow_up" at bounding box center [112, 79] width 26 height 26
click at [1071, 84] on button "Back" at bounding box center [1063, 80] width 43 height 24
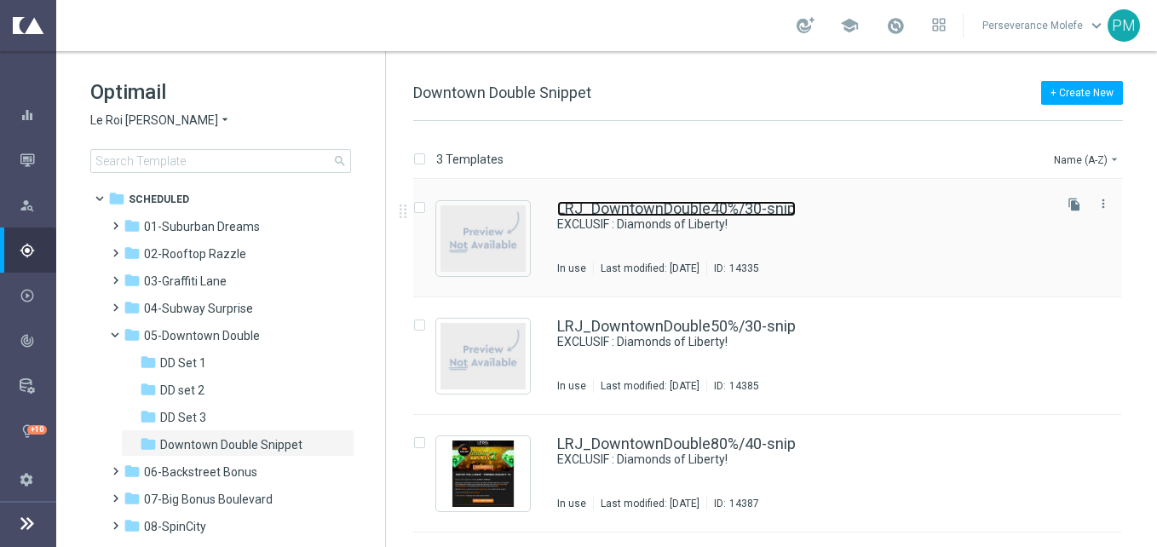
click at [641, 211] on link "LRJ_DowntownDouble40%/30-snip" at bounding box center [676, 208] width 239 height 15
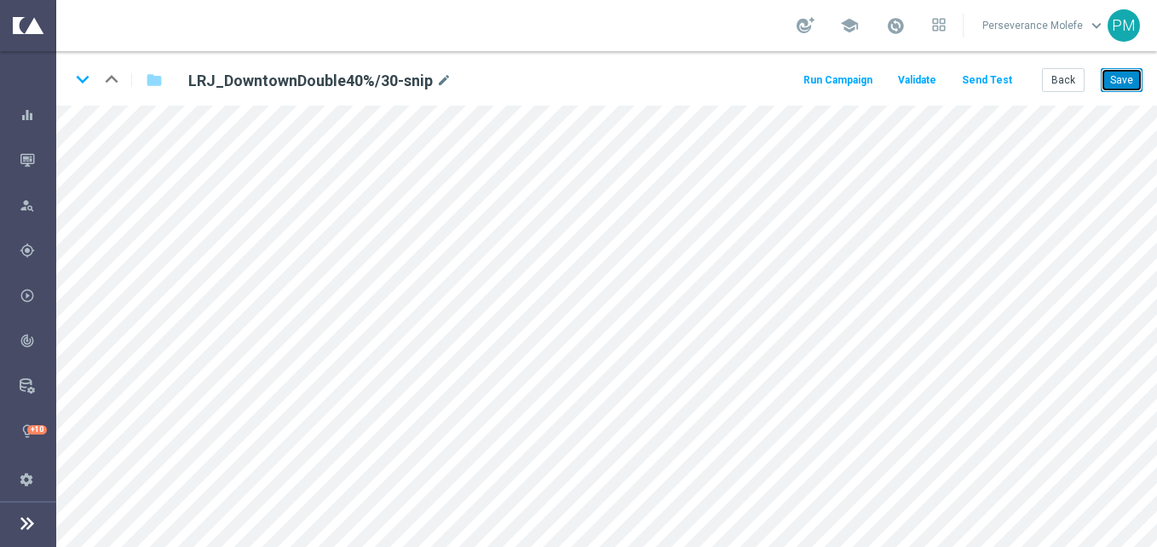
click at [1122, 81] on button "Save" at bounding box center [1122, 80] width 42 height 24
click at [81, 78] on icon "keyboard_arrow_down" at bounding box center [83, 79] width 26 height 26
click at [1112, 82] on button "Save" at bounding box center [1122, 80] width 42 height 24
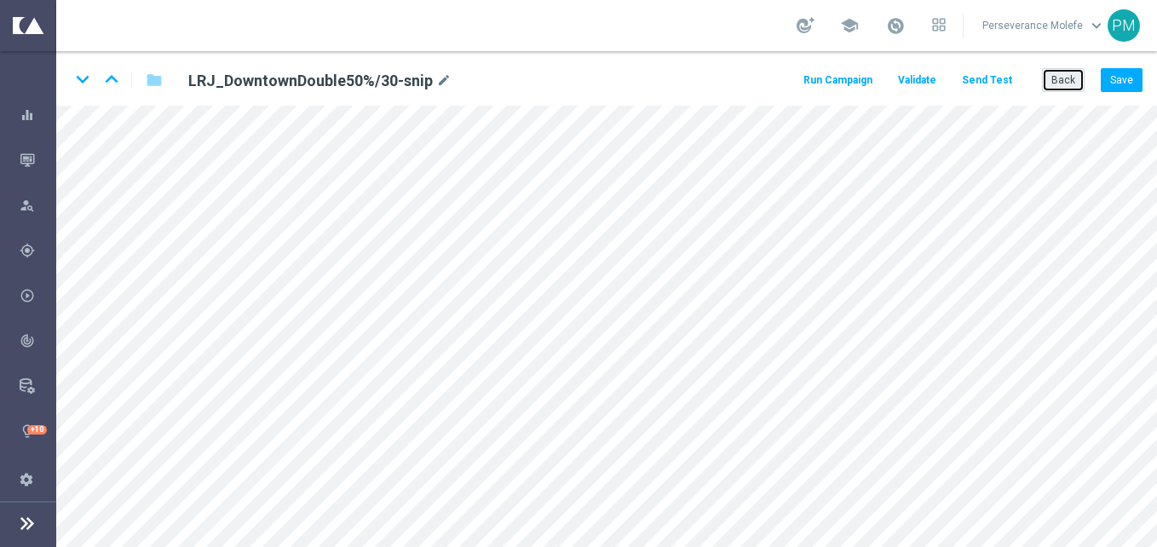
click at [1068, 71] on button "Back" at bounding box center [1063, 80] width 43 height 24
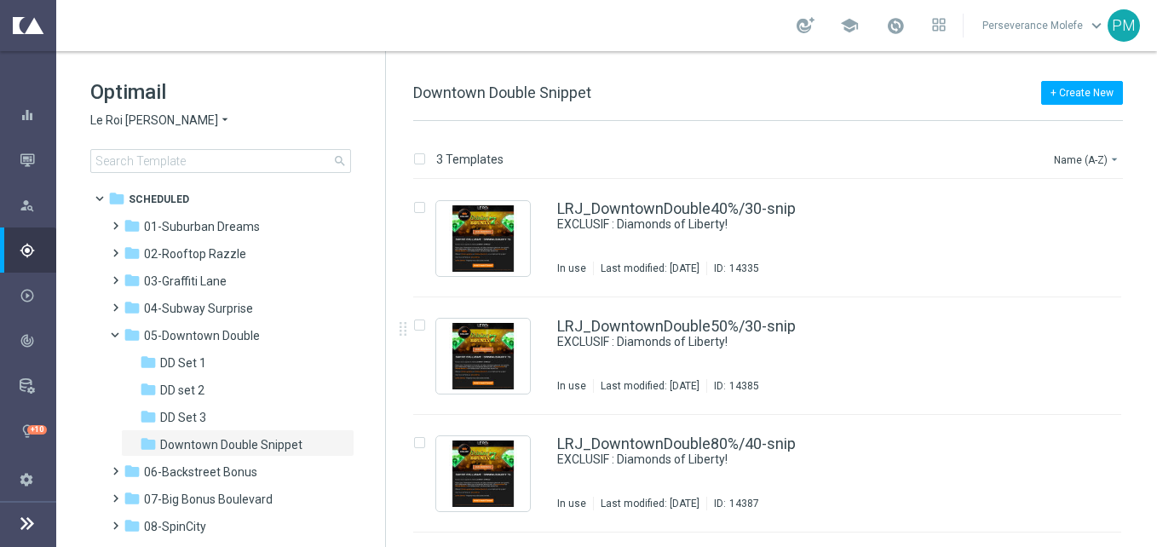
click at [139, 119] on span "Le Roi Johnny" at bounding box center [154, 121] width 128 height 16
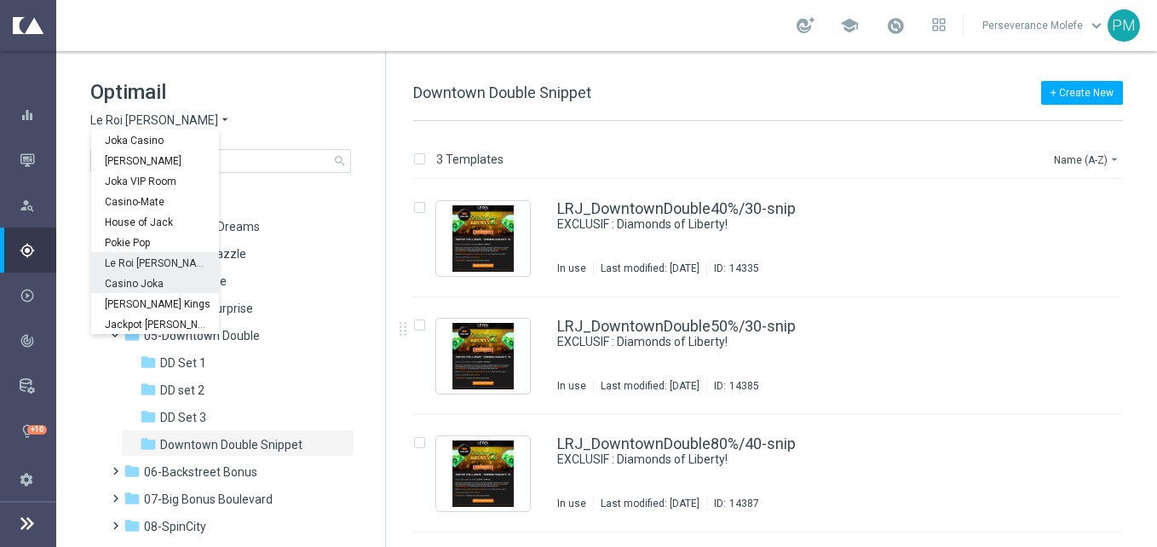
click at [163, 291] on div "Casino Joka" at bounding box center [155, 283] width 128 height 20
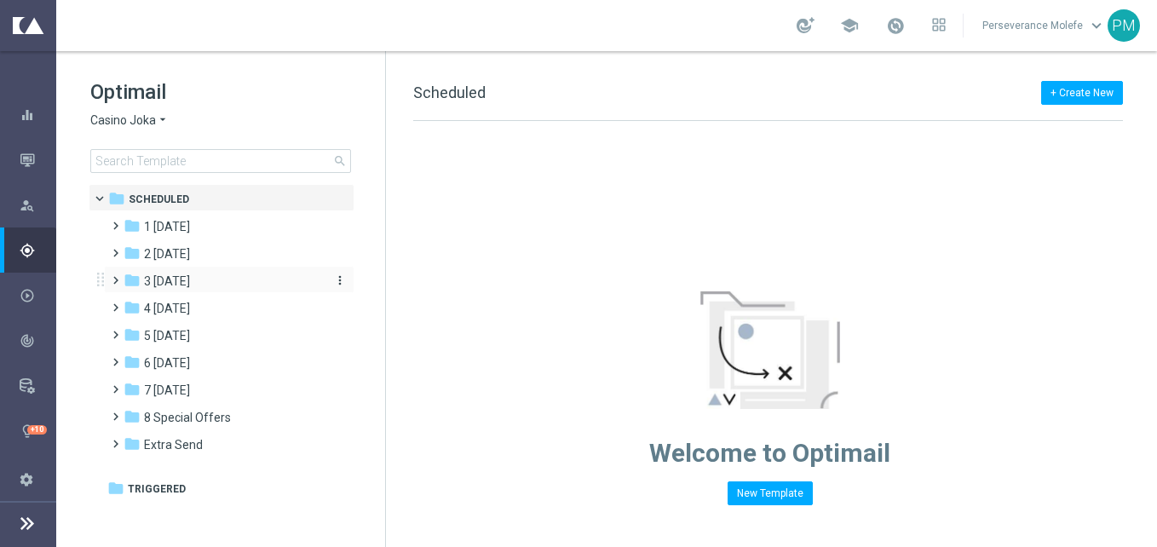
click at [223, 276] on div "folder 3 Thursday" at bounding box center [222, 282] width 196 height 20
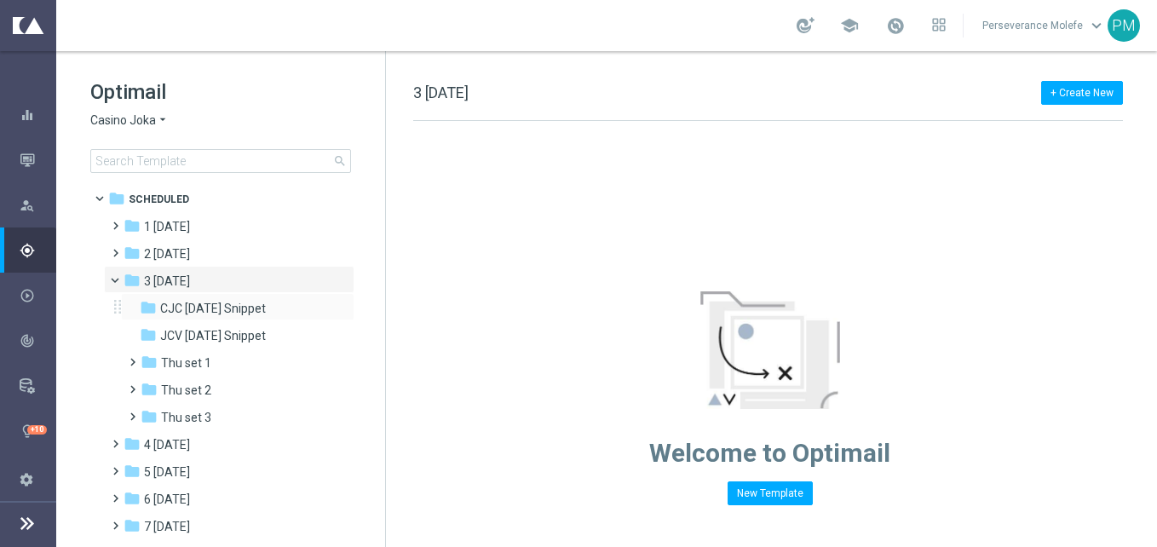
click at [230, 297] on div "folder CJC Thursday Snippet more_vert" at bounding box center [238, 306] width 234 height 27
click at [231, 305] on span "CJC Thursday Snippet" at bounding box center [213, 308] width 106 height 15
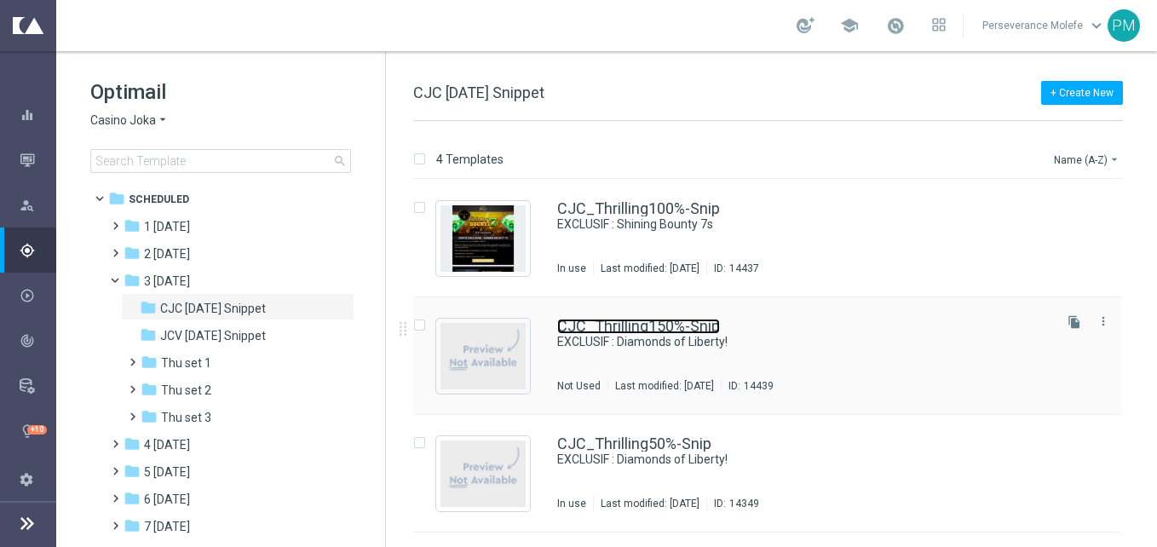
click at [641, 326] on link "CJC_Thrilling150%-Snip" at bounding box center [638, 326] width 163 height 15
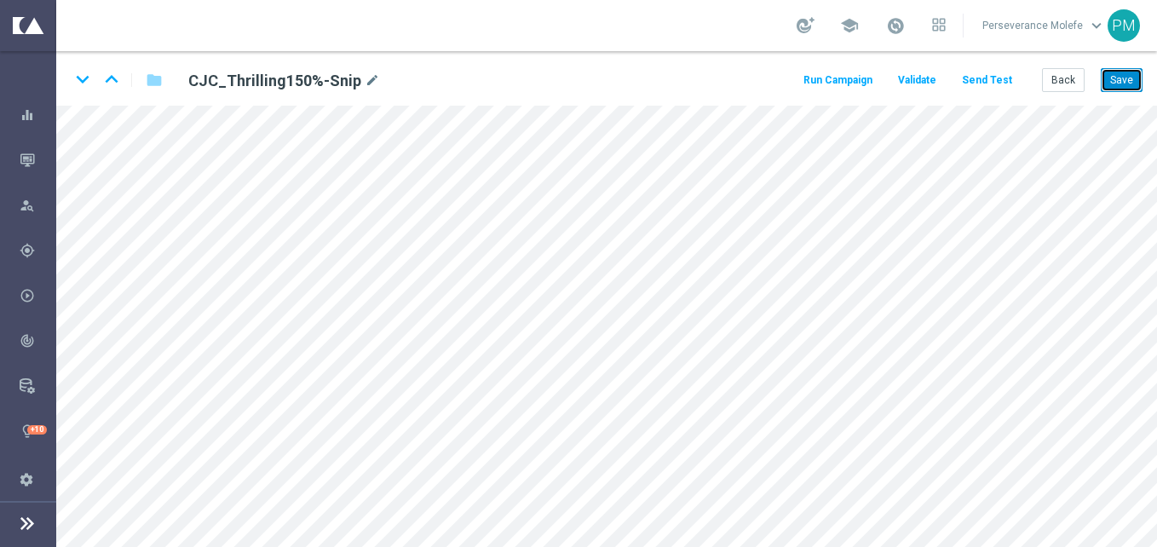
click at [1114, 78] on button "Save" at bounding box center [1122, 80] width 42 height 24
click at [81, 76] on icon "keyboard_arrow_down" at bounding box center [83, 79] width 26 height 26
click at [1105, 74] on button "Save" at bounding box center [1122, 80] width 42 height 24
click at [1112, 74] on button "Save" at bounding box center [1122, 80] width 42 height 24
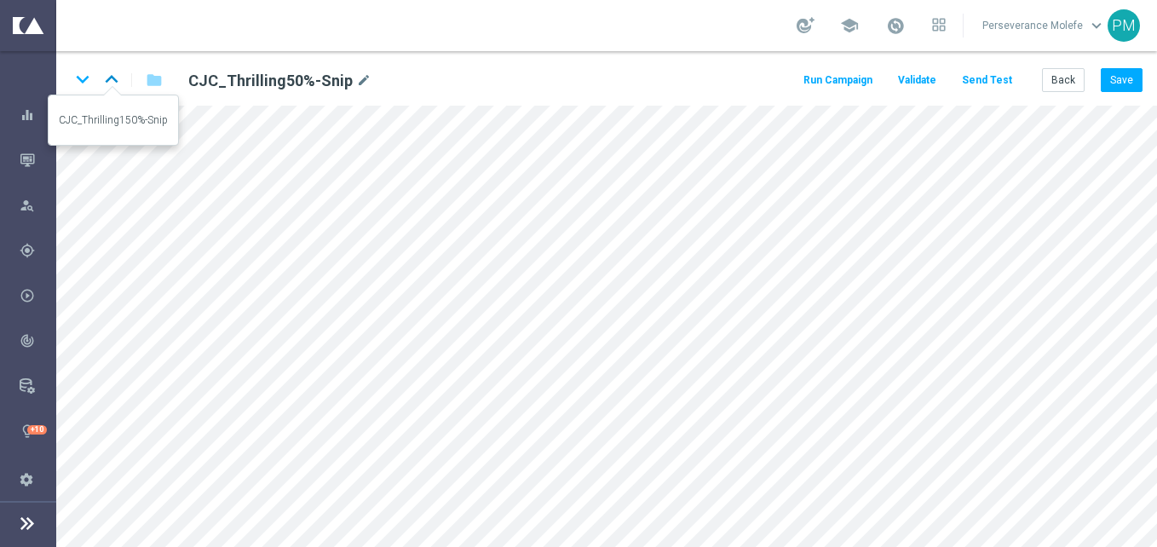
click at [113, 81] on icon "keyboard_arrow_up" at bounding box center [112, 79] width 26 height 26
click at [78, 70] on icon "keyboard_arrow_down" at bounding box center [83, 79] width 26 height 26
click at [1136, 78] on button "Save" at bounding box center [1122, 80] width 42 height 24
click at [88, 84] on icon "keyboard_arrow_down" at bounding box center [83, 79] width 26 height 26
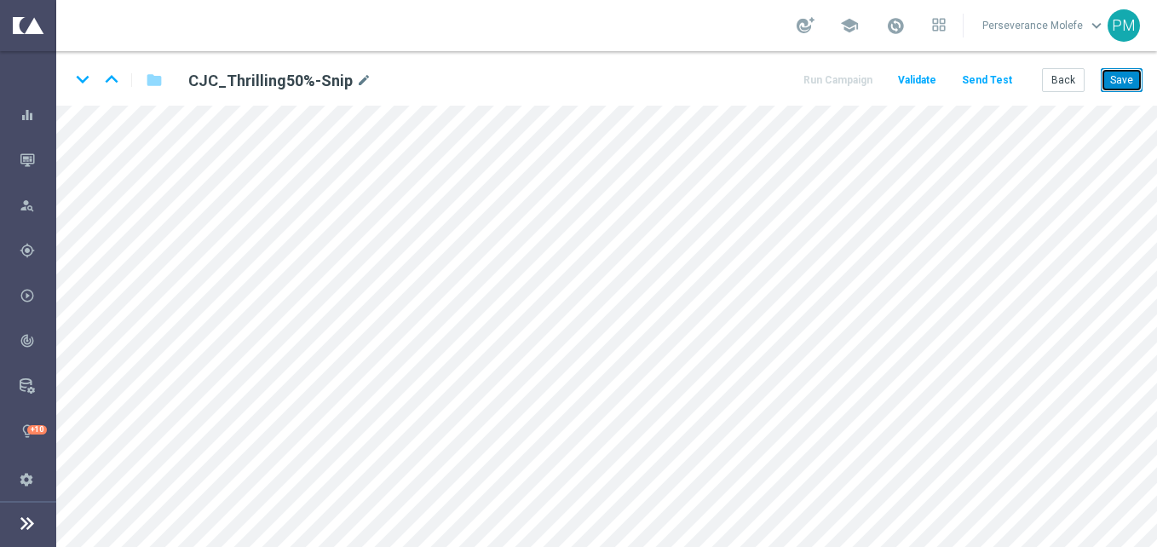
click at [1106, 73] on button "Save" at bounding box center [1122, 80] width 42 height 24
click at [85, 75] on icon "keyboard_arrow_down" at bounding box center [83, 79] width 26 height 26
click at [1104, 79] on button "Save" at bounding box center [1122, 80] width 42 height 24
click at [1065, 87] on button "Back" at bounding box center [1063, 80] width 43 height 24
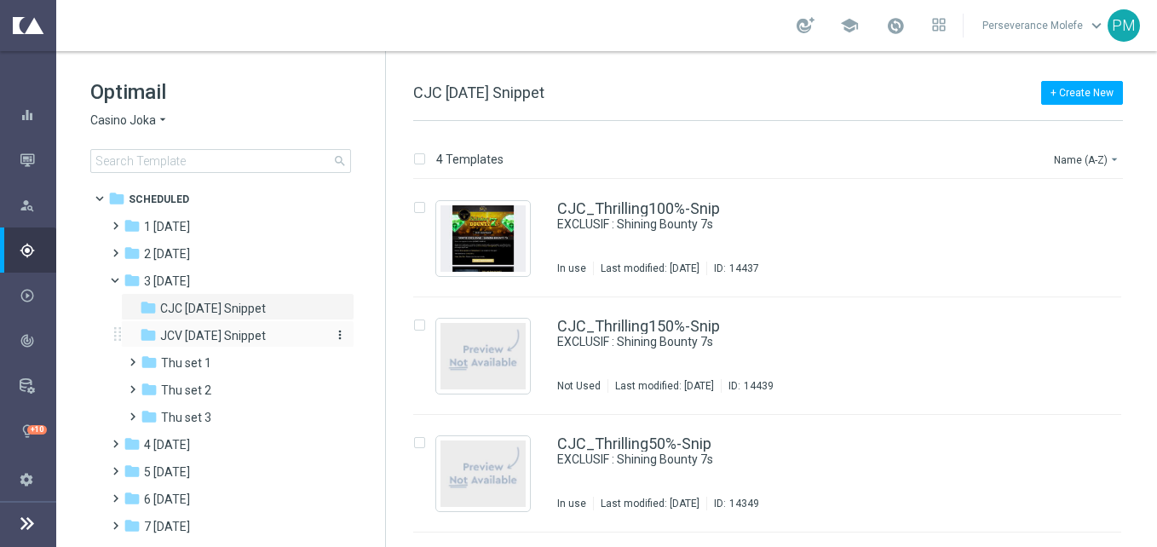
click at [253, 339] on span "JCV Thursday Snippet" at bounding box center [213, 335] width 106 height 15
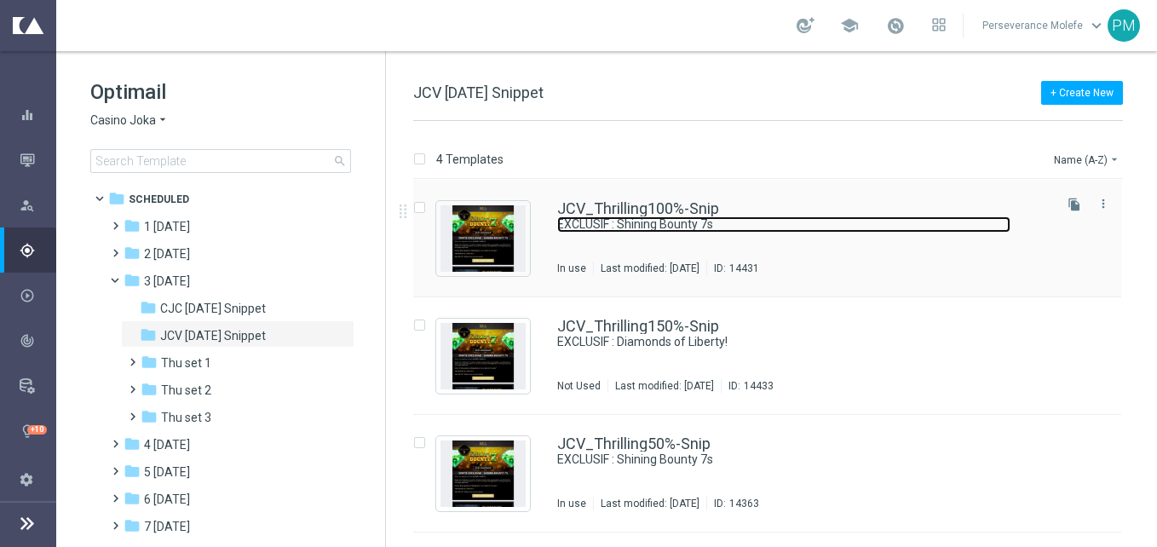
click at [643, 216] on link "EXCLUSIF : Shining Bounty 7s" at bounding box center [783, 224] width 453 height 16
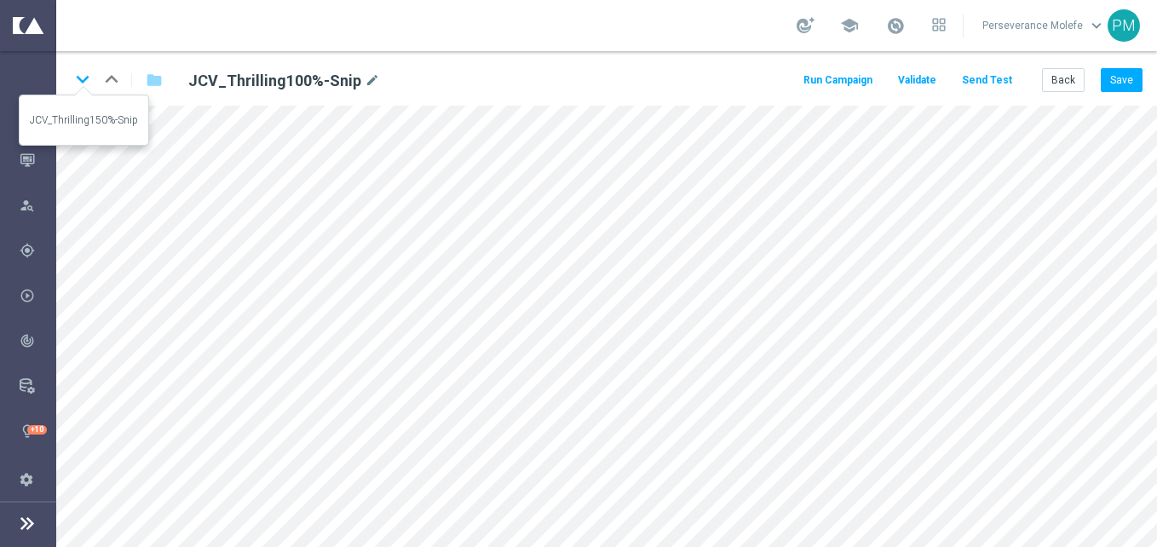
click at [78, 74] on icon "keyboard_arrow_down" at bounding box center [83, 79] width 26 height 26
click at [1122, 89] on button "Save" at bounding box center [1122, 80] width 42 height 24
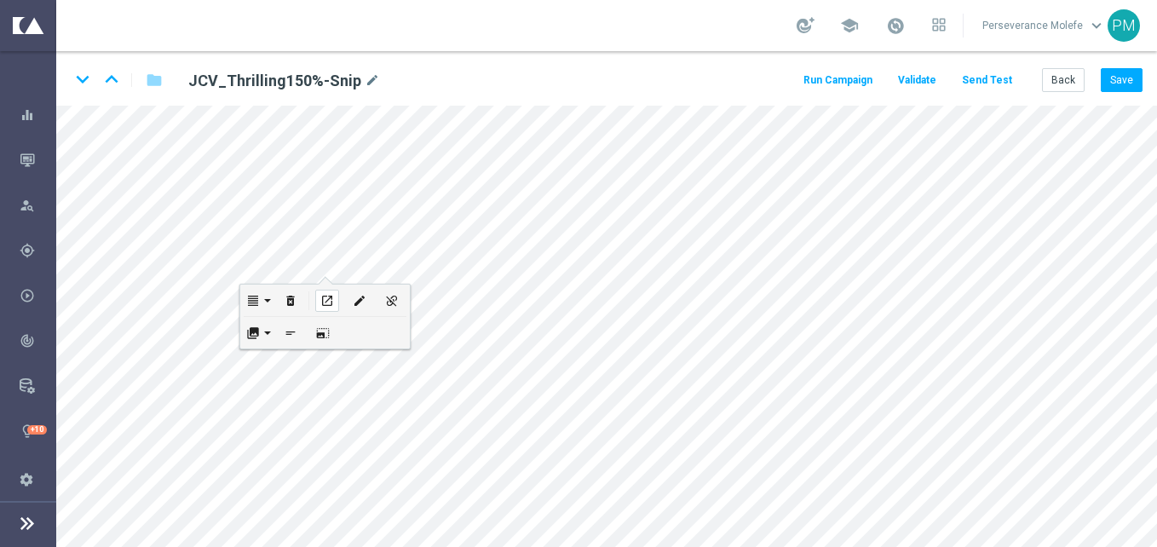
click at [327, 296] on icon "open_in_new" at bounding box center [326, 301] width 13 height 14
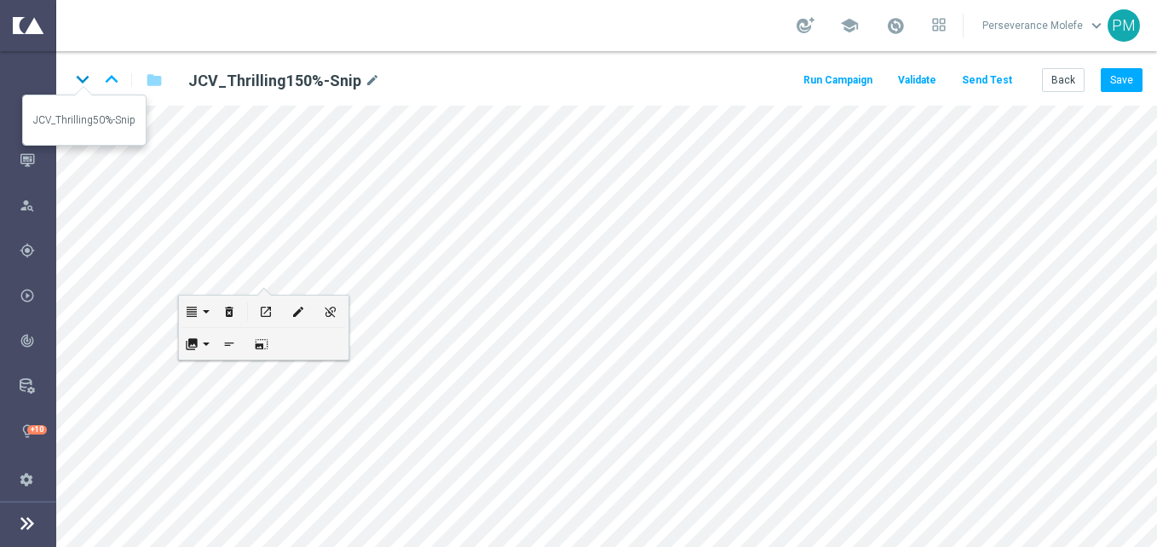
click at [92, 84] on icon "keyboard_arrow_down" at bounding box center [83, 79] width 26 height 26
click at [82, 80] on icon "keyboard_arrow_down" at bounding box center [83, 79] width 26 height 26
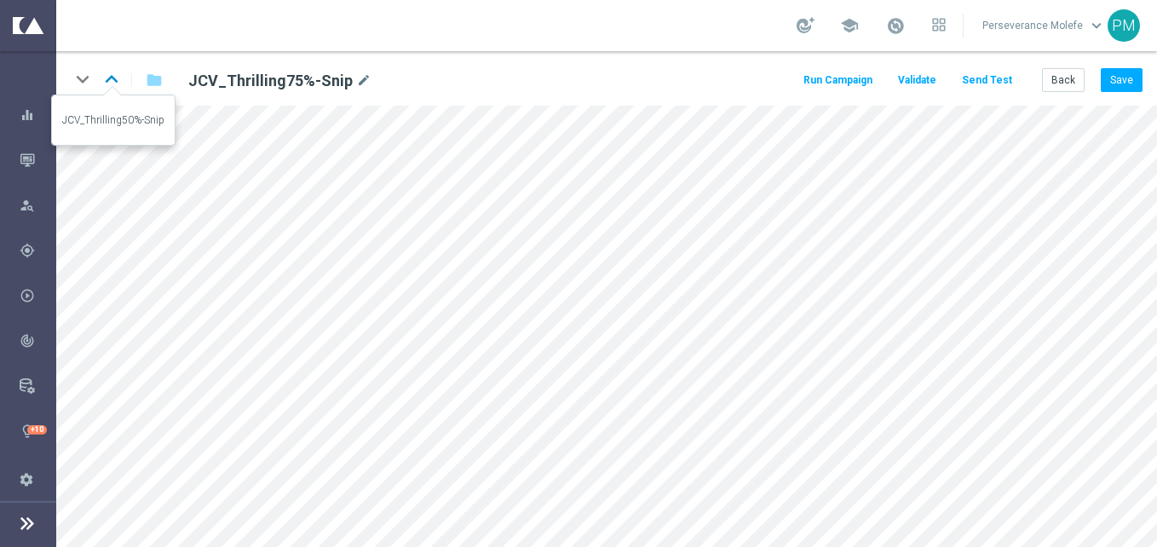
click at [110, 78] on icon "keyboard_arrow_up" at bounding box center [112, 79] width 26 height 26
click at [74, 78] on icon "keyboard_arrow_down" at bounding box center [83, 79] width 26 height 26
click at [1107, 72] on button "Save" at bounding box center [1122, 80] width 42 height 24
click at [1117, 72] on button "Save" at bounding box center [1122, 80] width 42 height 24
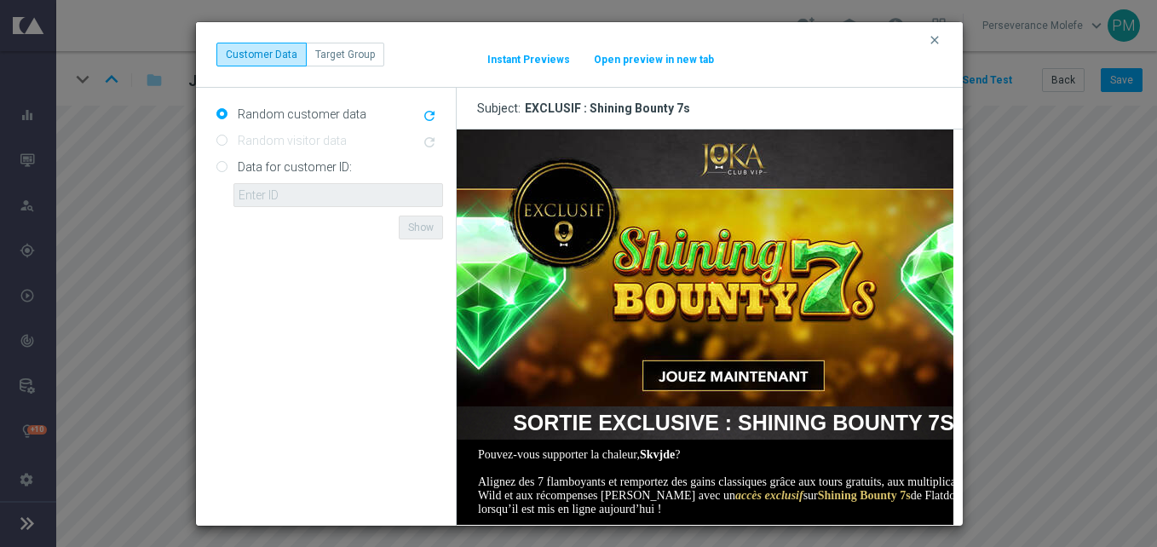
click at [651, 60] on button "Open preview in new tab" at bounding box center [654, 60] width 122 height 14
click at [929, 36] on icon "clear" at bounding box center [935, 40] width 14 height 14
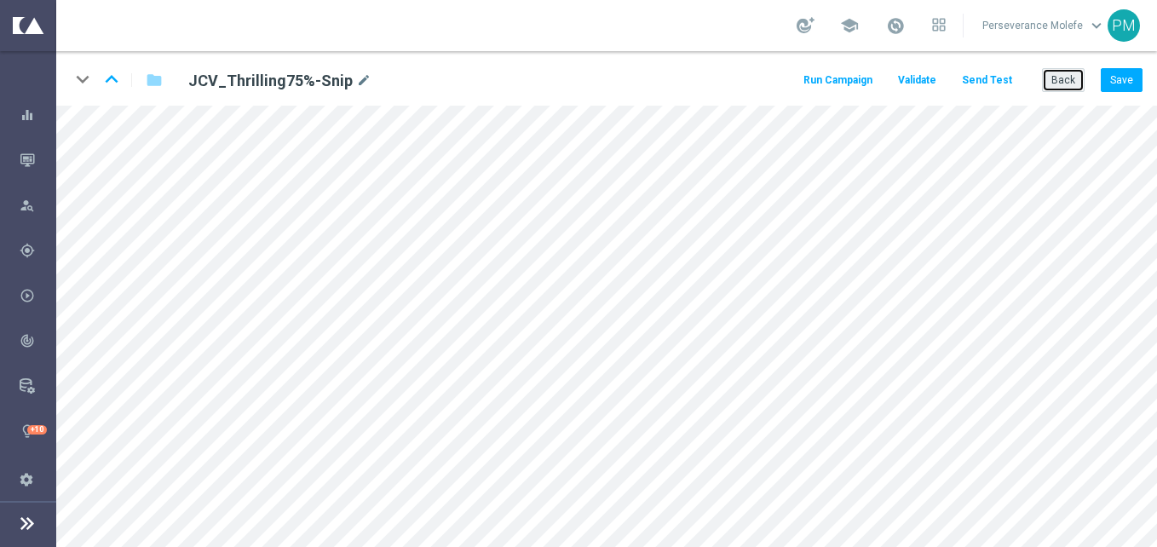
click at [1057, 84] on button "Back" at bounding box center [1063, 80] width 43 height 24
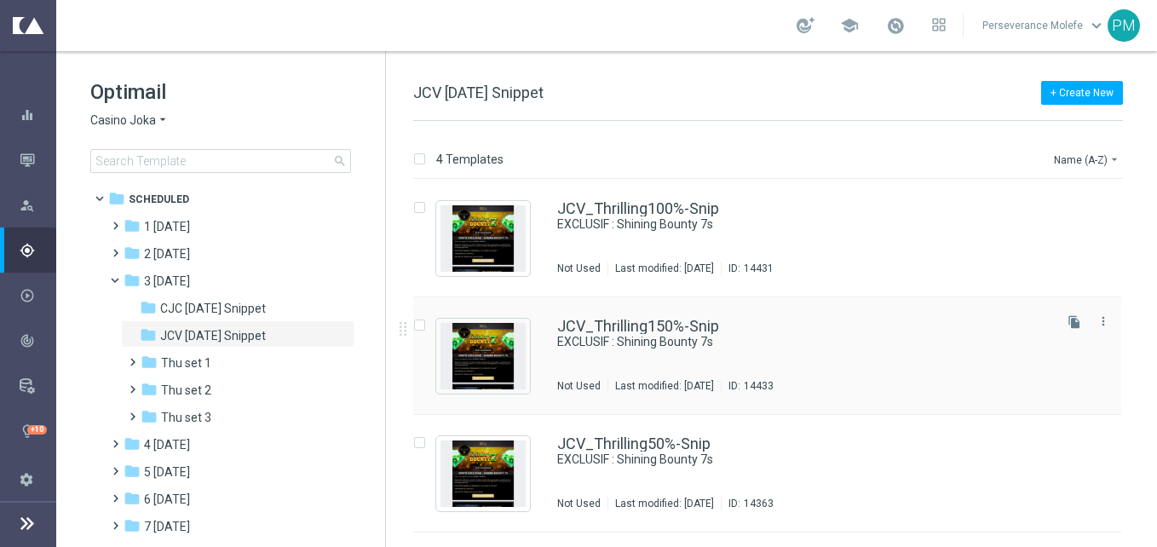
scroll to position [103, 0]
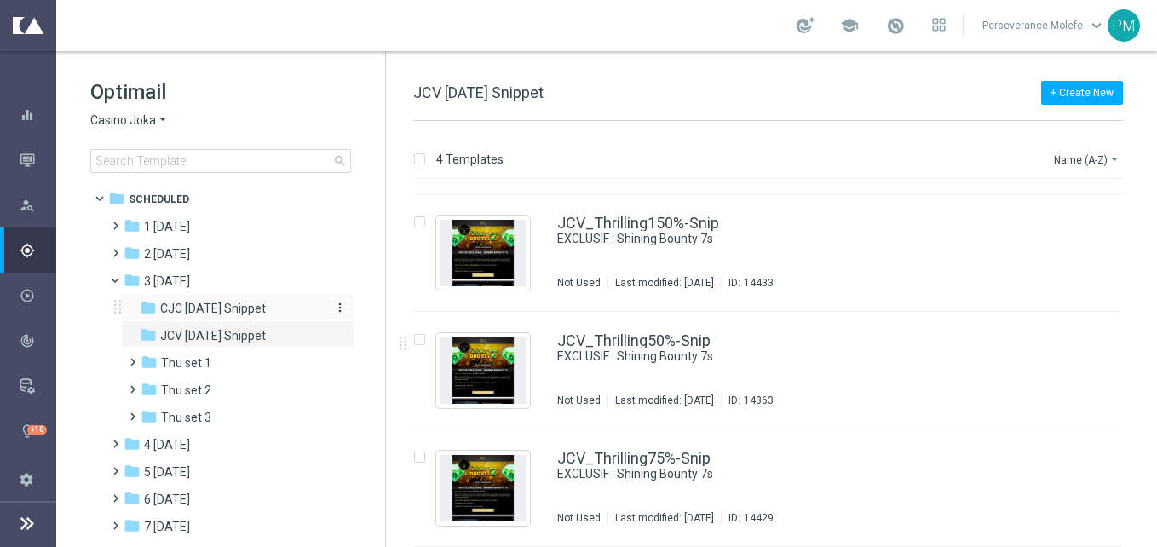
click at [234, 309] on span "CJC Thursday Snippet" at bounding box center [213, 308] width 106 height 15
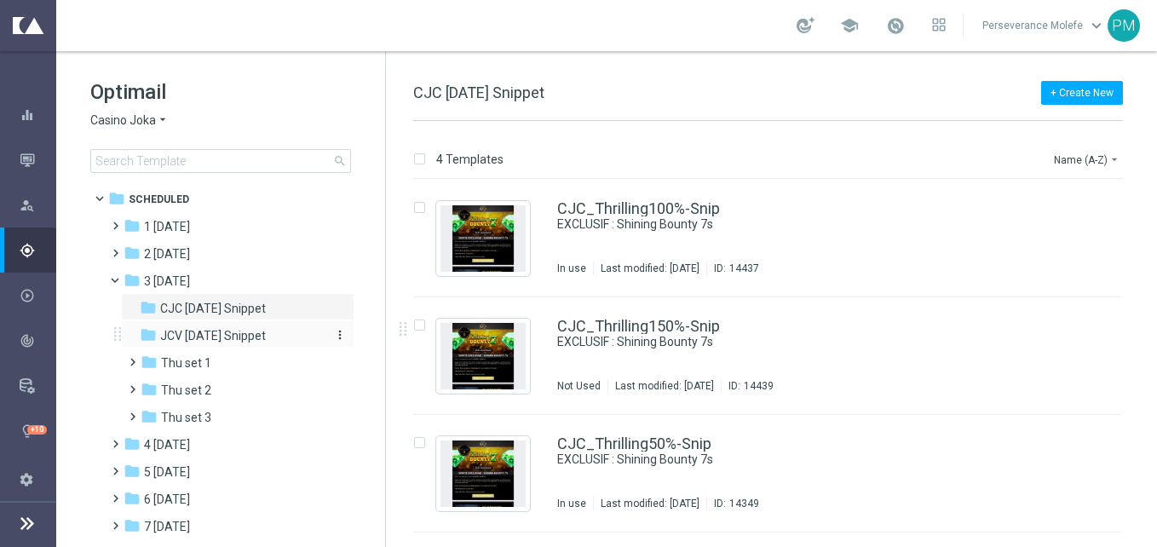
click at [237, 332] on span "JCV Thursday Snippet" at bounding box center [213, 335] width 106 height 15
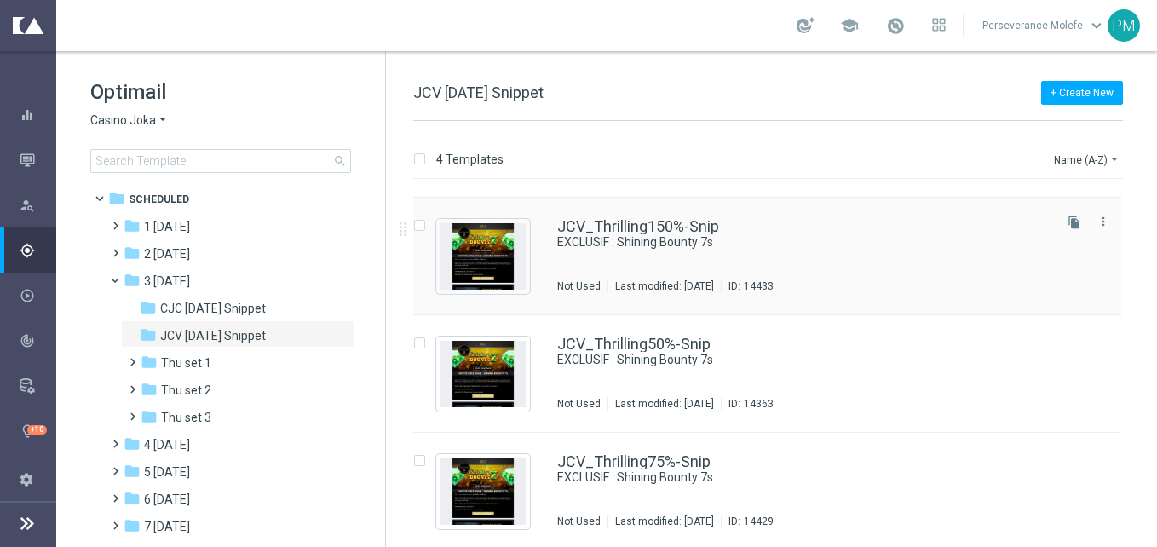
scroll to position [103, 0]
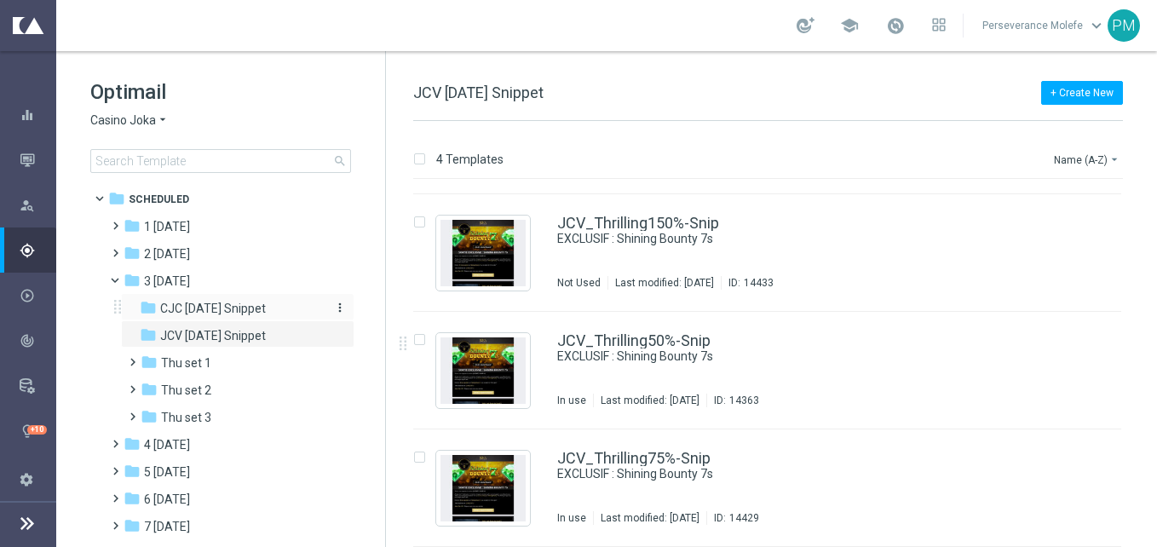
click at [211, 303] on span "CJC Thursday Snippet" at bounding box center [213, 308] width 106 height 15
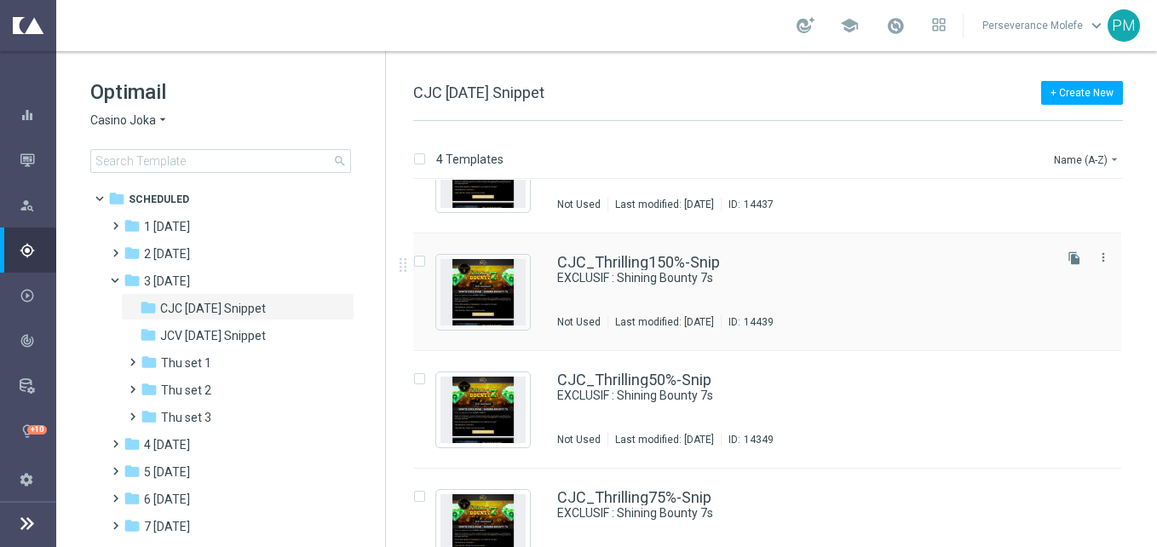
scroll to position [103, 0]
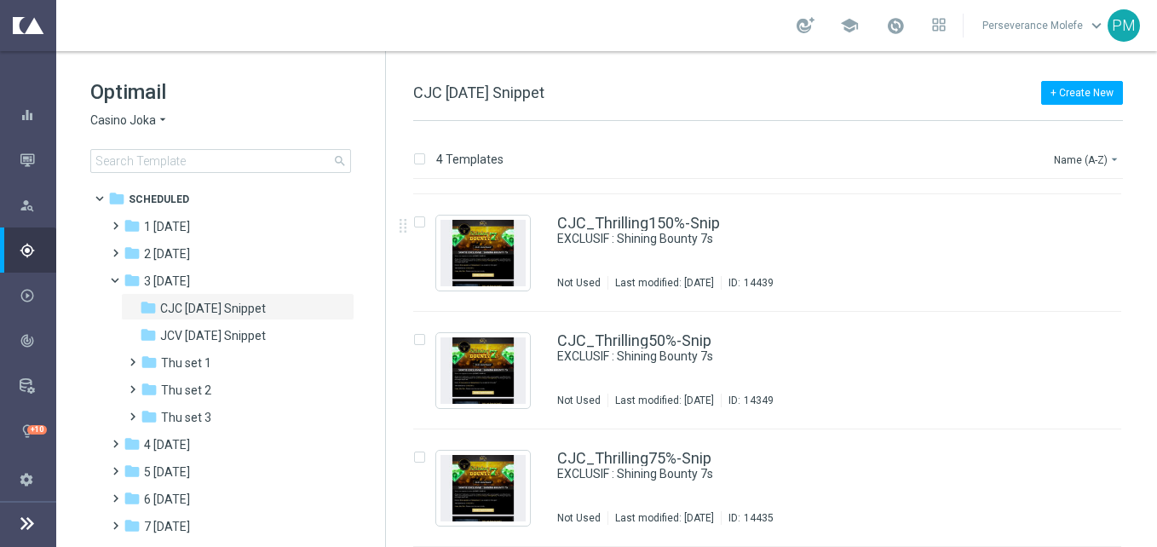
click at [137, 123] on span "Casino Joka" at bounding box center [123, 121] width 66 height 16
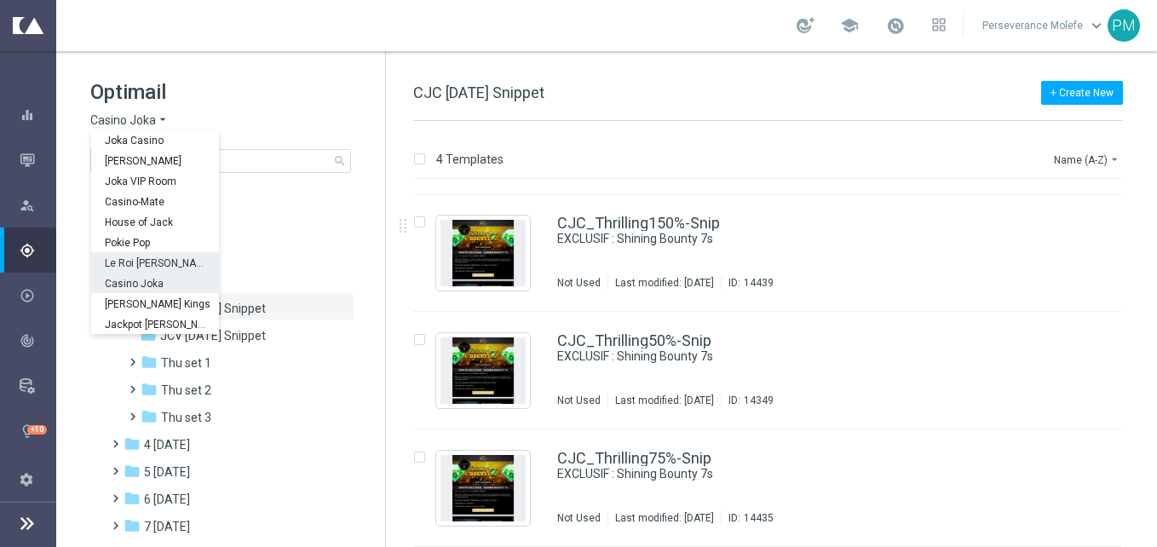
click at [171, 268] on div "Le Roi Johnny" at bounding box center [155, 262] width 128 height 20
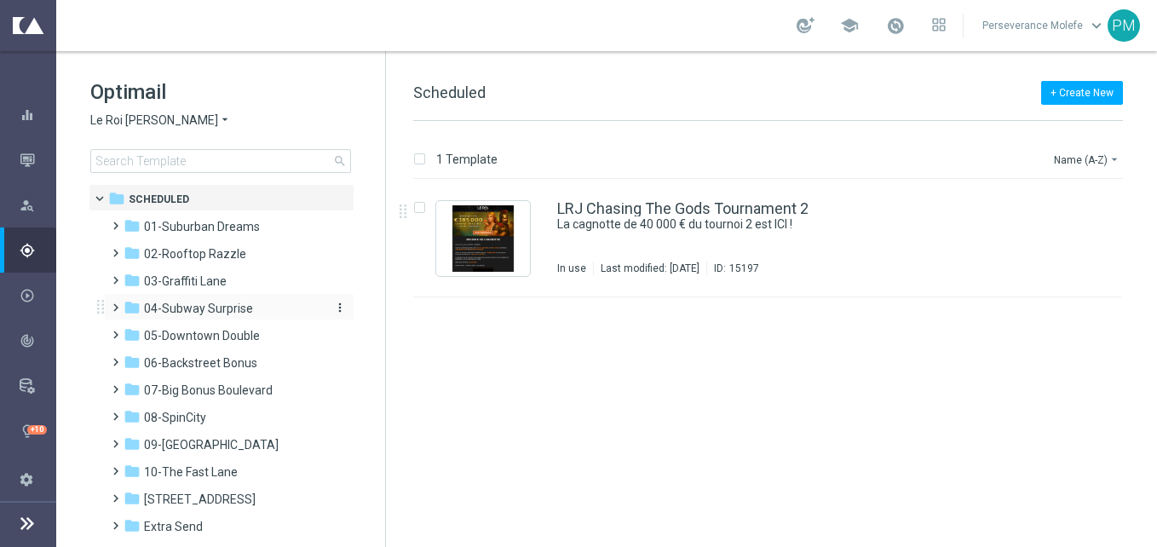
click at [234, 308] on span "04-Subway Surprise" at bounding box center [198, 308] width 109 height 15
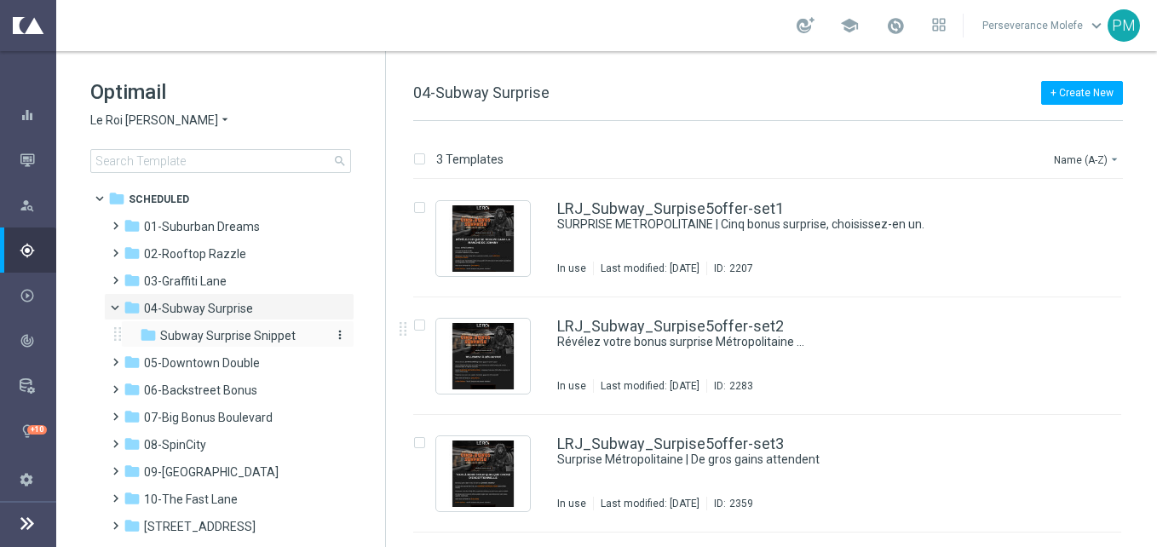
click at [282, 341] on span "Subway Surprise Snippet" at bounding box center [228, 335] width 136 height 15
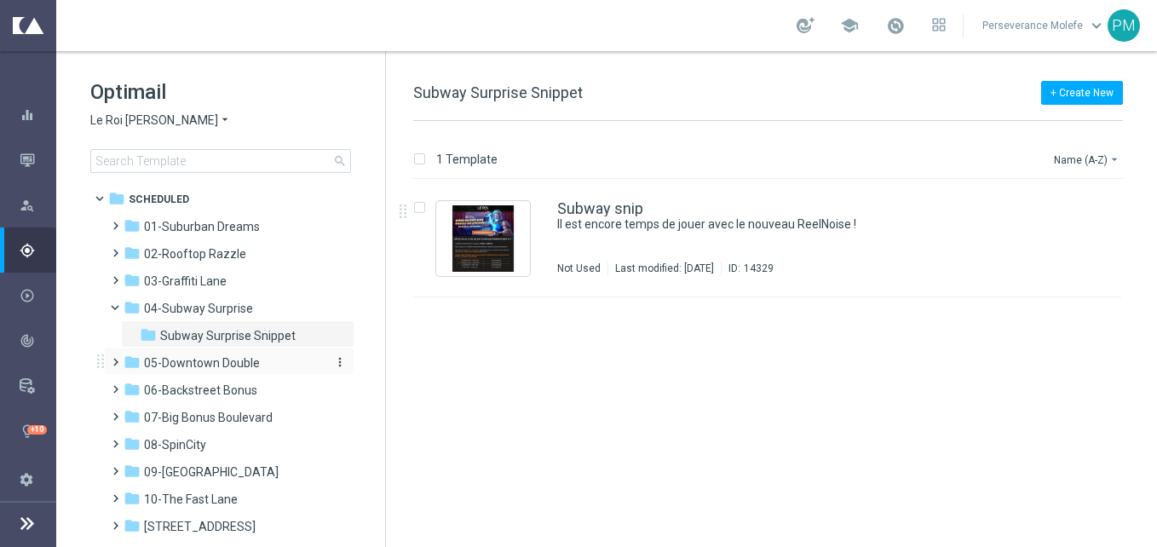
click at [249, 361] on span "05-Downtown Double" at bounding box center [202, 362] width 116 height 15
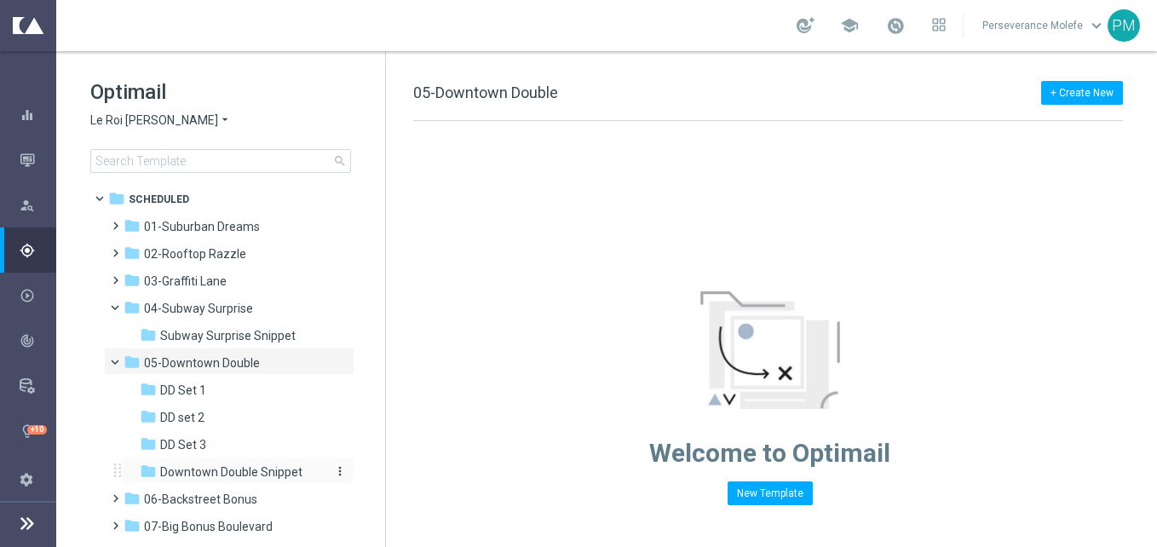
click at [261, 470] on span "Downtown Double Snippet" at bounding box center [231, 472] width 142 height 15
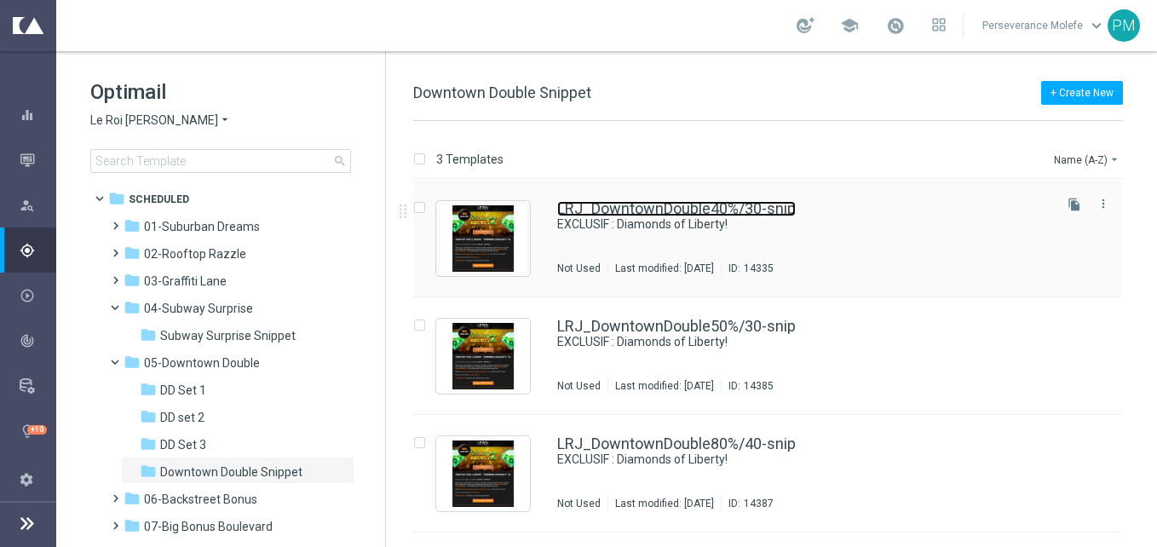
click at [677, 207] on link "LRJ_DowntownDouble40%/30-snip" at bounding box center [676, 208] width 239 height 15
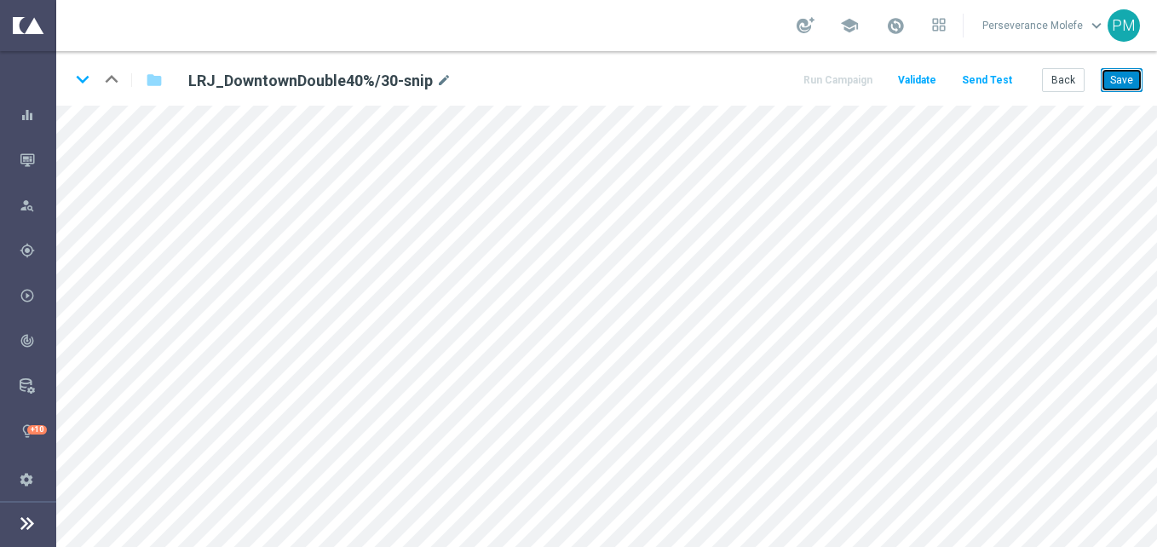
click at [1115, 87] on button "Save" at bounding box center [1122, 80] width 42 height 24
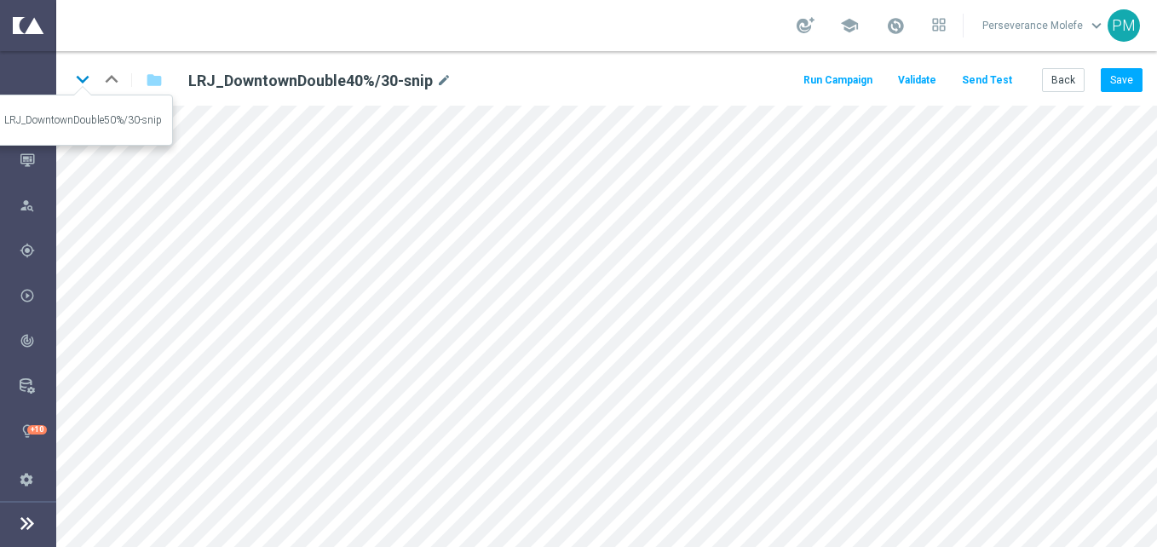
click at [87, 85] on icon "keyboard_arrow_down" at bounding box center [83, 79] width 26 height 26
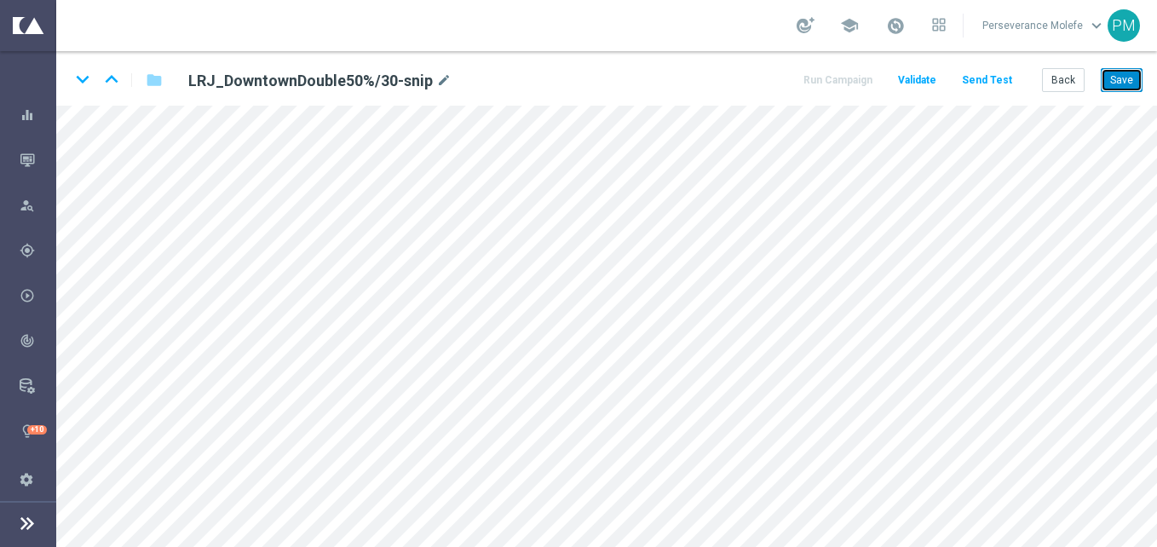
click at [1122, 80] on button "Save" at bounding box center [1122, 80] width 42 height 24
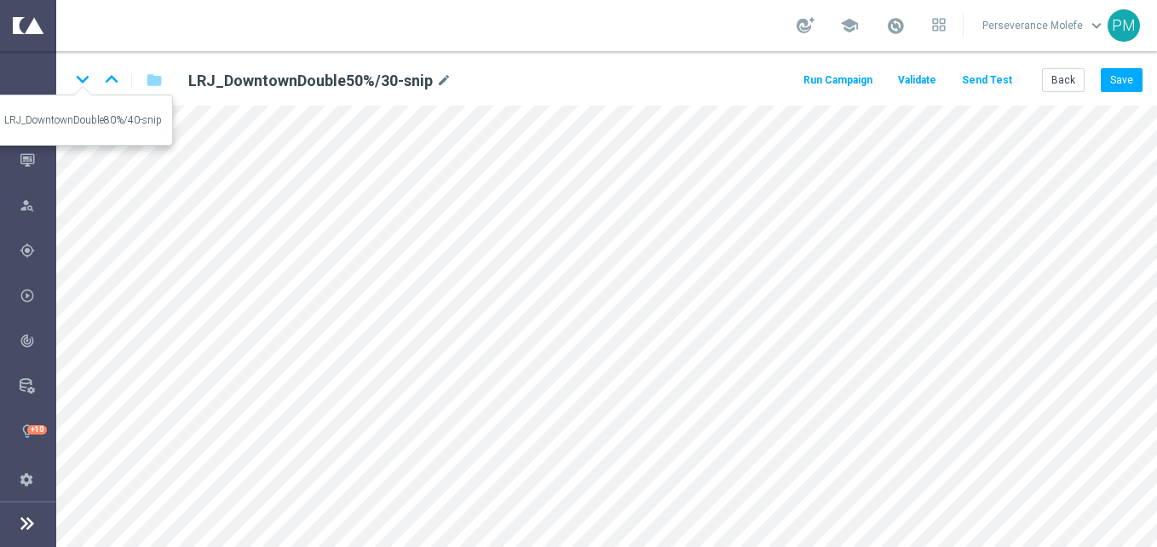
click at [78, 83] on icon "keyboard_arrow_down" at bounding box center [83, 79] width 26 height 26
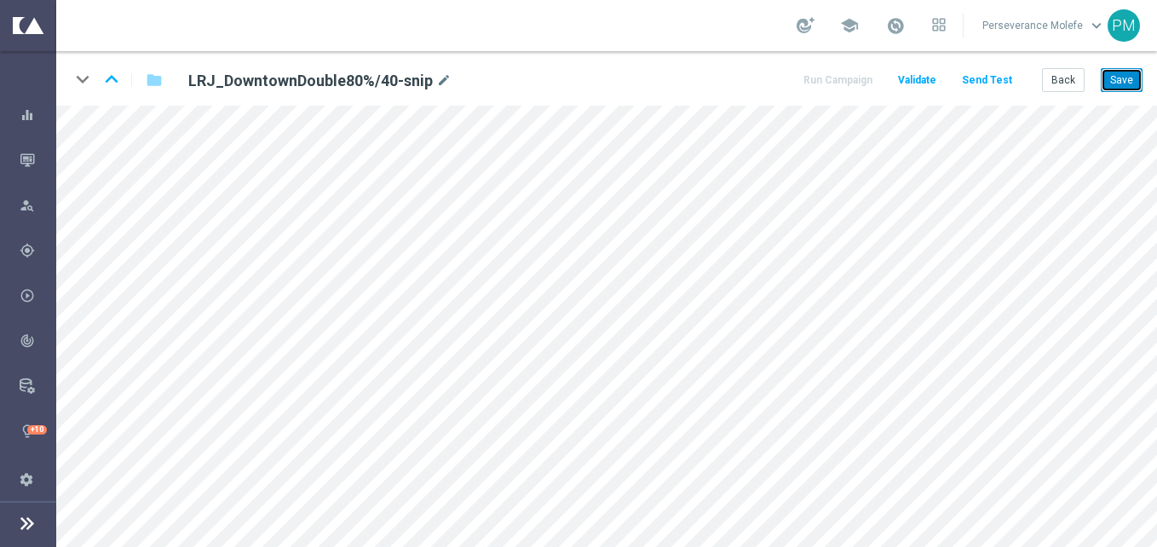
click at [1120, 87] on button "Save" at bounding box center [1122, 80] width 42 height 24
click at [1059, 82] on button "Back" at bounding box center [1063, 80] width 43 height 24
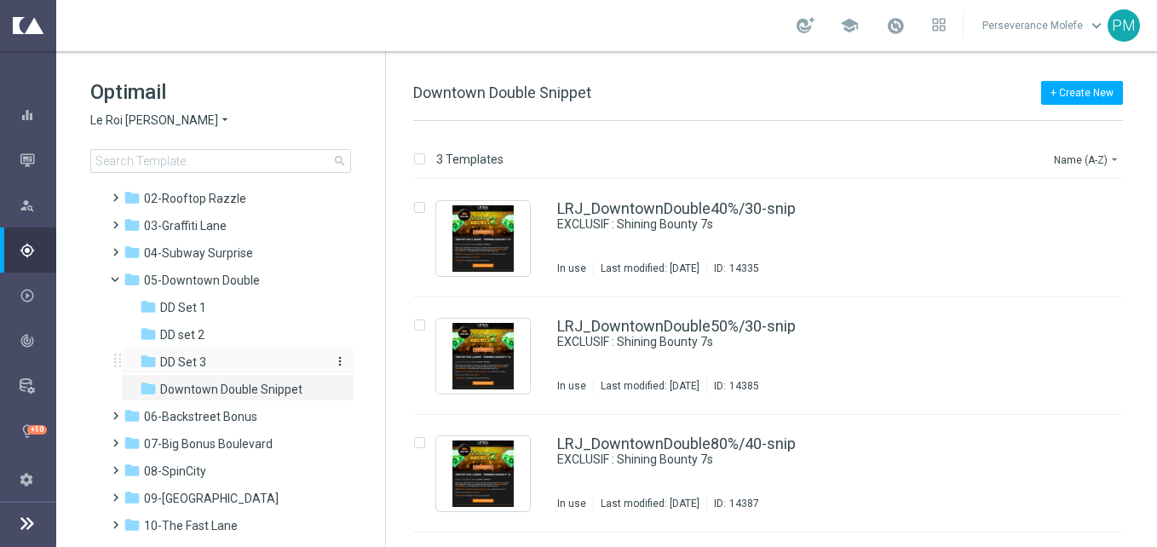
scroll to position [85, 0]
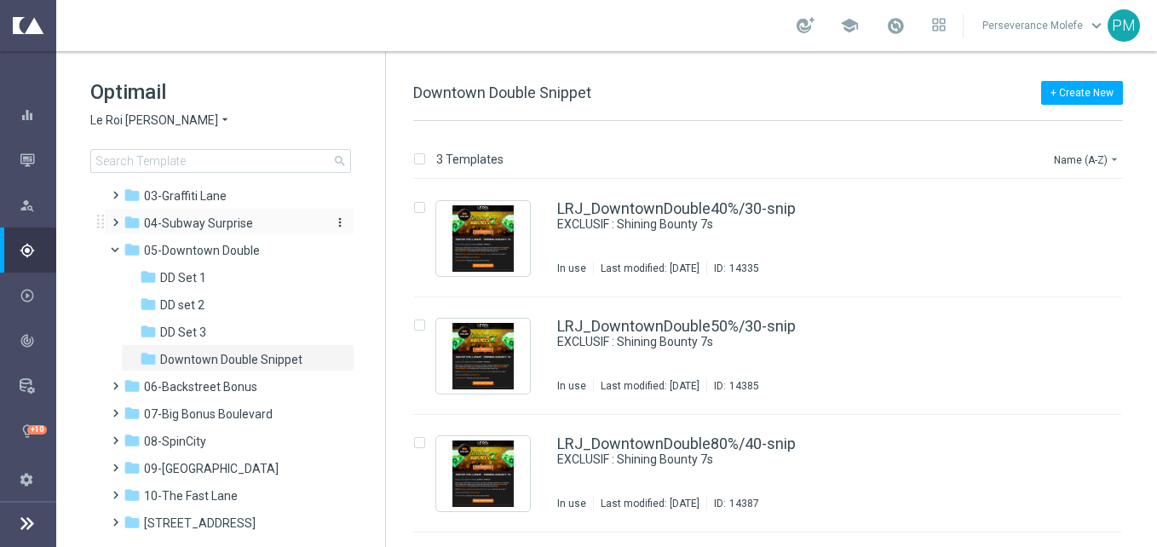
click at [181, 229] on span "04-Subway Surprise" at bounding box center [198, 223] width 109 height 15
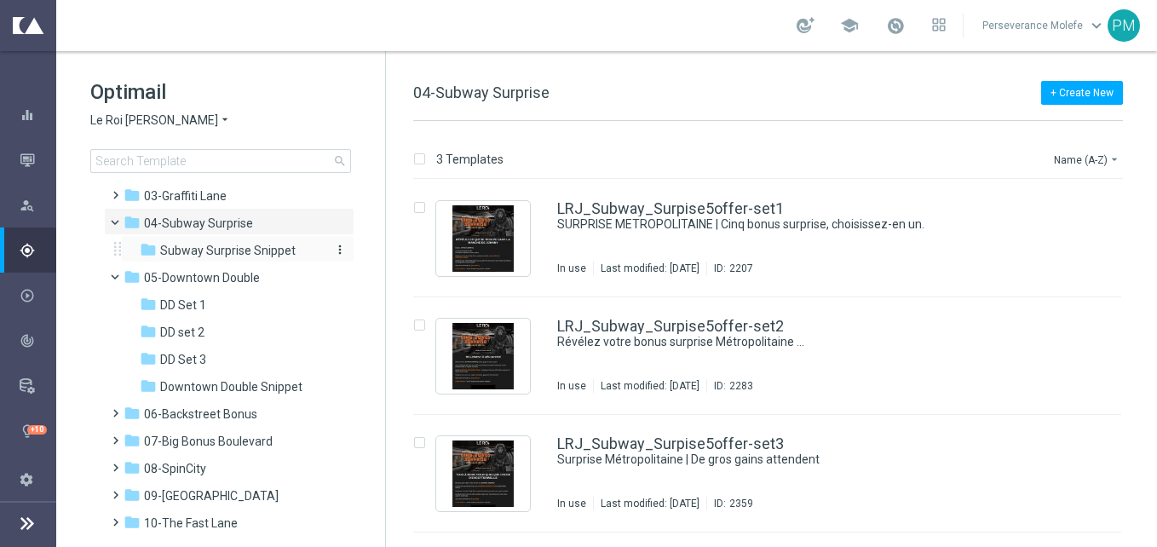
click at [281, 250] on span "Subway Surprise Snippet" at bounding box center [228, 250] width 136 height 15
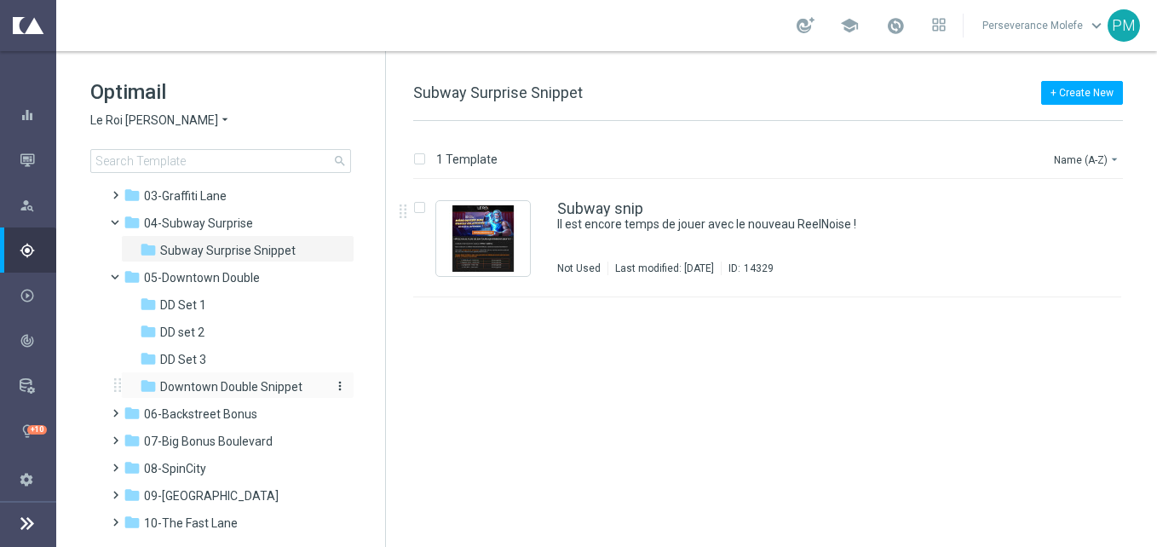
click at [240, 390] on span "Downtown Double Snippet" at bounding box center [231, 386] width 142 height 15
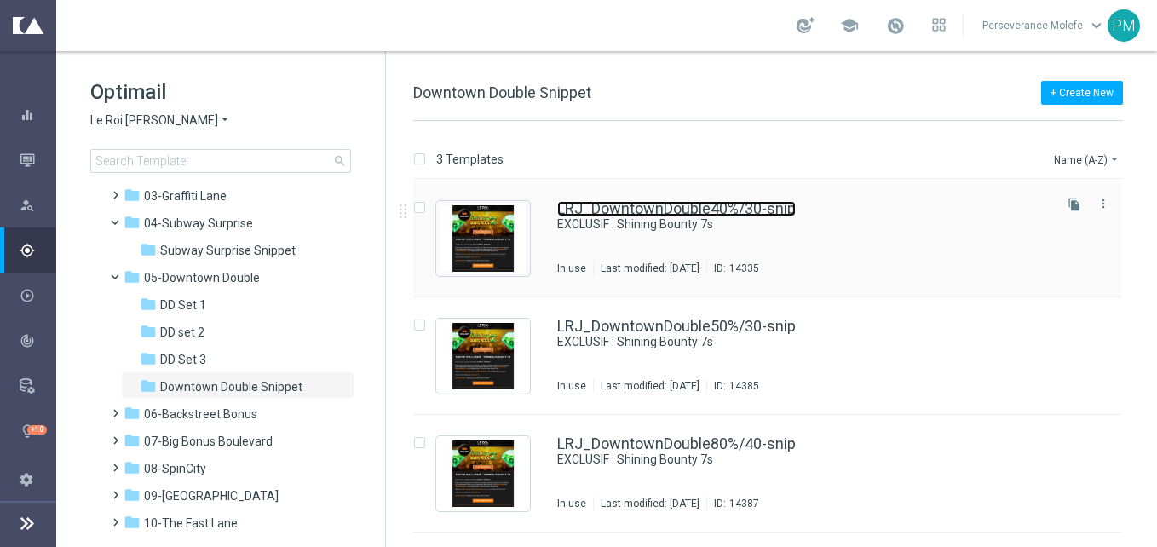
click at [638, 215] on link "LRJ_DowntownDouble40%/30-snip" at bounding box center [676, 208] width 239 height 15
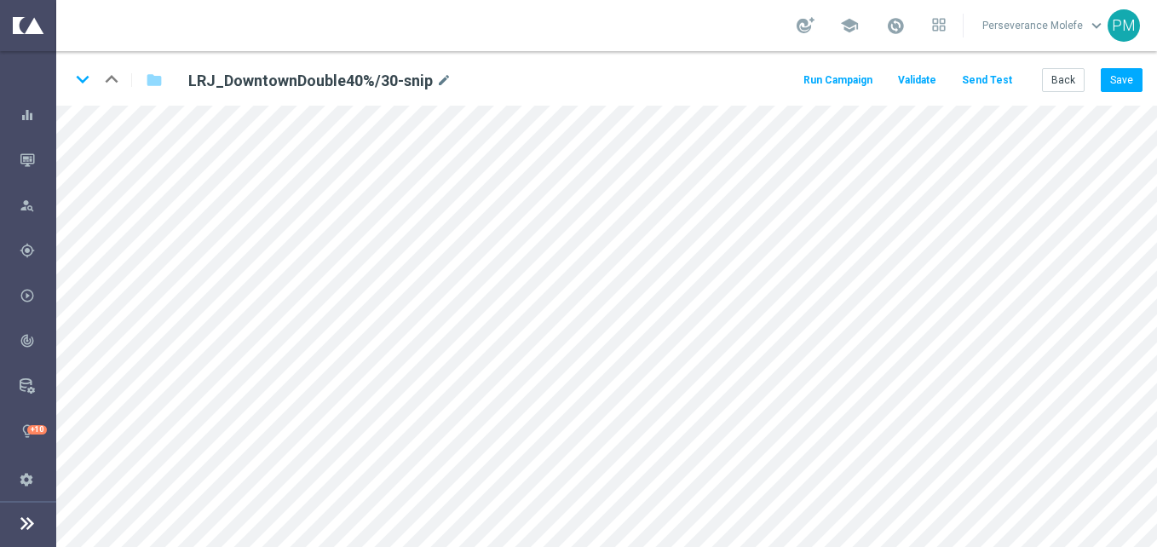
click at [1011, 74] on button "Send Test" at bounding box center [987, 80] width 55 height 23
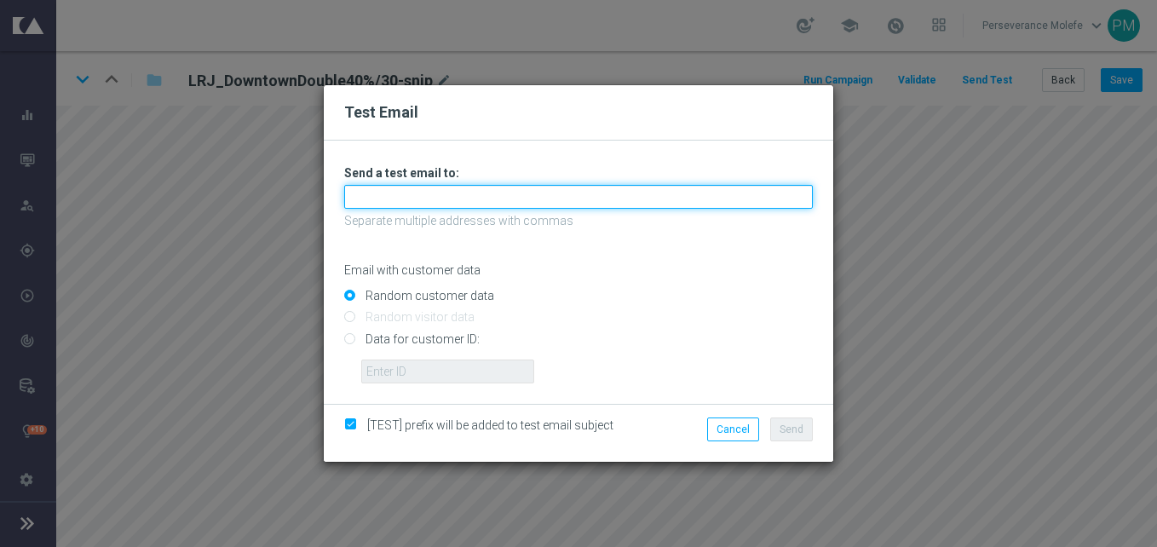
click at [541, 199] on input "text" at bounding box center [578, 197] width 469 height 24
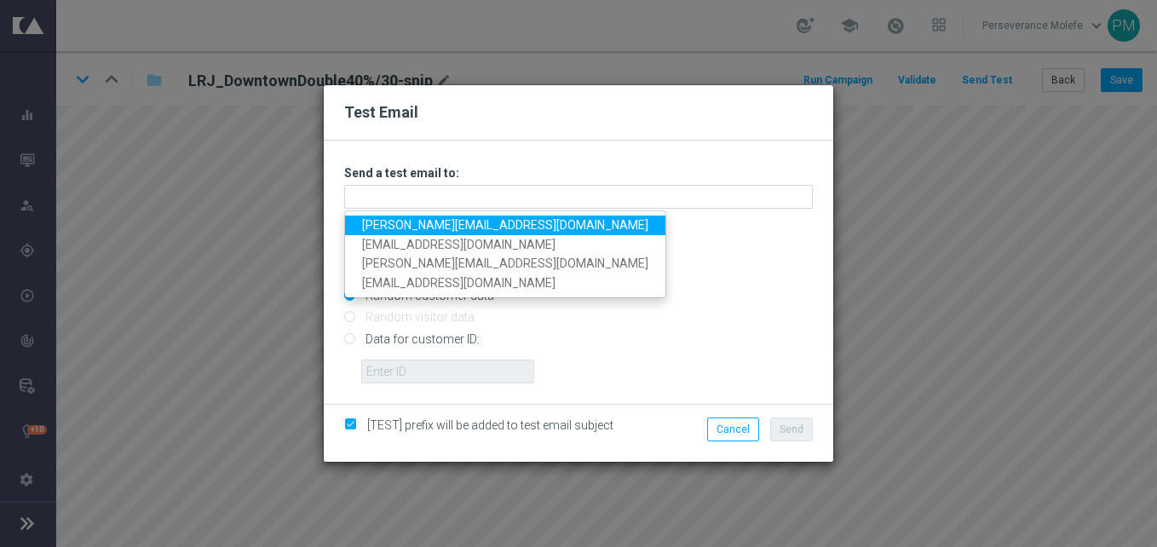
click at [488, 219] on link "Madeleine@viva-vision.net" at bounding box center [505, 226] width 320 height 20
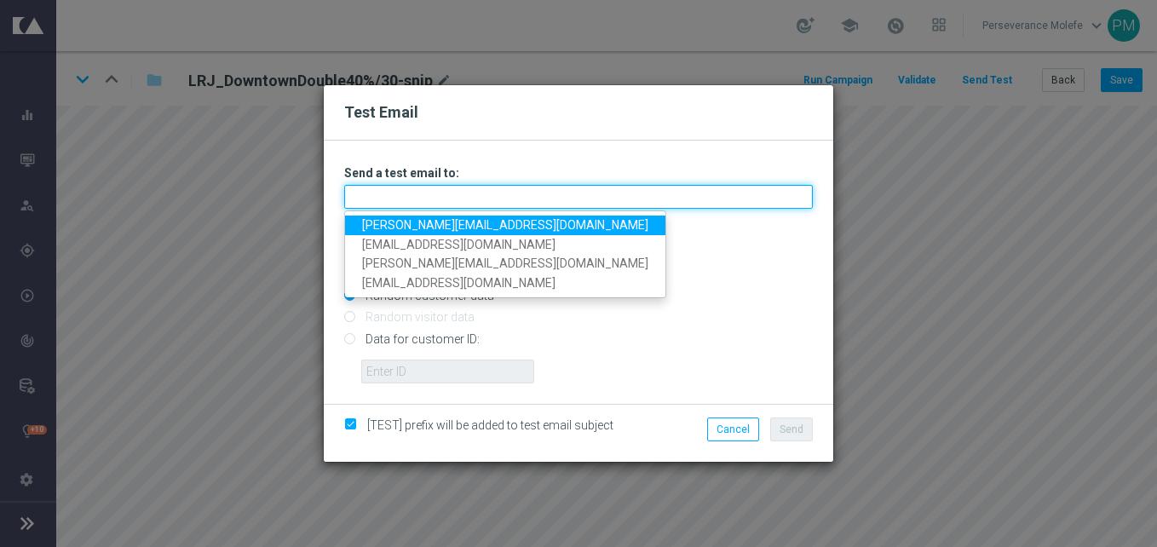
type input "Madeleine@viva-vision.net"
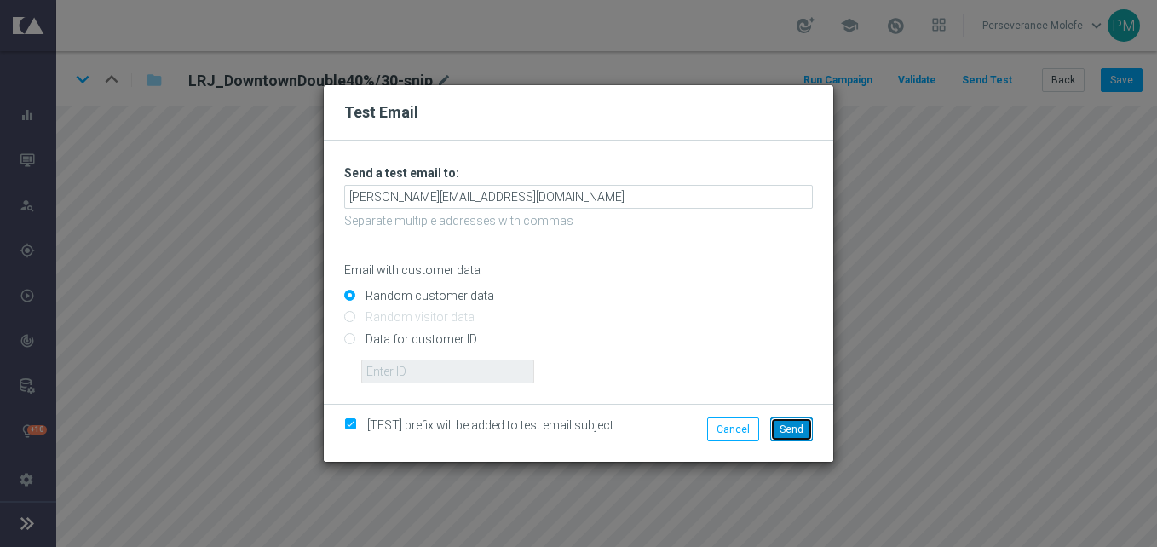
click at [812, 438] on button "Send" at bounding box center [791, 430] width 43 height 24
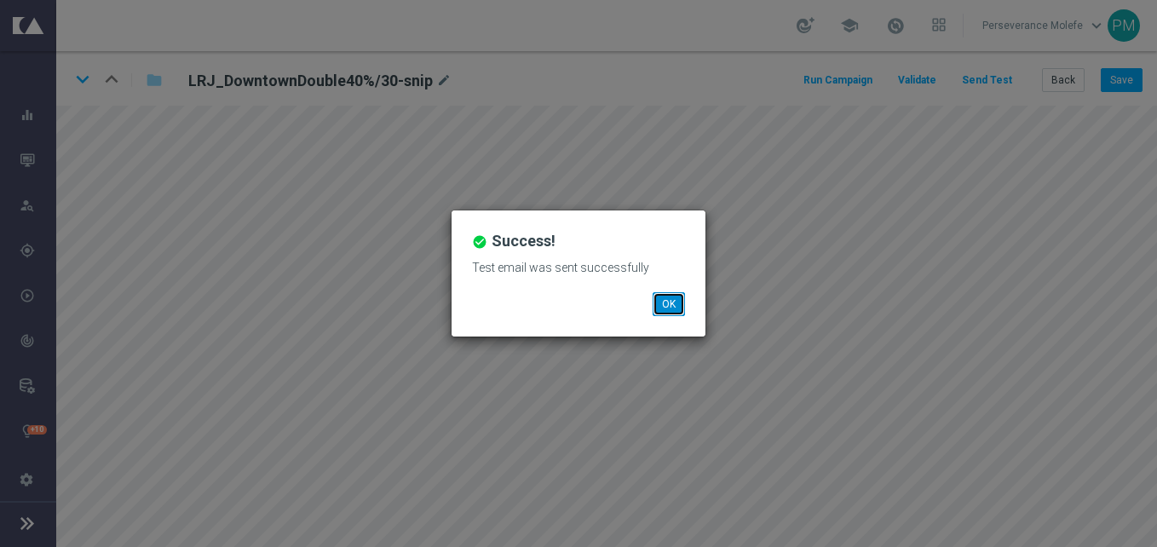
click at [661, 303] on button "OK" at bounding box center [669, 304] width 32 height 24
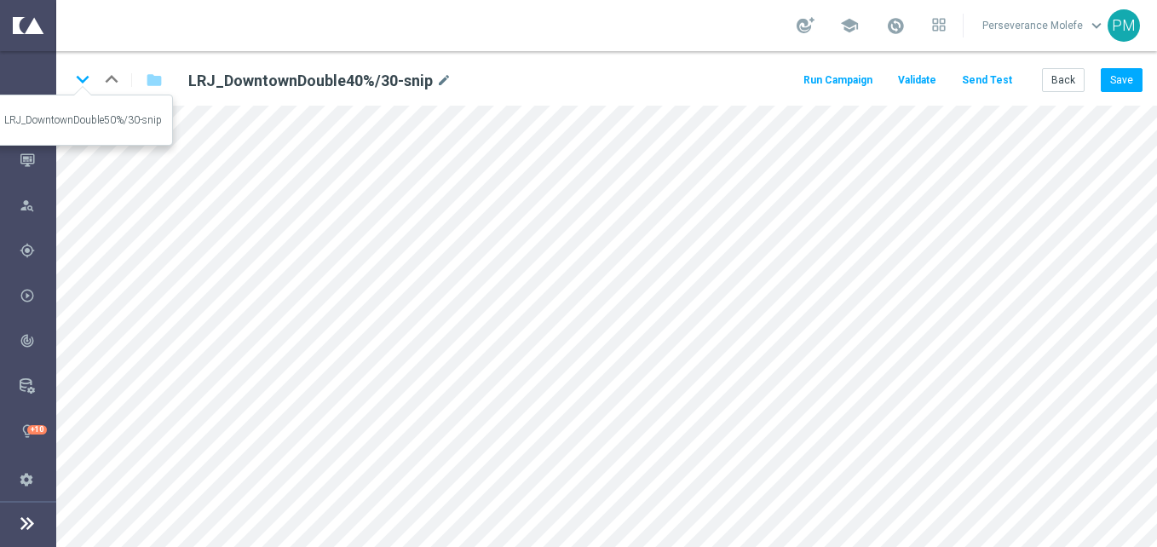
click at [86, 79] on icon "keyboard_arrow_down" at bounding box center [83, 79] width 26 height 26
click at [90, 80] on icon "keyboard_arrow_down" at bounding box center [83, 79] width 26 height 26
click at [1064, 81] on button "Back" at bounding box center [1063, 80] width 43 height 24
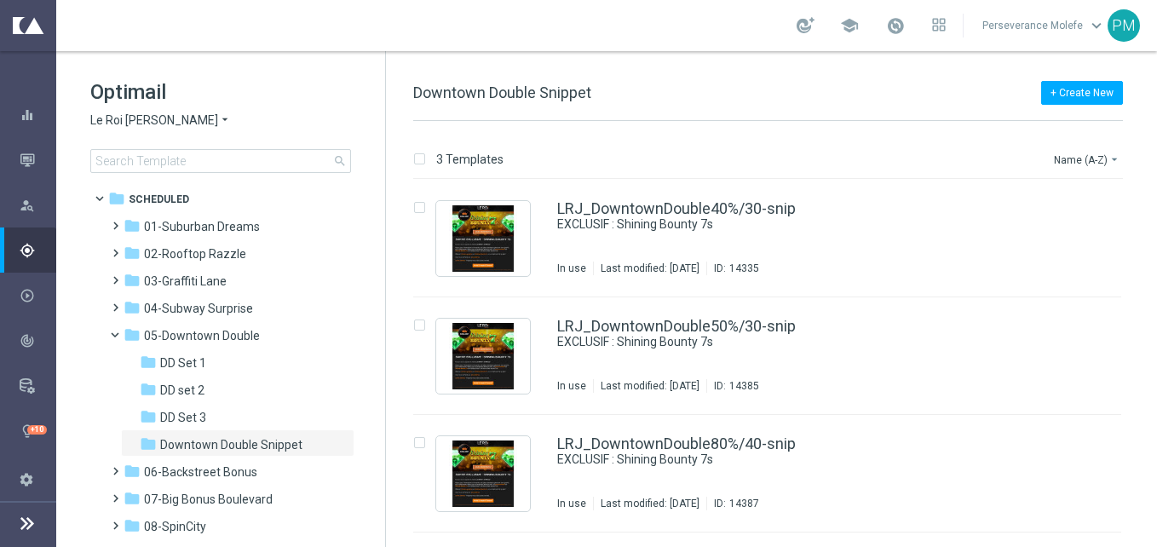
click at [218, 127] on icon "arrow_drop_down" at bounding box center [225, 121] width 14 height 16
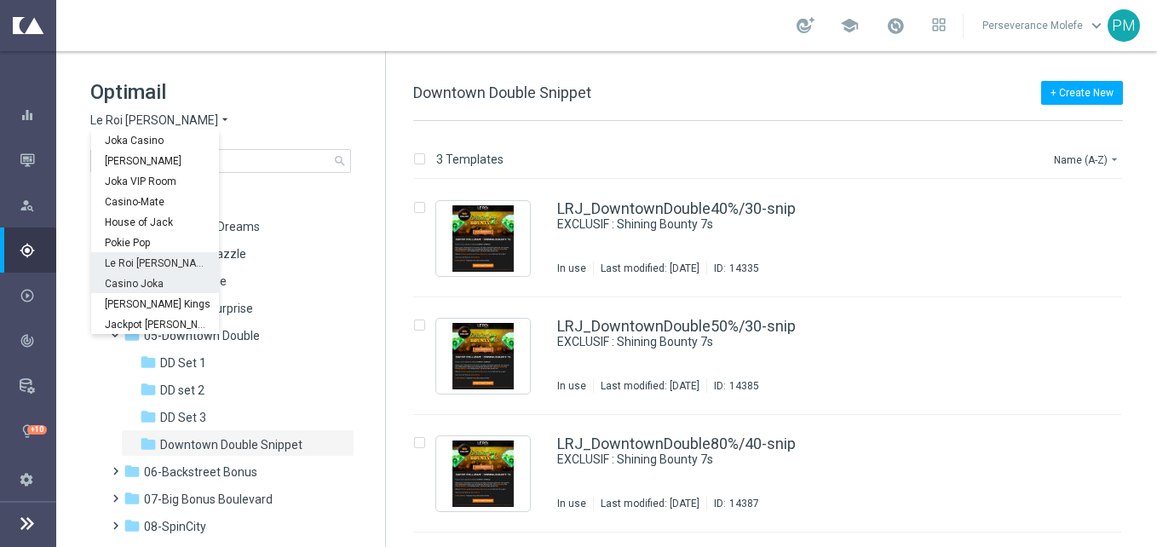
click at [161, 283] on div "Casino Joka" at bounding box center [155, 283] width 128 height 20
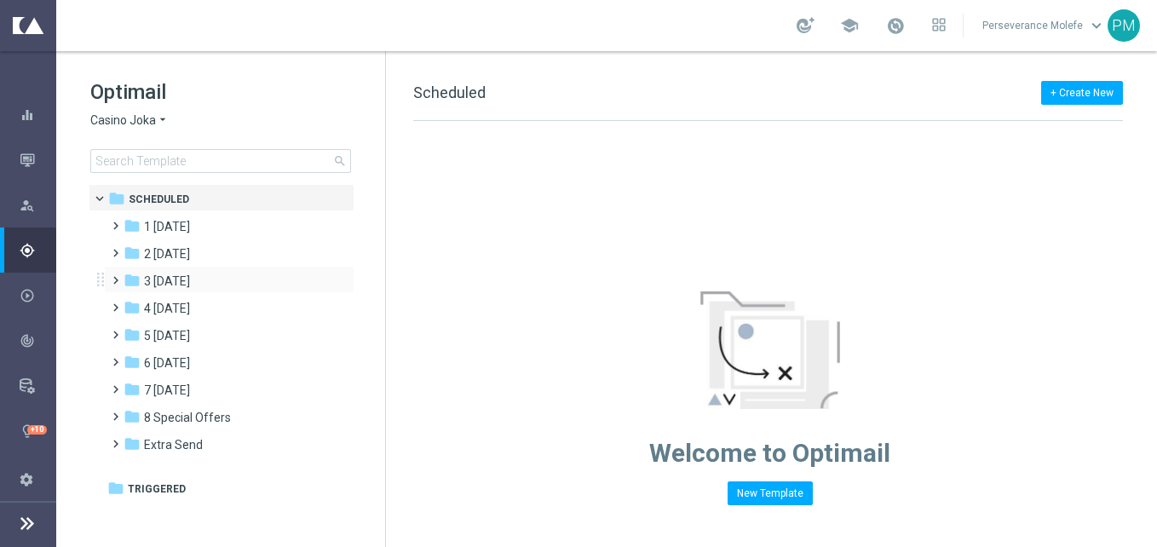
click at [197, 270] on div "folder 3 Thursday more_vert" at bounding box center [229, 279] width 251 height 27
click at [190, 284] on span "3 Thursday" at bounding box center [167, 281] width 46 height 15
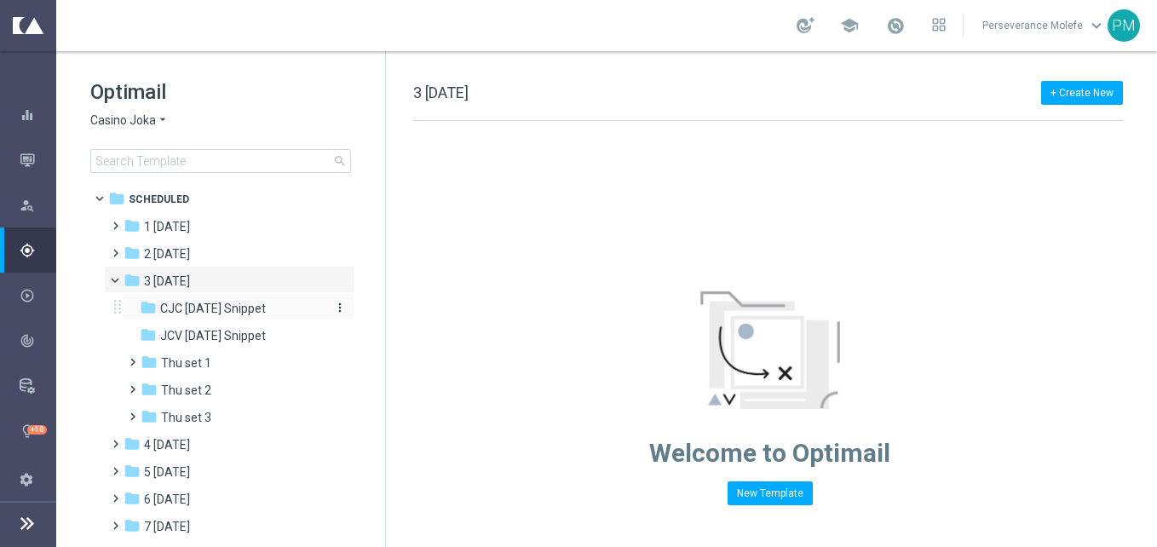
click at [222, 316] on div "folder CJC Thursday Snippet" at bounding box center [231, 309] width 182 height 20
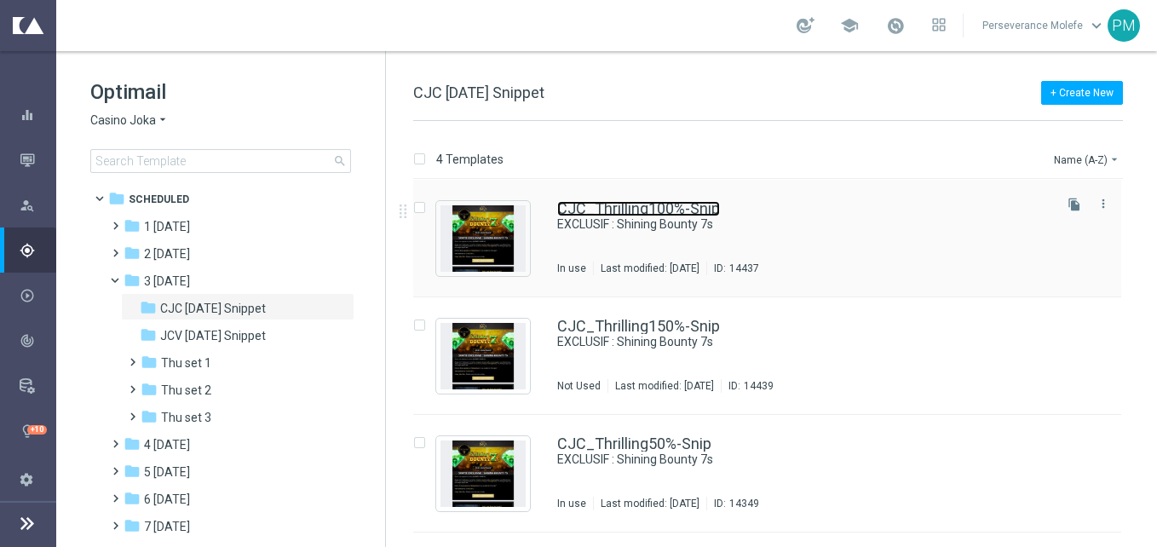
click at [633, 215] on link "CJC_Thrilling100%-Snip" at bounding box center [638, 208] width 163 height 15
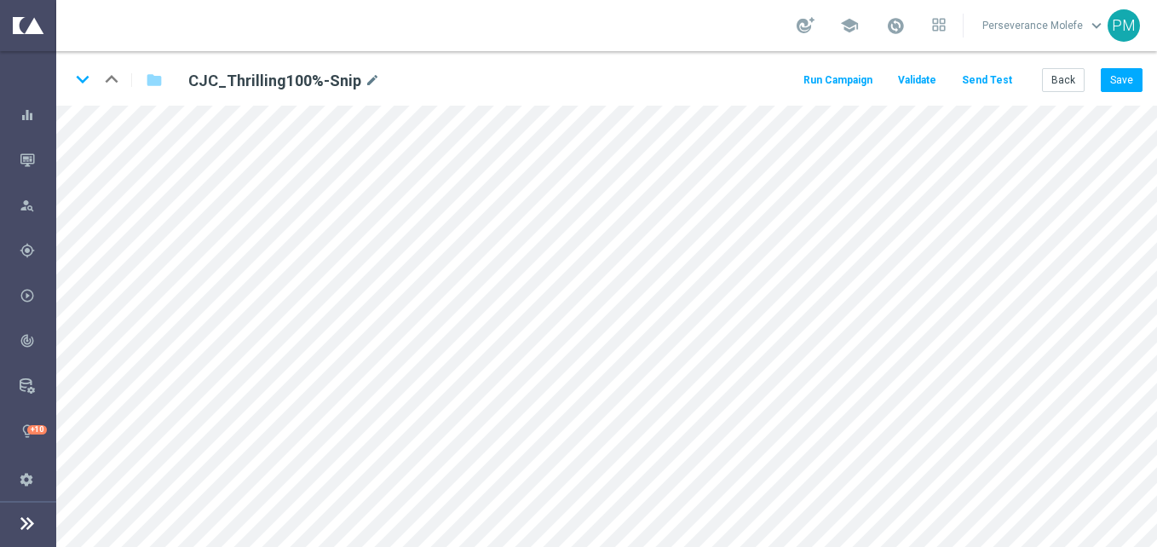
click at [980, 93] on div "keyboard_arrow_down keyboard_arrow_up folder CJC_Thrilling100%-Snip mode_edit R…" at bounding box center [606, 78] width 1101 height 55
click at [983, 87] on button "Send Test" at bounding box center [987, 80] width 55 height 23
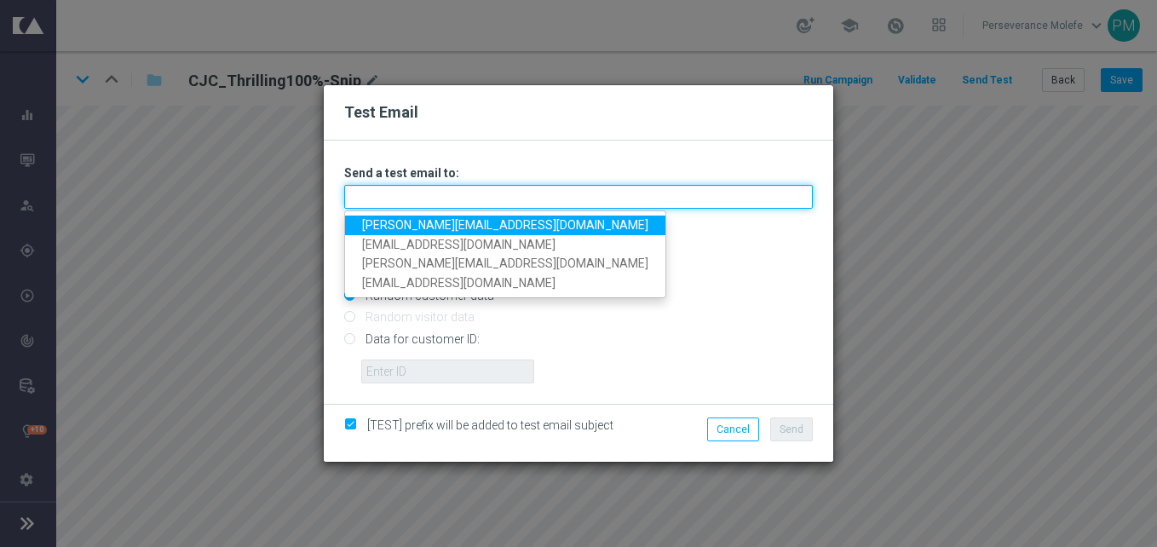
click at [508, 205] on input "text" at bounding box center [578, 197] width 469 height 24
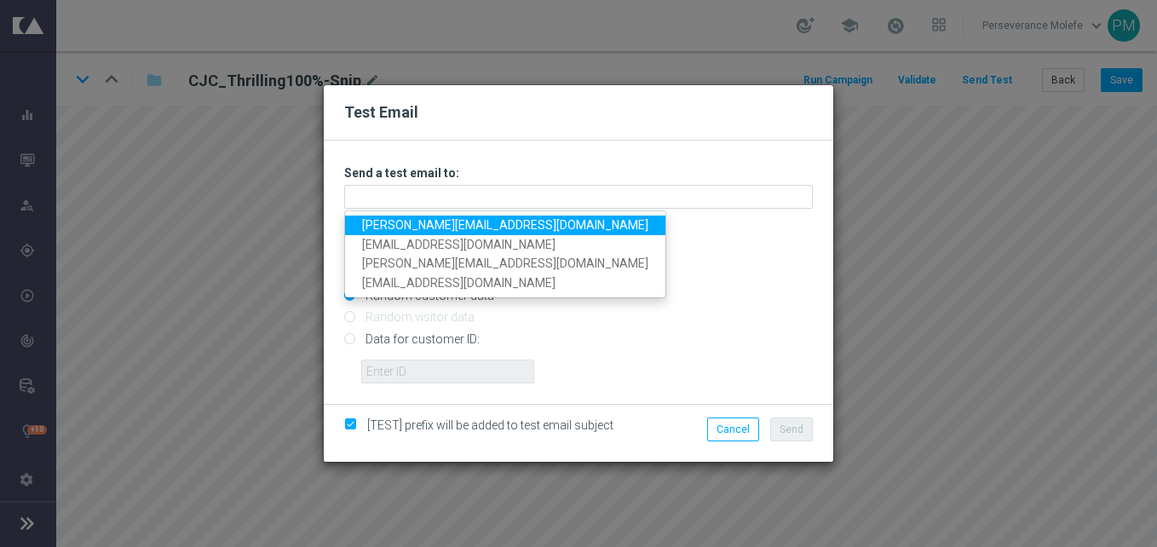
click at [485, 222] on link "Madeleine@viva-vision.net" at bounding box center [505, 226] width 320 height 20
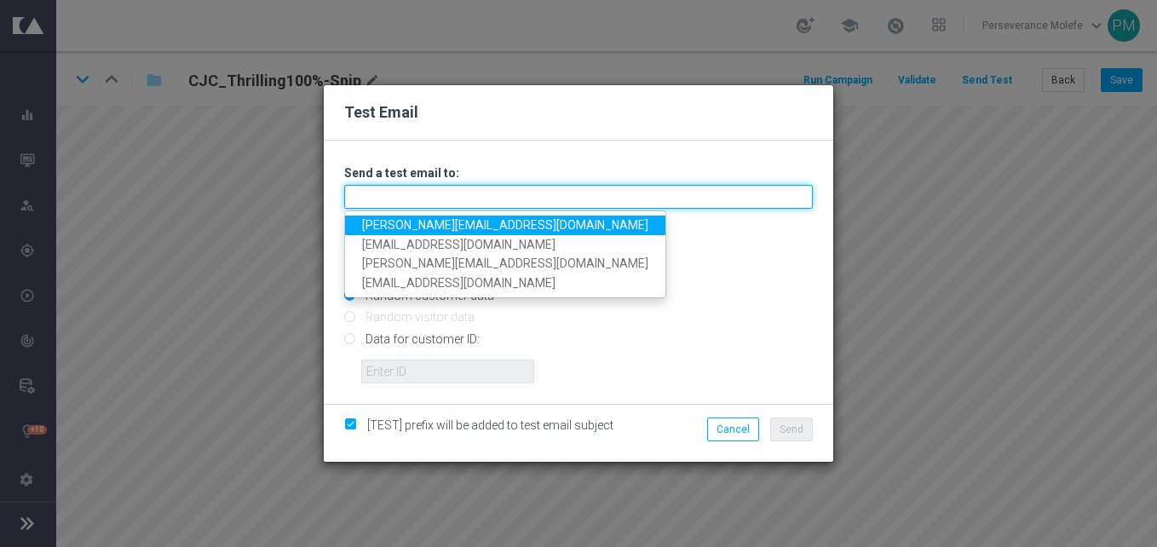
type input "Madeleine@viva-vision.net"
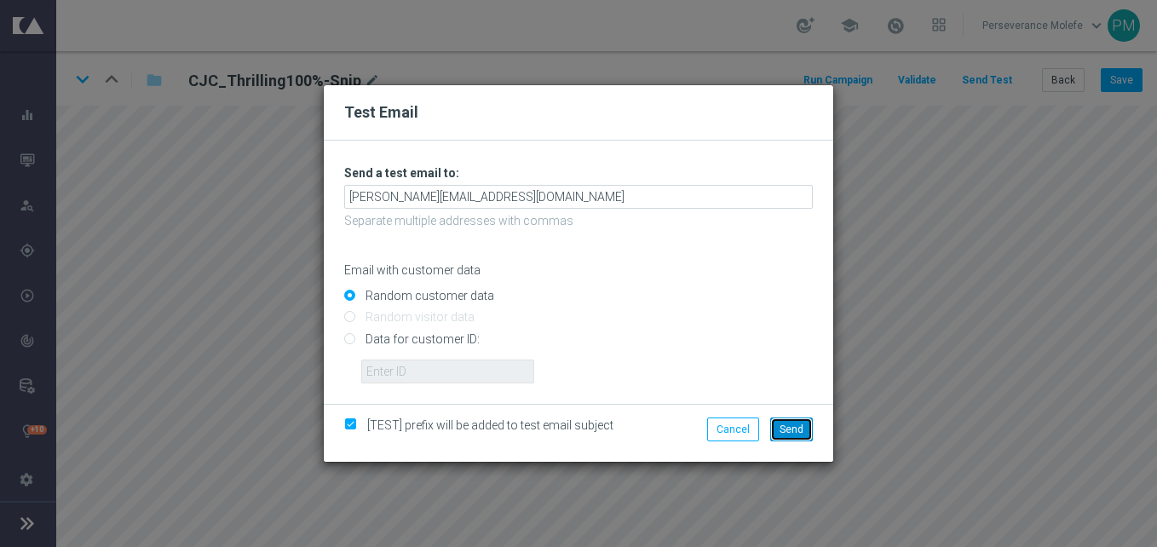
click at [797, 440] on button "Send" at bounding box center [791, 430] width 43 height 24
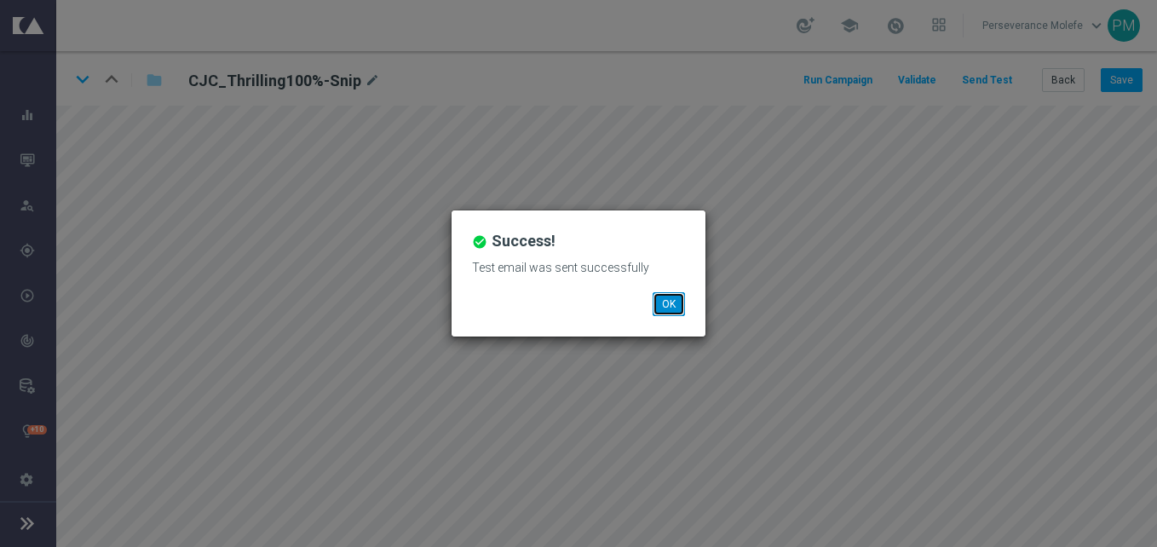
click at [679, 305] on button "OK" at bounding box center [669, 304] width 32 height 24
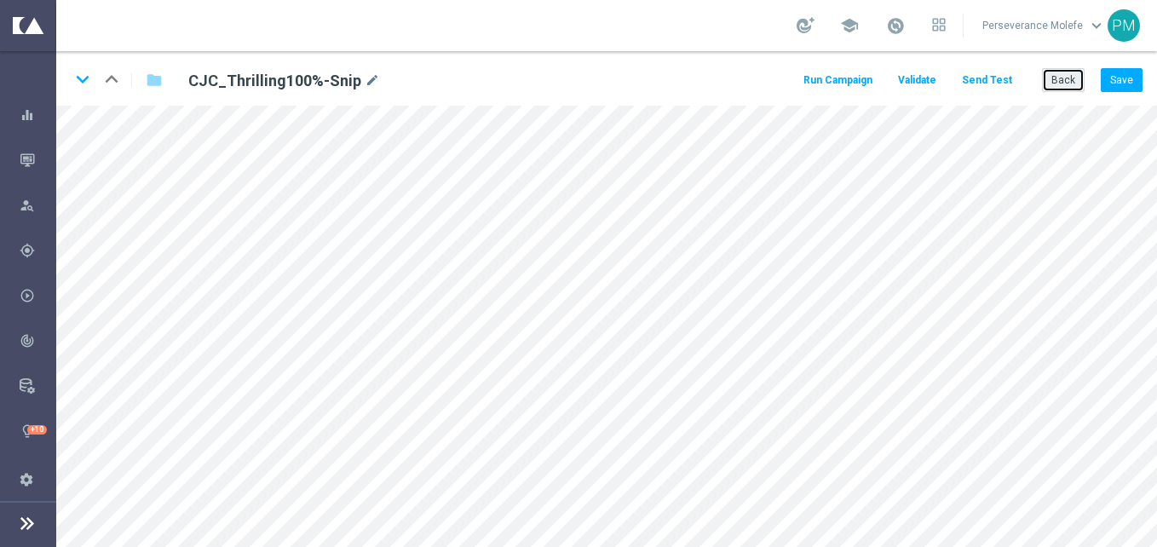
click at [1053, 75] on button "Back" at bounding box center [1063, 80] width 43 height 24
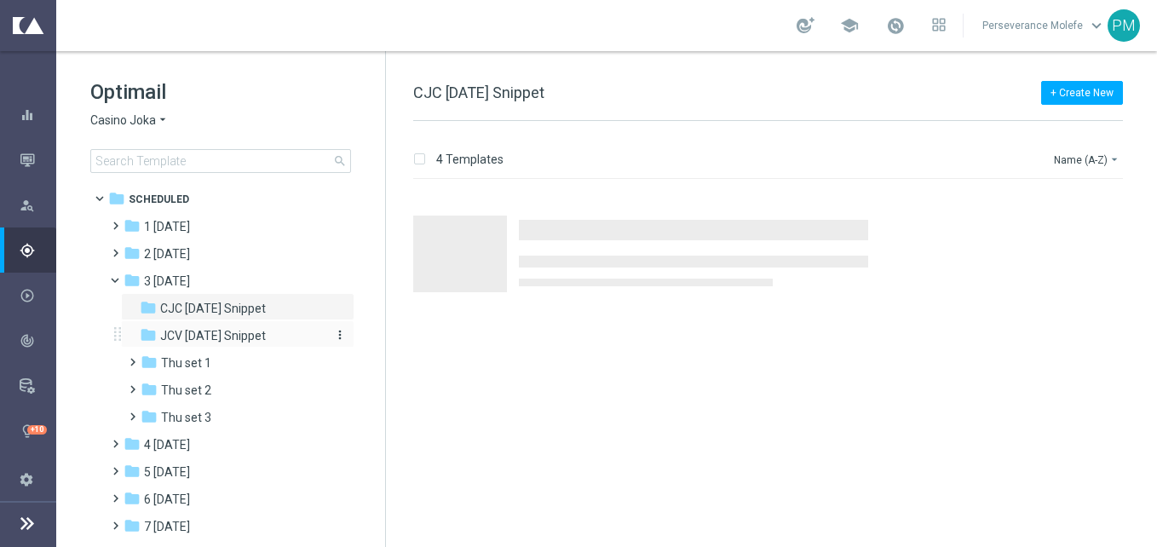
click at [222, 331] on span "JCV Thursday Snippet" at bounding box center [213, 335] width 106 height 15
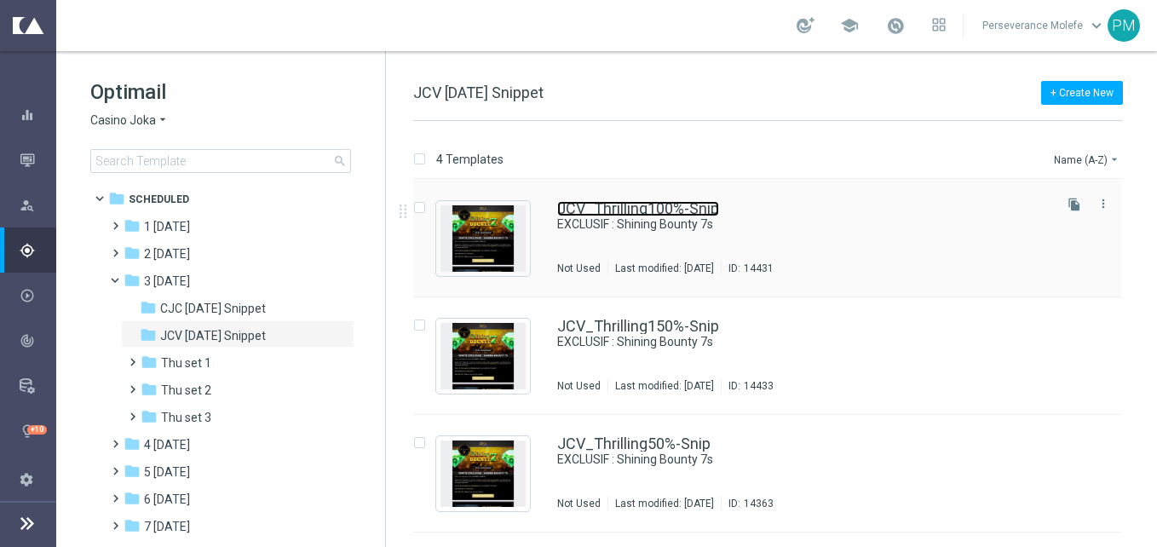
click at [653, 214] on link "JCV_Thrilling100%-Snip" at bounding box center [638, 208] width 162 height 15
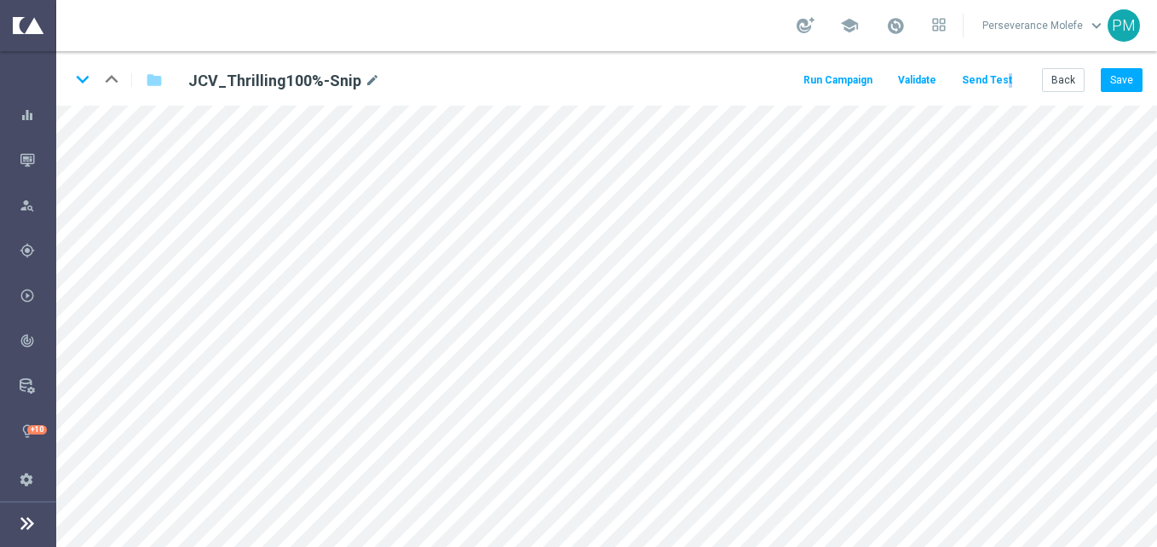
drag, startPoint x: 1019, startPoint y: 82, endPoint x: 1013, endPoint y: 101, distance: 19.7
click at [1013, 101] on div "keyboard_arrow_down keyboard_arrow_up folder JCV_Thrilling100%-Snip mode_edit R…" at bounding box center [606, 78] width 1101 height 55
drag, startPoint x: 1013, startPoint y: 101, endPoint x: 995, endPoint y: 80, distance: 27.2
click at [995, 80] on button "Send Test" at bounding box center [987, 80] width 55 height 23
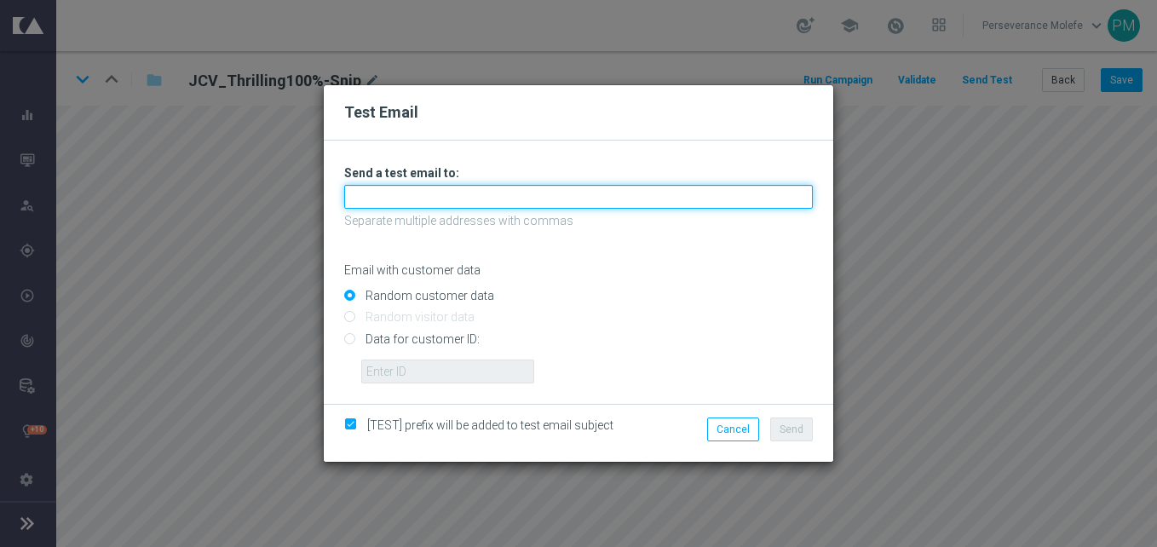
click at [441, 200] on input "text" at bounding box center [578, 197] width 469 height 24
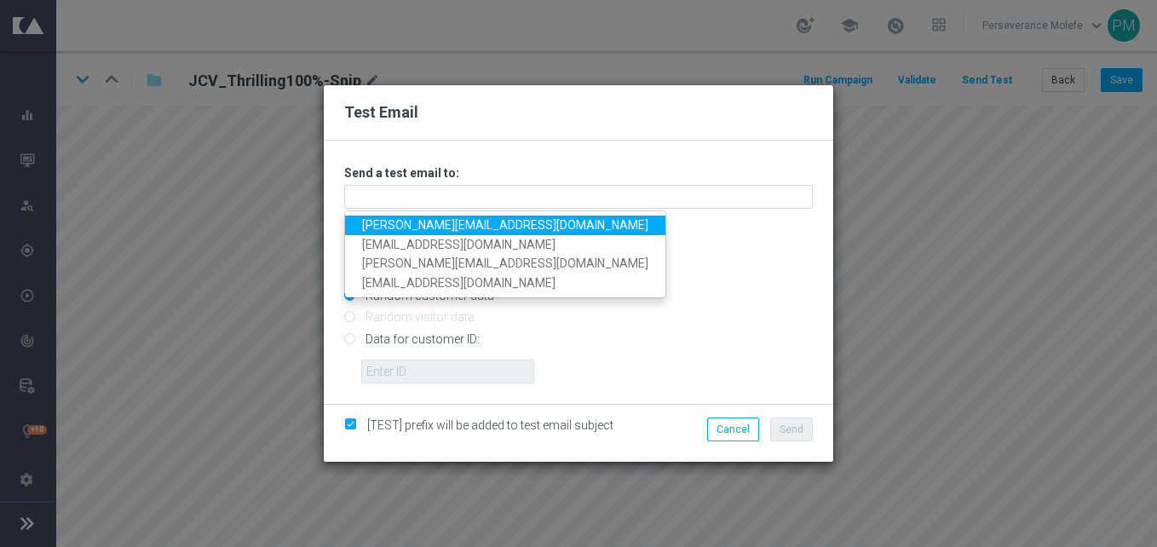
click at [445, 222] on link "Madeleine@viva-vision.net" at bounding box center [505, 226] width 320 height 20
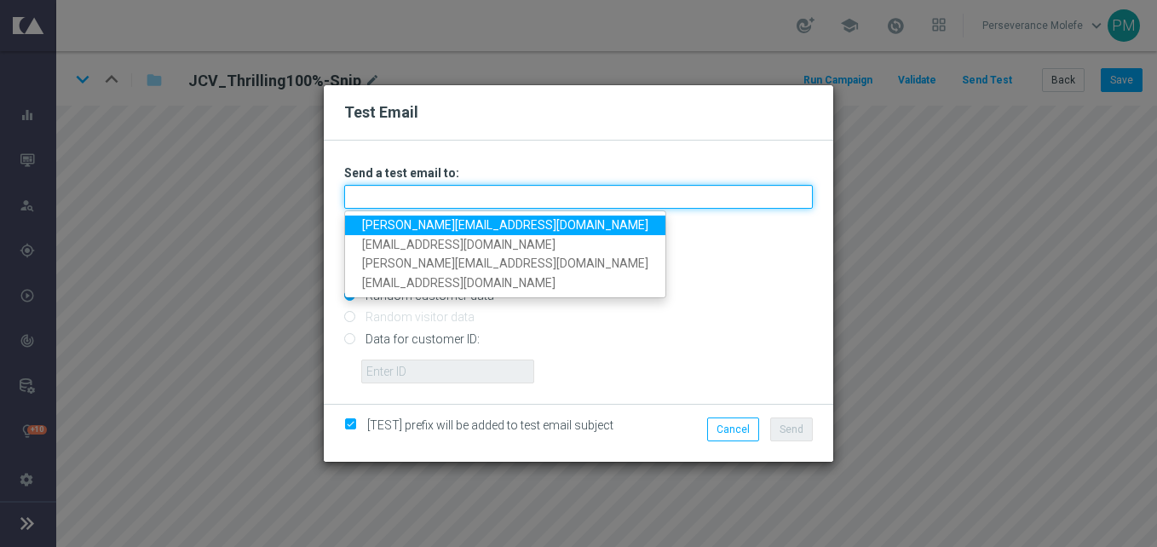
type input "Madeleine@viva-vision.net"
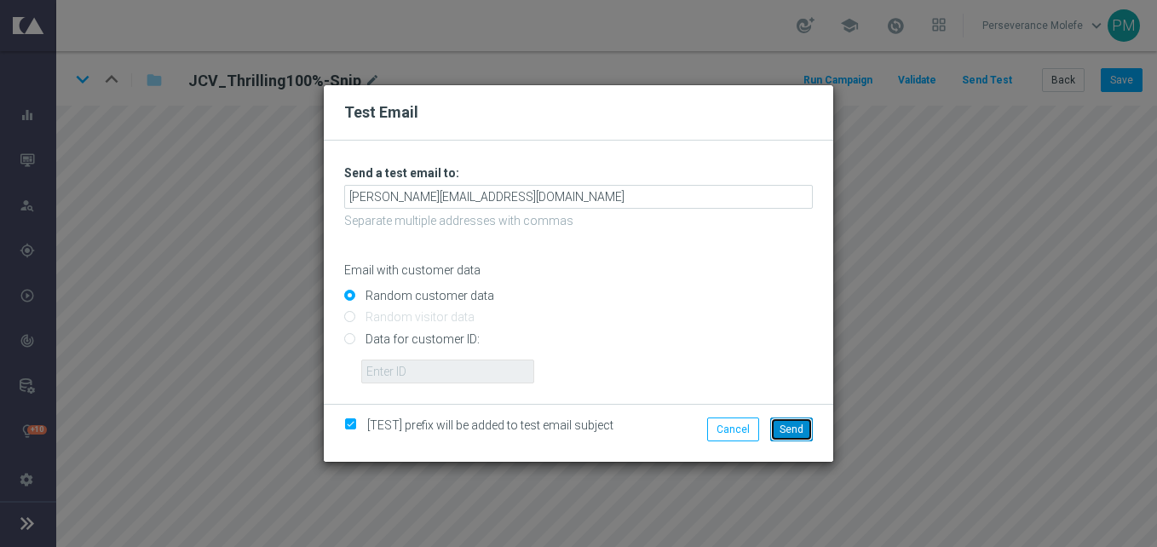
click at [795, 421] on button "Send" at bounding box center [791, 430] width 43 height 24
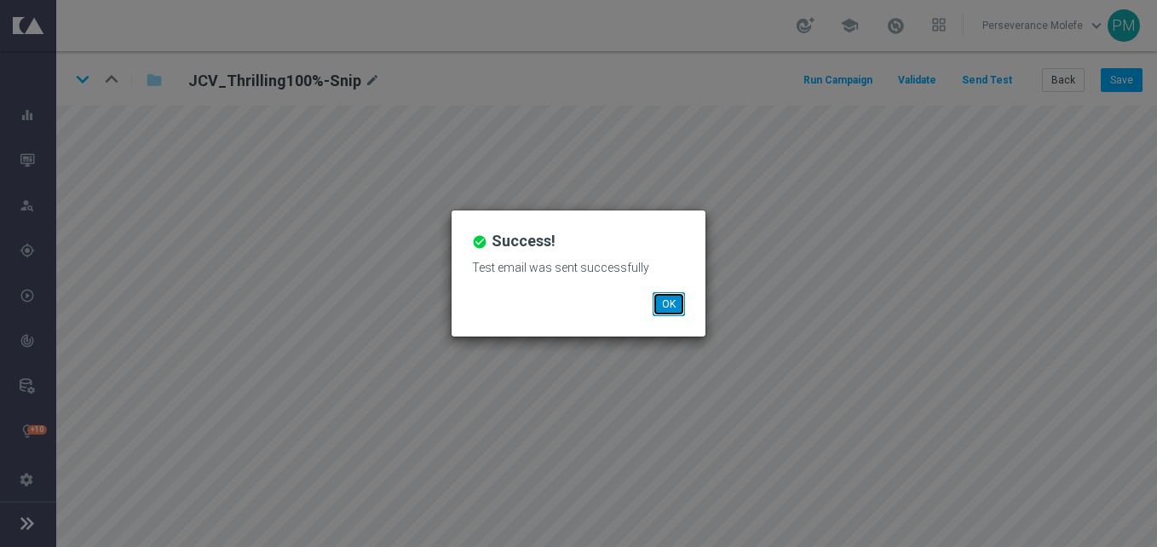
click at [670, 305] on button "OK" at bounding box center [669, 304] width 32 height 24
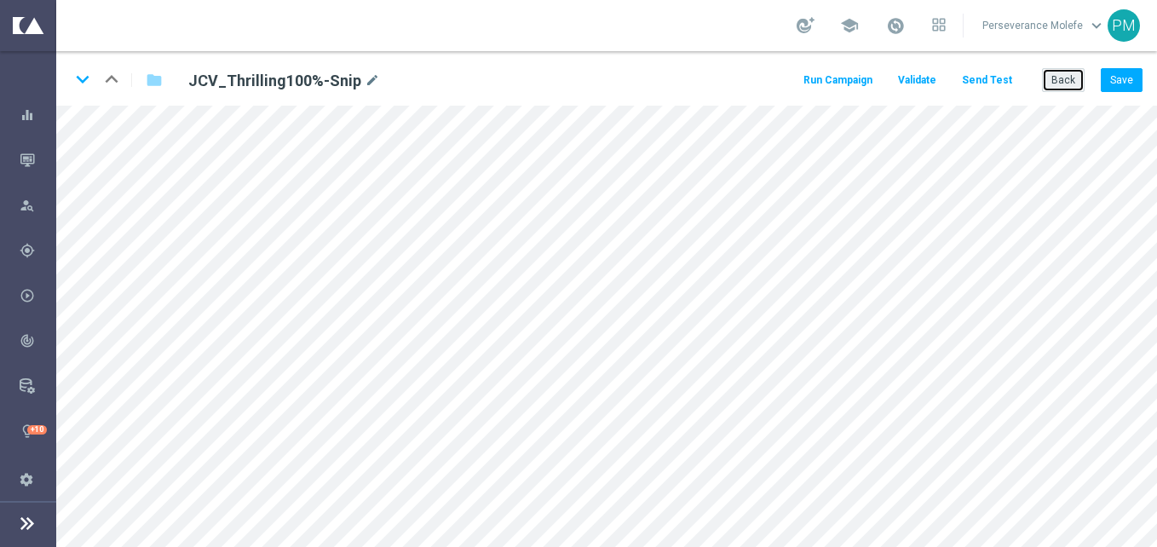
click at [1068, 81] on button "Back" at bounding box center [1063, 80] width 43 height 24
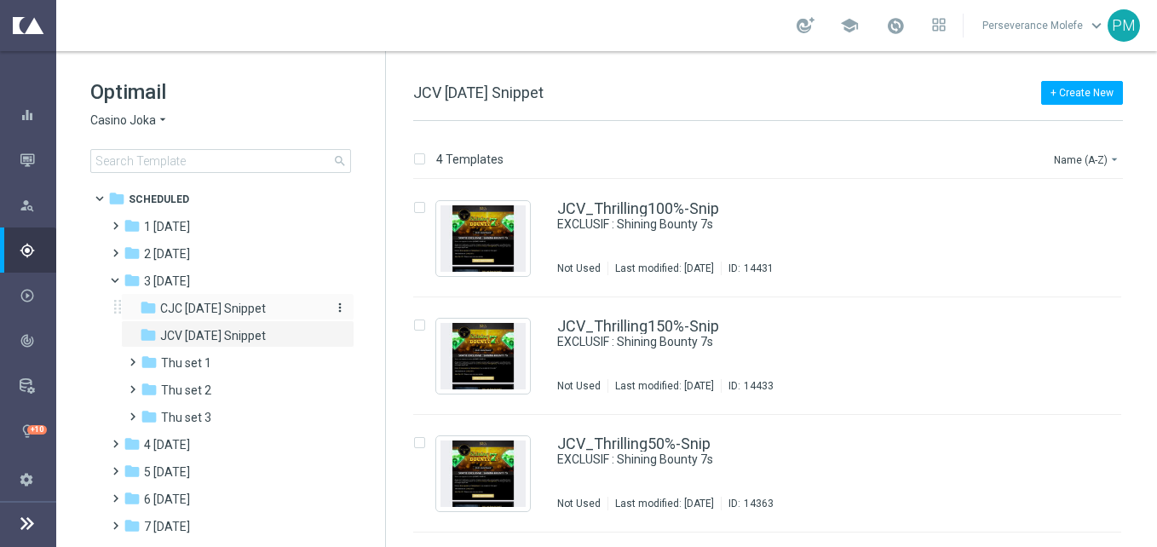
click at [297, 304] on div "folder CJC Thursday Snippet" at bounding box center [231, 309] width 182 height 20
click at [190, 252] on span "2 Wednesday" at bounding box center [167, 253] width 46 height 15
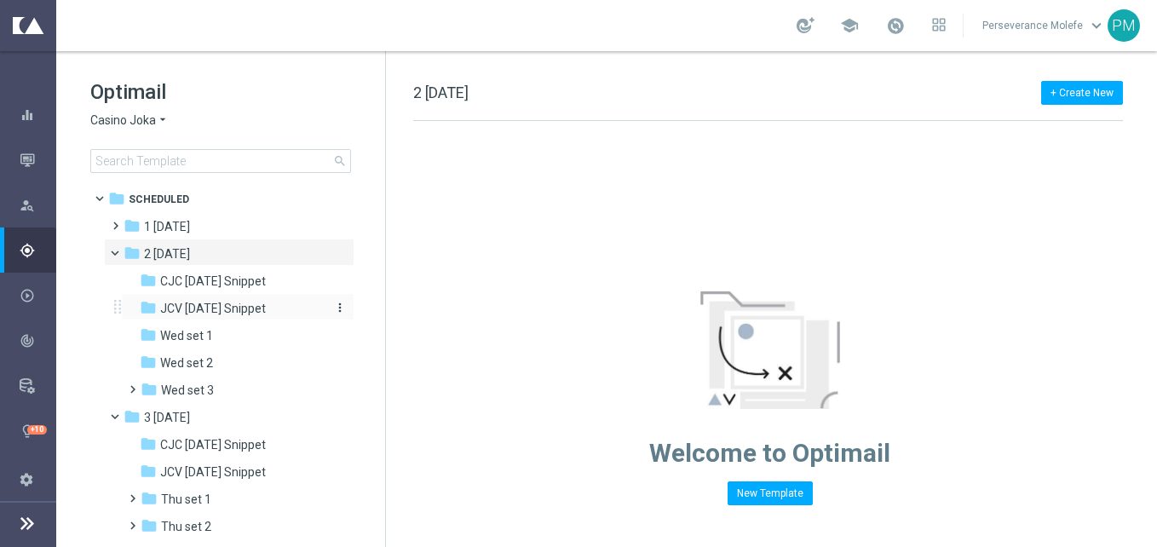
click at [222, 304] on span "JCV Wednesday Snippet" at bounding box center [213, 308] width 106 height 15
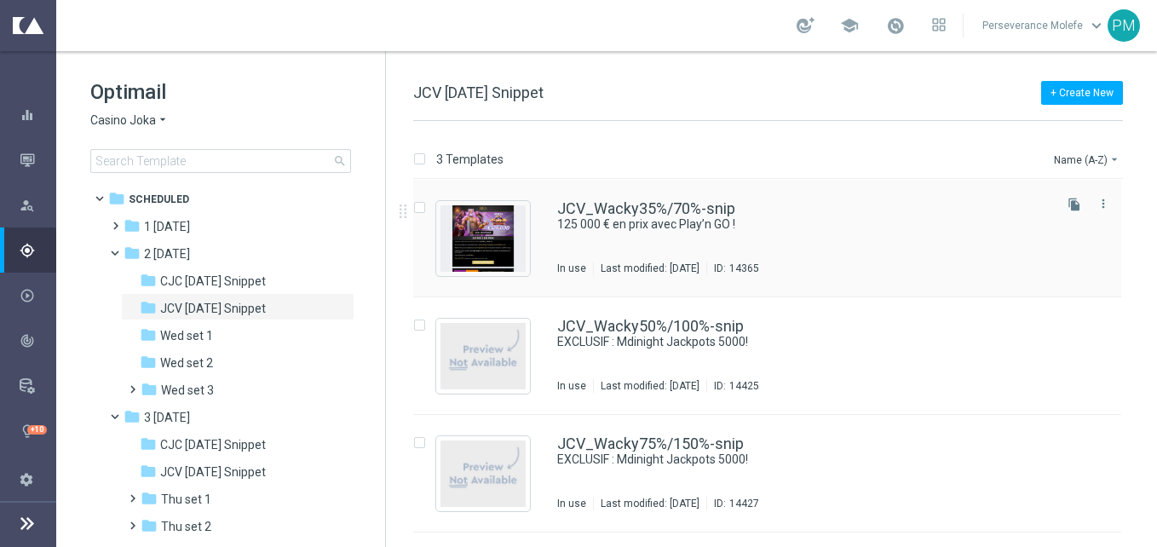
click at [620, 200] on div "JCV_Wacky35%/70%-snip 125 000 € en prix avec Play’n GO ! In use Last modified: …" at bounding box center [767, 239] width 708 height 118
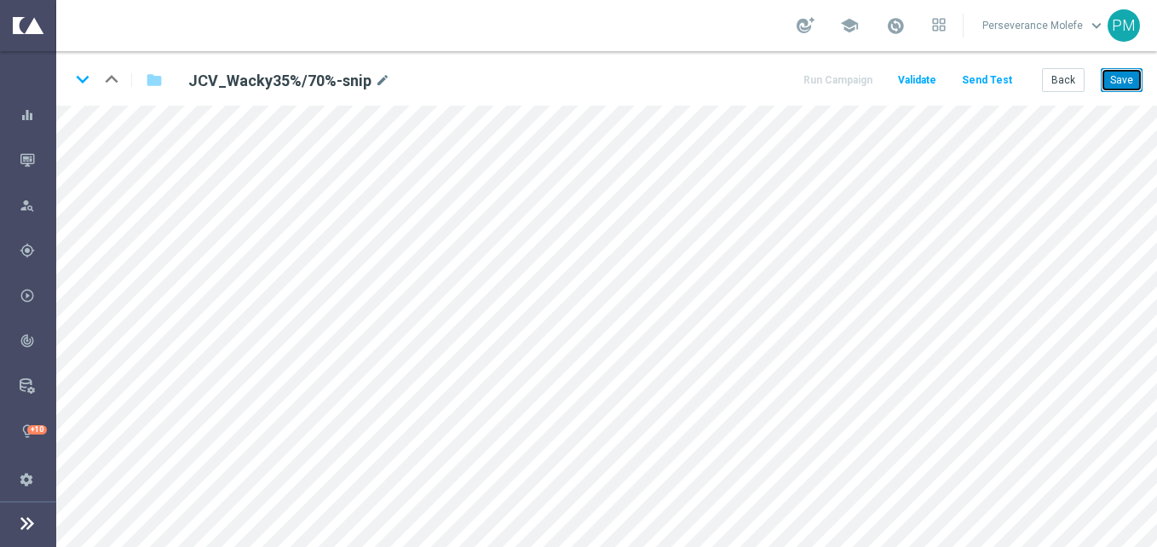
click at [1107, 72] on button "Save" at bounding box center [1122, 80] width 42 height 24
click at [1128, 84] on button "Save" at bounding box center [1122, 80] width 42 height 24
click at [1071, 86] on button "Back" at bounding box center [1063, 80] width 43 height 24
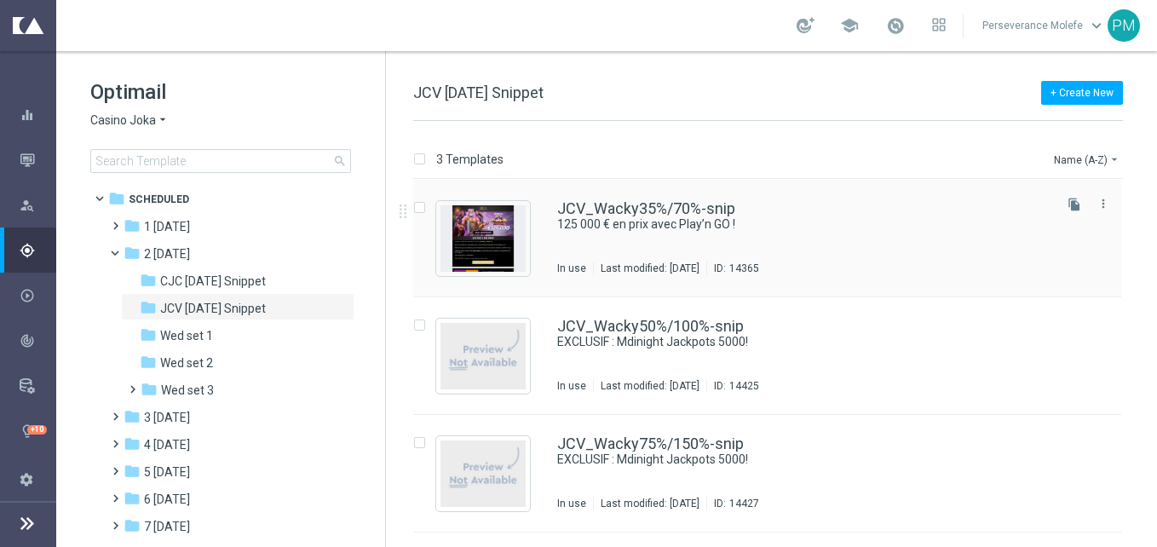
click at [596, 188] on div "JCV_Wacky35%/70%-snip 125 000 € en prix avec Play’n GO ! In use Last modified: …" at bounding box center [767, 239] width 708 height 118
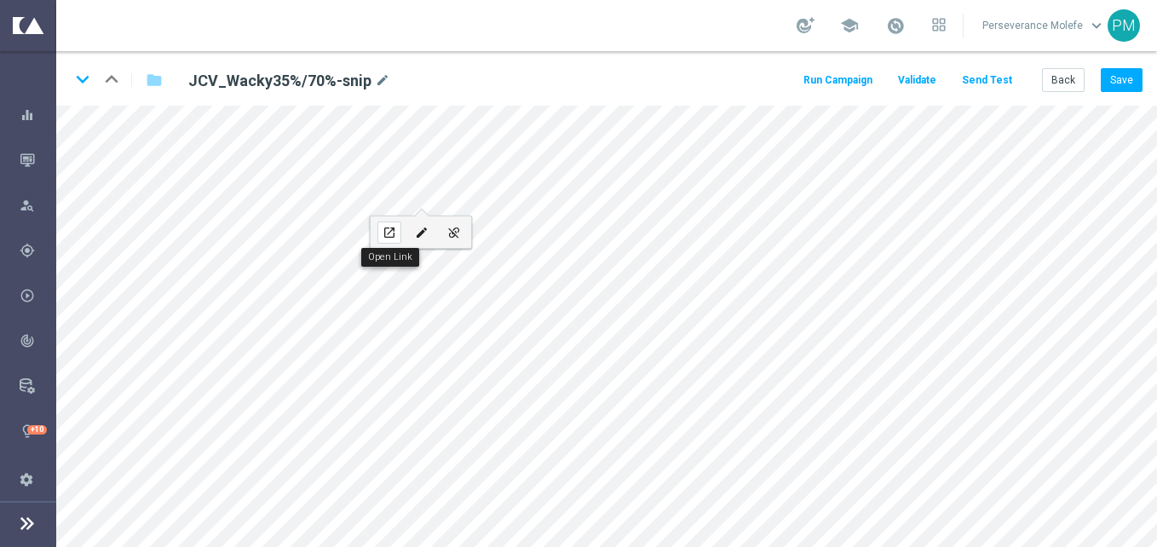
click at [386, 236] on icon "open_in_new" at bounding box center [389, 233] width 13 height 14
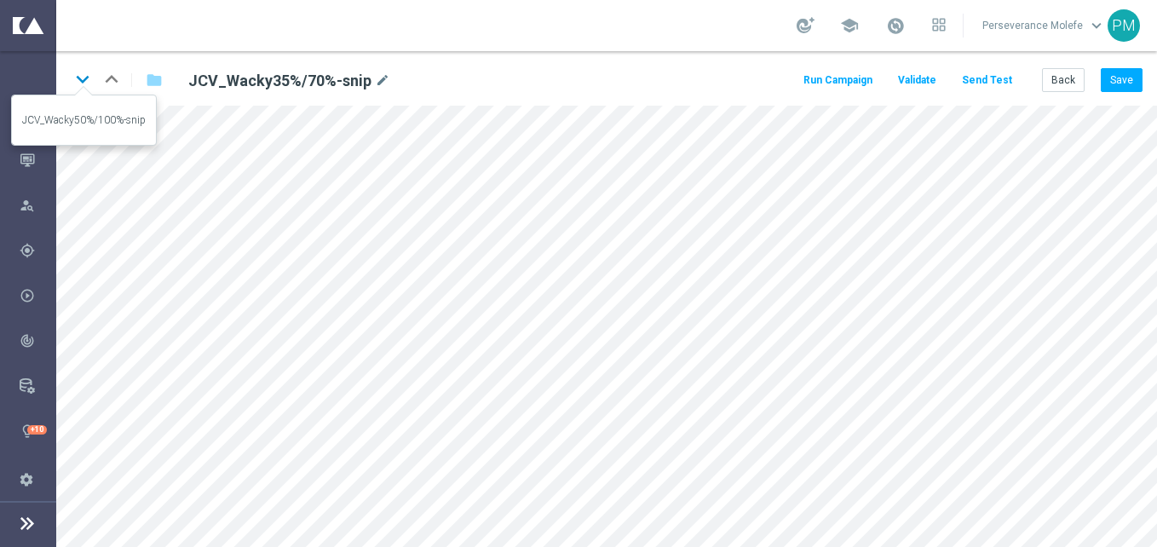
click at [86, 79] on icon "keyboard_arrow_down" at bounding box center [83, 79] width 26 height 26
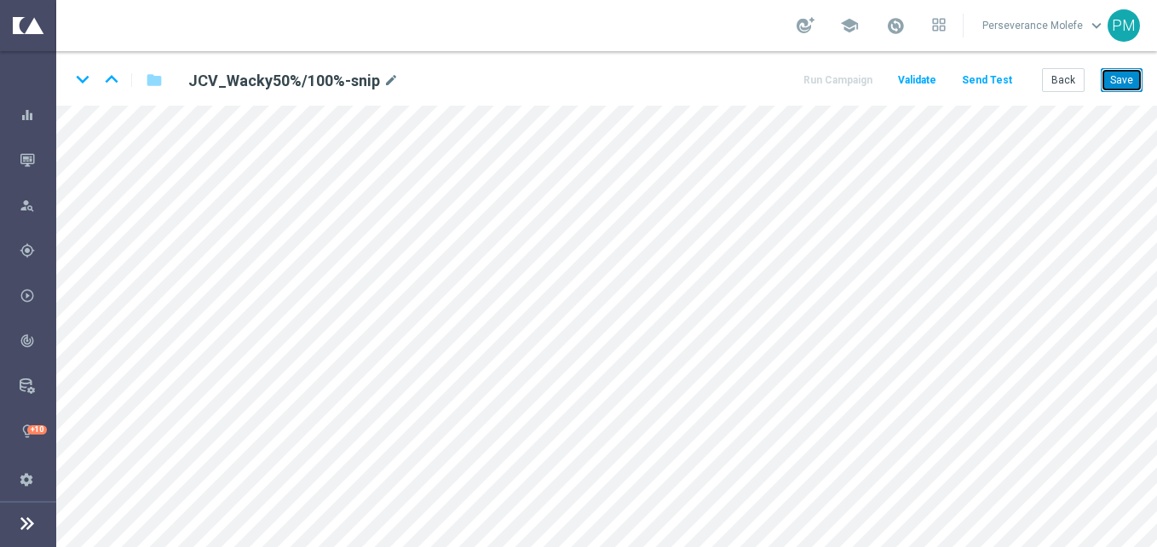
click at [1134, 79] on button "Save" at bounding box center [1122, 80] width 42 height 24
click at [75, 80] on icon "keyboard_arrow_down" at bounding box center [83, 79] width 26 height 26
click at [1128, 82] on button "Save" at bounding box center [1122, 80] width 42 height 24
click at [115, 76] on icon "keyboard_arrow_up" at bounding box center [112, 79] width 26 height 26
click at [109, 69] on icon "keyboard_arrow_up" at bounding box center [112, 79] width 26 height 26
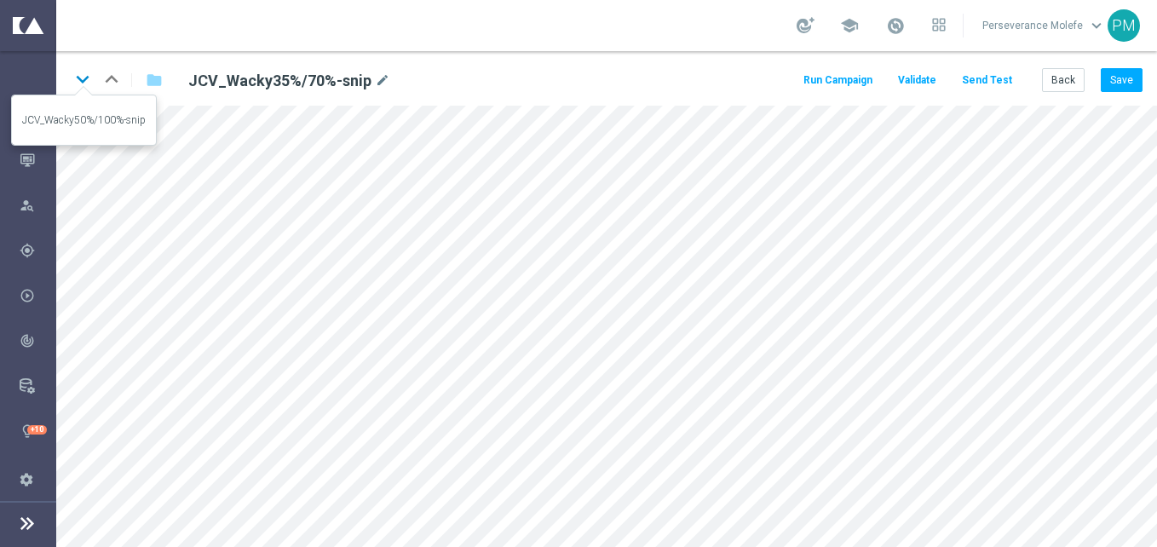
click at [86, 89] on icon "keyboard_arrow_down" at bounding box center [83, 79] width 26 height 26
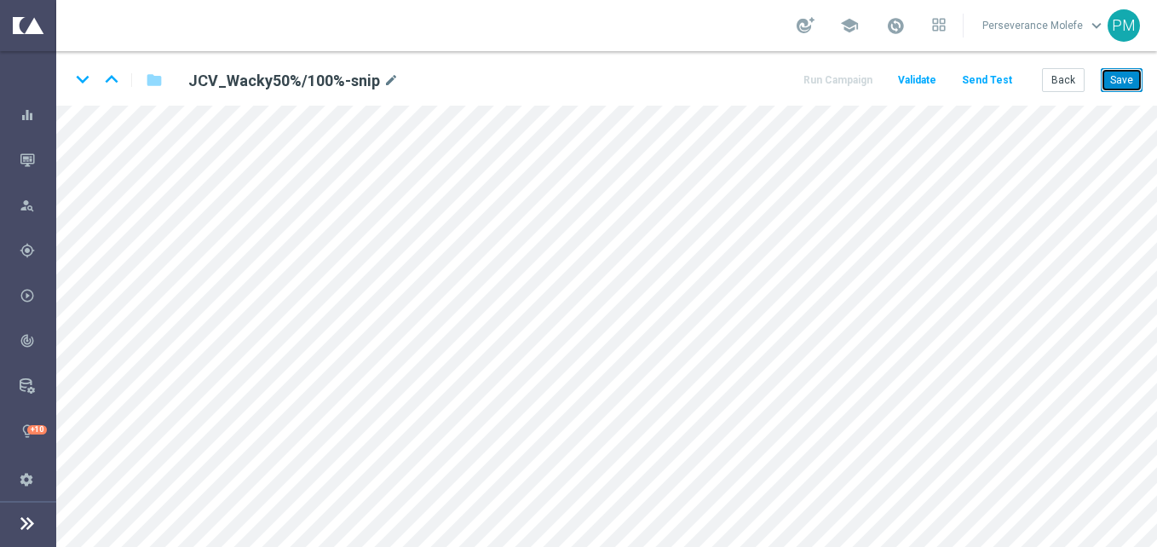
click at [1131, 81] on button "Save" at bounding box center [1122, 80] width 42 height 24
click at [122, 89] on icon "keyboard_arrow_up" at bounding box center [112, 79] width 26 height 26
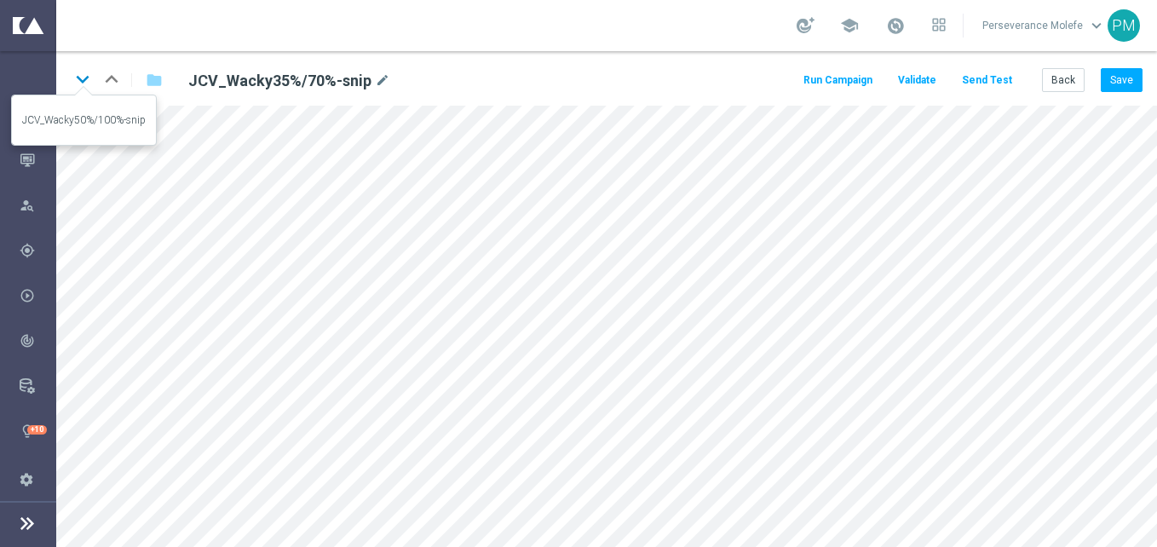
click at [93, 78] on icon "keyboard_arrow_down" at bounding box center [83, 79] width 26 height 26
click at [82, 73] on icon "keyboard_arrow_down" at bounding box center [83, 79] width 26 height 26
click at [116, 78] on icon "keyboard_arrow_up" at bounding box center [112, 79] width 26 height 26
click at [118, 91] on icon "keyboard_arrow_up" at bounding box center [112, 79] width 26 height 26
click at [1076, 76] on button "Back" at bounding box center [1063, 80] width 43 height 24
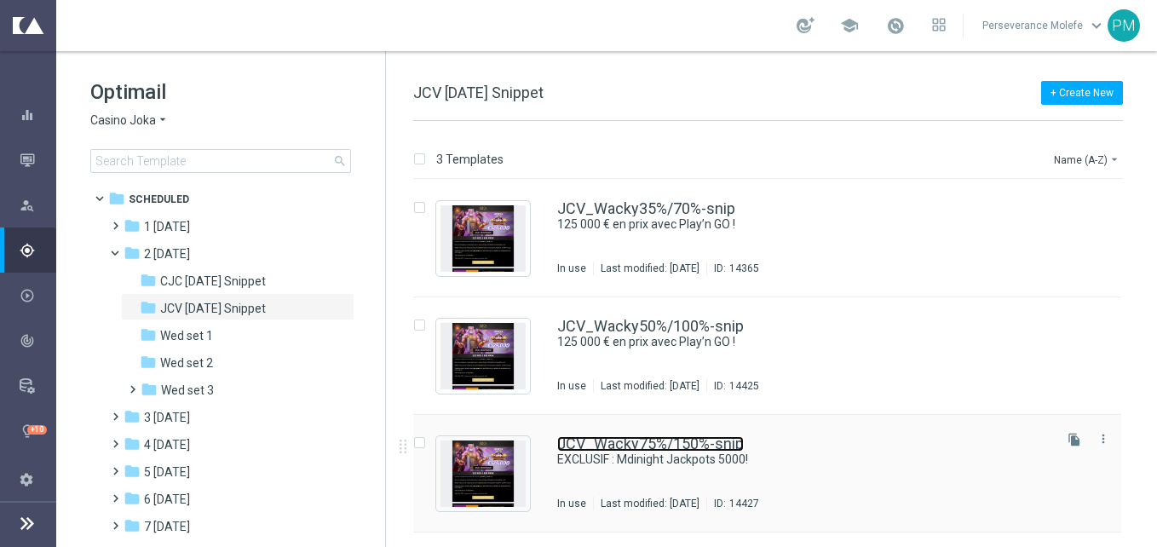
click at [586, 441] on link "JCV_Wacky75%/150%-snip" at bounding box center [650, 443] width 187 height 15
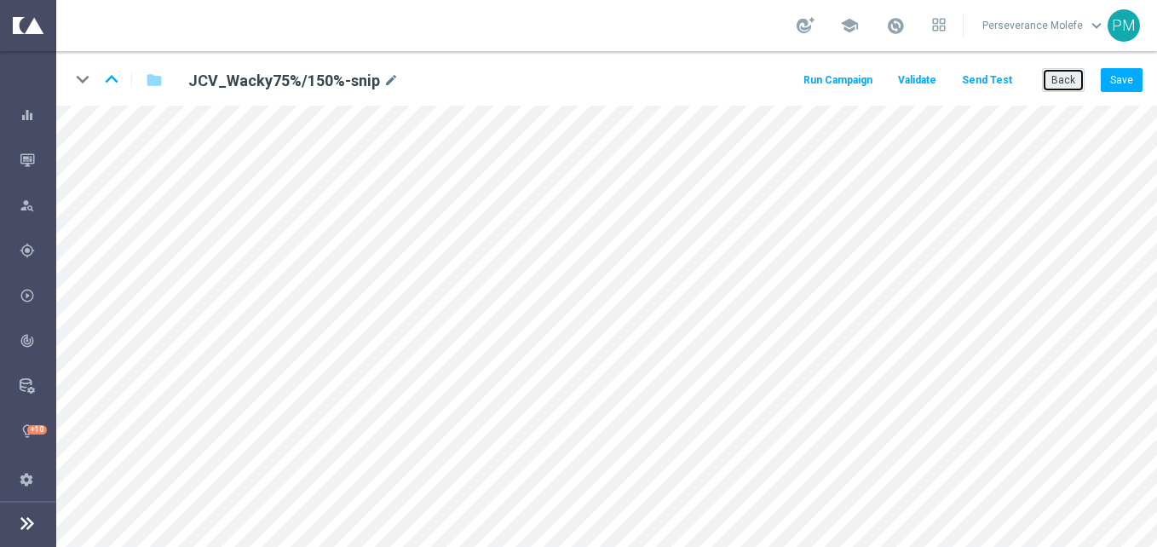
click at [1076, 77] on button "Back" at bounding box center [1063, 80] width 43 height 24
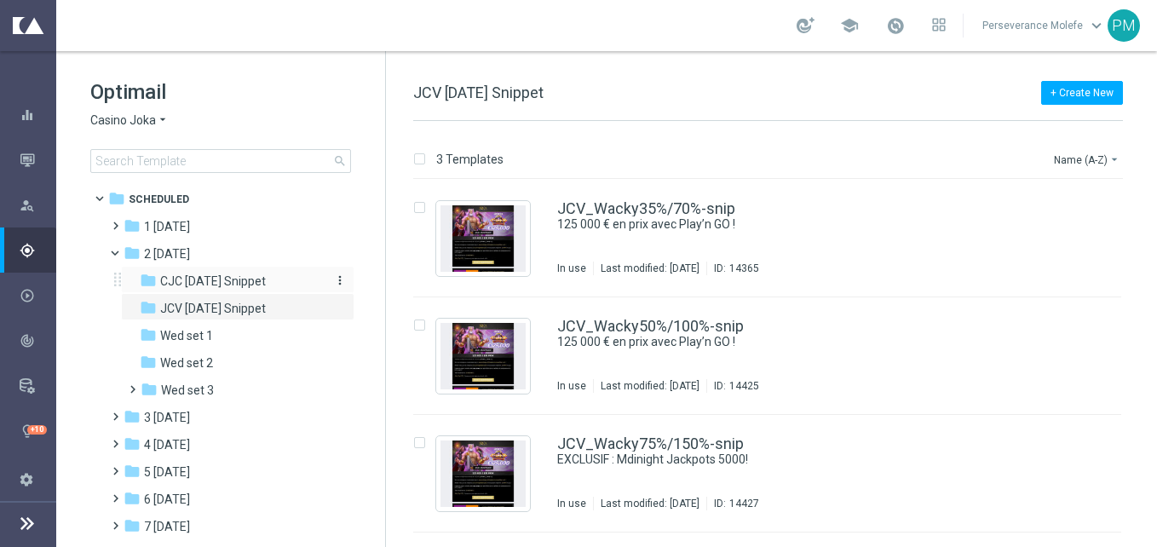
click at [230, 277] on span "CJC Wednesday Snippet" at bounding box center [213, 281] width 106 height 15
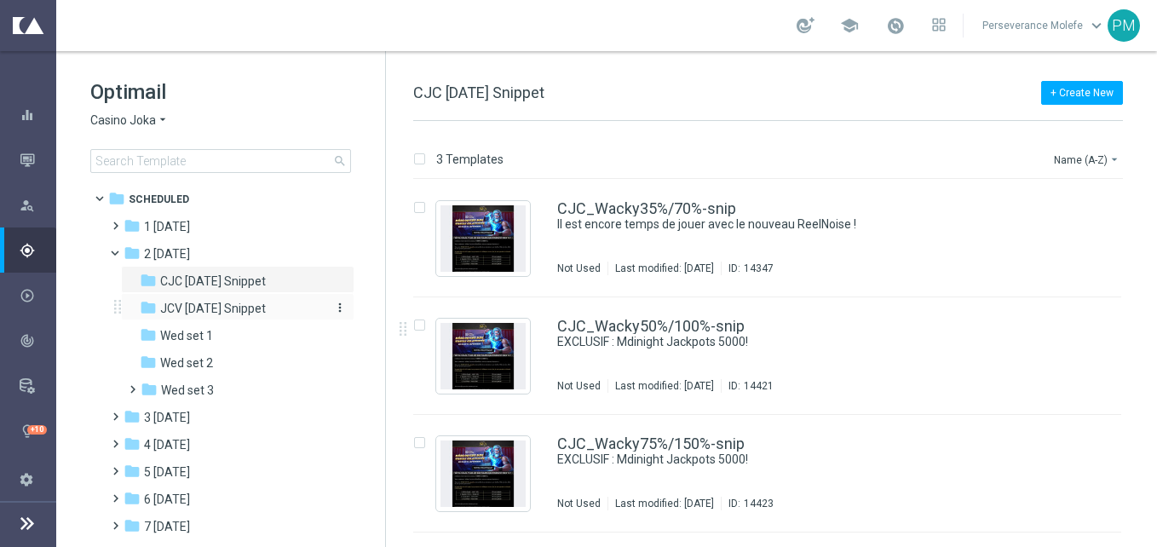
click at [222, 313] on span "JCV Wednesday Snippet" at bounding box center [213, 308] width 106 height 15
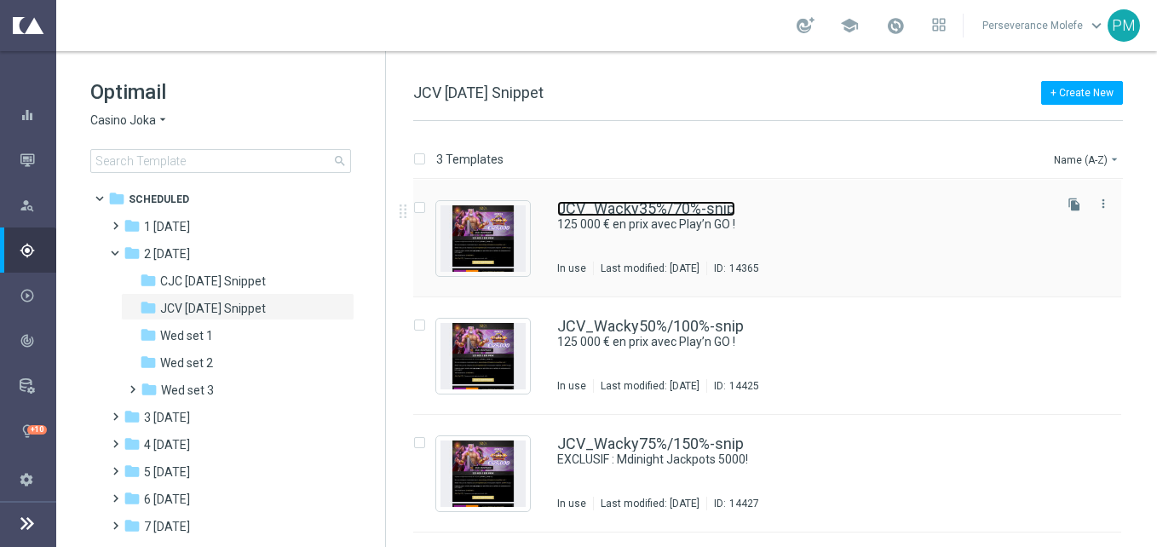
click at [662, 210] on link "JCV_Wacky35%/70%-snip" at bounding box center [646, 208] width 178 height 15
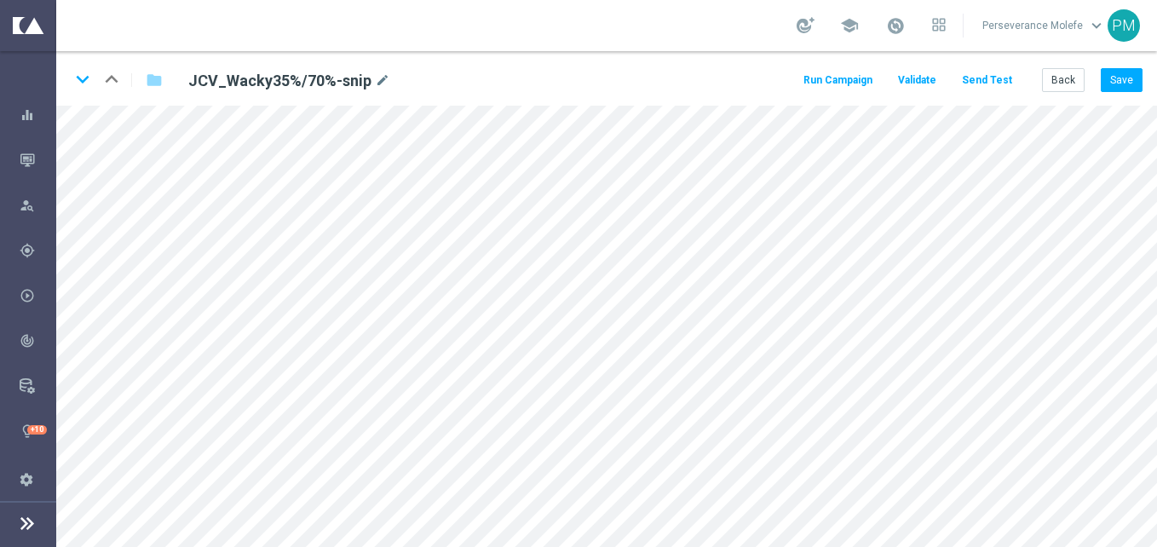
click at [993, 85] on button "Send Test" at bounding box center [987, 80] width 55 height 23
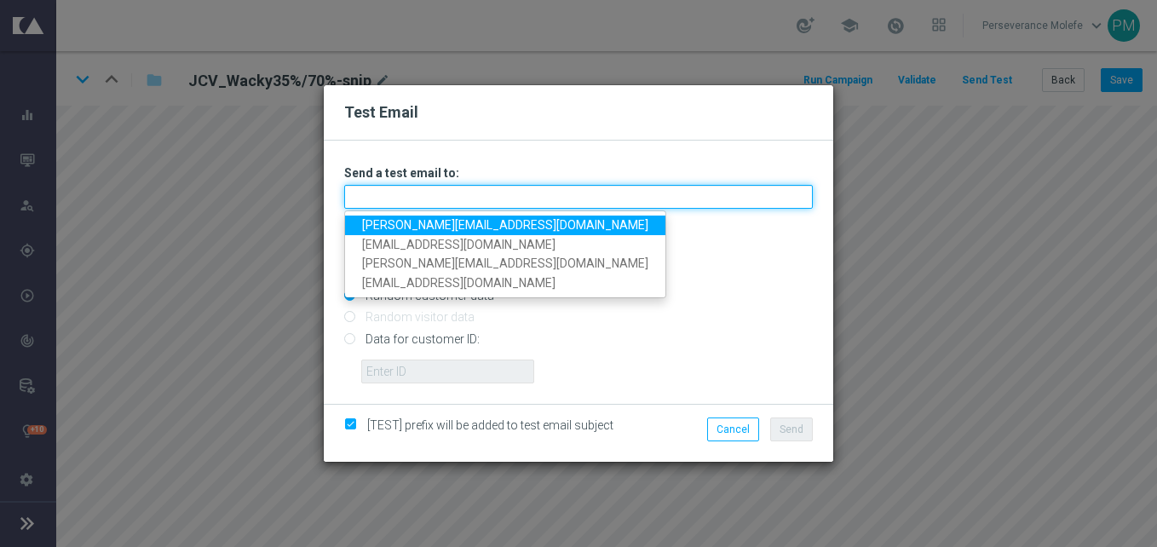
click at [494, 200] on input "text" at bounding box center [578, 197] width 469 height 24
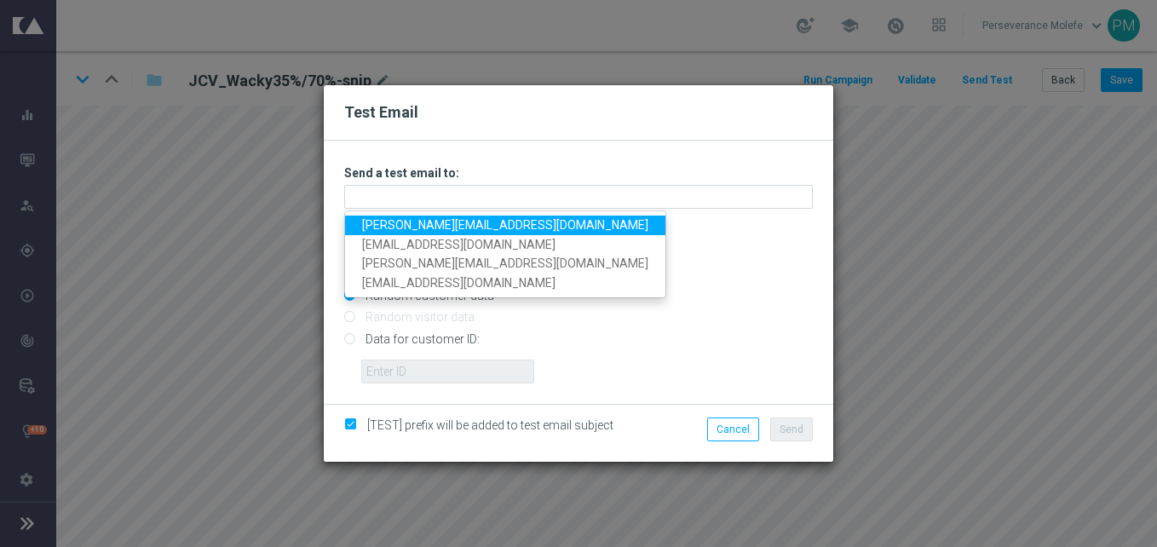
click at [465, 218] on link "Madeleine@viva-vision.net" at bounding box center [505, 226] width 320 height 20
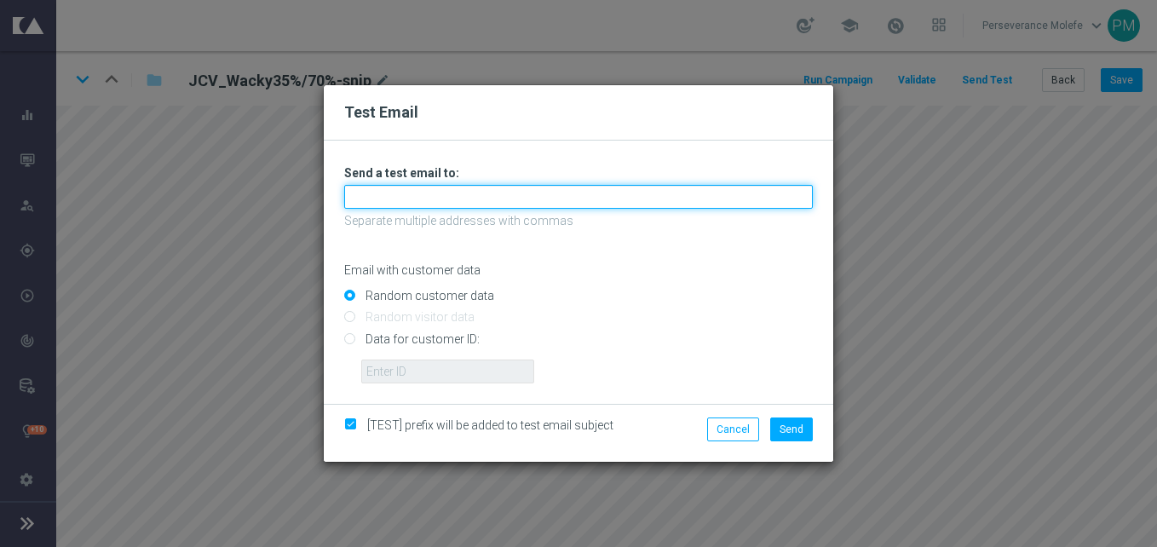
type input "Madeleine@viva-vision.net"
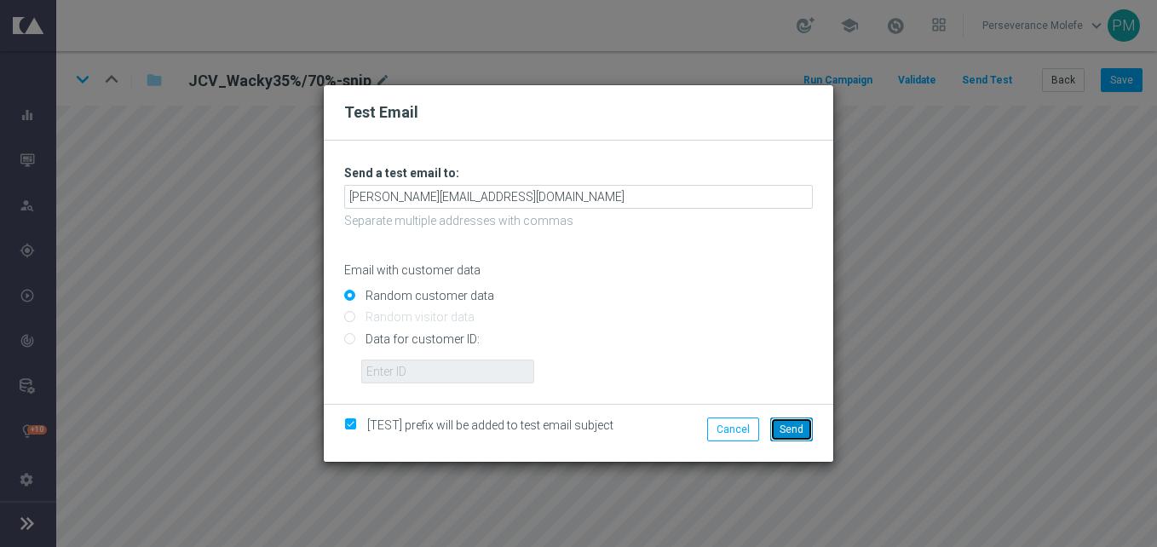
click at [780, 426] on button "Send" at bounding box center [791, 430] width 43 height 24
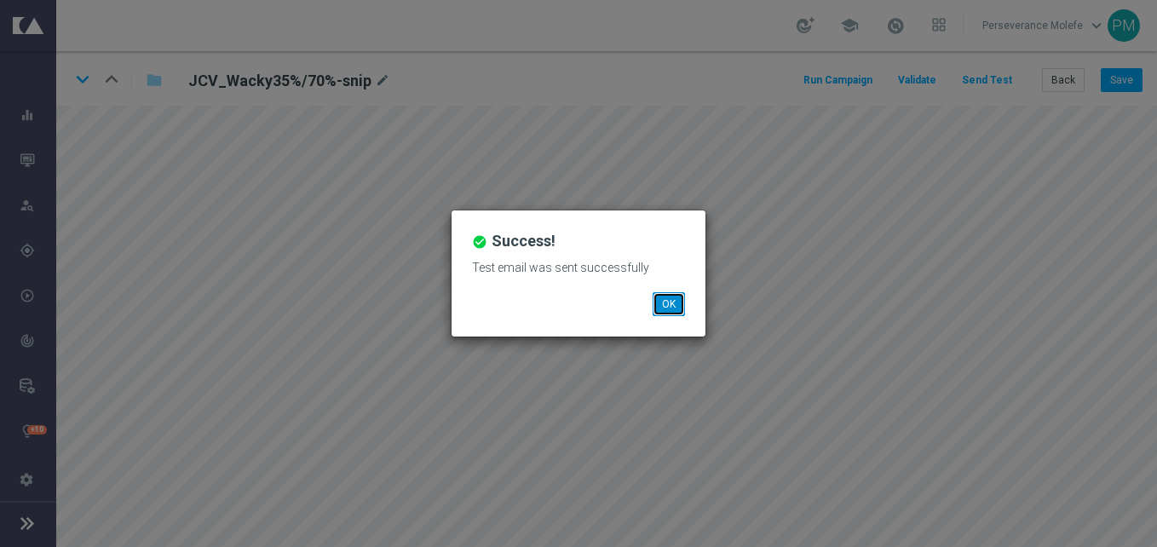
click at [661, 305] on button "OK" at bounding box center [669, 304] width 32 height 24
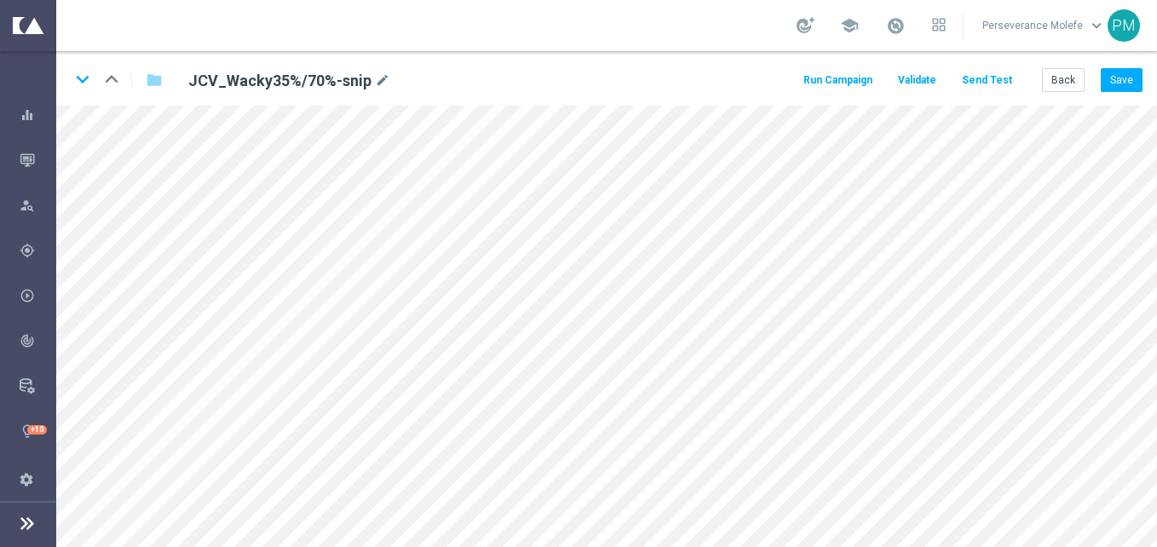
click at [1061, 63] on div "keyboard_arrow_down keyboard_arrow_up folder JCV_Wacky35%/70%-snip mode_edit Ru…" at bounding box center [606, 78] width 1101 height 55
click at [1062, 76] on button "Back" at bounding box center [1063, 80] width 43 height 24
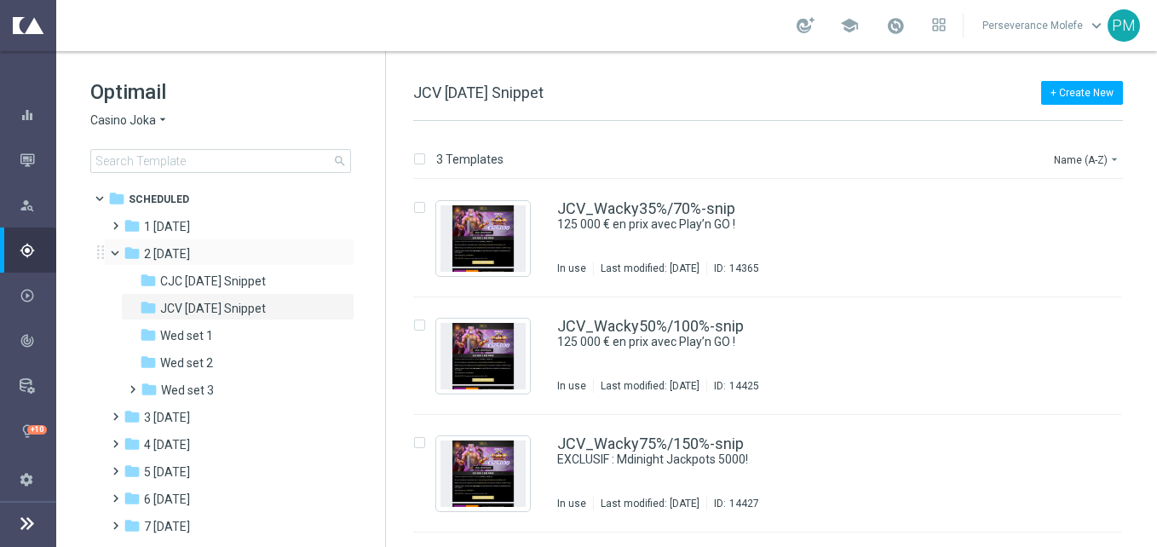
click at [119, 253] on span at bounding box center [122, 249] width 7 height 8
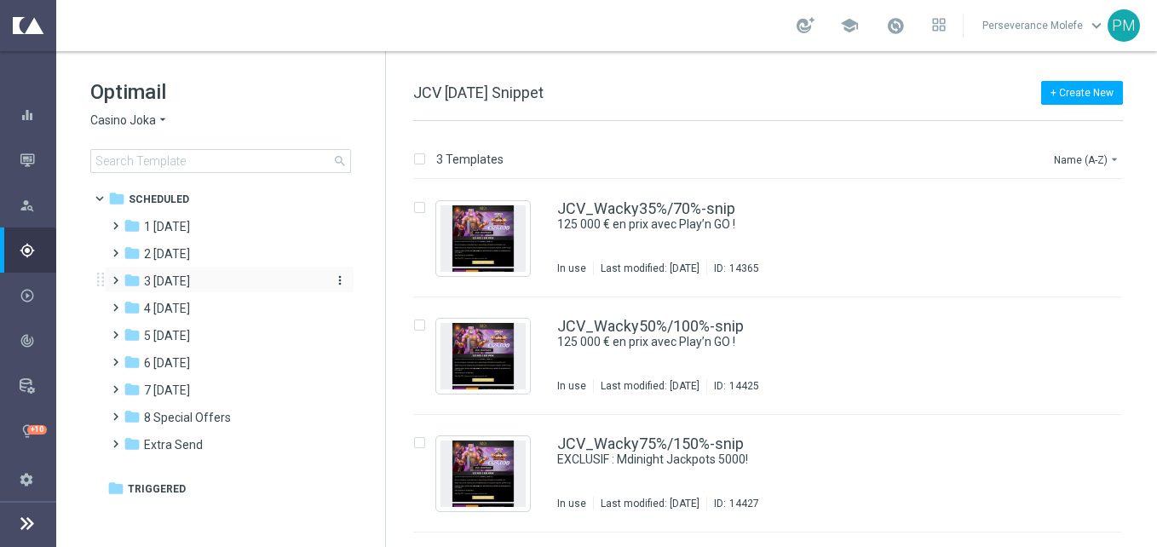
click at [160, 274] on span "3 Thursday" at bounding box center [167, 281] width 46 height 15
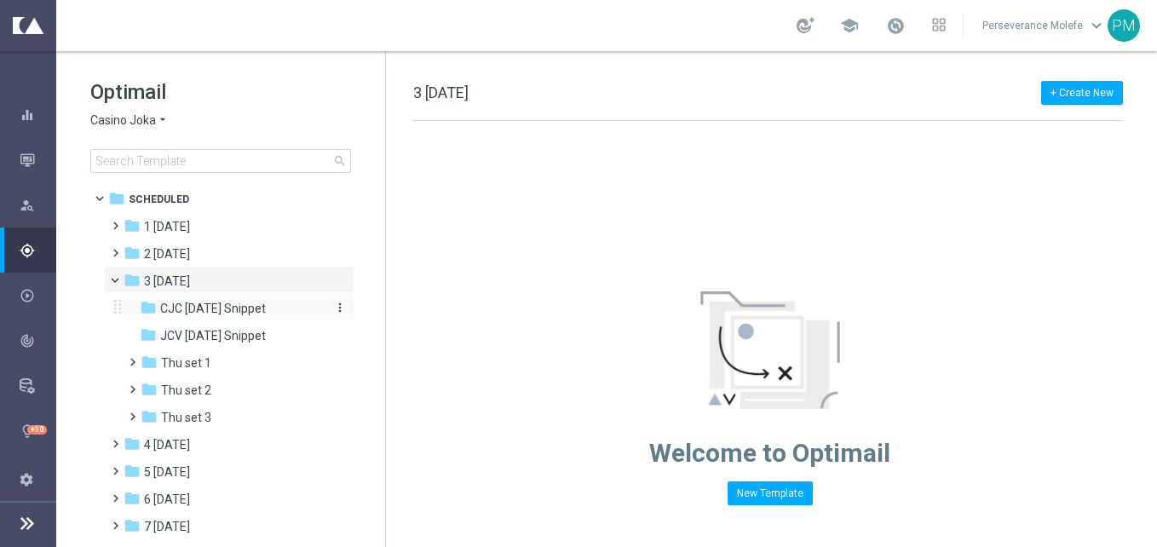
click at [212, 306] on span "CJC Thursday Snippet" at bounding box center [213, 308] width 106 height 15
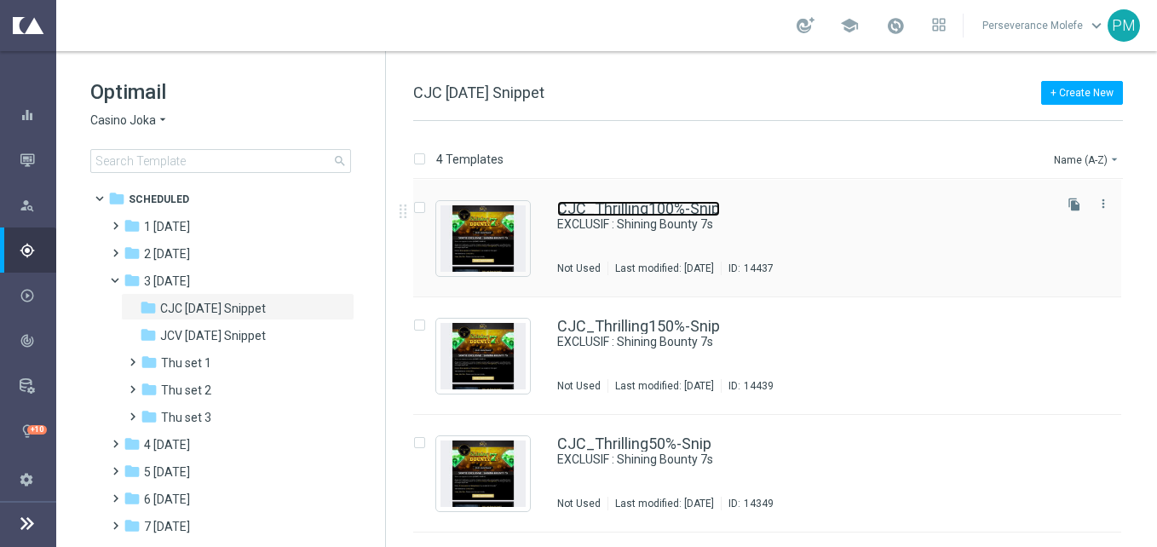
click at [665, 204] on link "CJC_Thrilling100%-Snip" at bounding box center [638, 208] width 163 height 15
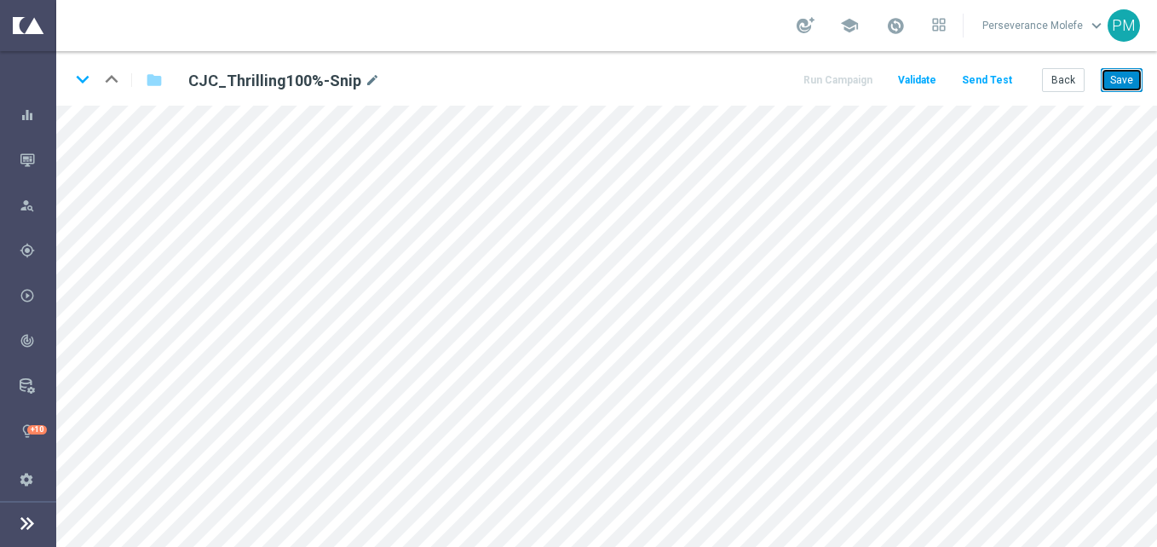
click at [1120, 88] on button "Save" at bounding box center [1122, 80] width 42 height 24
click at [90, 89] on icon "keyboard_arrow_down" at bounding box center [83, 79] width 26 height 26
click at [1121, 89] on button "Save" at bounding box center [1122, 80] width 42 height 24
click at [90, 80] on icon "keyboard_arrow_down" at bounding box center [83, 79] width 26 height 26
click at [1106, 79] on button "Save" at bounding box center [1122, 80] width 42 height 24
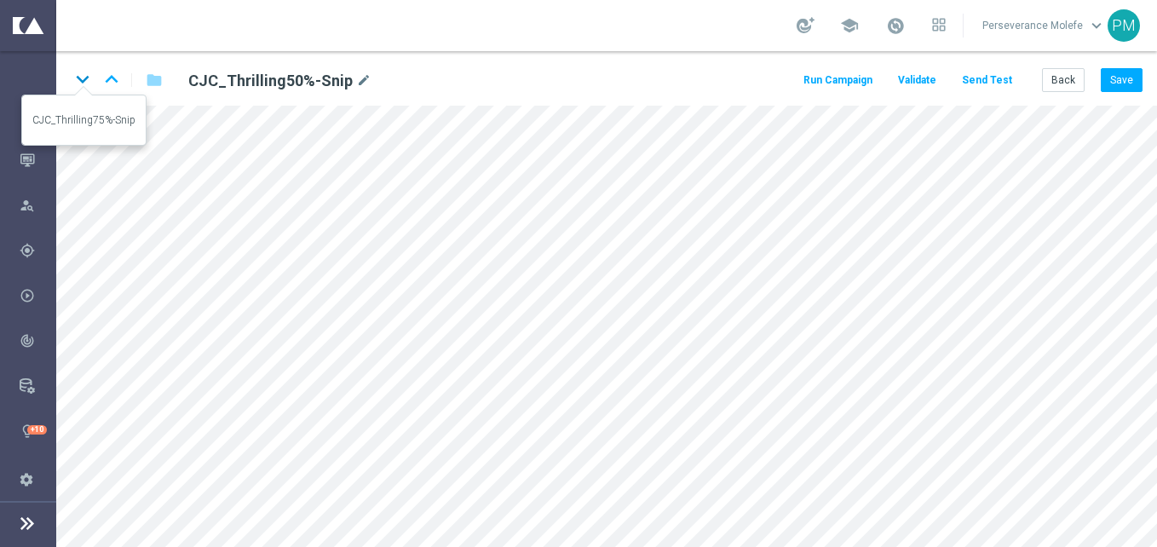
click at [82, 86] on icon "keyboard_arrow_down" at bounding box center [83, 79] width 26 height 26
click at [1112, 80] on button "Save" at bounding box center [1122, 80] width 42 height 24
click at [1122, 78] on button "Save" at bounding box center [1122, 80] width 42 height 24
click at [107, 77] on icon "keyboard_arrow_up" at bounding box center [112, 79] width 26 height 26
click at [107, 68] on icon "keyboard_arrow_up" at bounding box center [112, 79] width 26 height 26
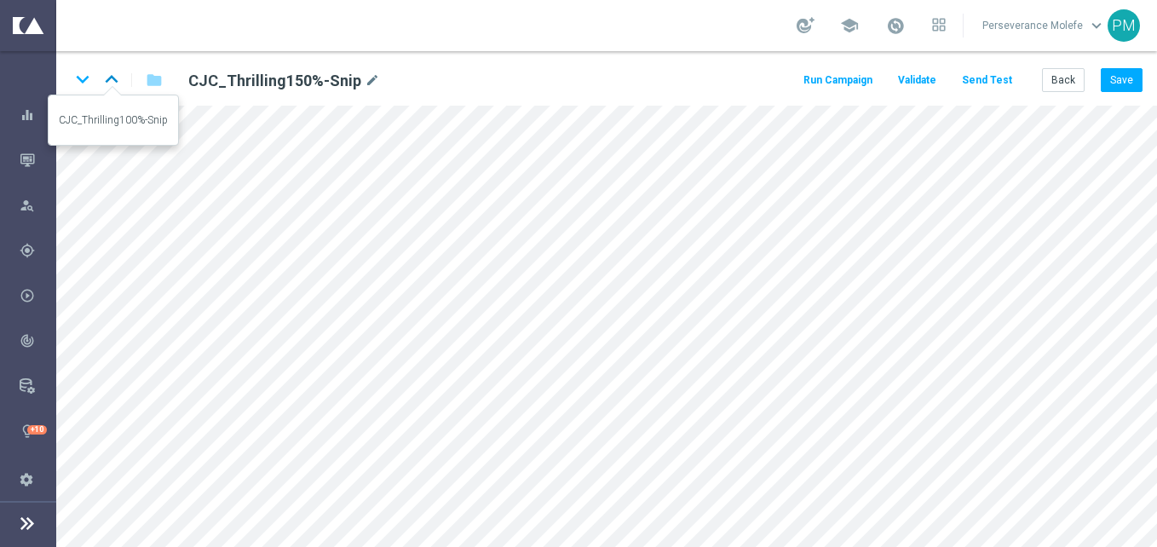
click at [118, 84] on icon "keyboard_arrow_up" at bounding box center [112, 79] width 26 height 26
click at [1062, 77] on button "Back" at bounding box center [1063, 80] width 43 height 24
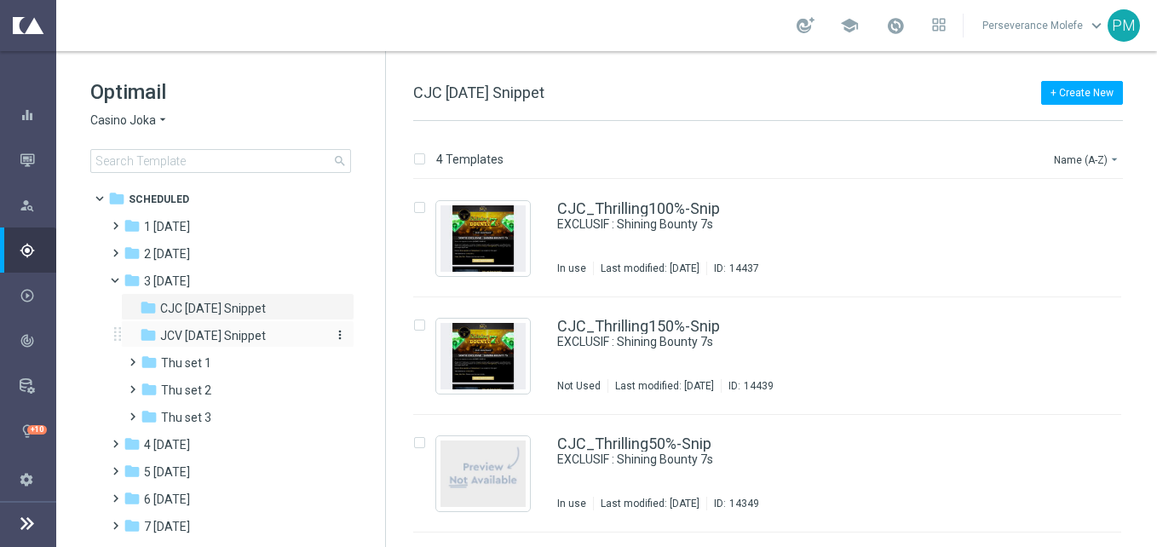
click at [266, 333] on span "JCV Thursday Snippet" at bounding box center [213, 335] width 106 height 15
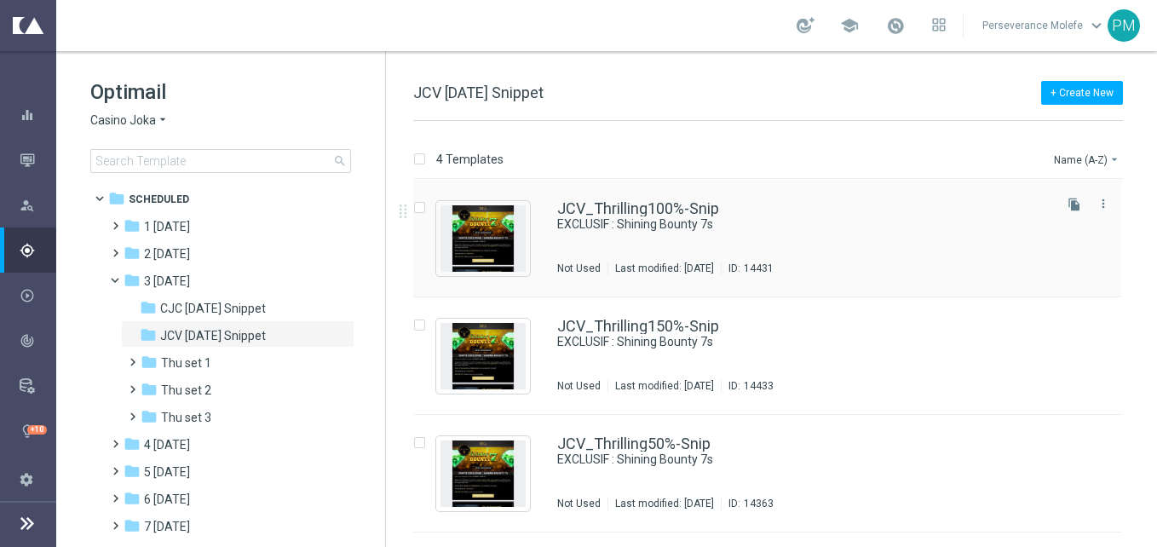
click at [629, 196] on div "JCV_Thrilling100%-Snip EXCLUSIF : Shining Bounty 7s Not Used Last modified: Tue…" at bounding box center [767, 239] width 708 height 118
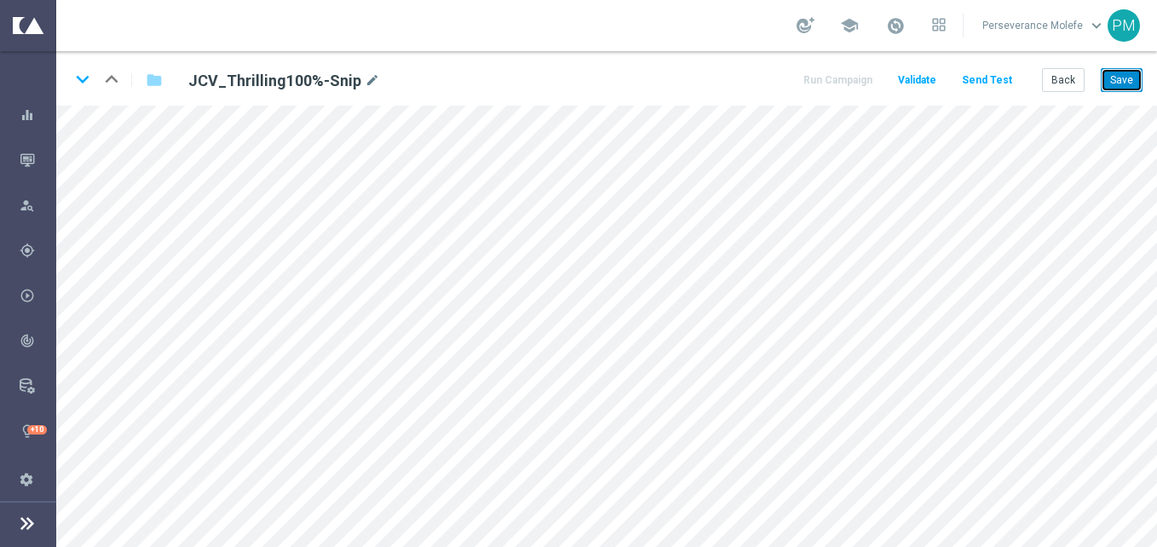
click at [1116, 81] on button "Save" at bounding box center [1122, 80] width 42 height 24
click at [86, 79] on icon "keyboard_arrow_down" at bounding box center [83, 79] width 26 height 26
click at [1127, 86] on button "Save" at bounding box center [1122, 80] width 42 height 24
click at [81, 78] on icon "keyboard_arrow_down" at bounding box center [83, 79] width 26 height 26
click at [1108, 73] on button "Save" at bounding box center [1122, 80] width 42 height 24
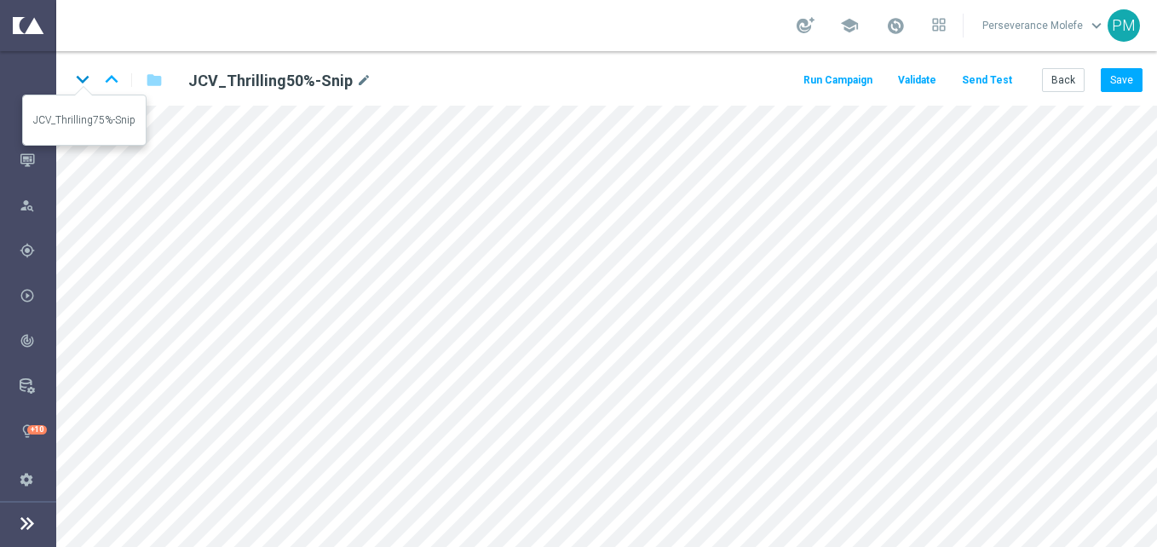
click at [82, 78] on icon "keyboard_arrow_down" at bounding box center [83, 79] width 26 height 26
click at [1107, 81] on button "Save" at bounding box center [1122, 80] width 42 height 24
click at [1078, 87] on button "Back" at bounding box center [1063, 80] width 43 height 24
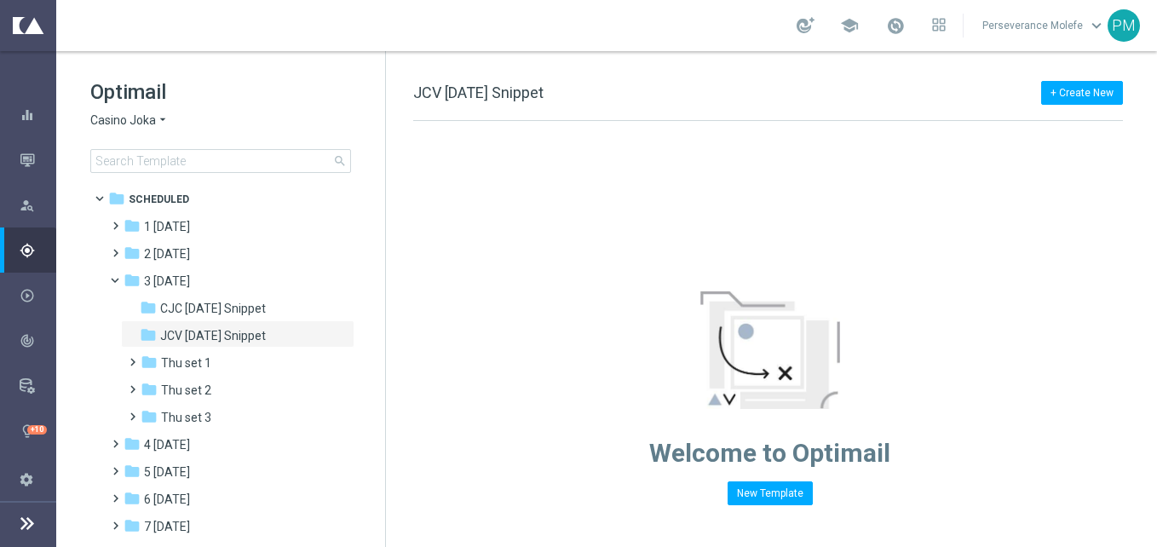
click at [137, 127] on span "Casino Joka" at bounding box center [123, 121] width 66 height 16
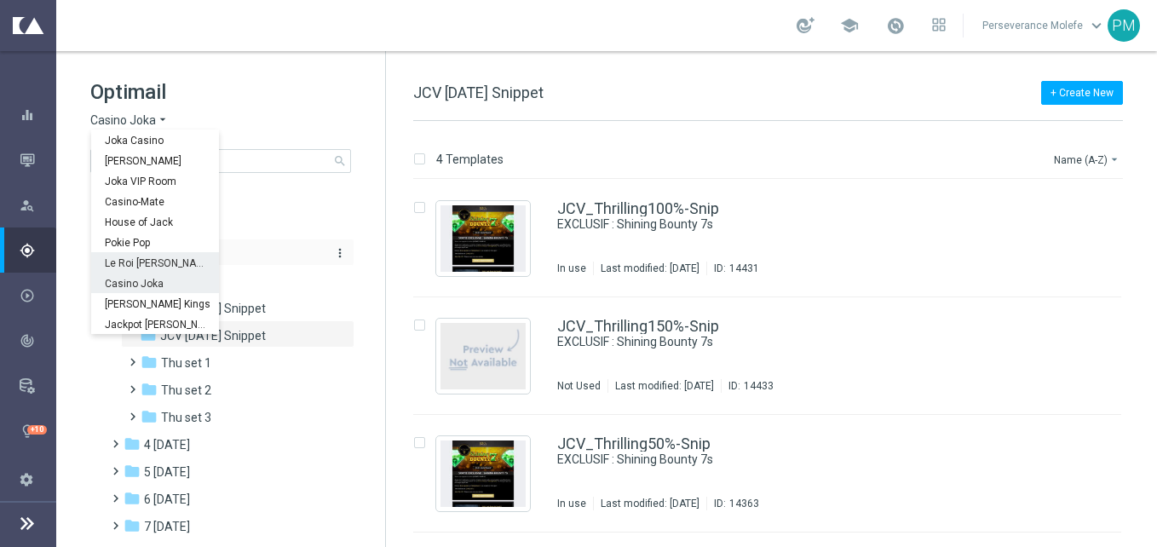
click at [0, 0] on span "Le Roi Johnny" at bounding box center [0, 0] width 0 height 0
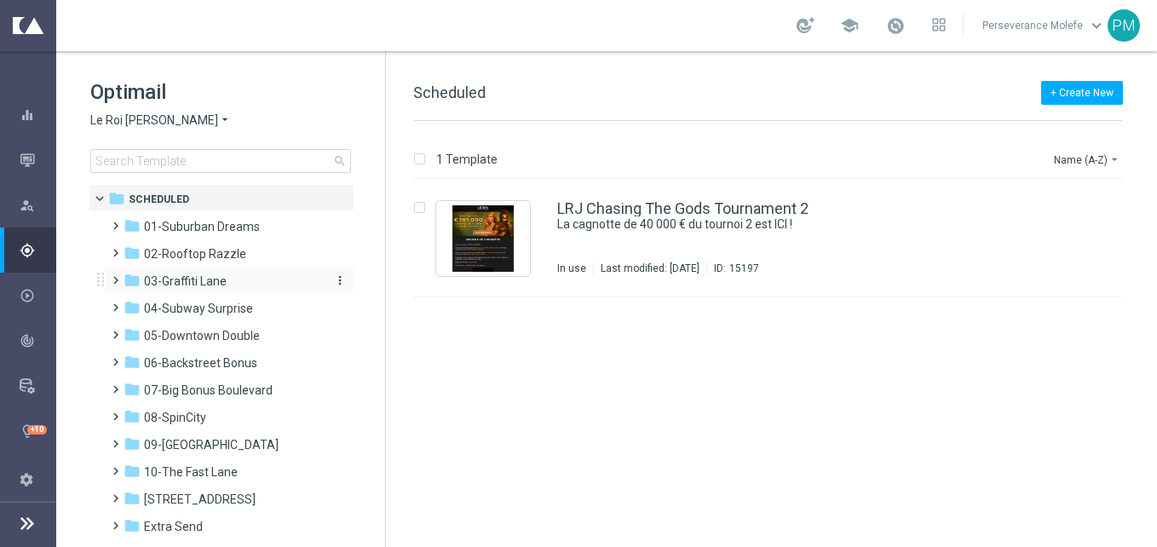
click at [205, 279] on span "03-Graffiti Lane" at bounding box center [185, 281] width 83 height 15
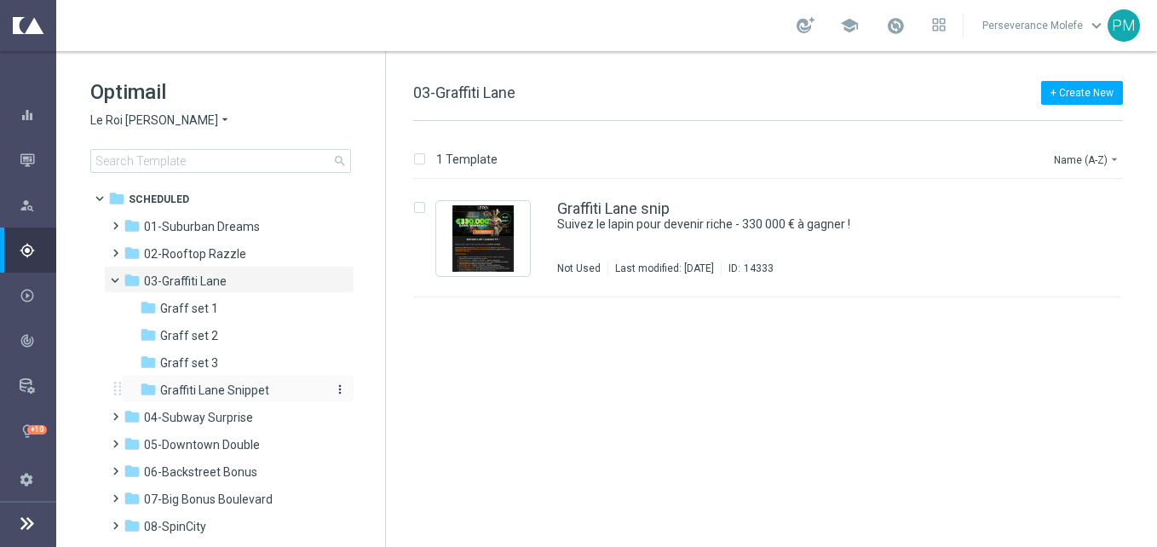
click at [239, 394] on span "Graffiti Lane Snippet" at bounding box center [214, 390] width 109 height 15
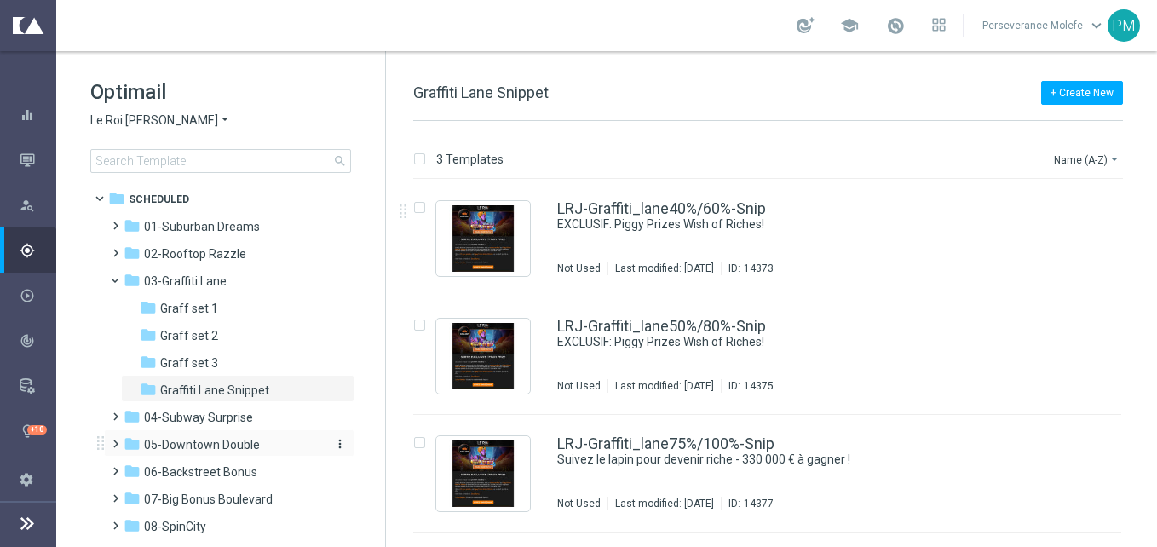
click at [208, 447] on span "05-Downtown Double" at bounding box center [202, 444] width 116 height 15
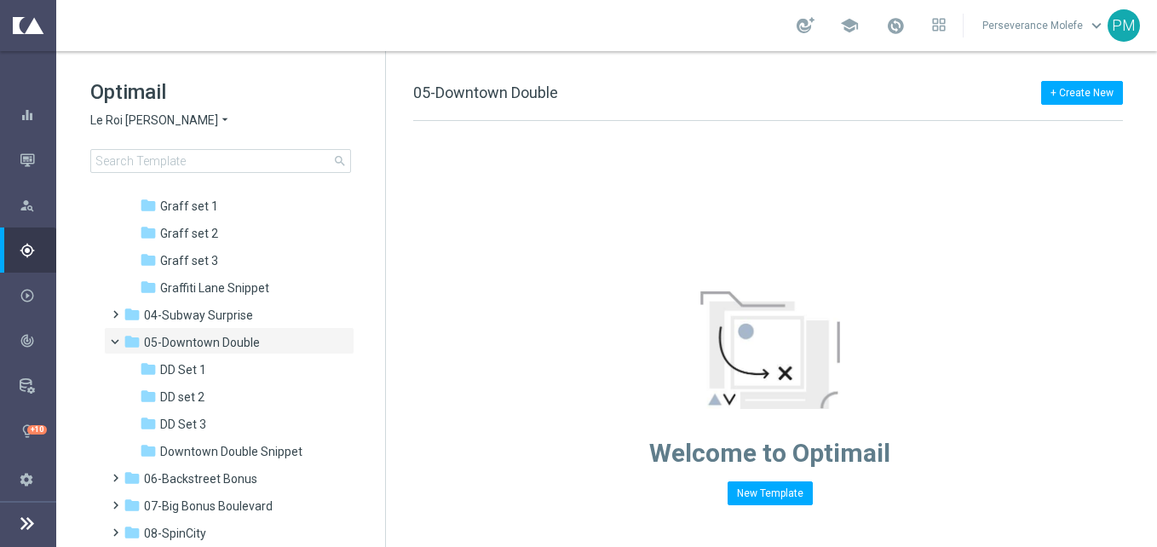
scroll to position [256, 0]
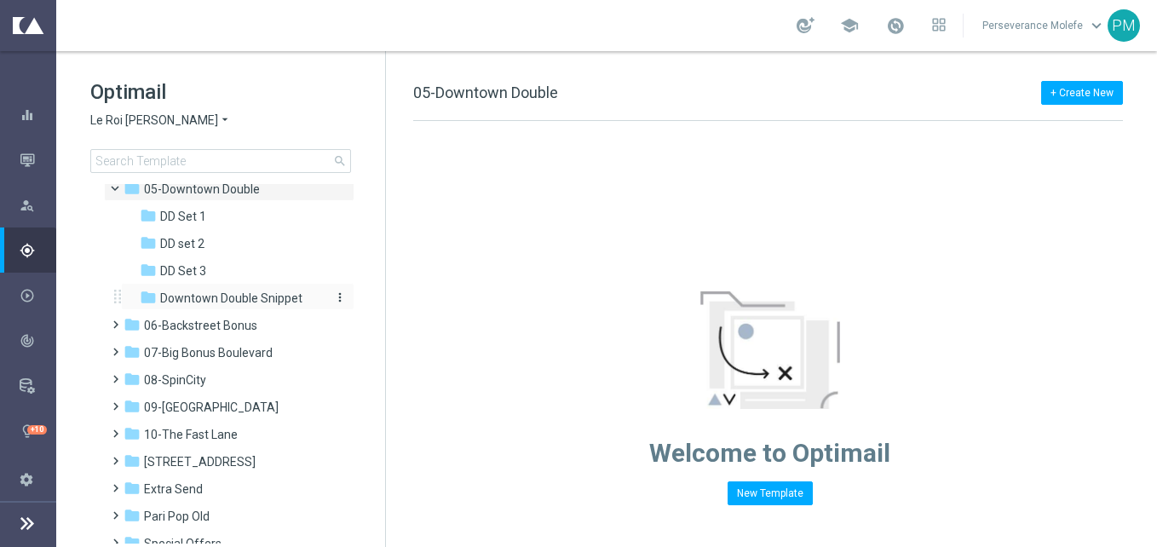
click at [228, 298] on span "Downtown Double Snippet" at bounding box center [231, 298] width 142 height 15
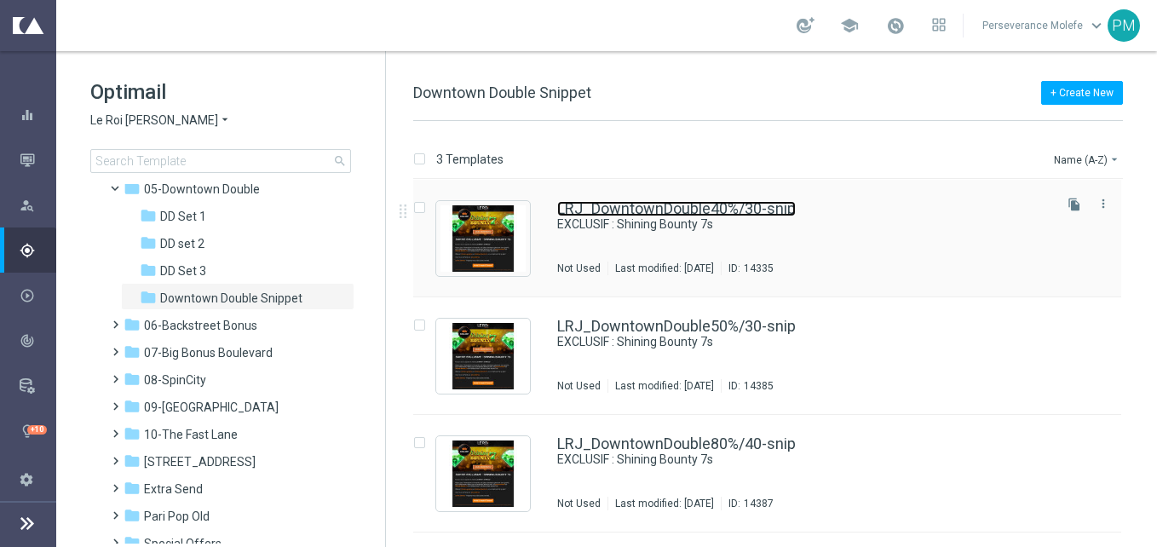
click at [651, 207] on link "LRJ_DowntownDouble40%/30-snip" at bounding box center [676, 208] width 239 height 15
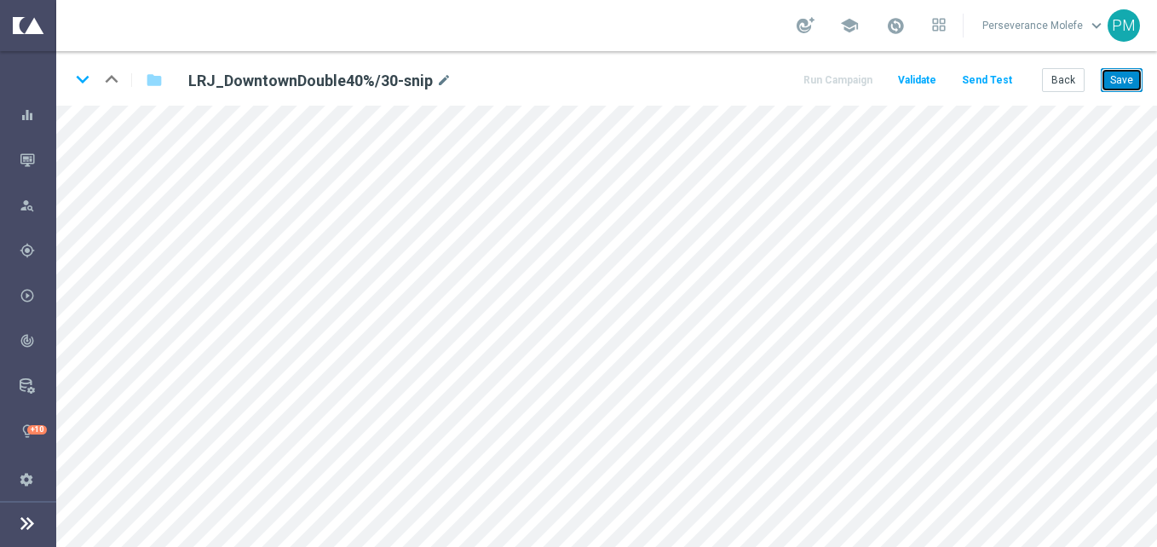
click at [1117, 88] on button "Save" at bounding box center [1122, 80] width 42 height 24
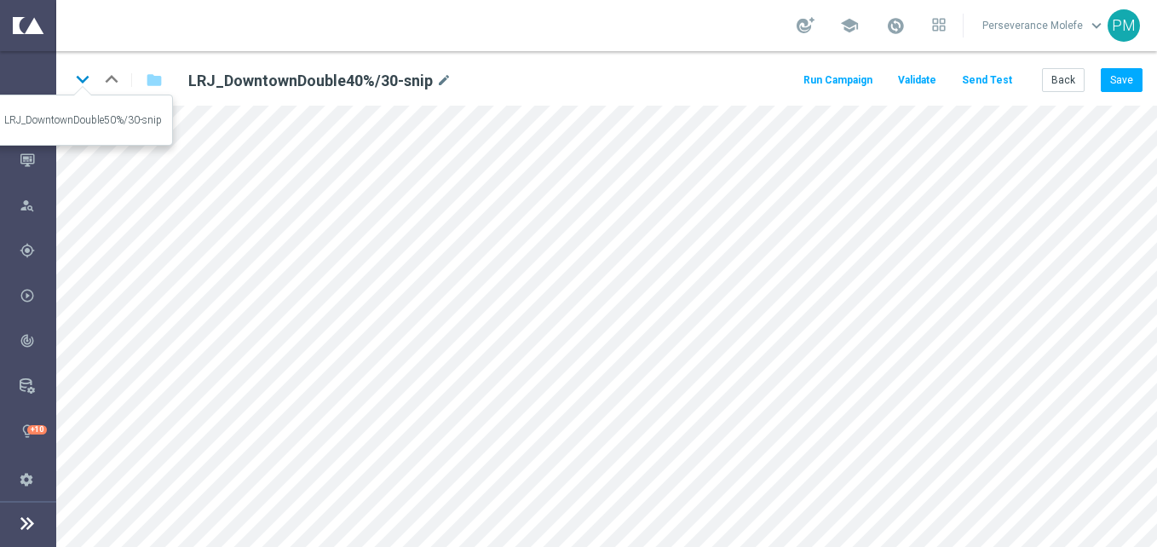
click at [84, 79] on icon "keyboard_arrow_down" at bounding box center [83, 79] width 26 height 26
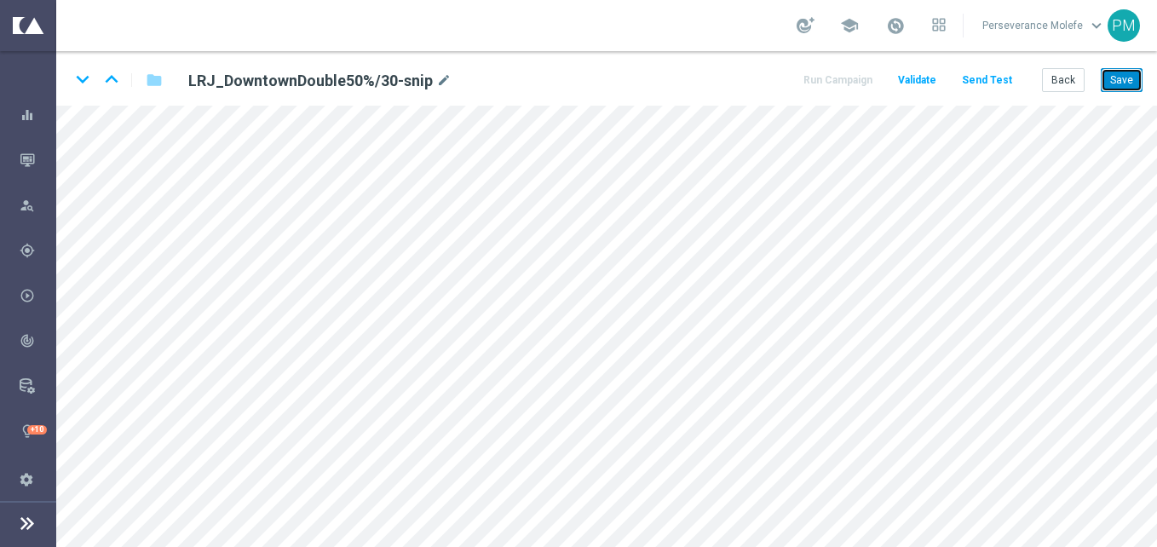
click at [1128, 78] on button "Save" at bounding box center [1122, 80] width 42 height 24
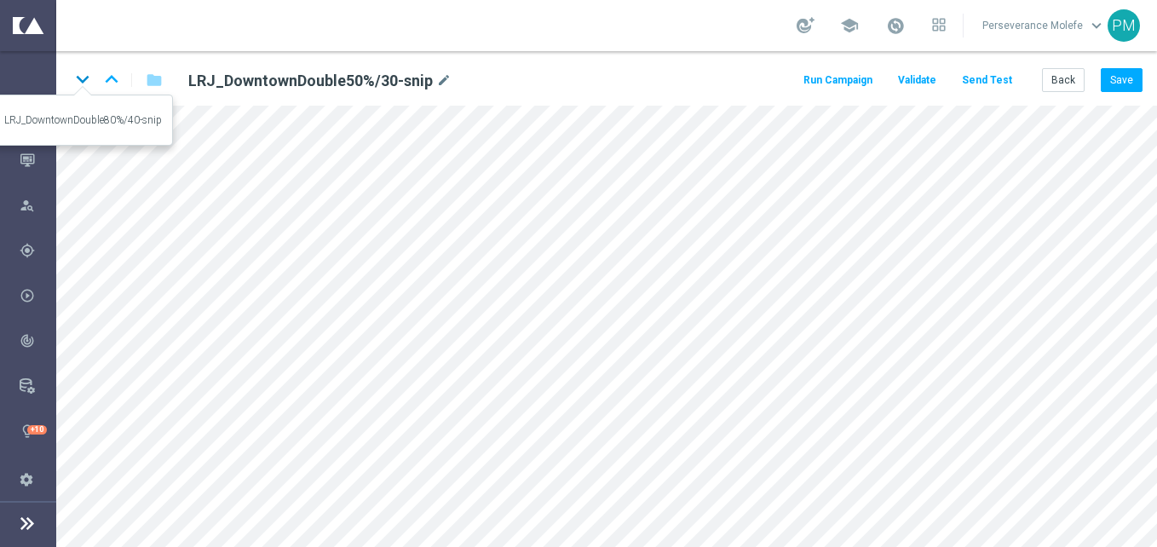
click at [82, 81] on icon "keyboard_arrow_down" at bounding box center [83, 79] width 26 height 26
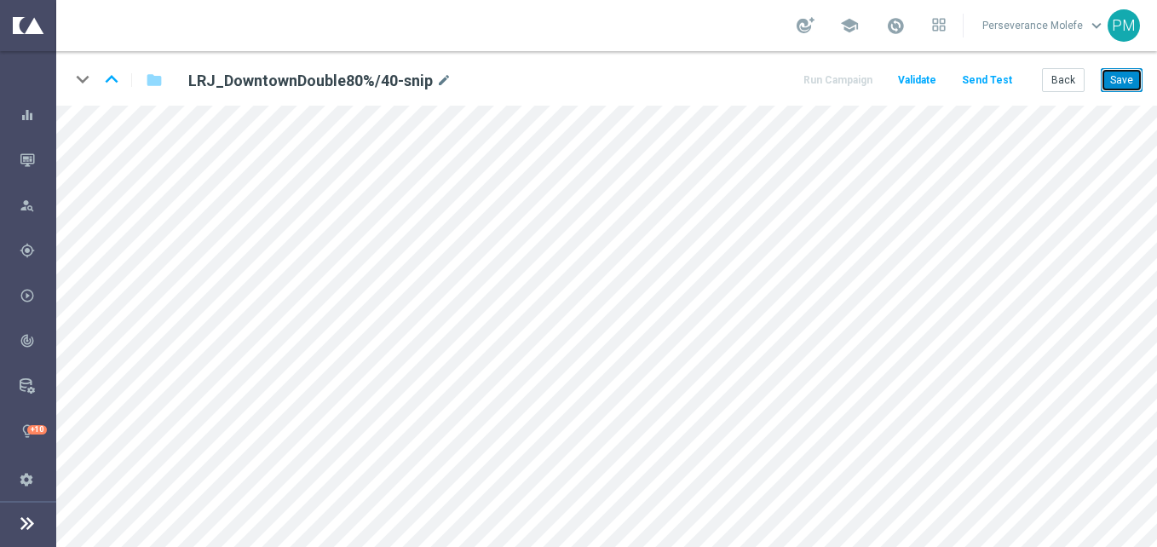
click at [1131, 72] on button "Save" at bounding box center [1122, 80] width 42 height 24
click at [1059, 78] on button "Back" at bounding box center [1063, 80] width 43 height 24
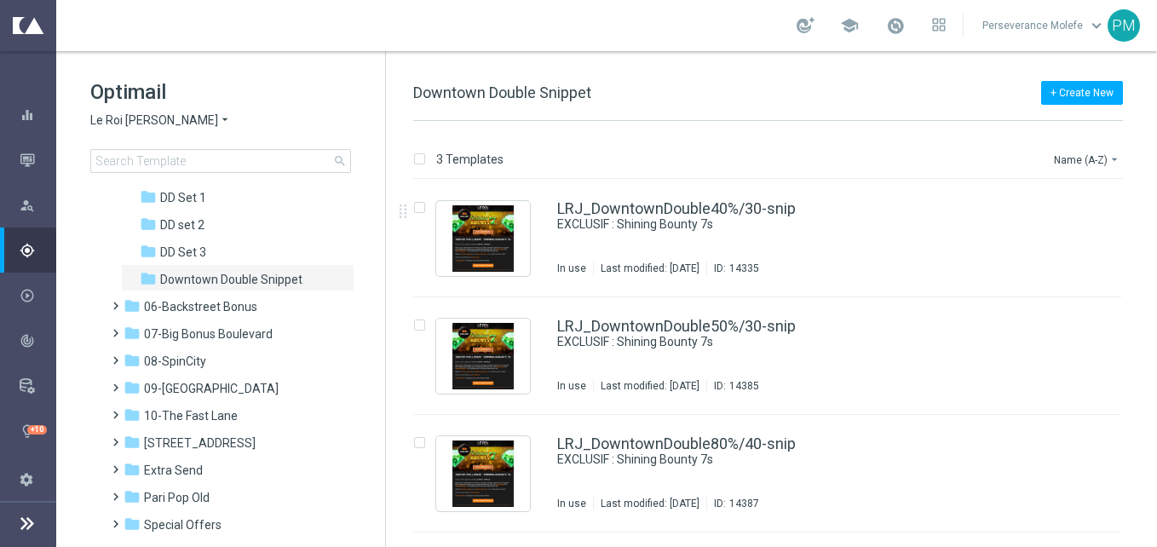
scroll to position [170, 0]
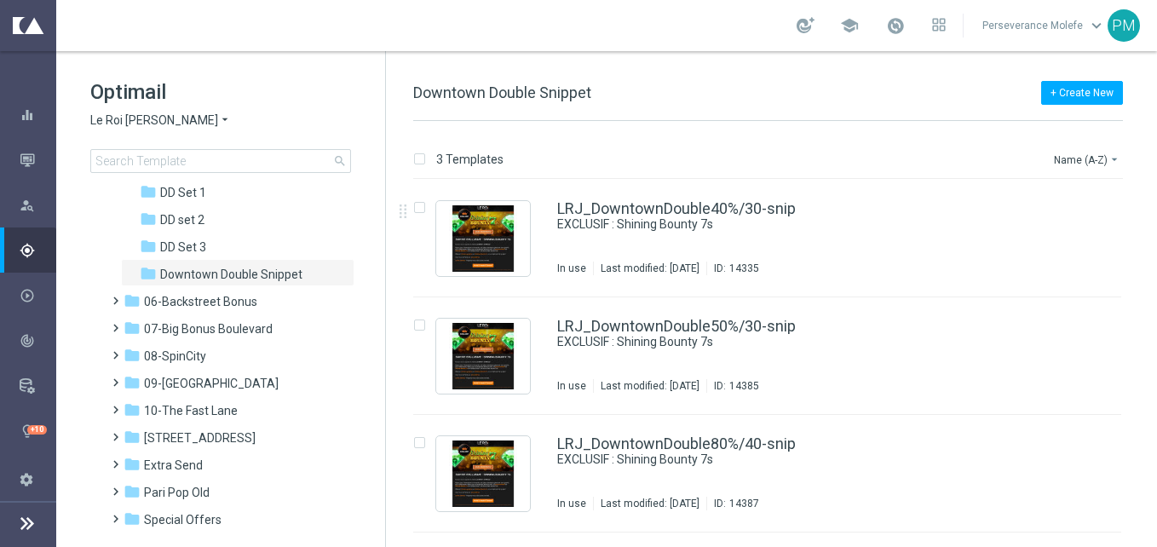
click at [135, 119] on span "Le Roi Johnny" at bounding box center [154, 121] width 128 height 16
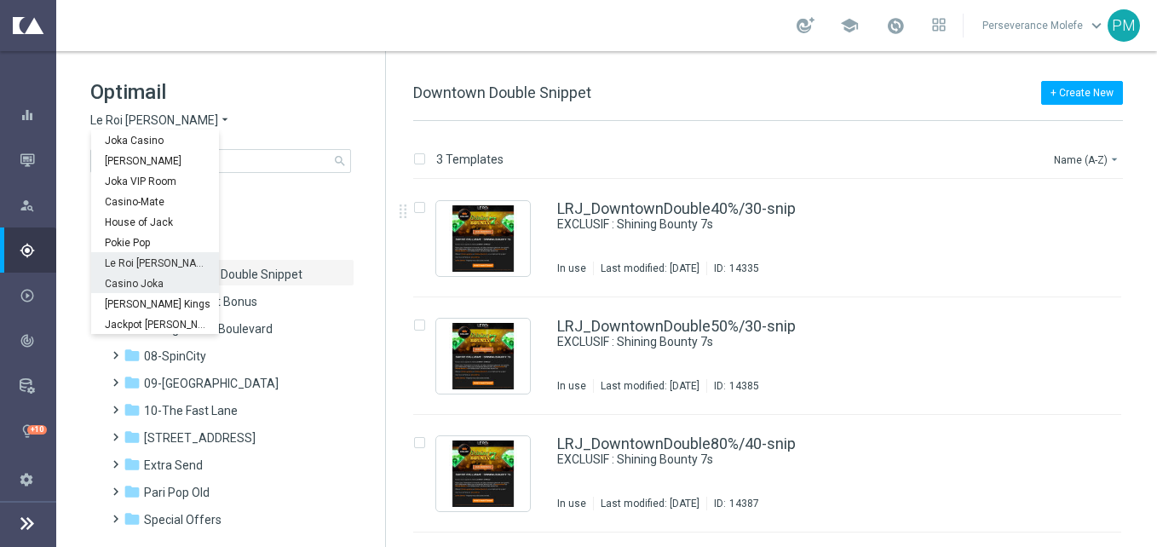
click at [0, 0] on span "Casino Joka" at bounding box center [0, 0] width 0 height 0
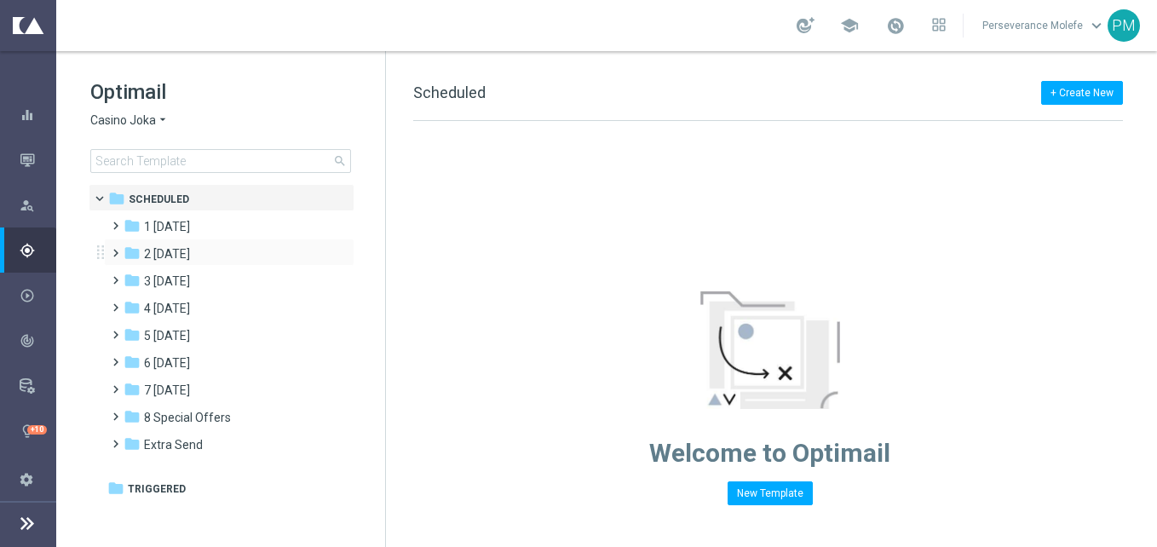
click at [226, 239] on div "folder 2 Wednesday more_vert" at bounding box center [229, 252] width 251 height 27
click at [212, 272] on div "folder 3 Thursday" at bounding box center [222, 282] width 196 height 20
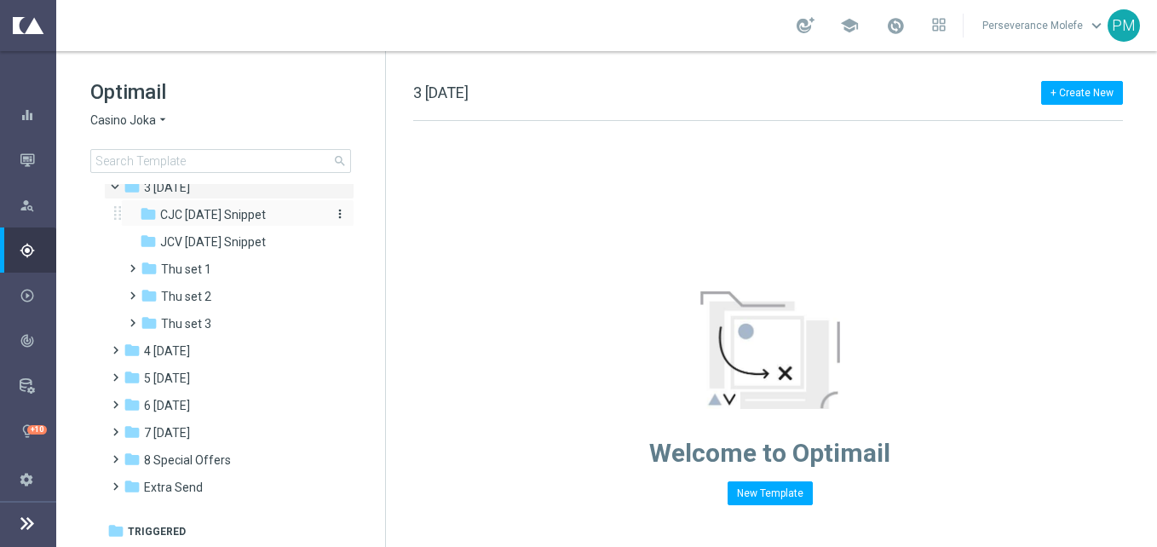
click at [227, 222] on span "CJC Thursday Snippet" at bounding box center [213, 214] width 106 height 15
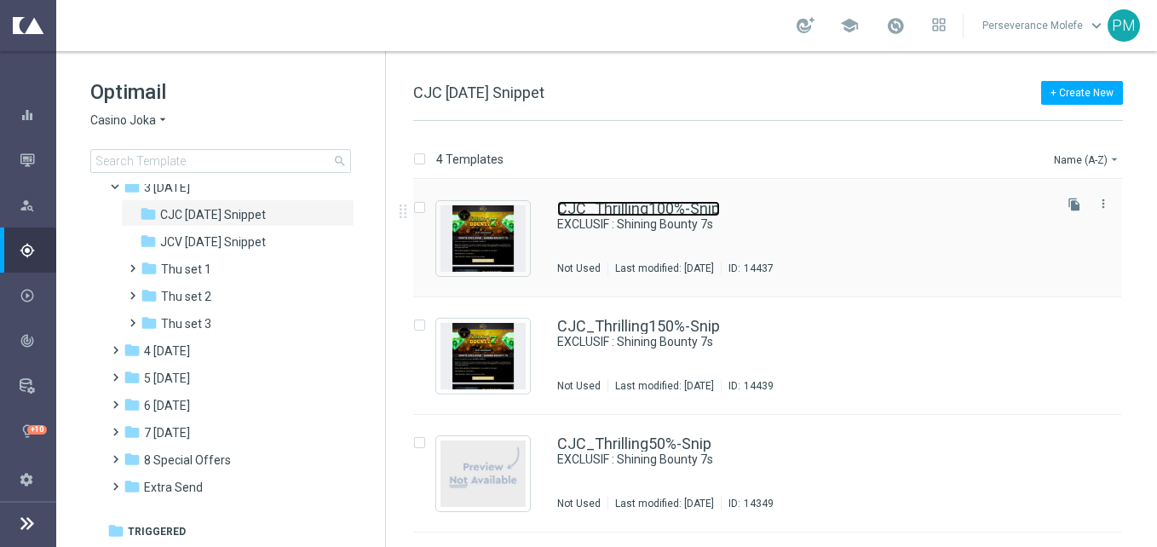
click at [641, 214] on link "CJC_Thrilling100%-Snip" at bounding box center [638, 208] width 163 height 15
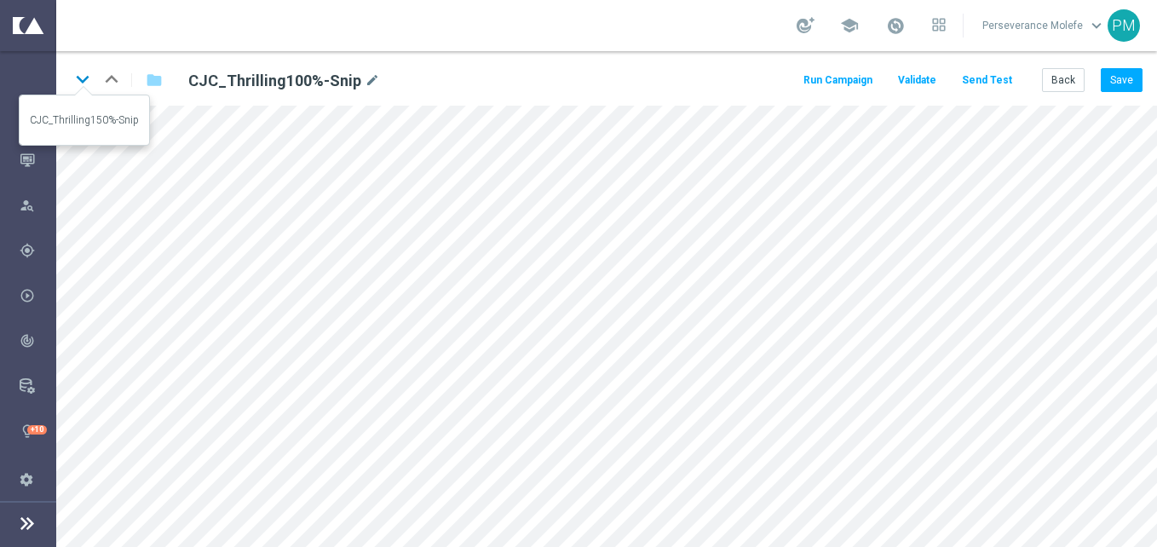
click at [84, 89] on icon "keyboard_arrow_down" at bounding box center [83, 79] width 26 height 26
click at [90, 75] on icon "keyboard_arrow_down" at bounding box center [83, 79] width 26 height 26
click at [1059, 73] on button "Back" at bounding box center [1063, 80] width 43 height 24
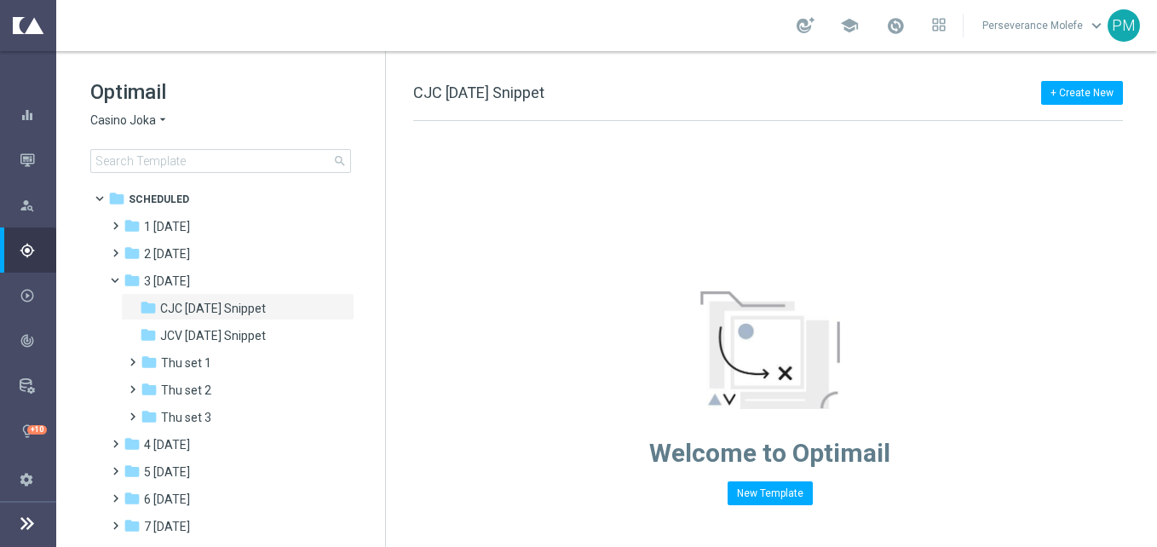
click at [136, 121] on span "Casino Joka" at bounding box center [123, 121] width 66 height 16
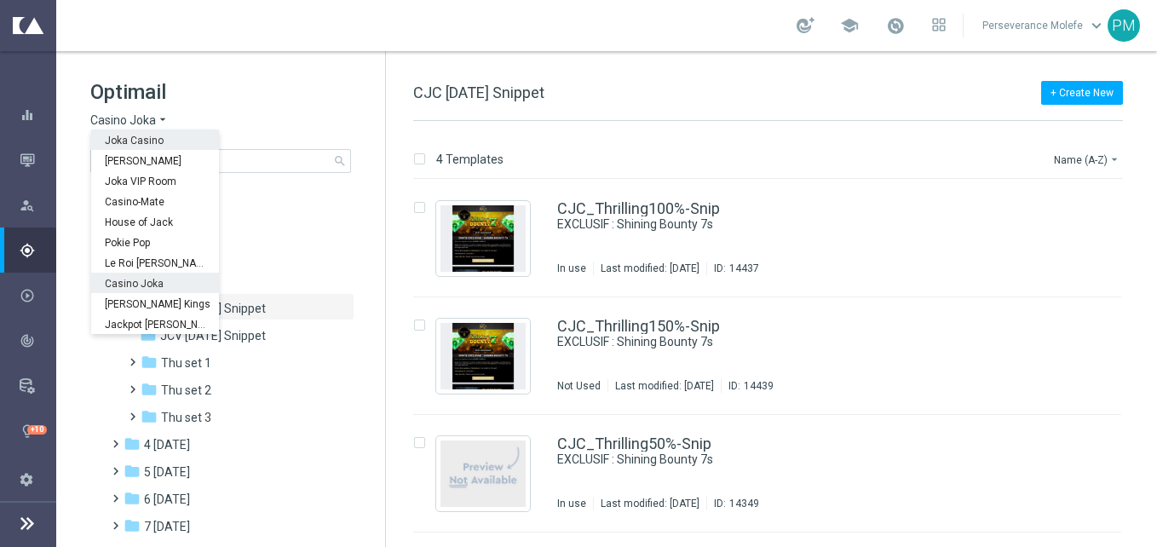
click at [153, 147] on div "Joka Casino" at bounding box center [155, 140] width 128 height 20
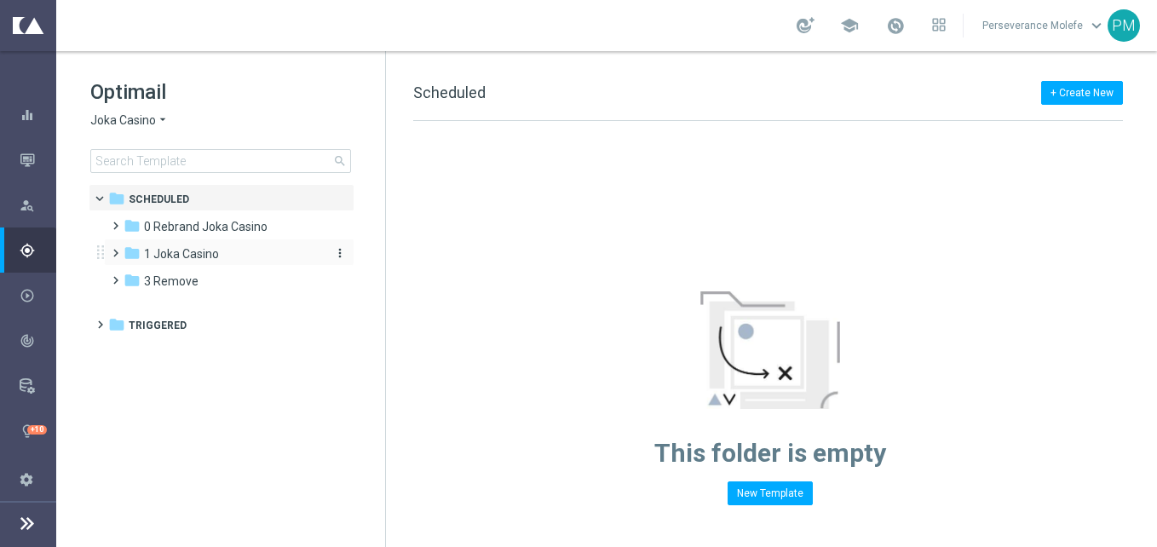
click at [214, 252] on span "1 Joka Casino" at bounding box center [181, 253] width 75 height 15
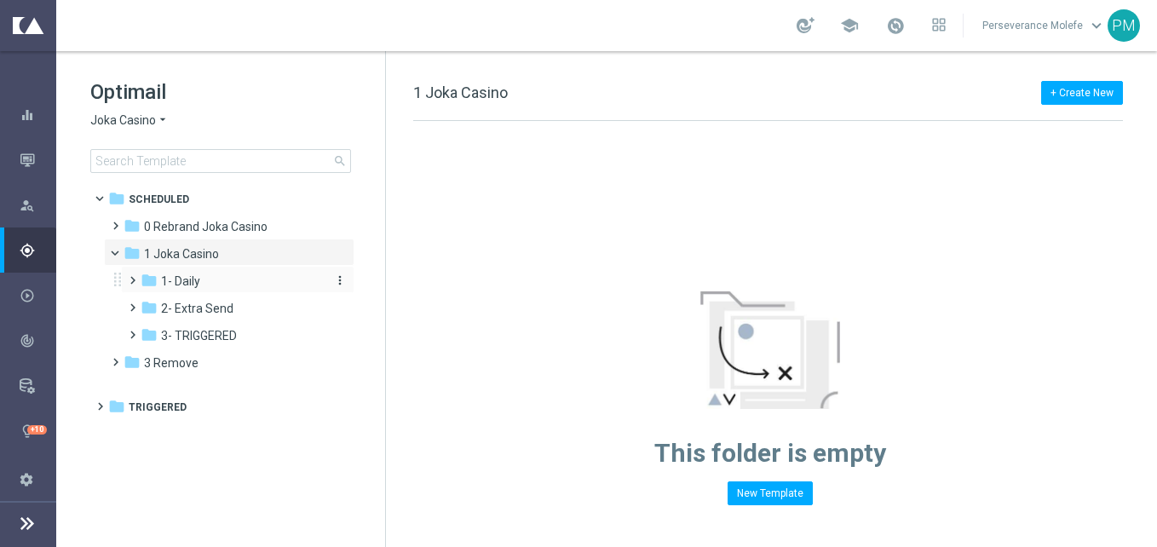
click at [213, 282] on div "folder 1- Daily" at bounding box center [232, 282] width 182 height 20
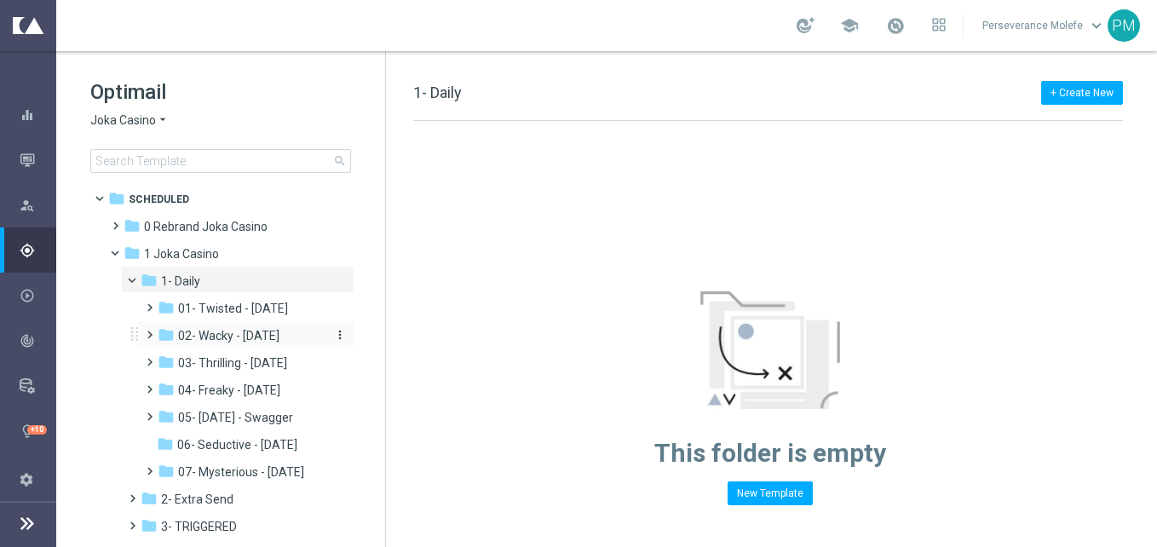
click at [277, 326] on div "folder 02- Wacky - Wednesday" at bounding box center [241, 336] width 167 height 20
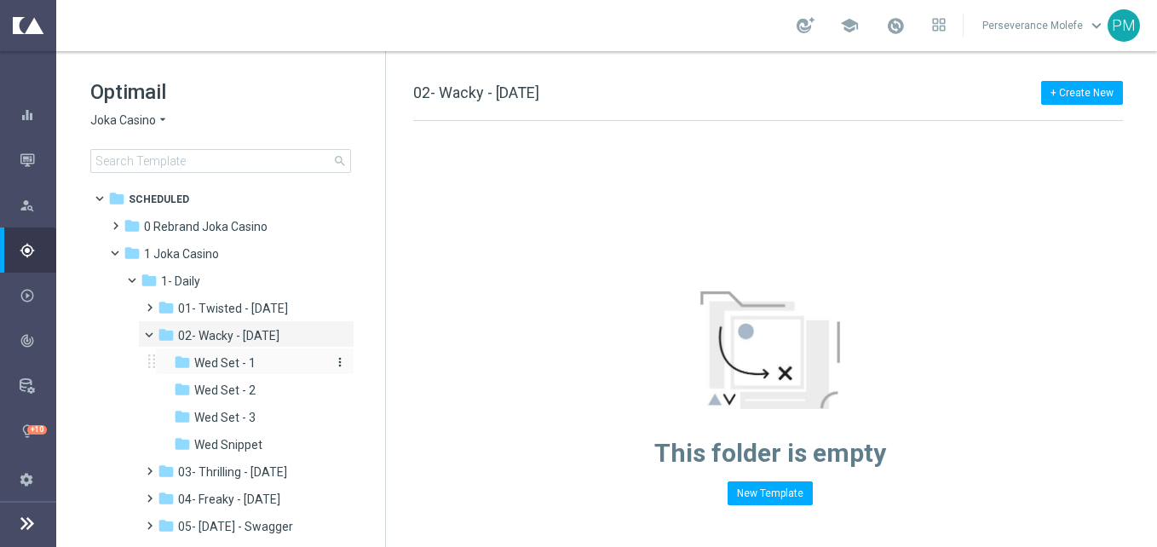
click at [269, 372] on div "folder Wed Set - 1" at bounding box center [250, 364] width 153 height 20
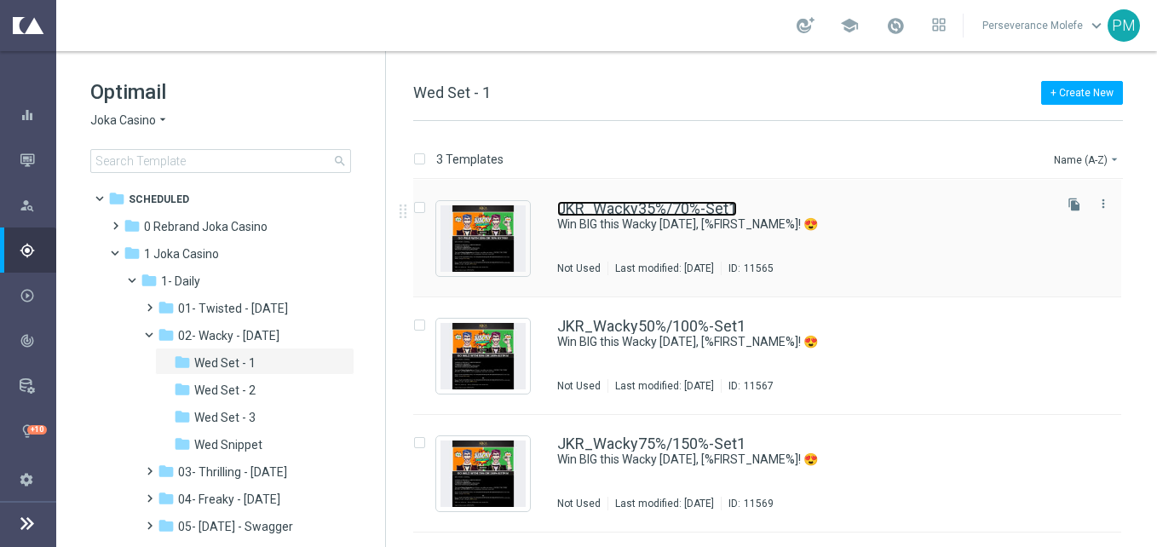
click at [601, 208] on link "JKR_Wacky35%/70%-Set1" at bounding box center [647, 208] width 180 height 15
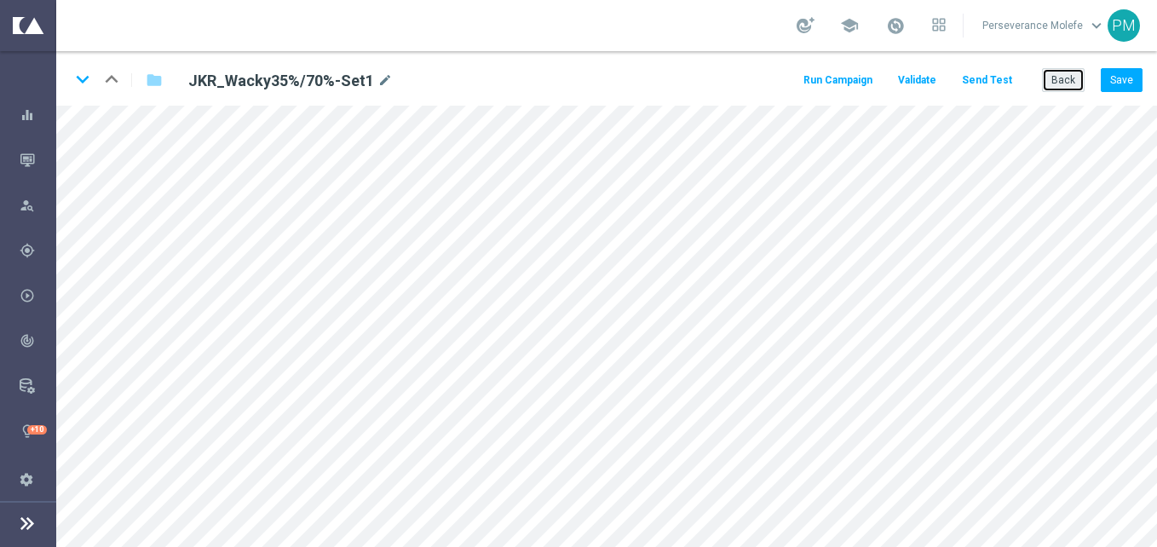
click at [1082, 79] on button "Back" at bounding box center [1063, 80] width 43 height 24
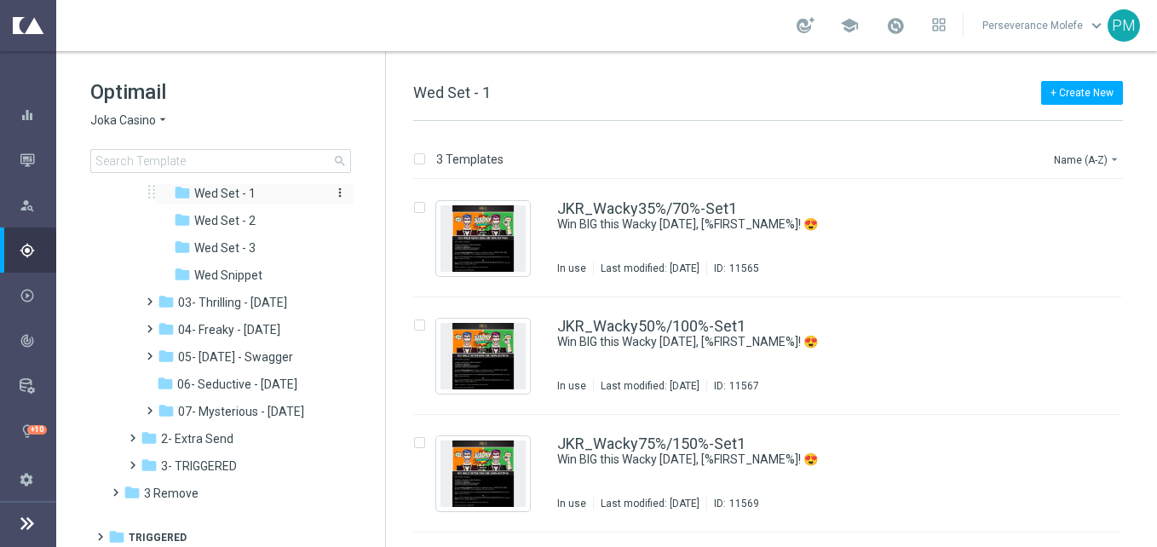
scroll to position [170, 0]
click at [273, 297] on span "03- Thrilling - Thursday" at bounding box center [232, 301] width 109 height 15
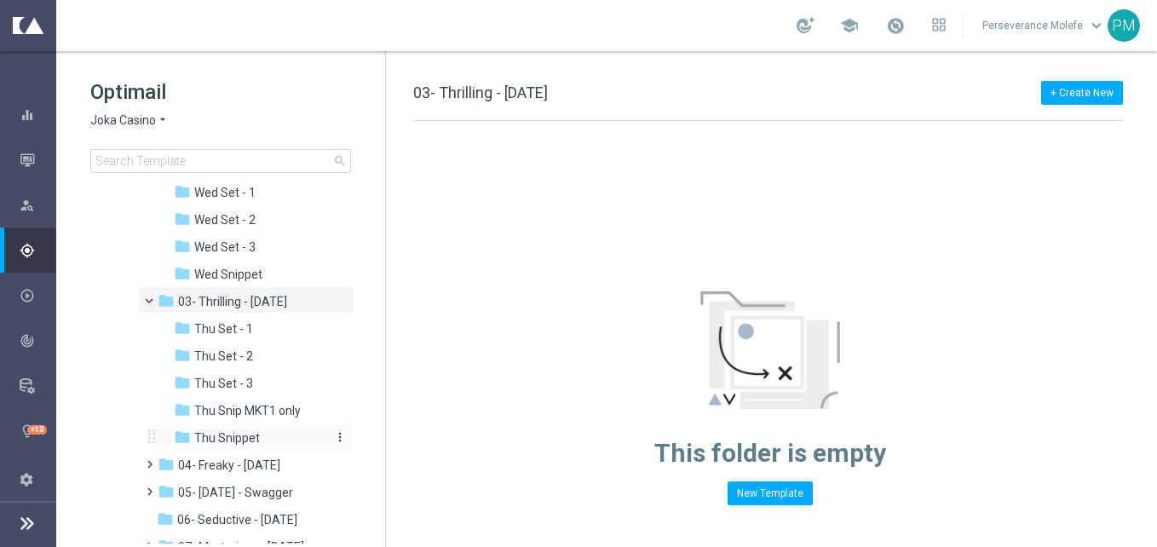
click at [246, 441] on span "Thu Snippet" at bounding box center [227, 437] width 66 height 15
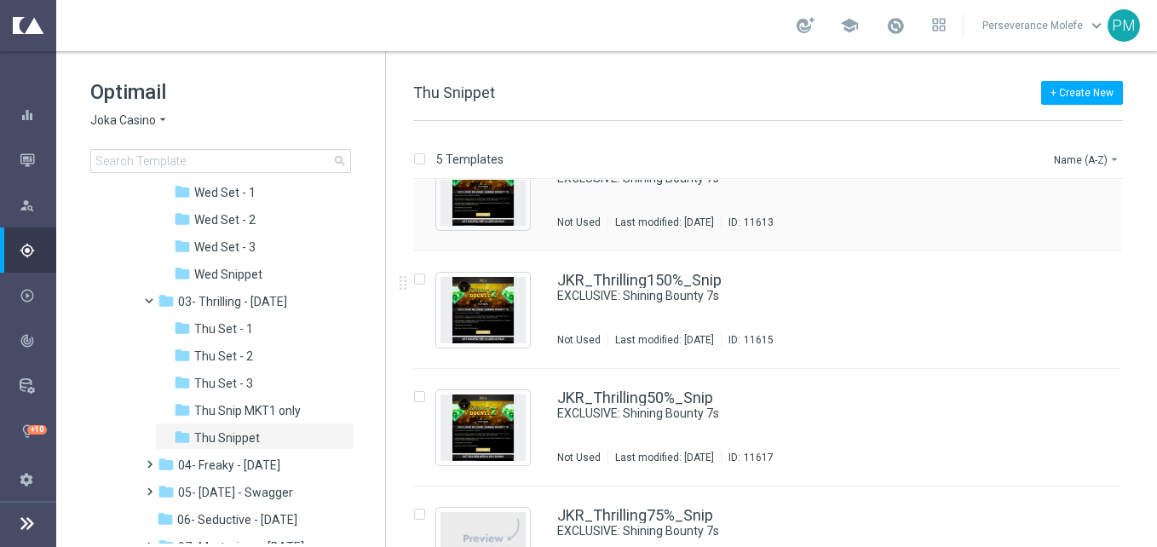
scroll to position [170, 0]
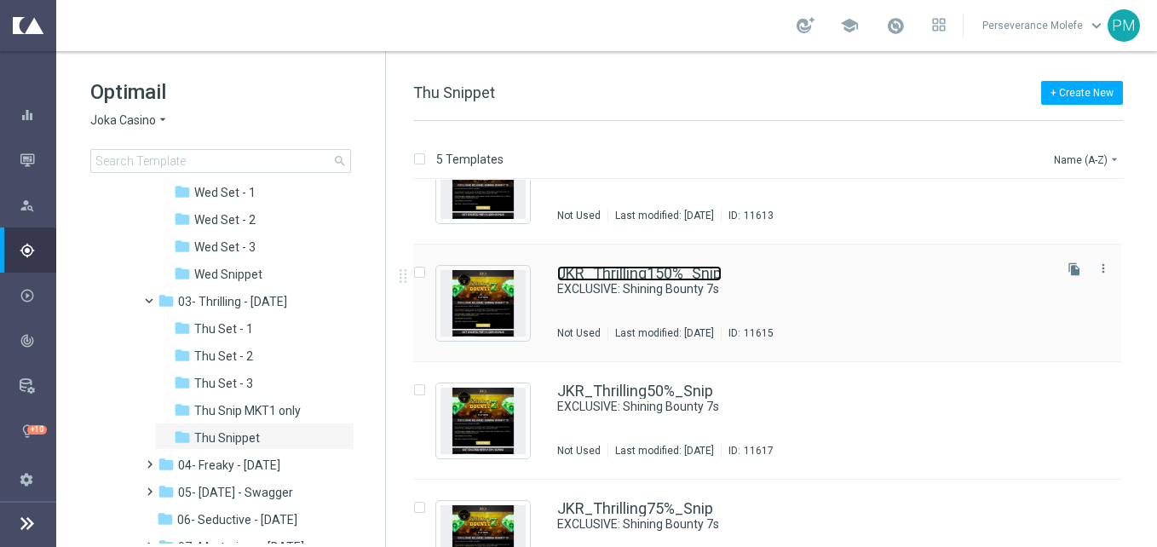
click at [604, 280] on link "JKR_Thrilling150%_Snip" at bounding box center [639, 273] width 164 height 15
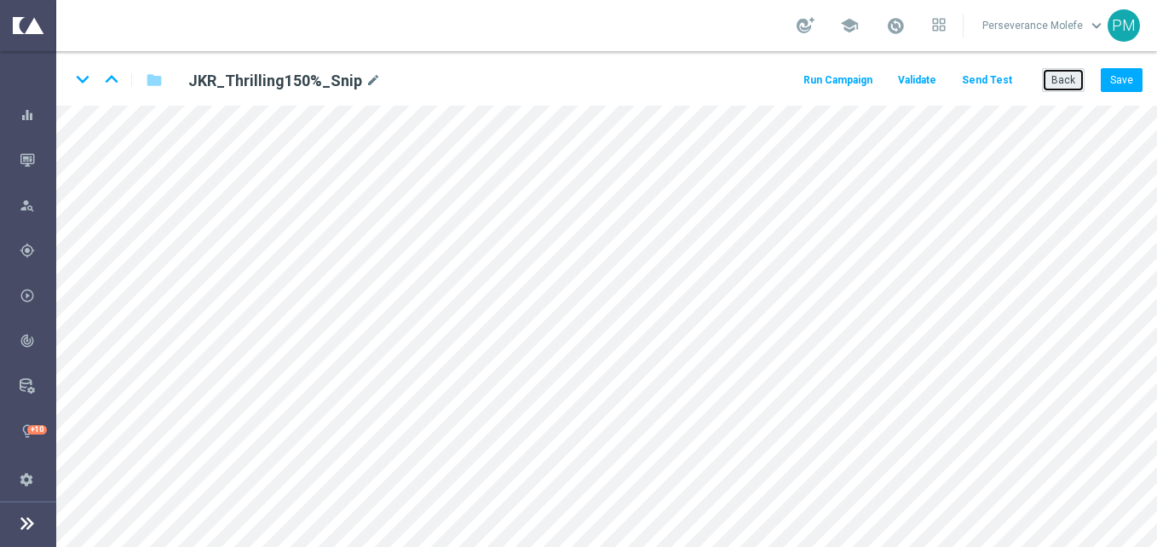
click at [1047, 78] on button "Back" at bounding box center [1063, 80] width 43 height 24
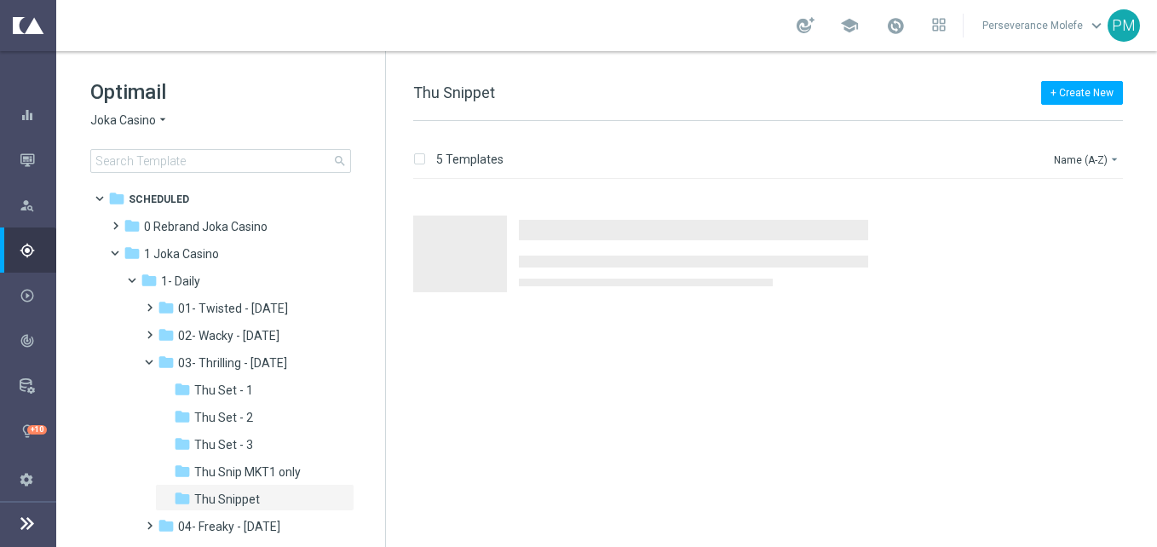
click at [145, 118] on span "Joka Casino" at bounding box center [123, 121] width 66 height 16
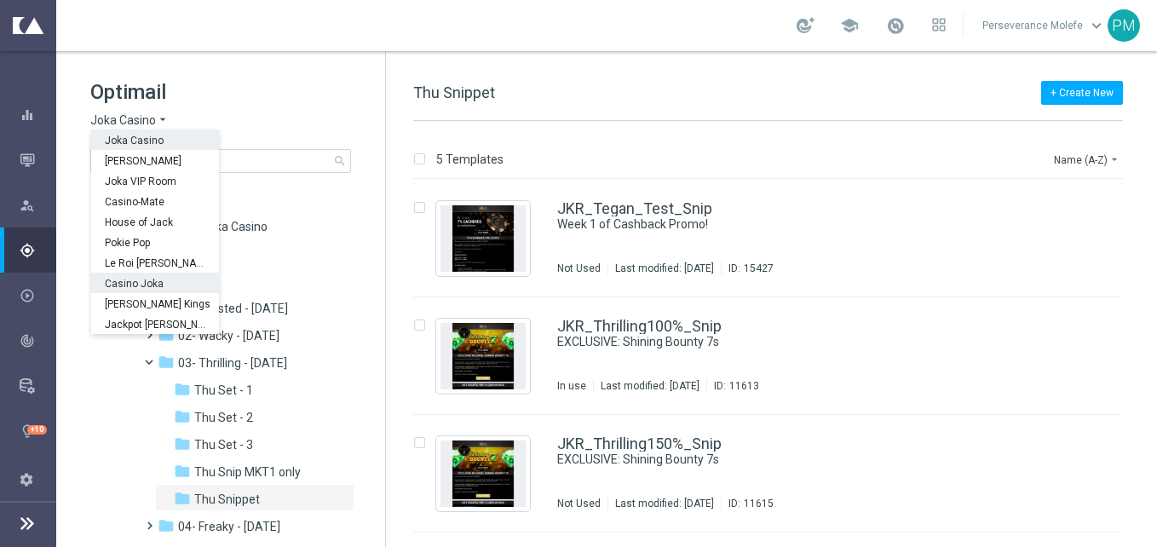
click at [0, 0] on span "Casino Joka" at bounding box center [0, 0] width 0 height 0
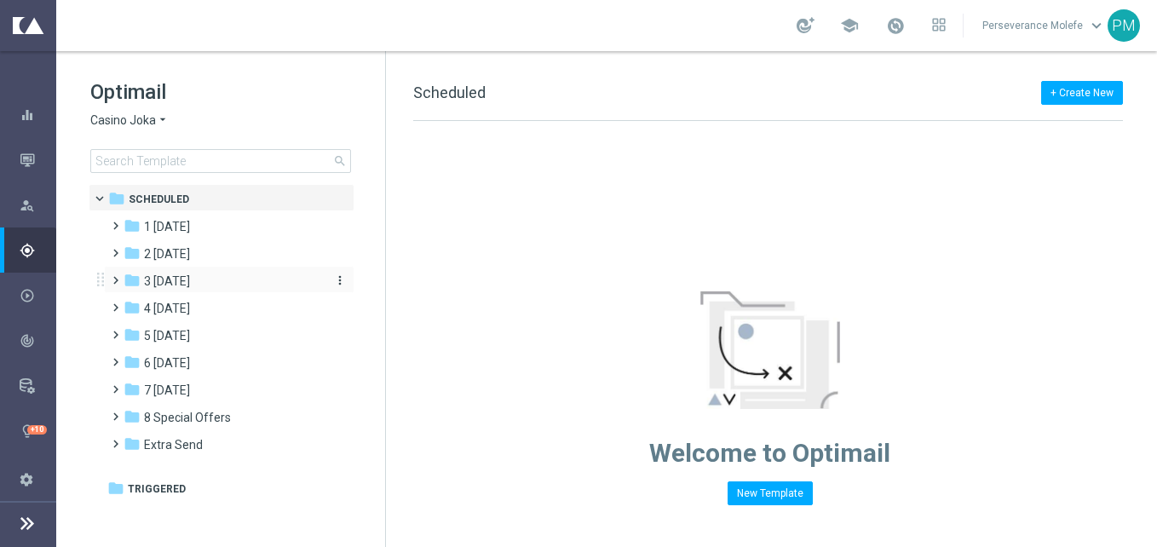
click at [164, 283] on span "3 Thursday" at bounding box center [167, 281] width 46 height 15
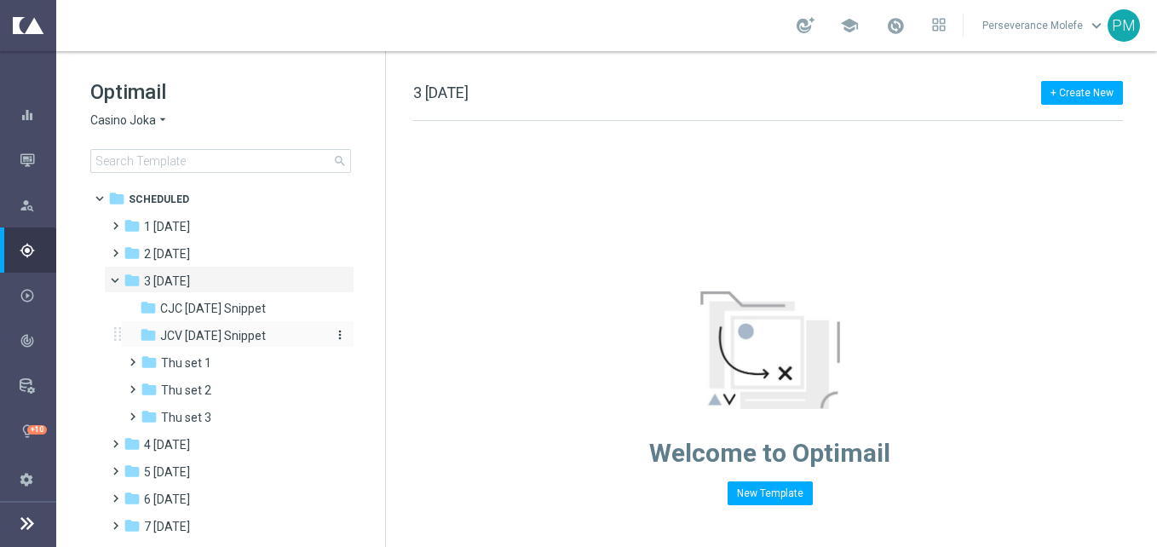
click at [222, 338] on span "JCV Thursday Snippet" at bounding box center [213, 335] width 106 height 15
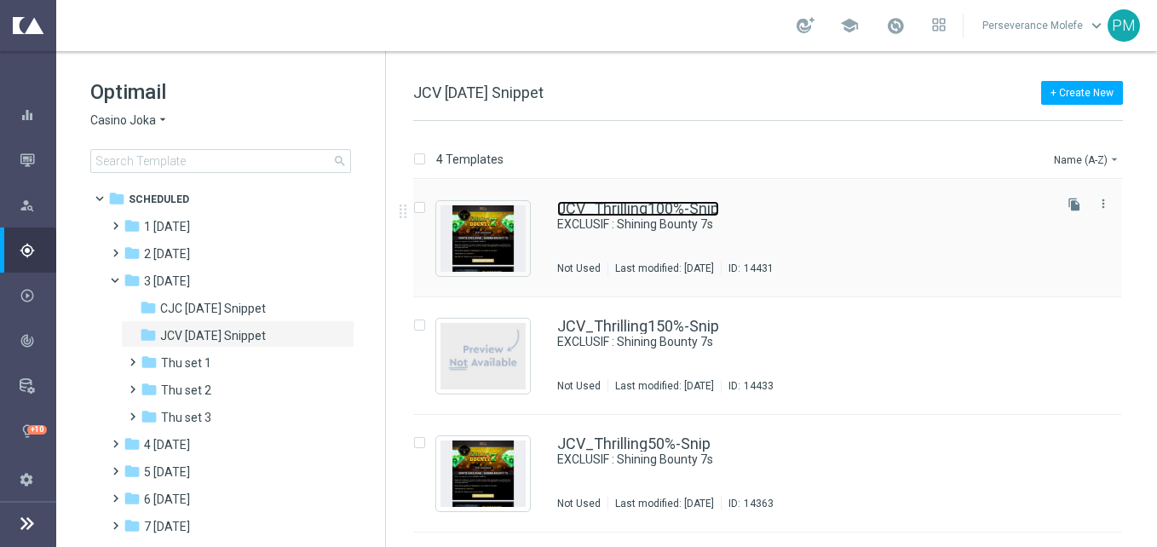
click at [604, 210] on link "JCV_Thrilling100%-Snip" at bounding box center [638, 208] width 162 height 15
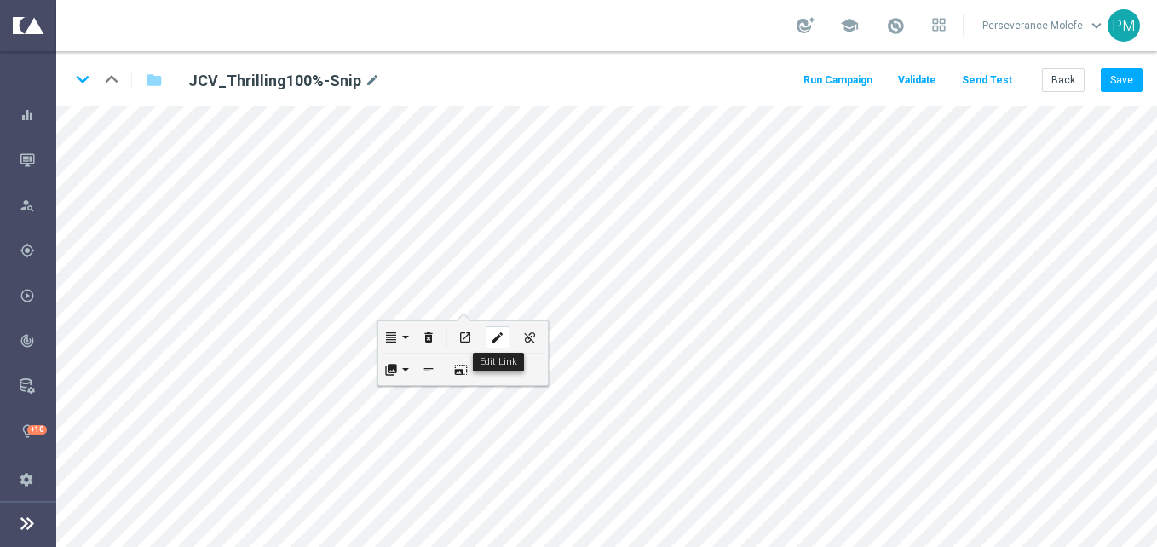
click at [488, 343] on div "edit" at bounding box center [498, 337] width 24 height 22
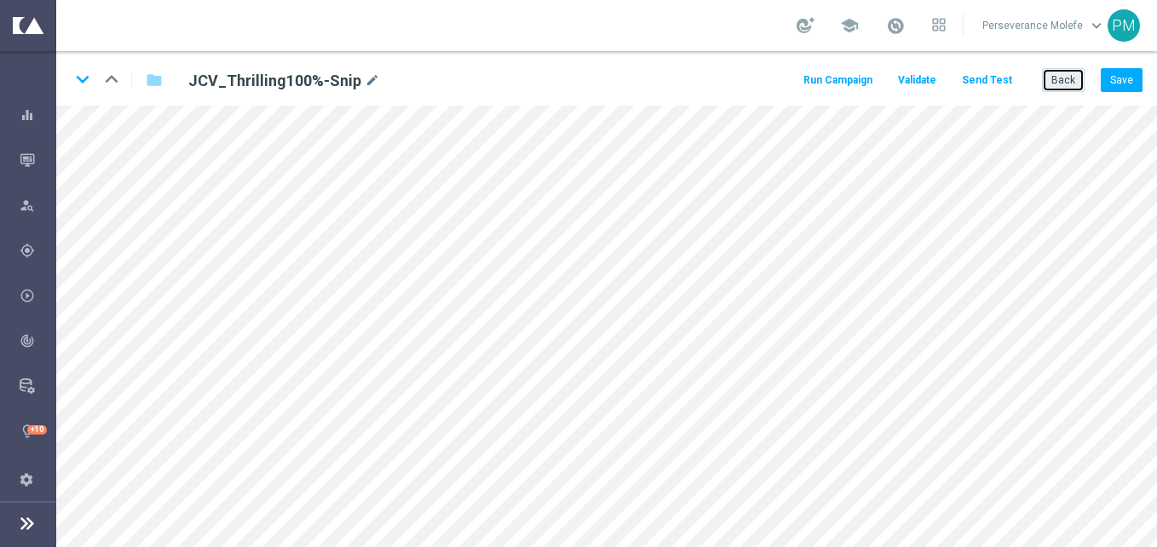
click at [1060, 69] on button "Back" at bounding box center [1063, 80] width 43 height 24
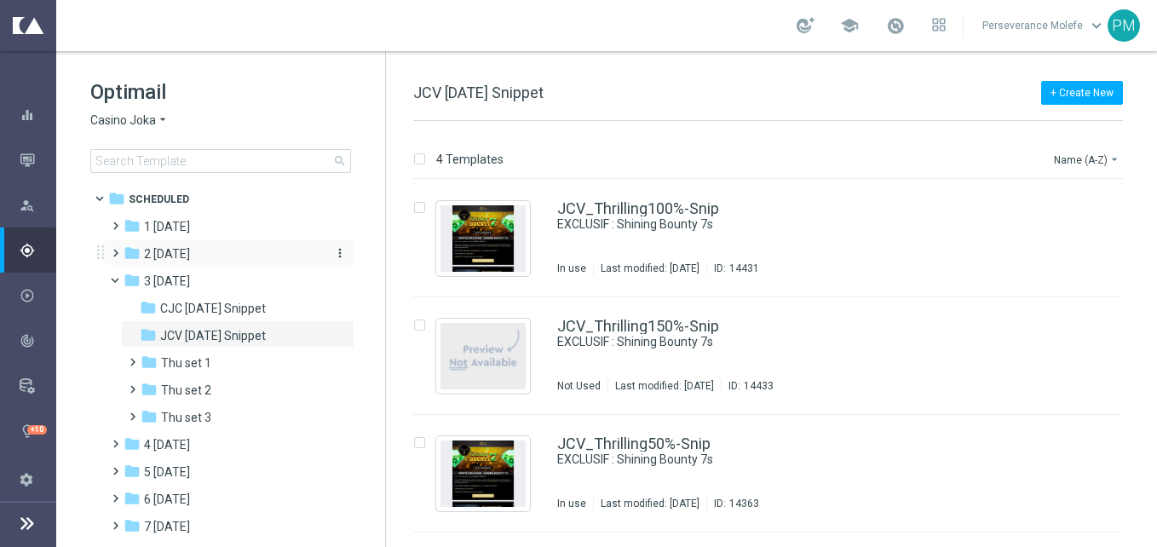
click at [225, 263] on div "folder 2 Wednesday" at bounding box center [222, 255] width 196 height 20
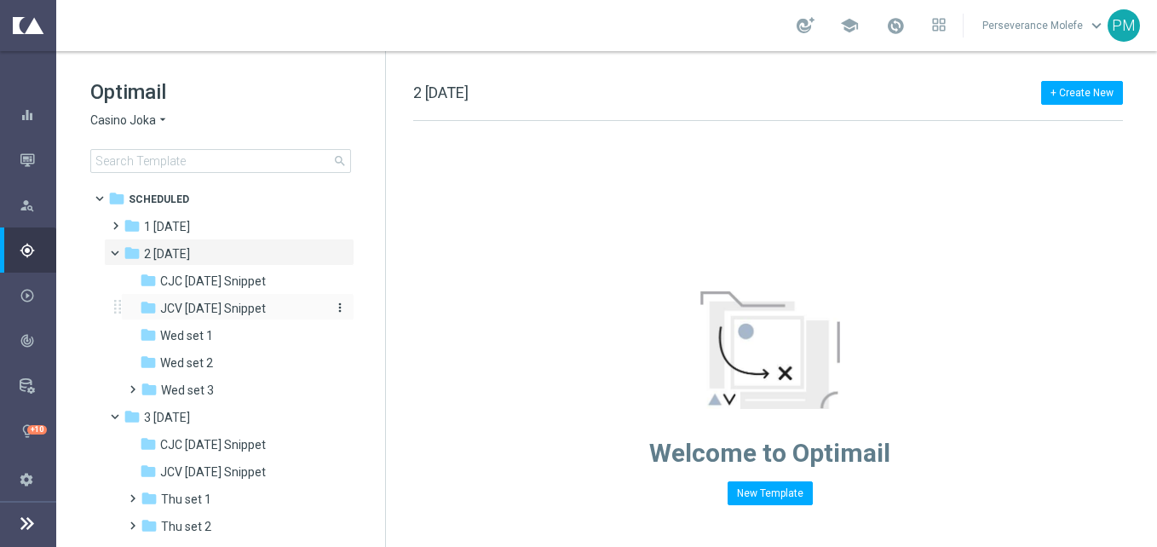
click at [222, 311] on span "JCV Wednesday Snippet" at bounding box center [213, 308] width 106 height 15
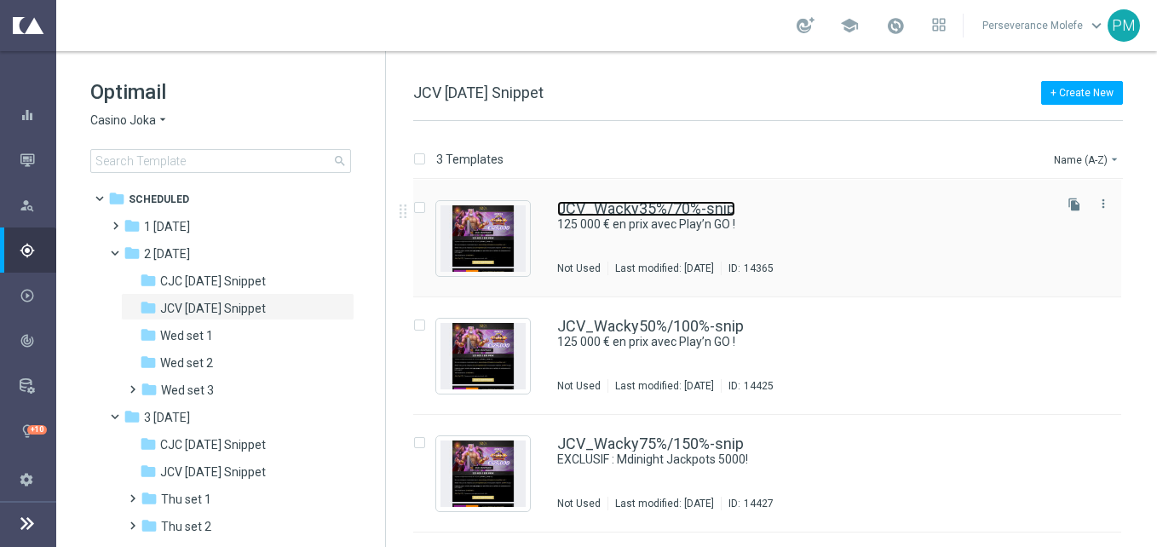
click at [585, 216] on link "JCV_Wacky35%/70%-snip" at bounding box center [646, 208] width 178 height 15
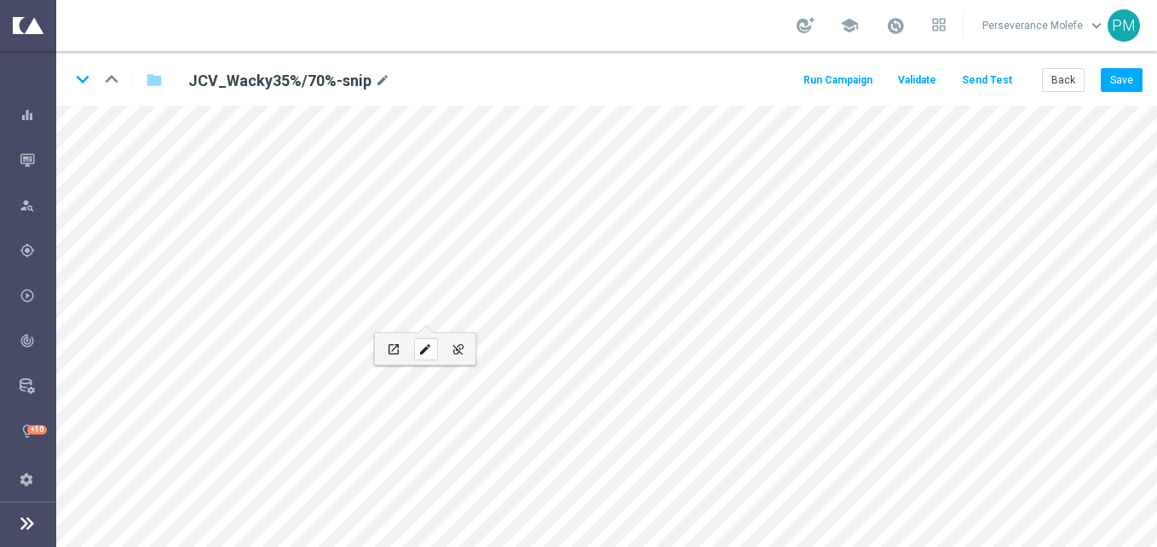
click at [430, 345] on icon "edit" at bounding box center [424, 350] width 13 height 14
click at [424, 233] on icon "edit" at bounding box center [421, 233] width 13 height 14
type input "https://www.casinojokaclub.net/fr/promotions"
type input "page promo"
checkbox input "true"
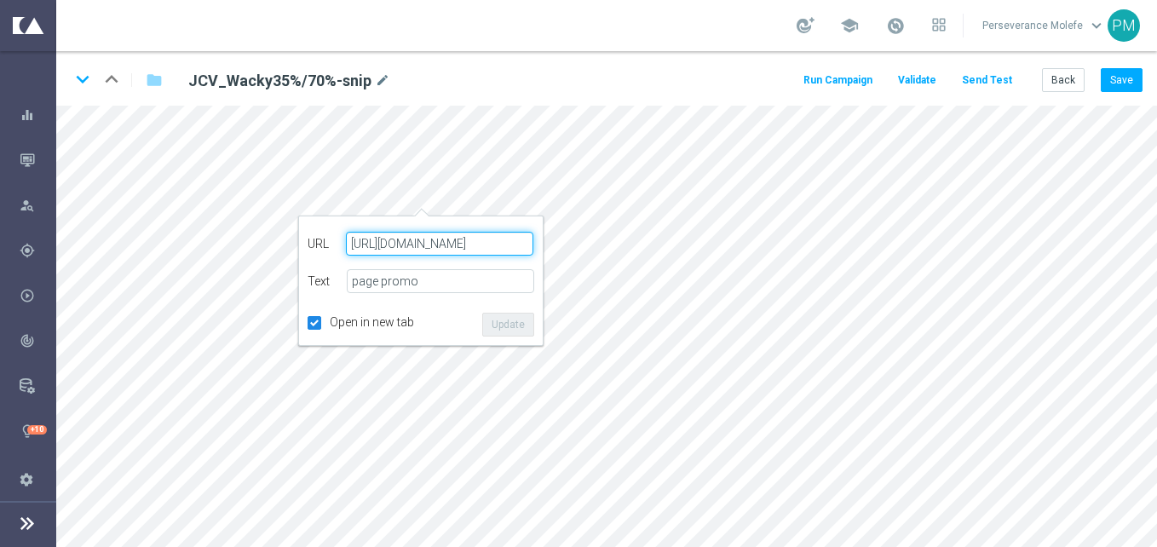
paste input "jokaclubvip.com/fr/login"
type input "https://www.jokaclubvip.com/fr/login"
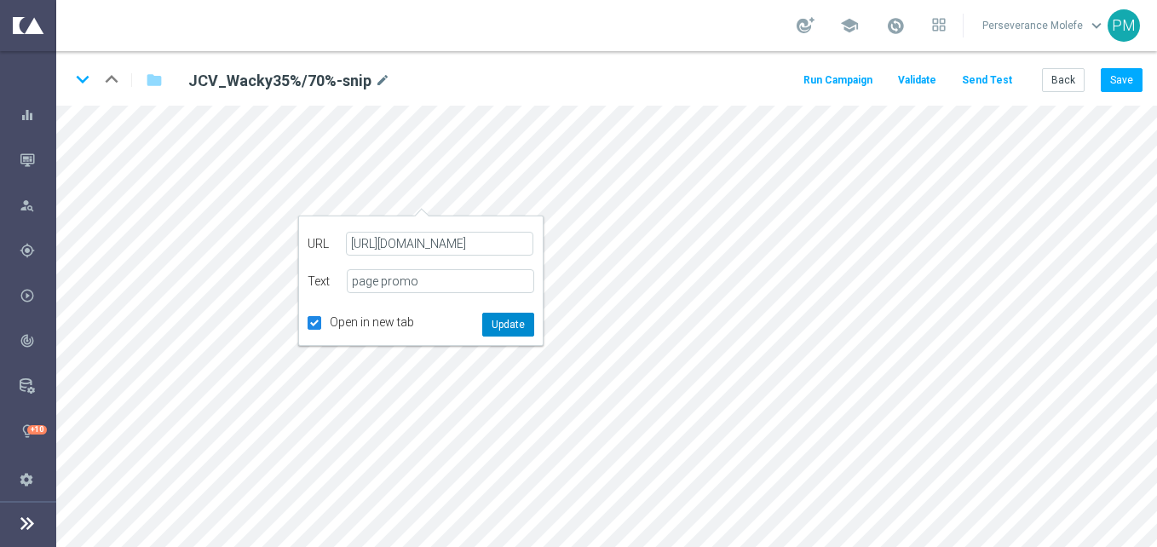
click at [507, 335] on button "Update" at bounding box center [508, 325] width 52 height 24
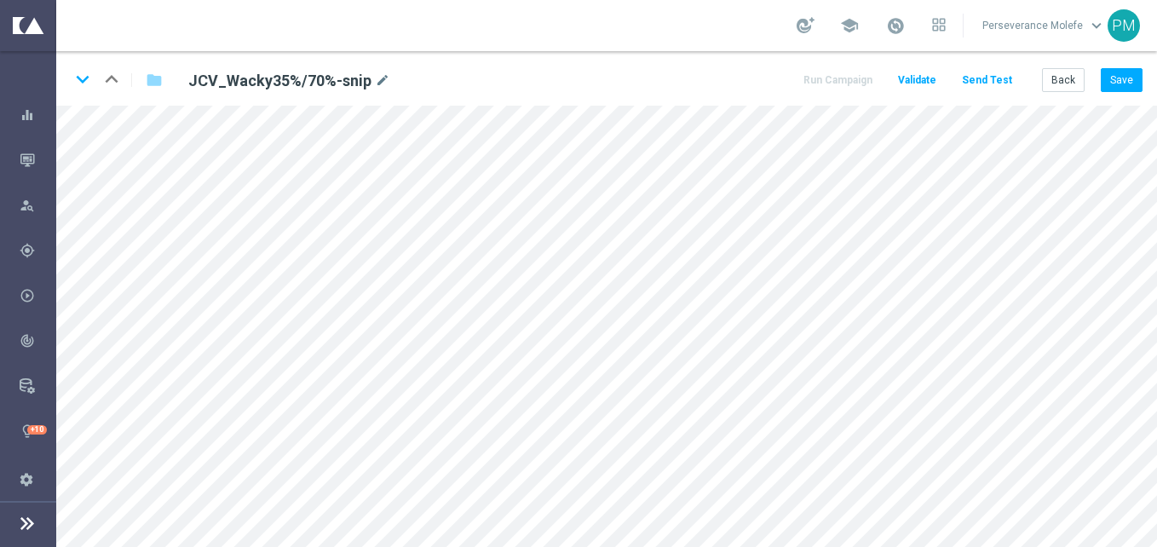
click at [1146, 74] on div "keyboard_arrow_down keyboard_arrow_up folder JCV_Wacky35%/70%-snip mode_edit Ru…" at bounding box center [606, 78] width 1101 height 55
click at [1137, 79] on button "Save" at bounding box center [1122, 80] width 42 height 24
click at [392, 312] on icon "open_in_new" at bounding box center [392, 318] width 13 height 14
click at [403, 280] on button "open_in_new" at bounding box center [388, 286] width 32 height 32
click at [300, 340] on button "open_in_new" at bounding box center [300, 351] width 32 height 32
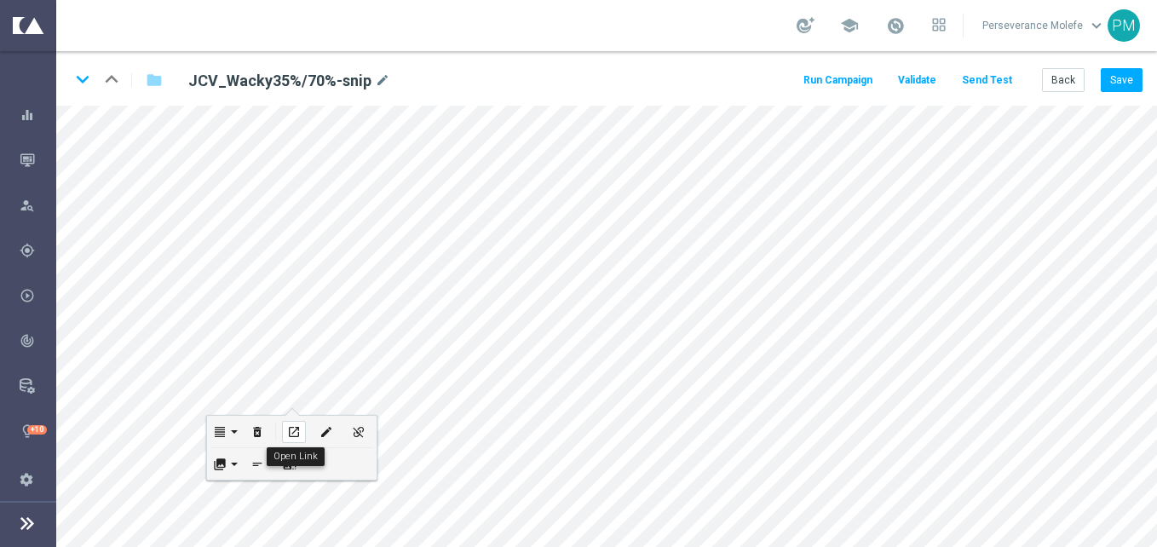
click at [297, 436] on icon "open_in_new" at bounding box center [293, 432] width 13 height 14
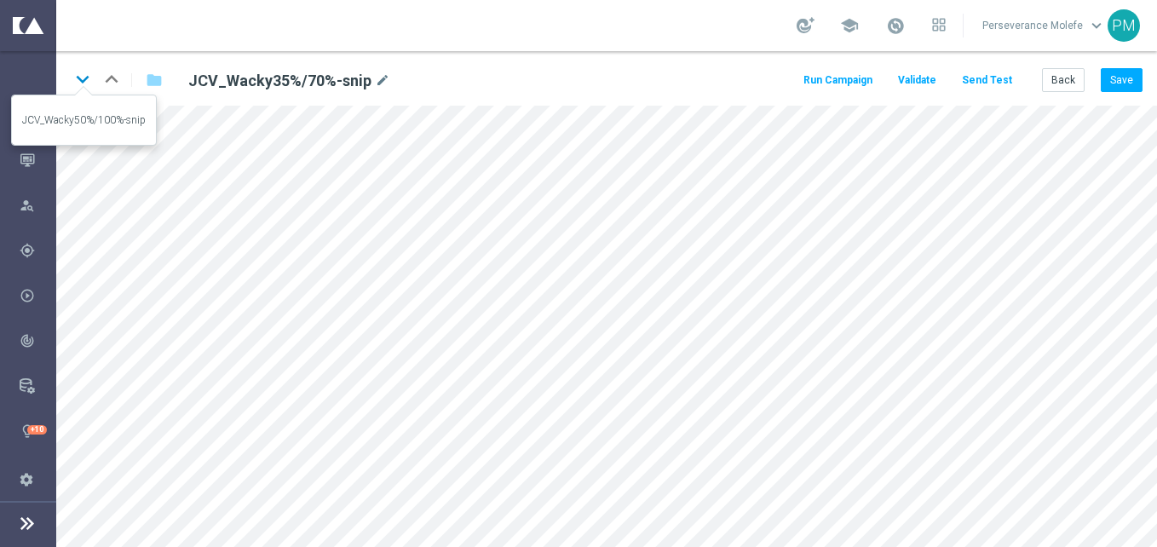
click at [86, 85] on icon "keyboard_arrow_down" at bounding box center [83, 79] width 26 height 26
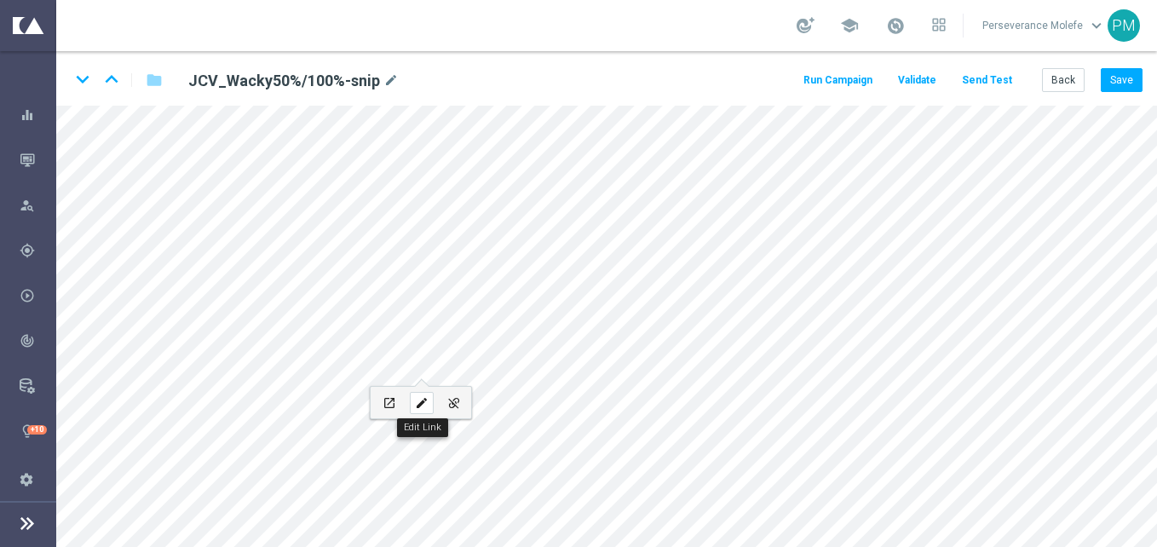
click at [421, 398] on icon "edit" at bounding box center [421, 403] width 13 height 14
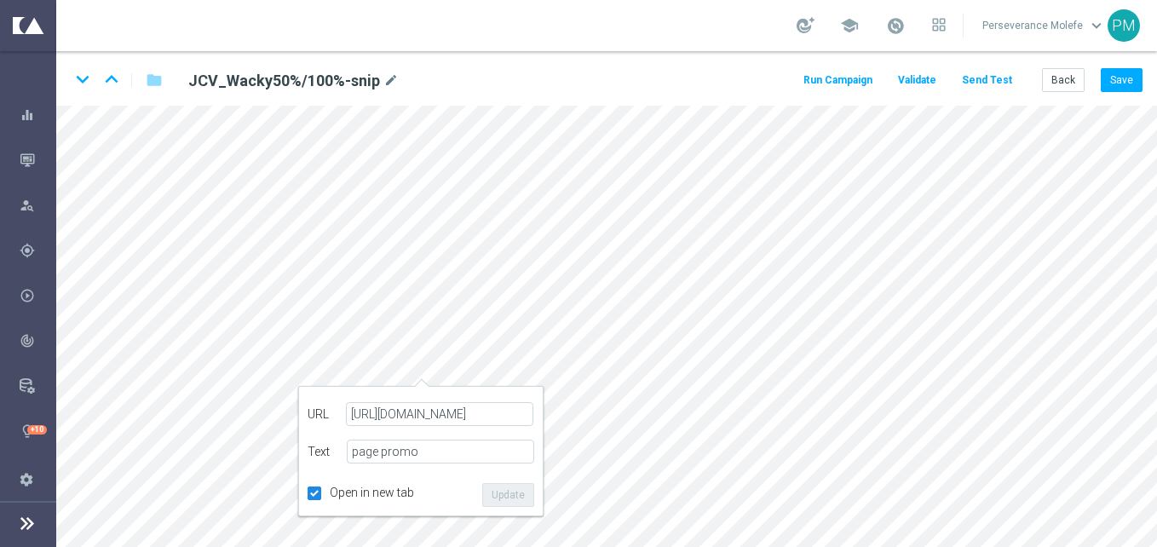
scroll to position [0, 16]
click at [523, 505] on button "Update" at bounding box center [508, 495] width 52 height 24
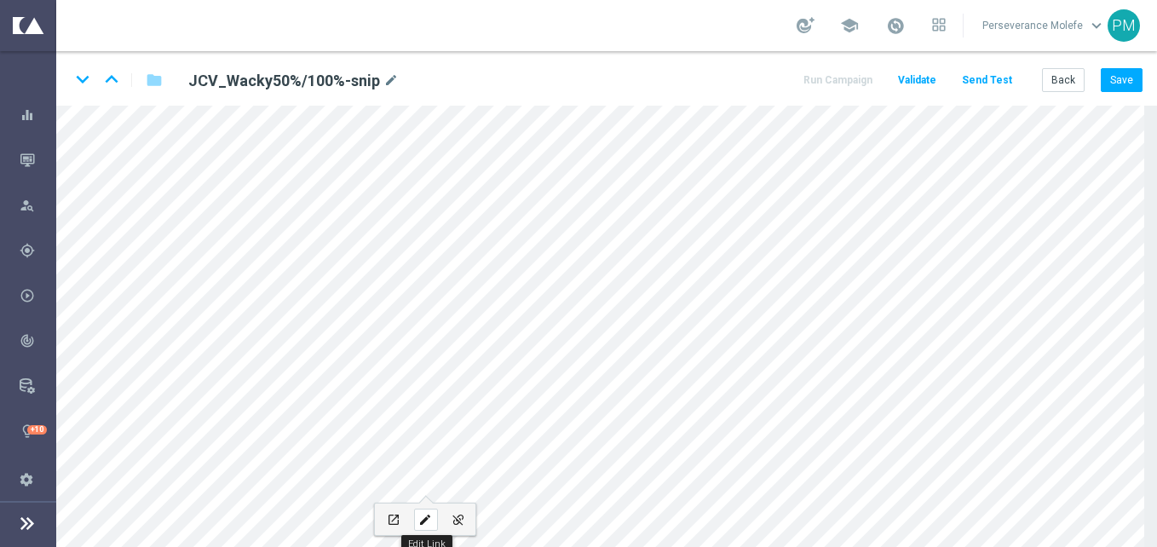
click at [415, 512] on div "edit" at bounding box center [426, 520] width 24 height 22
type input "https://www.jokaclubvip.net/fr/login"
type input "JOUEZ MAINTENANT"
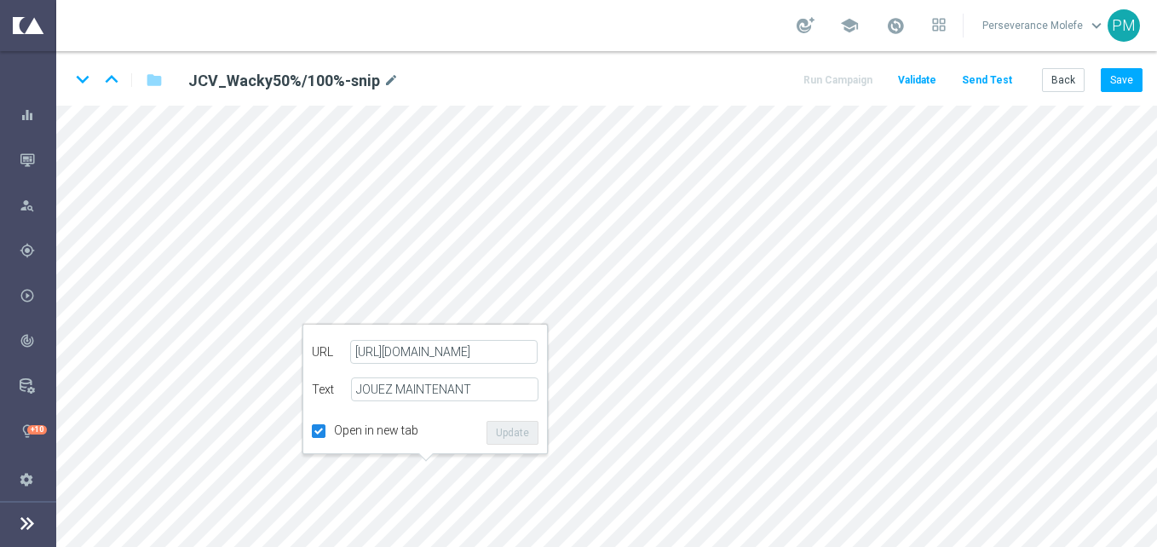
scroll to position [0, 0]
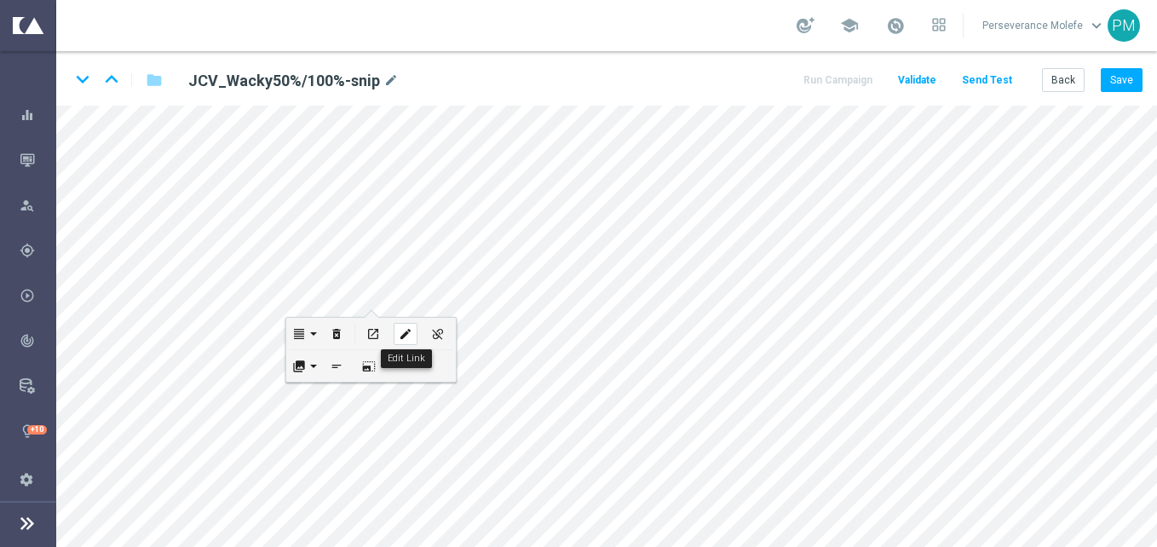
click at [404, 332] on icon "edit" at bounding box center [405, 334] width 13 height 14
checkbox input "true"
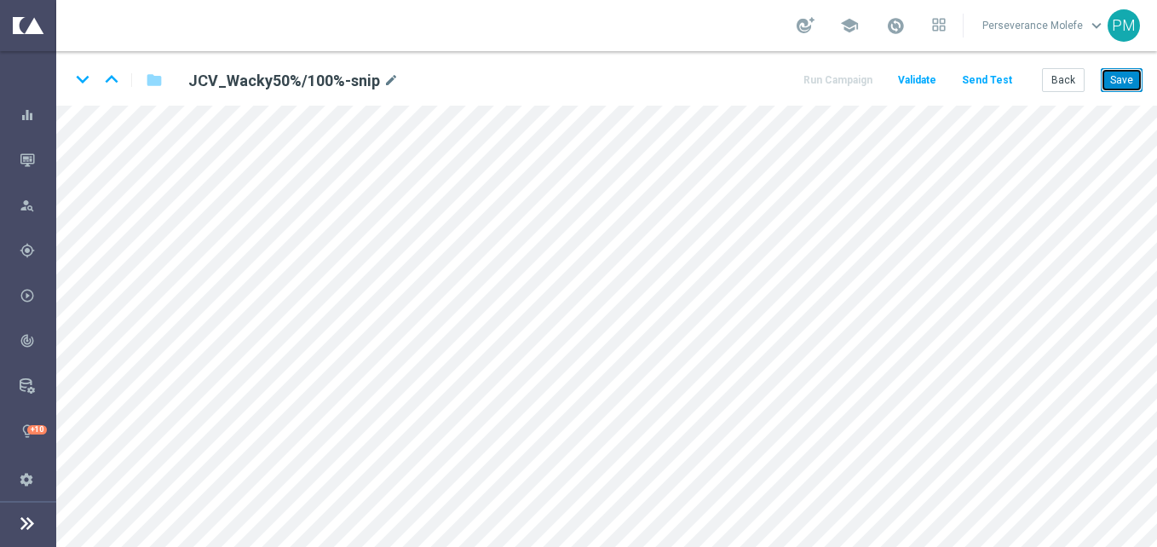
click at [1107, 83] on button "Save" at bounding box center [1122, 80] width 42 height 24
click at [81, 80] on icon "keyboard_arrow_down" at bounding box center [83, 79] width 26 height 26
click at [402, 286] on icon "open_in_new" at bounding box center [405, 280] width 13 height 14
click at [421, 397] on icon "edit" at bounding box center [421, 403] width 13 height 14
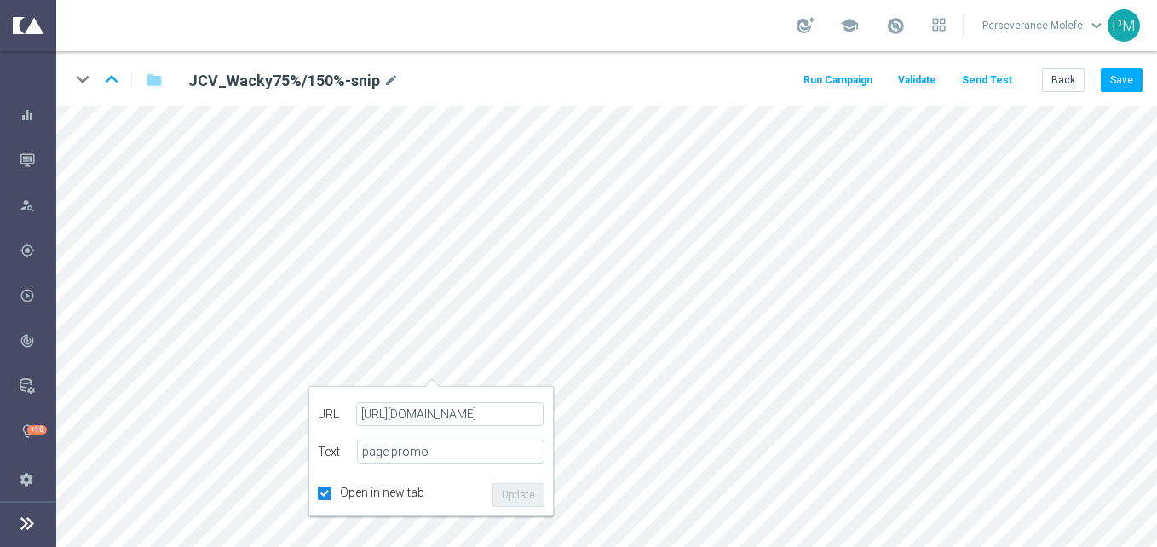
scroll to position [0, 16]
click at [526, 508] on div "arrow-left URL https://www.jokaclubvip.com/fr/login Text page promo Open in new…" at bounding box center [431, 451] width 245 height 130
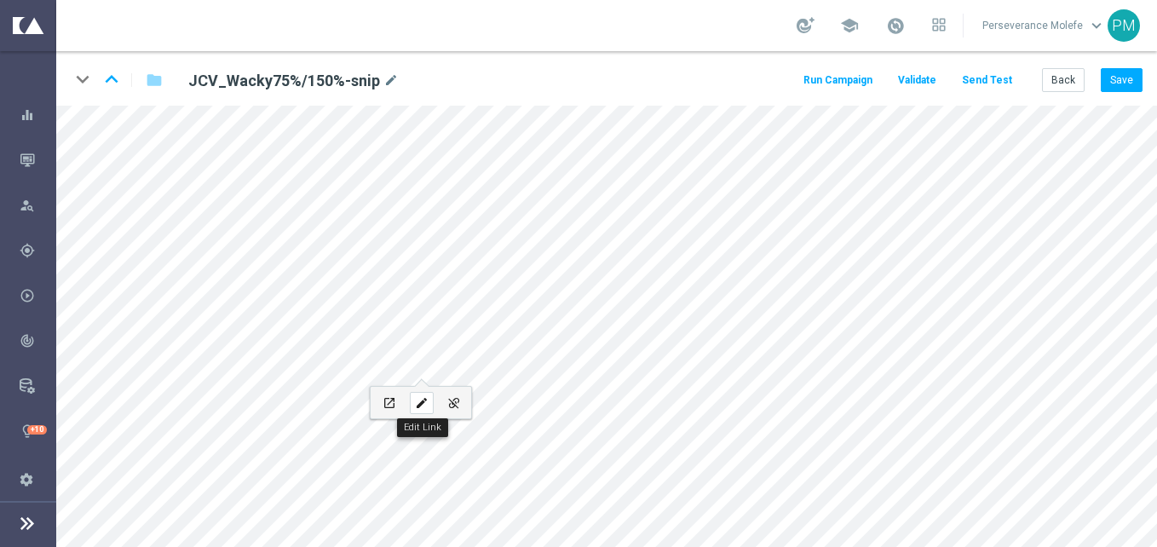
click at [418, 400] on icon "edit" at bounding box center [421, 403] width 13 height 14
type input "https://www.casinojokaclub.net/fr/promotions"
type input "page promo"
checkbox input "true"
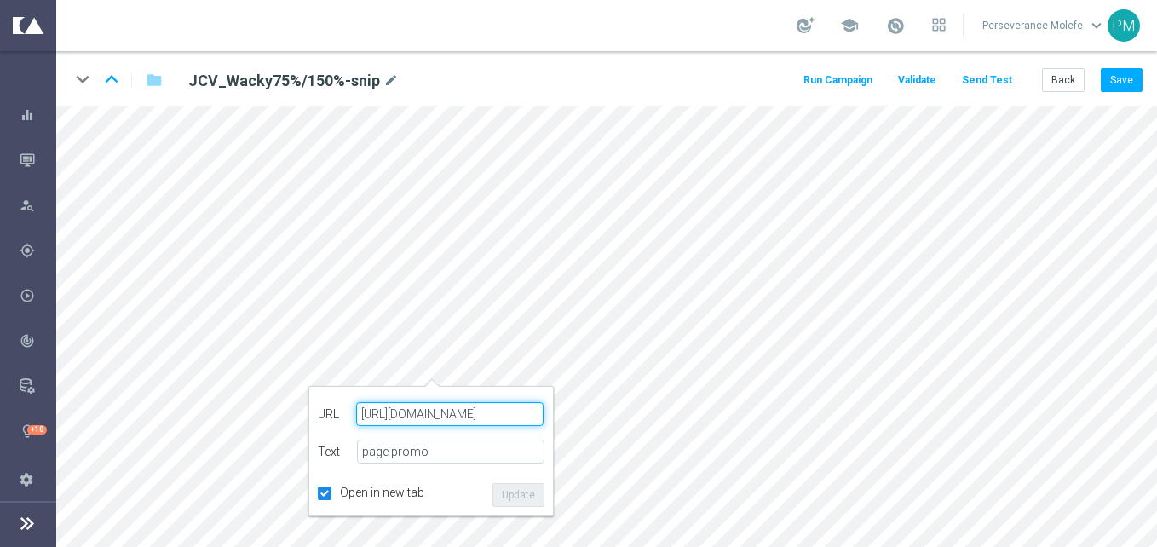
paste input "jokaclubvip.com/fr/login"
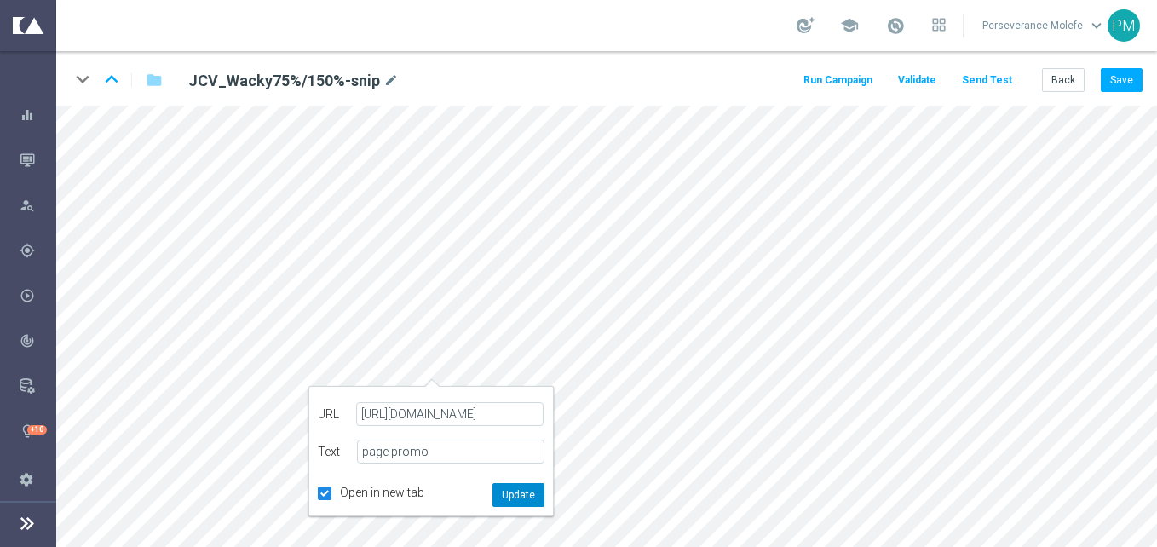
click at [538, 494] on button "Update" at bounding box center [519, 495] width 52 height 24
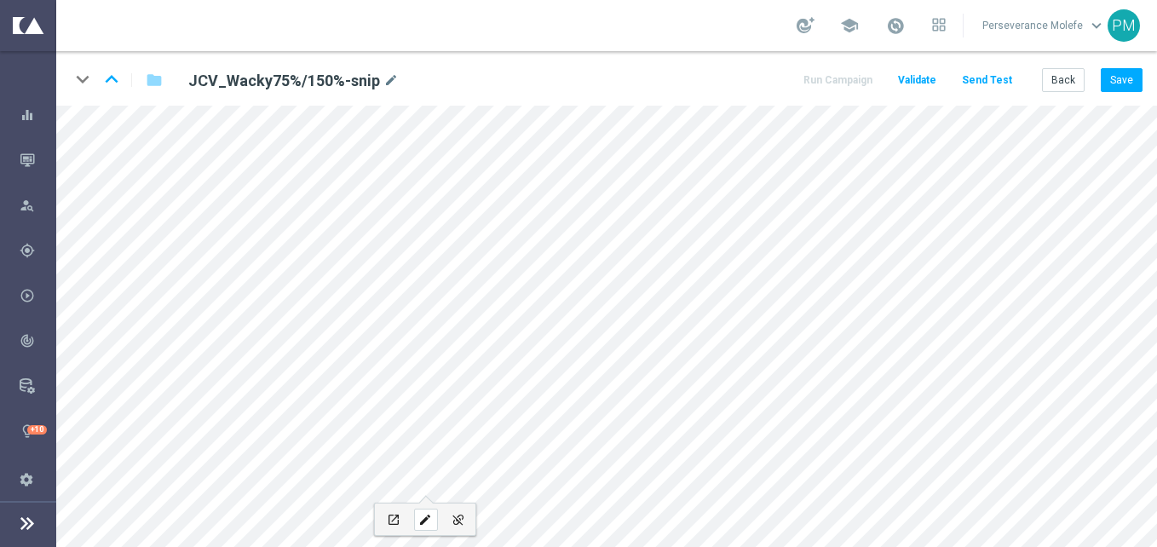
click at [430, 527] on div "edit" at bounding box center [426, 520] width 24 height 22
type input "https://www.jokaclubvip.net/fr/login"
type input "JOUEZ MAINTENANT"
checkbox input "true"
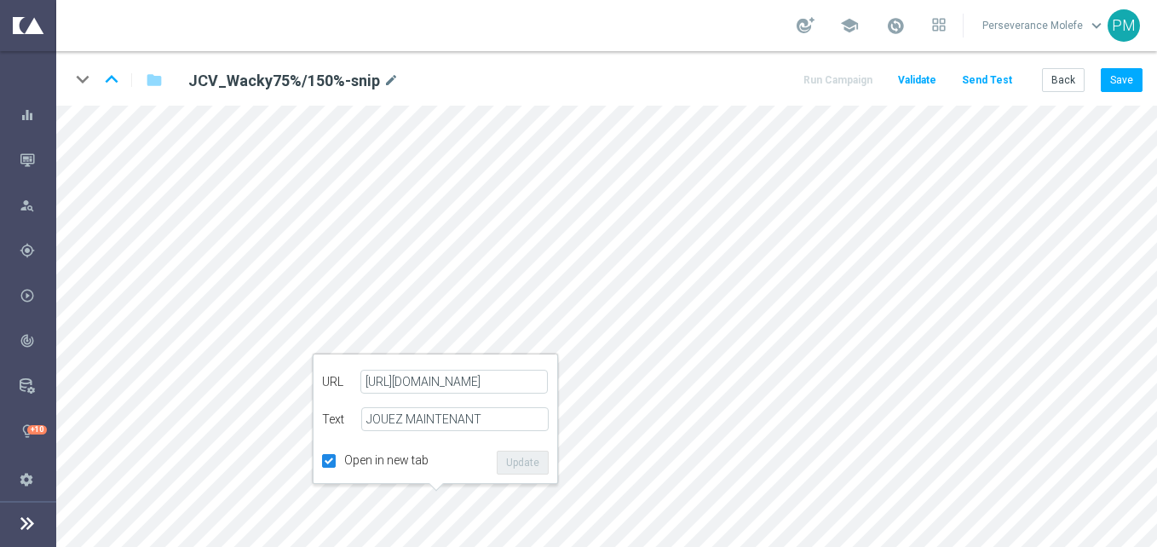
scroll to position [0, 0]
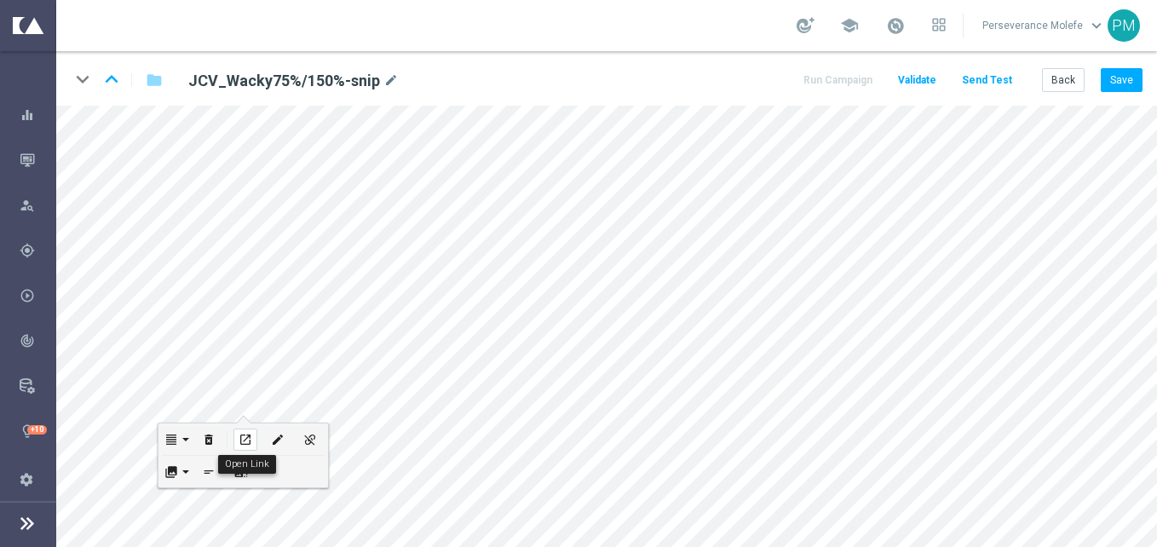
click at [242, 437] on icon "open_in_new" at bounding box center [245, 440] width 13 height 14
click at [1057, 82] on button "Back" at bounding box center [1063, 80] width 43 height 24
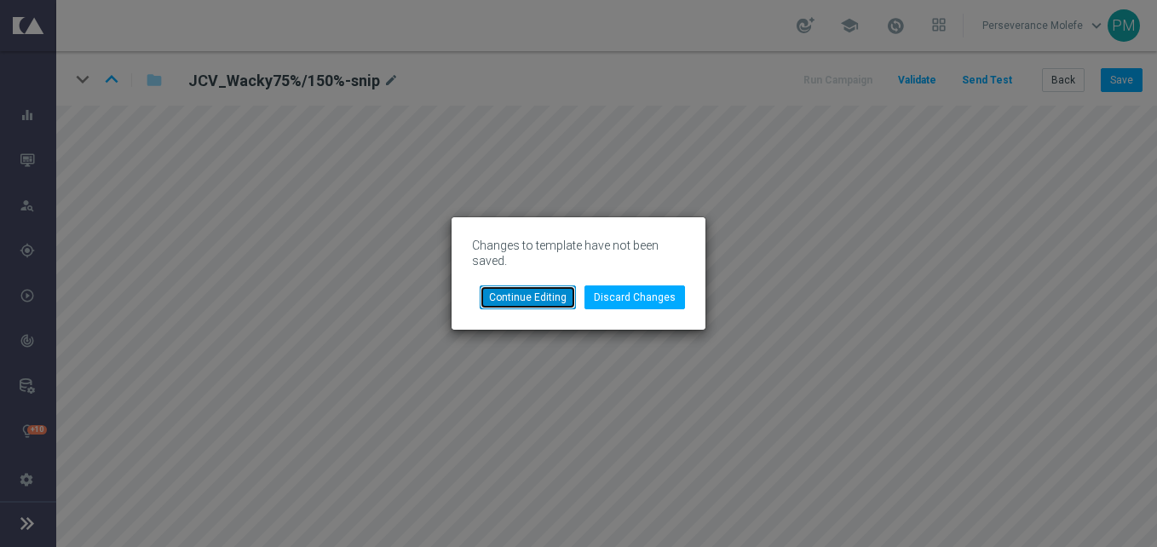
click at [540, 295] on button "Continue Editing" at bounding box center [528, 298] width 96 height 24
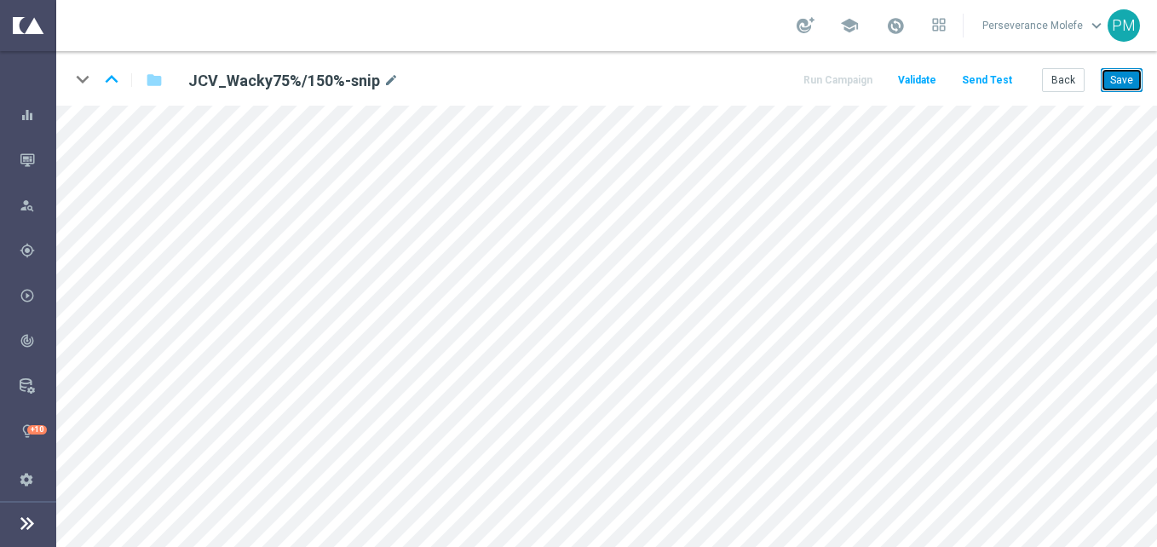
click at [1122, 81] on button "Save" at bounding box center [1122, 80] width 42 height 24
click at [398, 514] on div "open_in_new" at bounding box center [390, 521] width 24 height 22
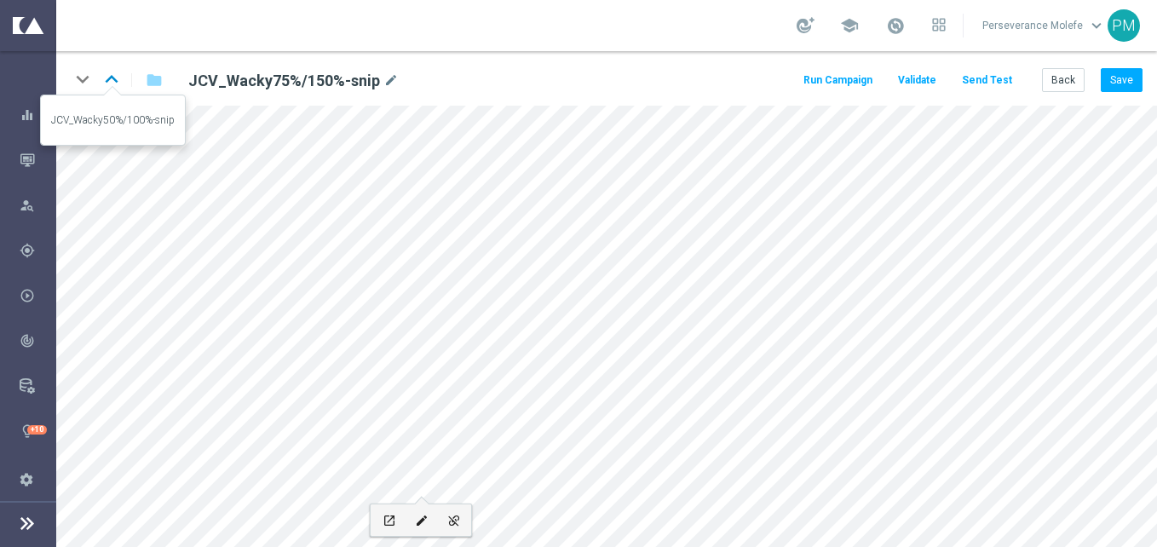
click at [107, 83] on icon "keyboard_arrow_up" at bounding box center [112, 79] width 26 height 26
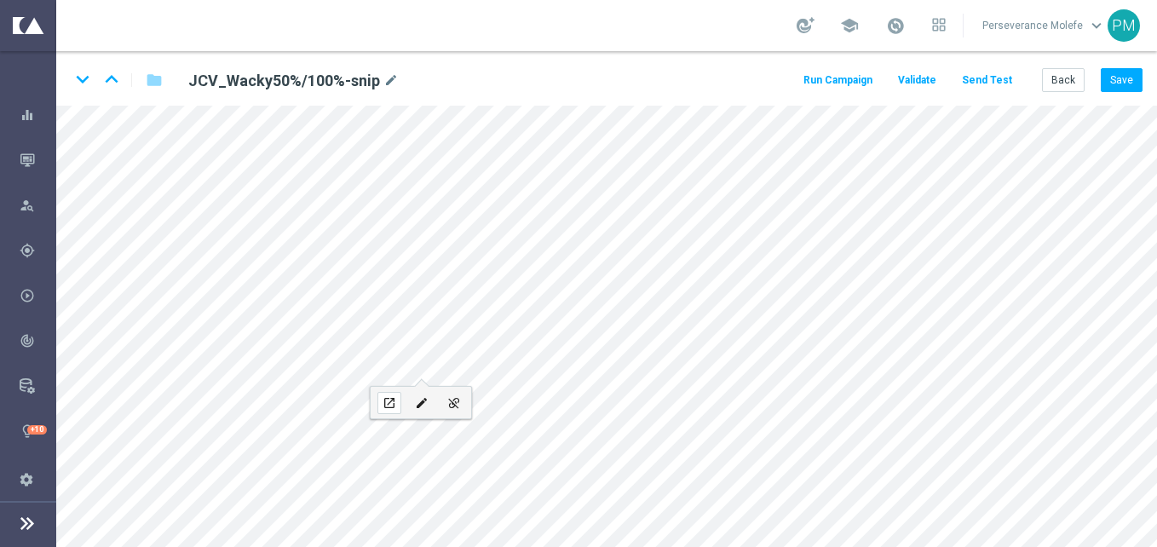
click at [400, 401] on div "open_in_new" at bounding box center [390, 403] width 24 height 22
click at [117, 81] on icon "keyboard_arrow_up" at bounding box center [112, 79] width 26 height 26
click at [1053, 76] on button "Back" at bounding box center [1063, 80] width 43 height 24
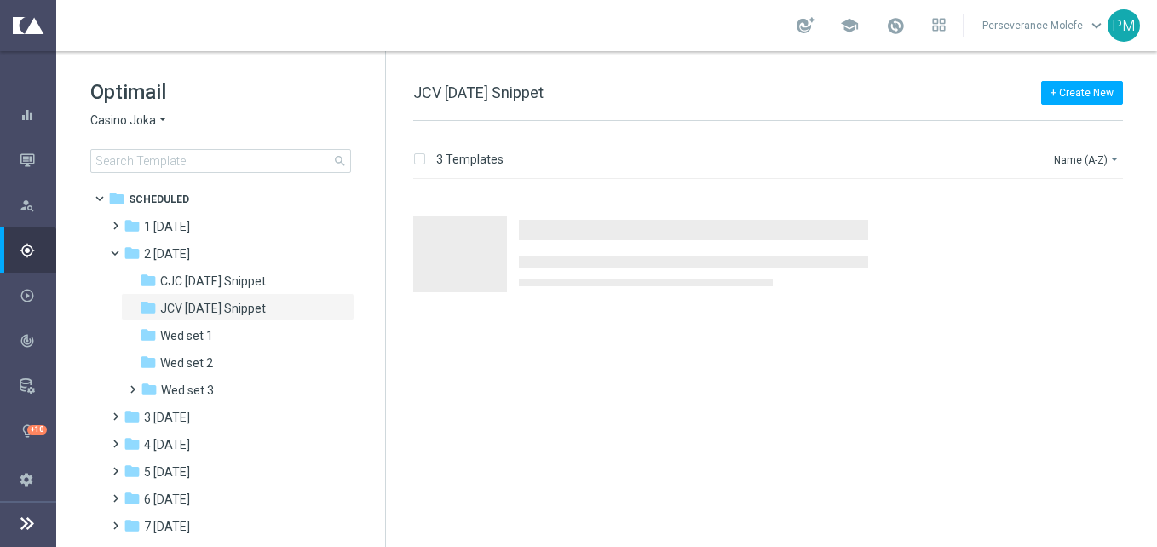
click at [119, 117] on span "Casino Joka" at bounding box center [123, 121] width 66 height 16
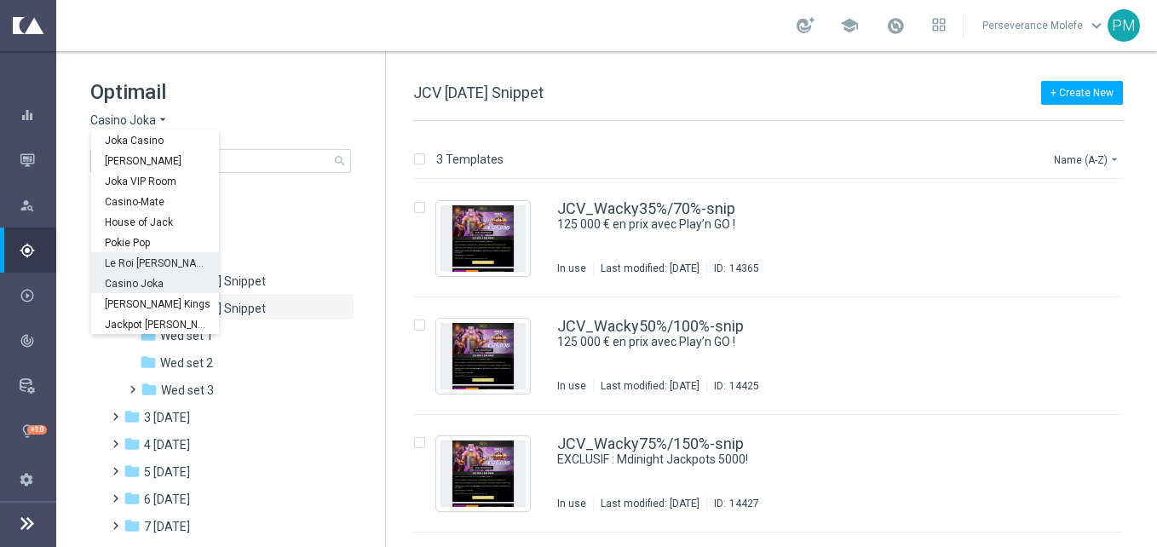
click at [0, 0] on span "Le Roi Johnny" at bounding box center [0, 0] width 0 height 0
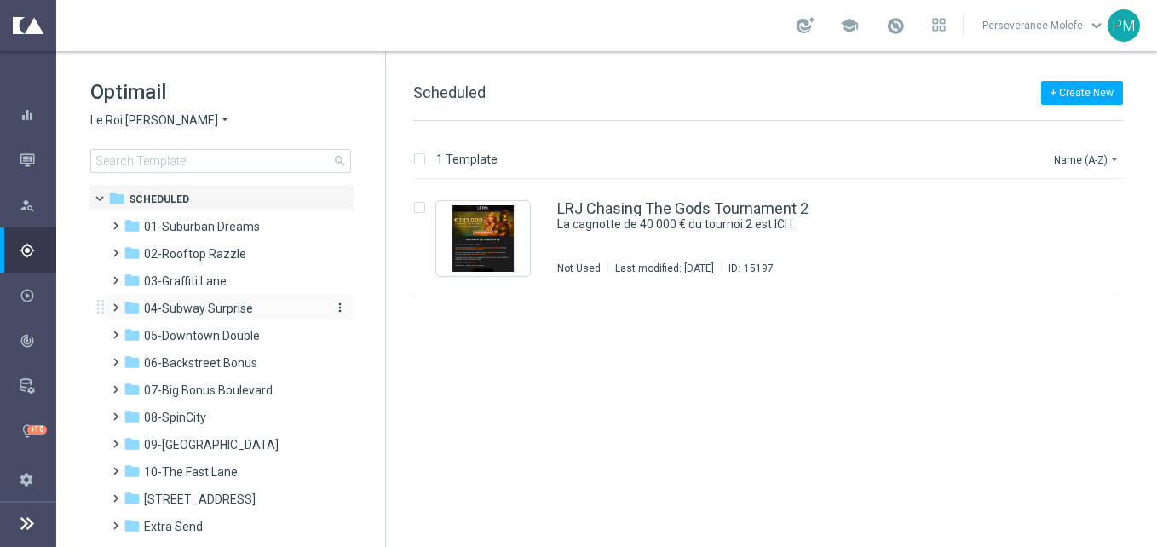
click at [218, 315] on span "04-Subway Surprise" at bounding box center [198, 308] width 109 height 15
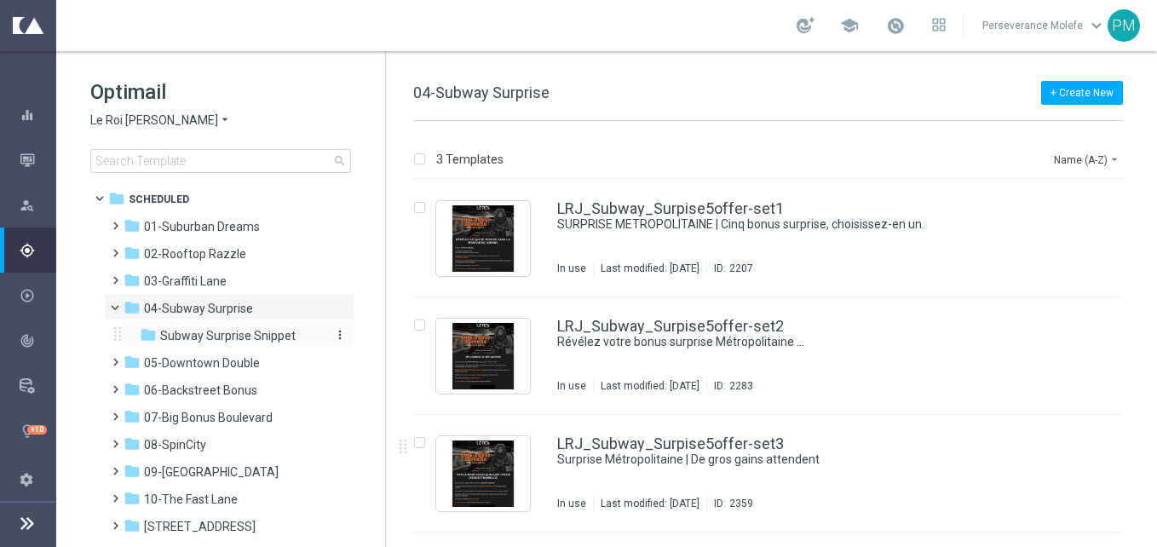
click at [245, 344] on div "folder Subway Surprise Snippet" at bounding box center [231, 336] width 182 height 20
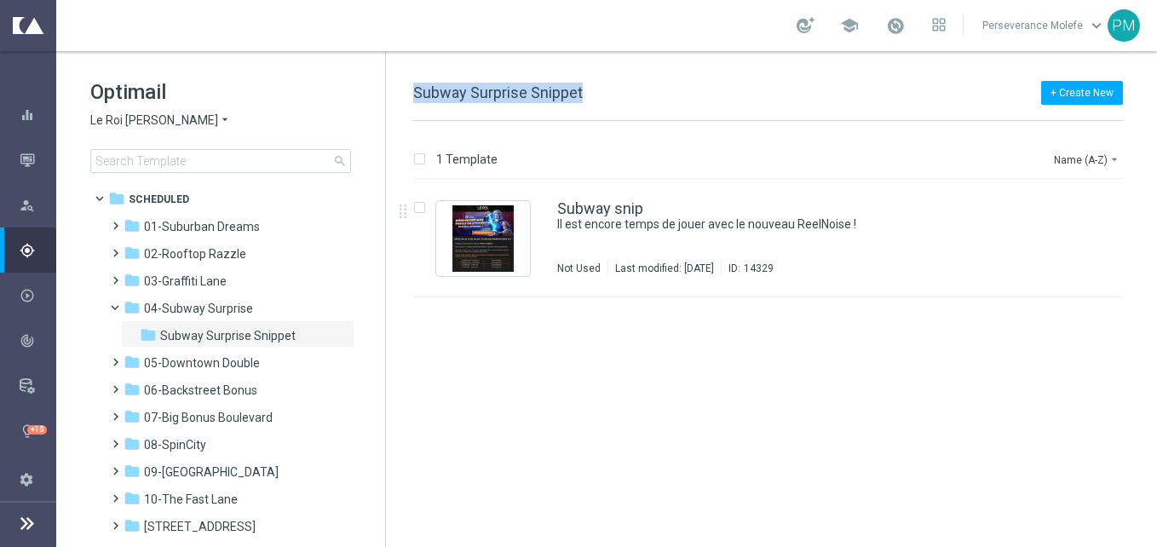
drag, startPoint x: 585, startPoint y: 85, endPoint x: 398, endPoint y: 96, distance: 187.0
click at [398, 96] on div "+ Create New Subway Surprise Snippet 1 Template Name (A-Z) arrow_drop_down Drag…" at bounding box center [771, 299] width 771 height 496
copy span "Subway Surprise Snippet"
click at [209, 310] on span "04-Subway Surprise" at bounding box center [198, 308] width 109 height 15
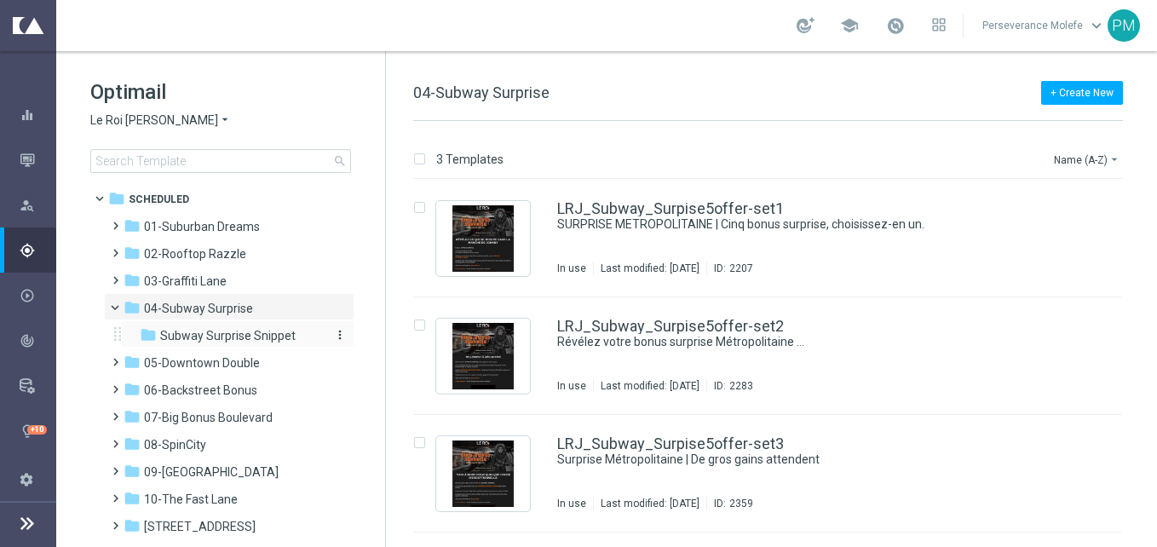
click at [208, 327] on div "folder Subway Surprise Snippet" at bounding box center [231, 336] width 182 height 20
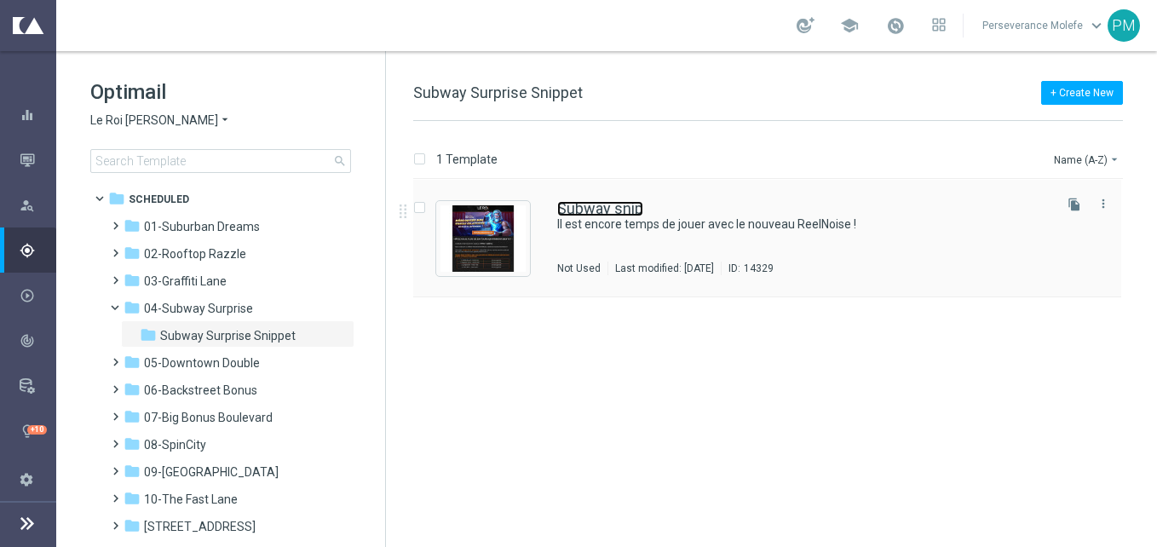
click at [612, 207] on link "Subway snip" at bounding box center [600, 208] width 86 height 15
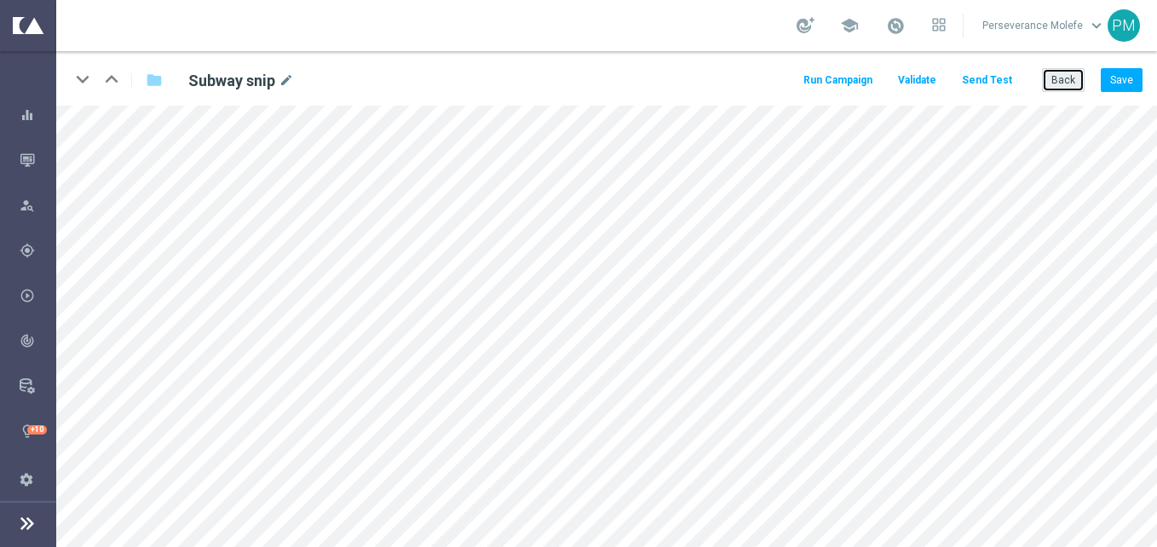
click at [1064, 81] on button "Back" at bounding box center [1063, 80] width 43 height 24
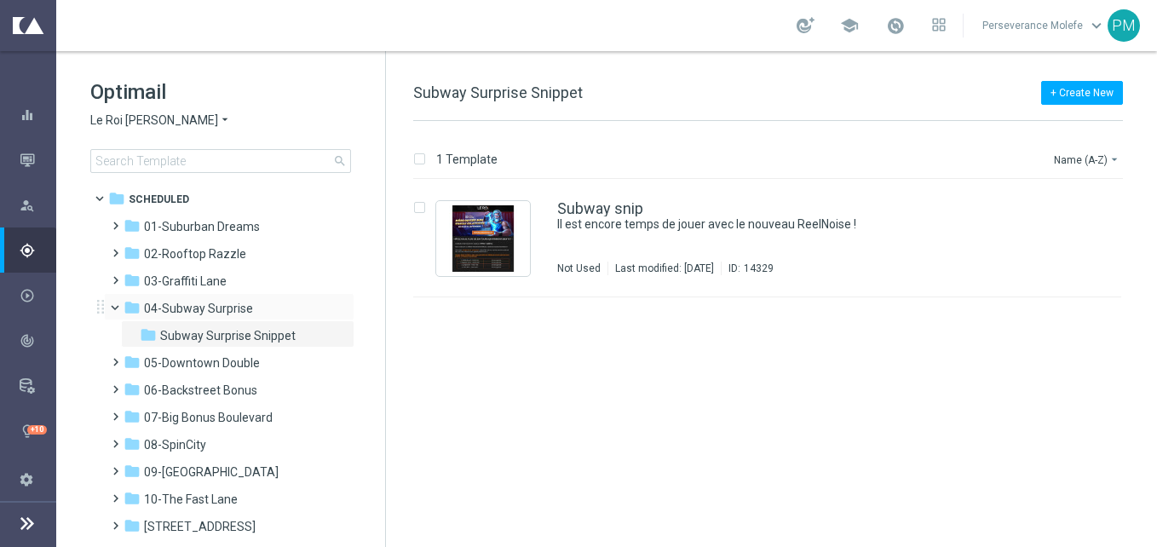
click at [269, 319] on div "folder 04-Subway Surprise more_vert" at bounding box center [229, 306] width 251 height 27
click at [273, 299] on div "folder 04-Subway Surprise" at bounding box center [222, 309] width 196 height 20
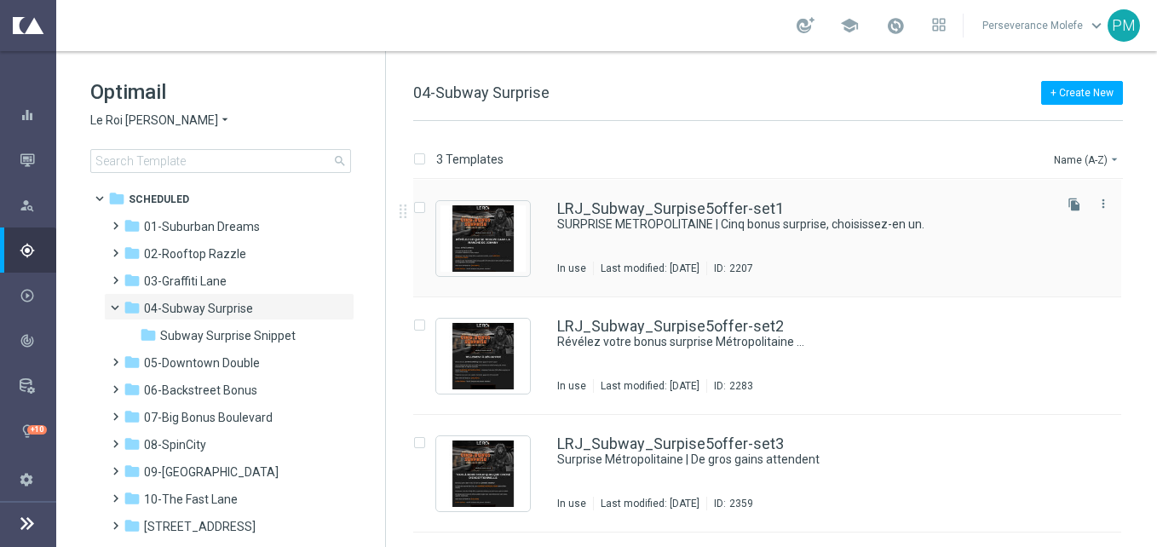
click at [687, 200] on div "LRJ_Subway_Surpise5offer-set1 SURPRISE METROPOLITAINE | Cinq bonus surprise, ch…" at bounding box center [767, 239] width 708 height 118
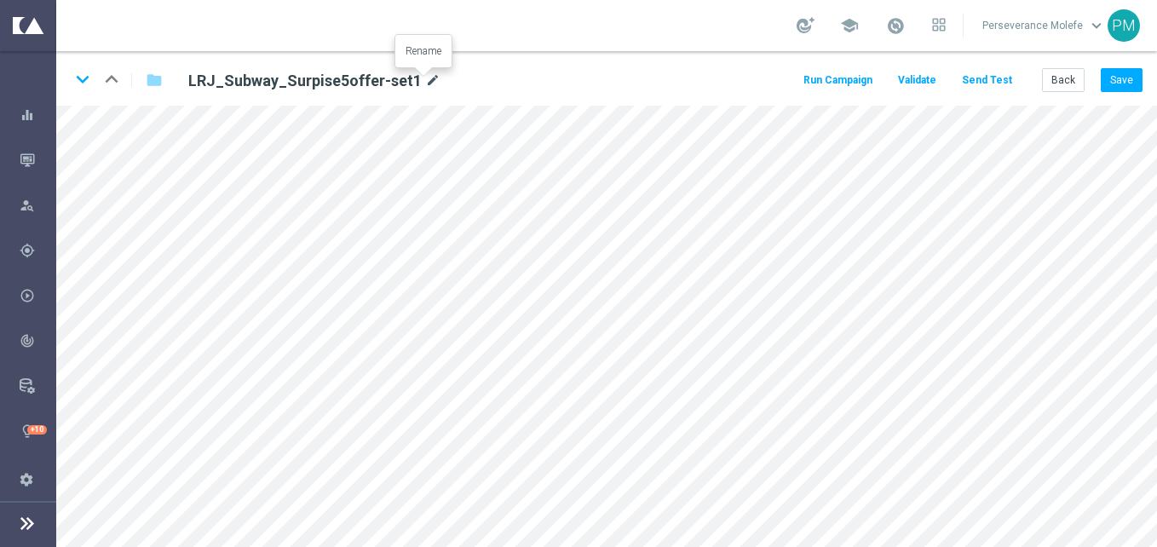
click at [425, 77] on icon "mode_edit" at bounding box center [432, 81] width 15 height 20
click at [1045, 74] on button "Back" at bounding box center [1063, 80] width 43 height 24
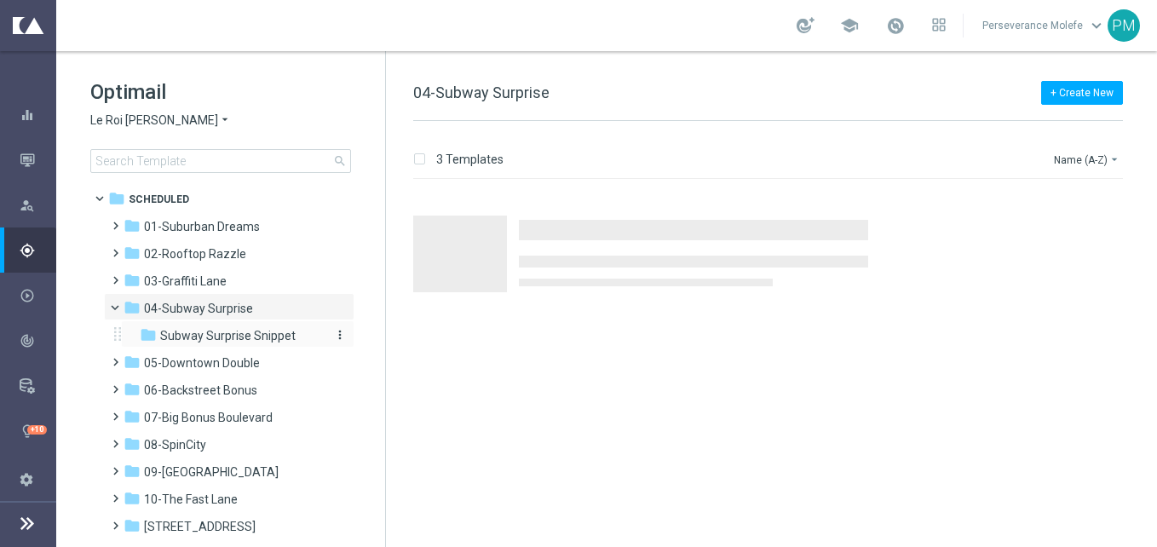
click at [239, 334] on span "Subway Surprise Snippet" at bounding box center [228, 335] width 136 height 15
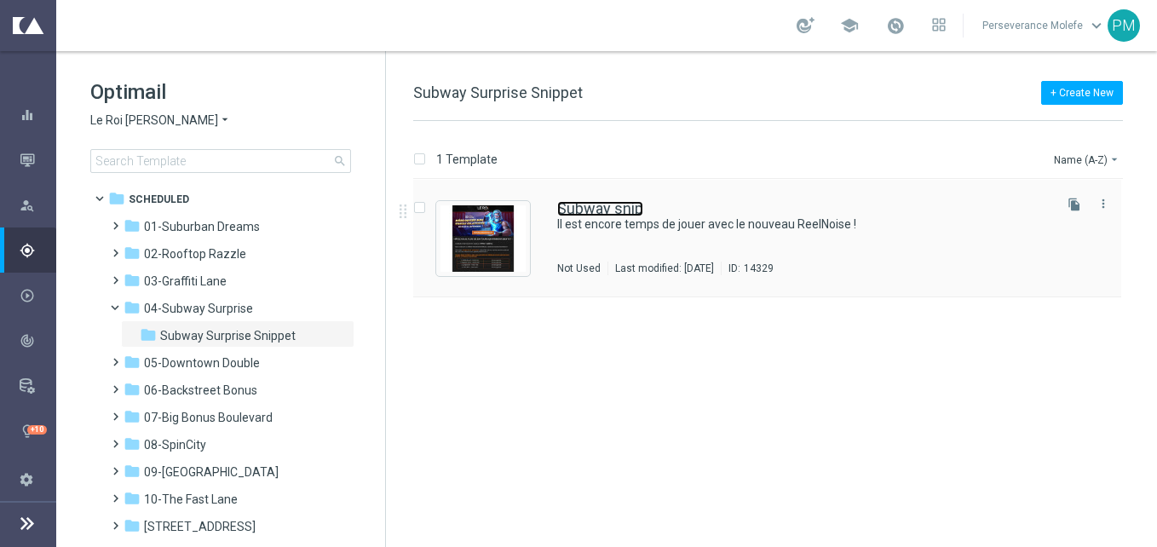
click at [615, 208] on link "Subway snip" at bounding box center [600, 208] width 86 height 15
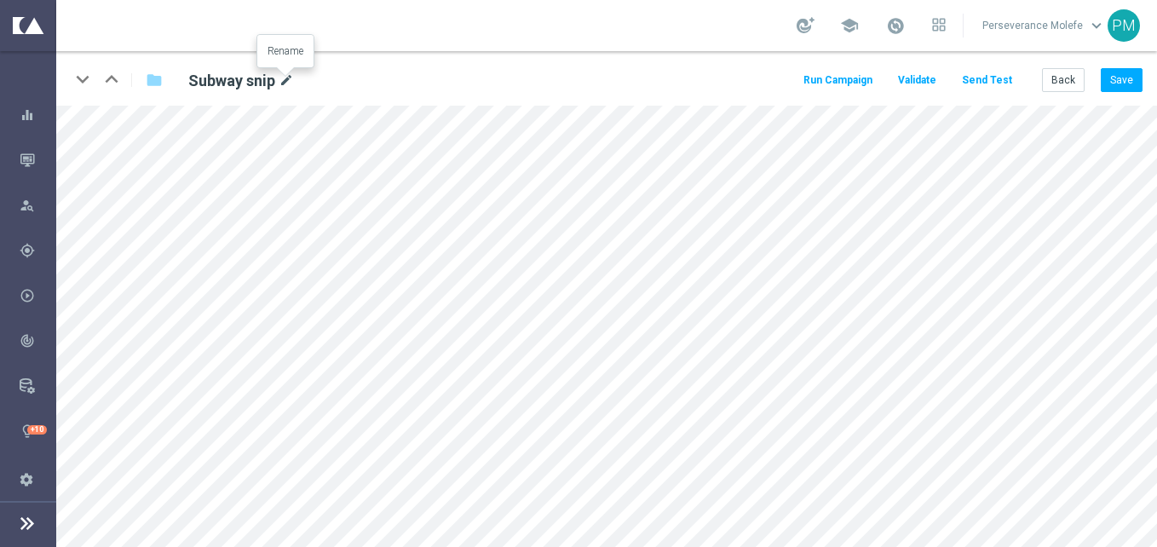
click at [285, 78] on icon "mode_edit" at bounding box center [286, 81] width 15 height 20
type input "LRJ_Subway_Surpise_Snip"
click at [1113, 68] on button "Save" at bounding box center [1122, 80] width 42 height 24
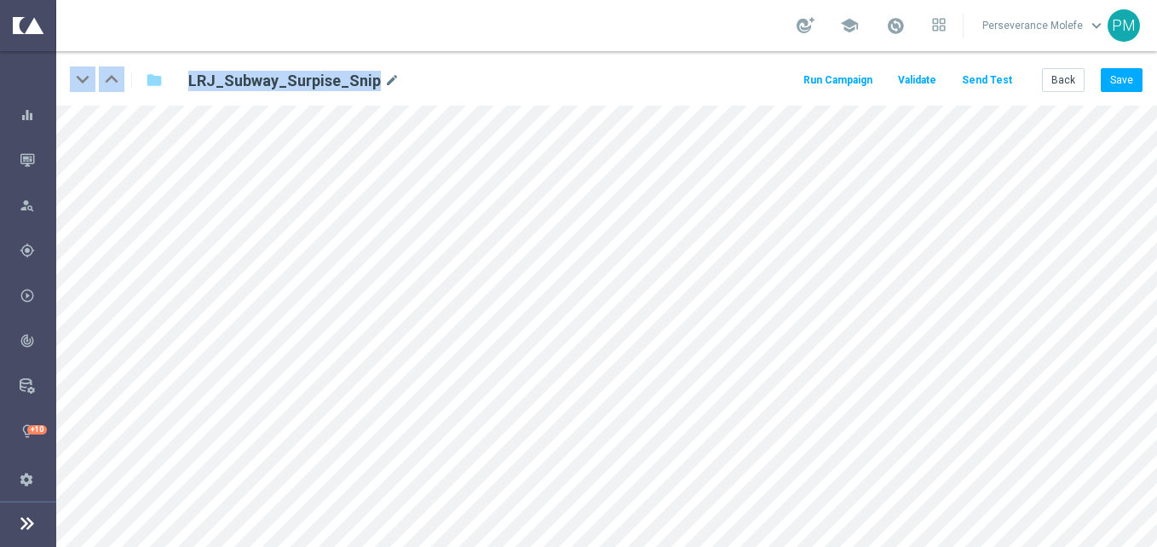
drag, startPoint x: 372, startPoint y: 77, endPoint x: 205, endPoint y: 44, distance: 170.2
click at [205, 44] on section "school Perseverance Molefe keyboard_arrow_down PM keyboard_arrow_down keyboard_…" at bounding box center [606, 273] width 1101 height 547
copy div "keyboard_arrow_down keyboard_arrow_up folder LRJ_Subway_Surpise_Snip"
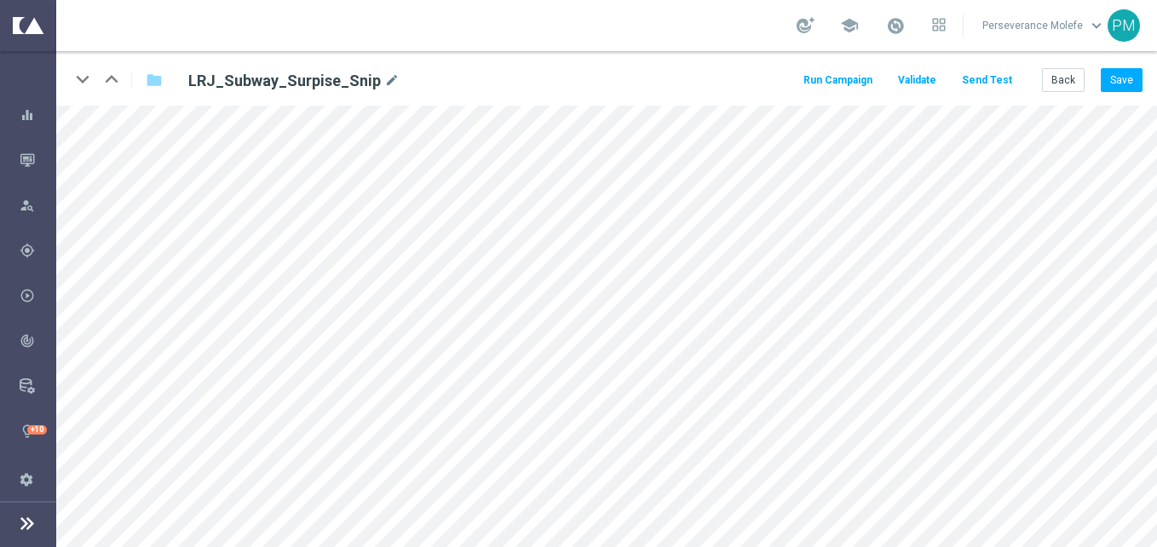
click at [1062, 94] on div "keyboard_arrow_down keyboard_arrow_up folder LRJ_Subway_Surpise_Snip mode_edit …" at bounding box center [606, 78] width 1101 height 55
click at [1067, 84] on button "Back" at bounding box center [1063, 80] width 43 height 24
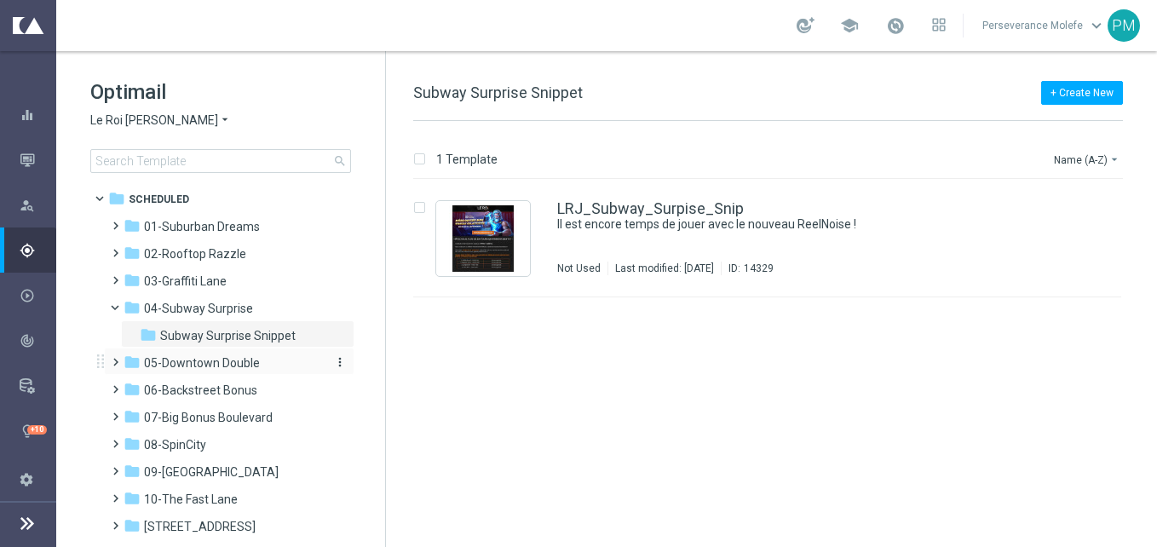
click at [221, 357] on span "05-Downtown Double" at bounding box center [202, 362] width 116 height 15
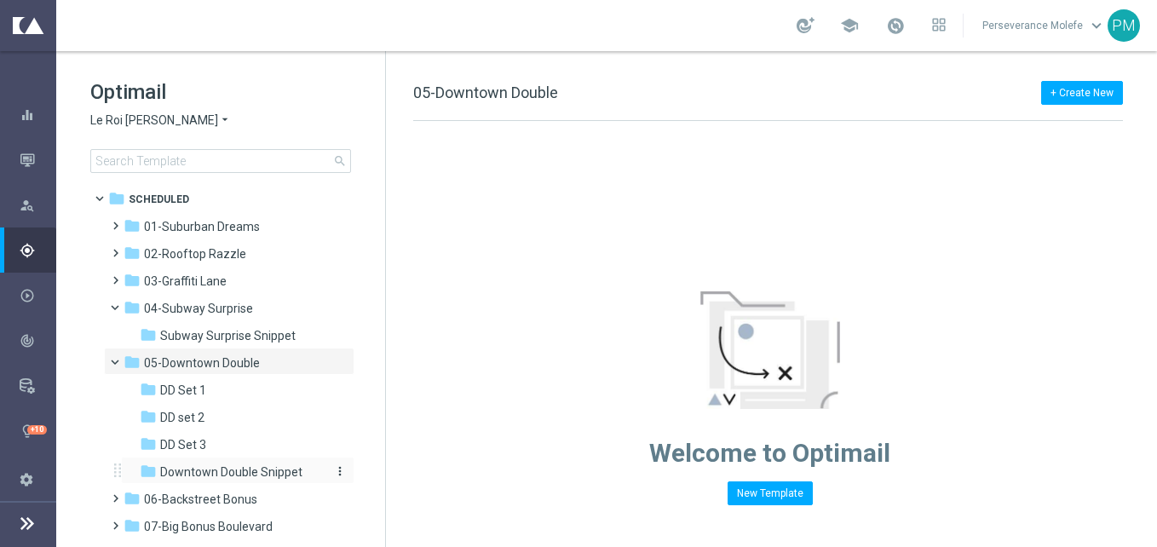
click at [280, 465] on div "folder Downtown Double Snippet" at bounding box center [231, 473] width 182 height 20
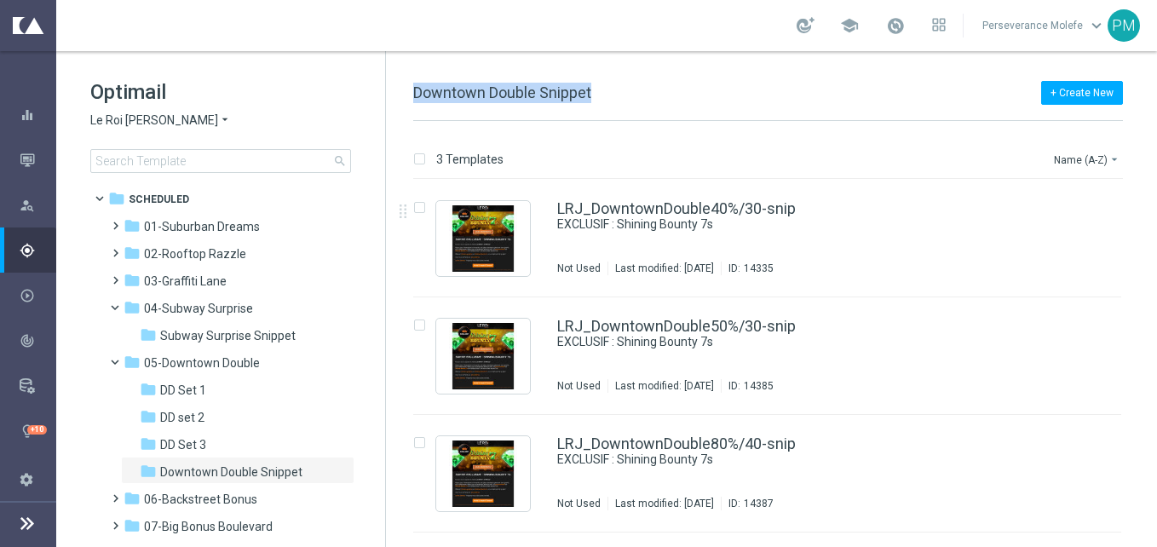
drag, startPoint x: 591, startPoint y: 80, endPoint x: 414, endPoint y: 97, distance: 177.3
click at [414, 97] on div "+ Create New Downtown Double Snippet 3 Templates Name (A-Z) arrow_drop_down Dra…" at bounding box center [771, 299] width 771 height 496
click at [414, 97] on span "Downtown Double Snippet" at bounding box center [502, 93] width 178 height 18
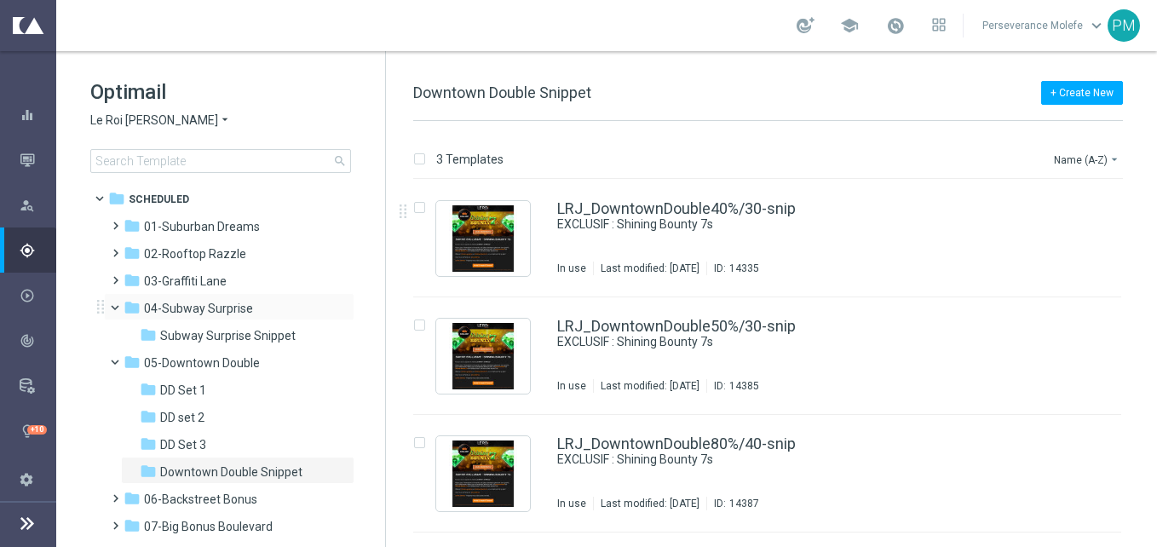
click at [119, 300] on span at bounding box center [122, 304] width 7 height 8
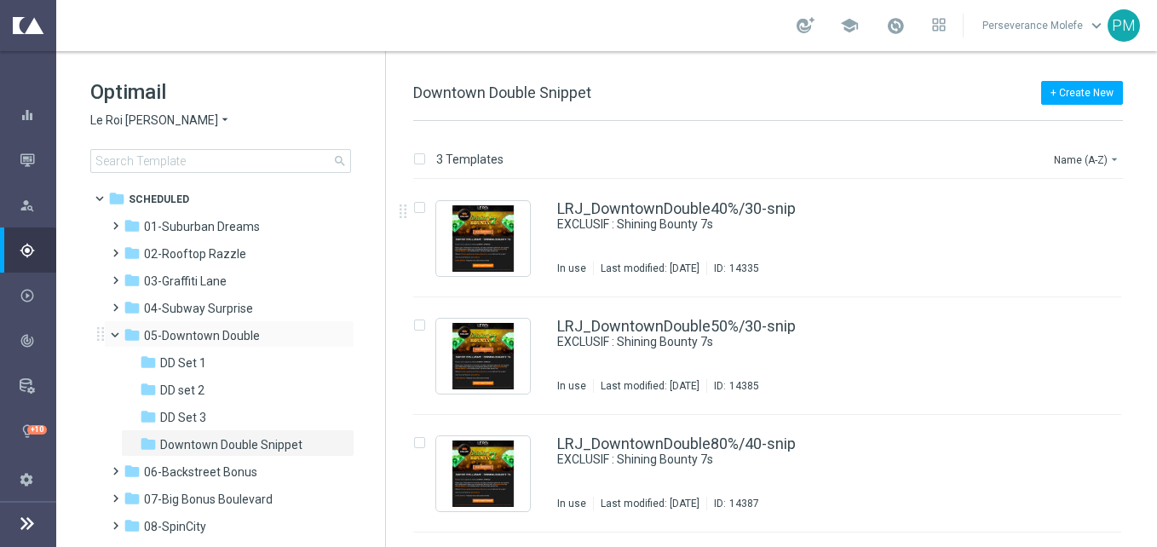
click at [119, 330] on span at bounding box center [122, 331] width 7 height 8
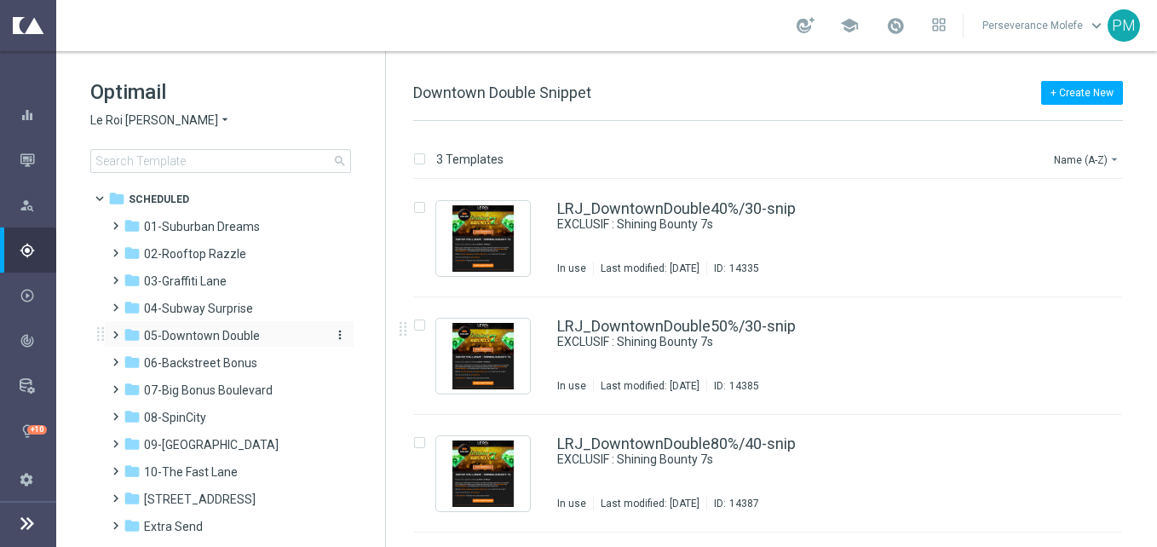
click at [217, 343] on div "folder 05-Downtown Double" at bounding box center [222, 336] width 196 height 20
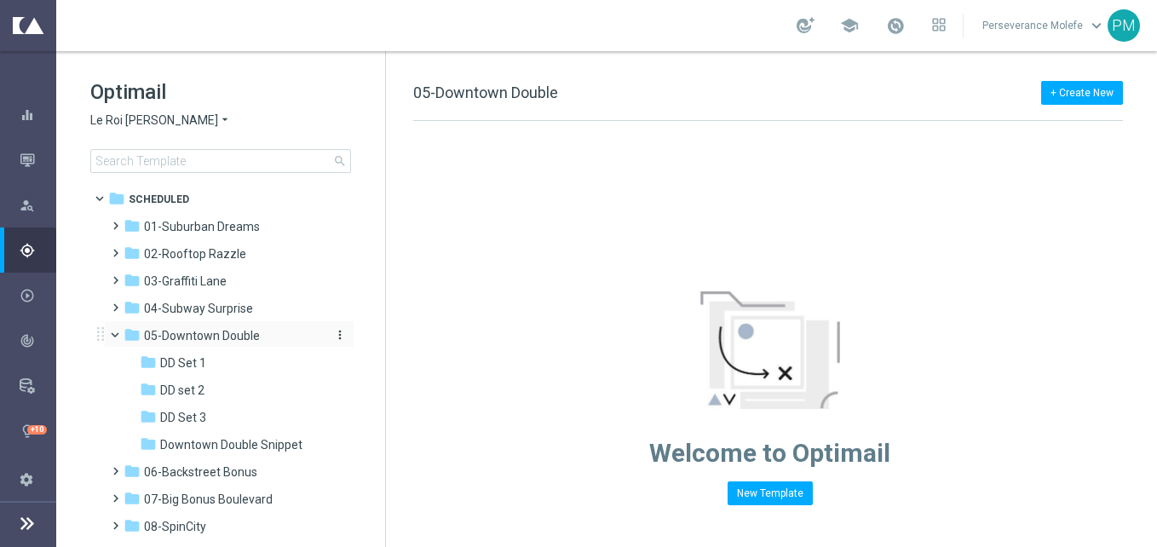
click at [211, 339] on span "05-Downtown Double" at bounding box center [202, 335] width 116 height 15
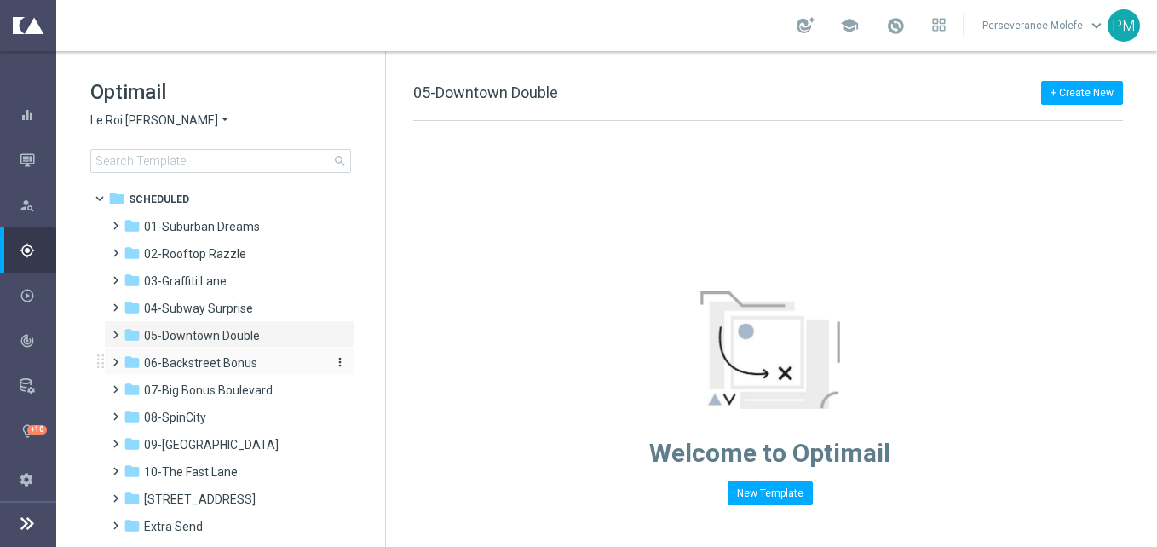
click at [191, 362] on span "06-Backstreet Bonus" at bounding box center [200, 362] width 113 height 15
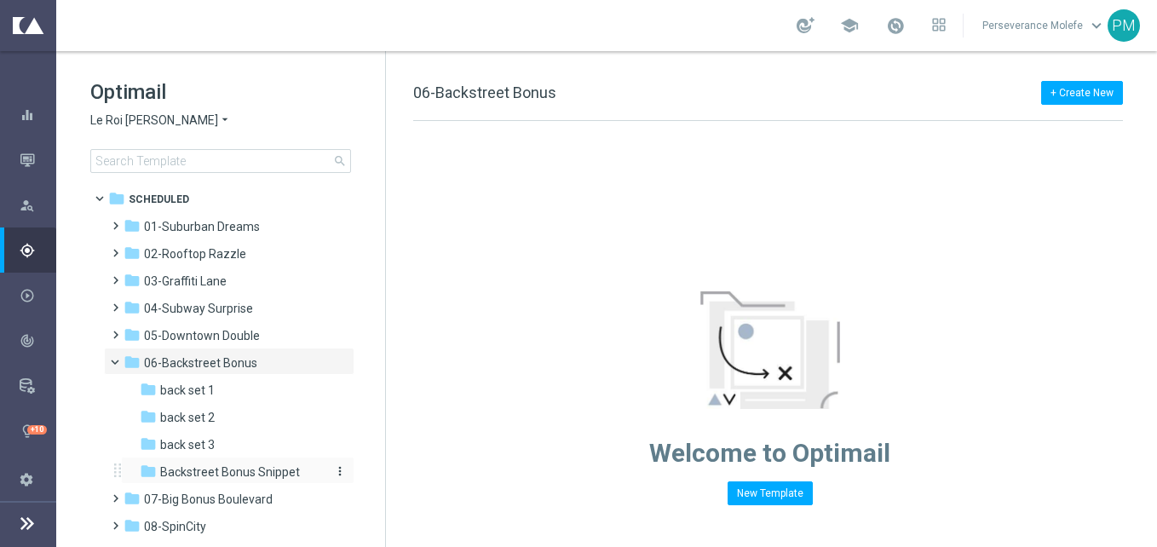
click at [209, 481] on div "folder Backstreet Bonus Snippet" at bounding box center [231, 473] width 182 height 20
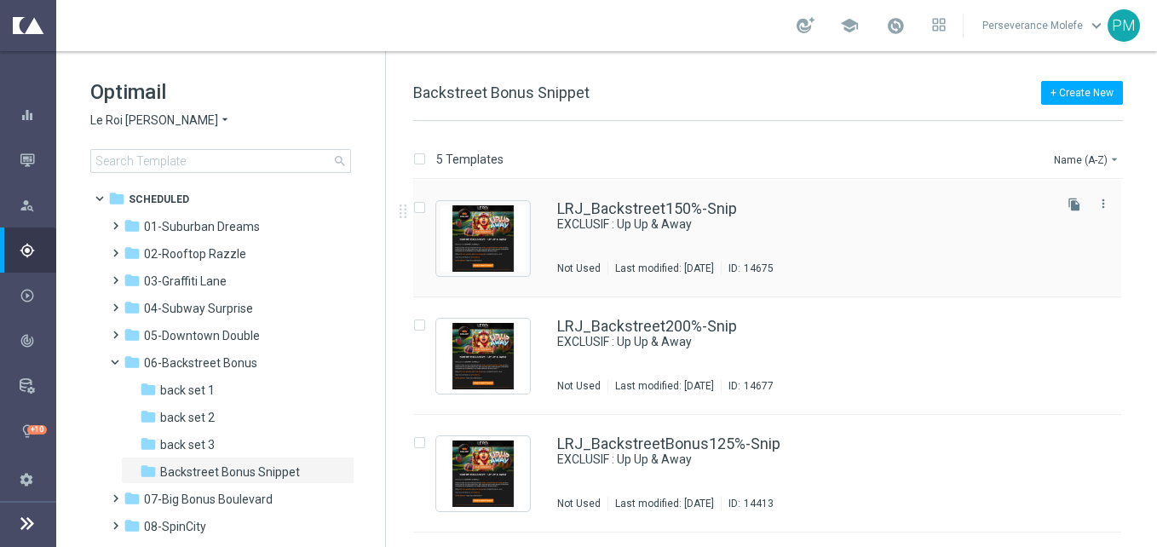
click at [683, 196] on div "LRJ_Backstreet150%-Snip EXCLUSIF : Up Up & Away Not Used Last modified: Monday,…" at bounding box center [767, 239] width 708 height 118
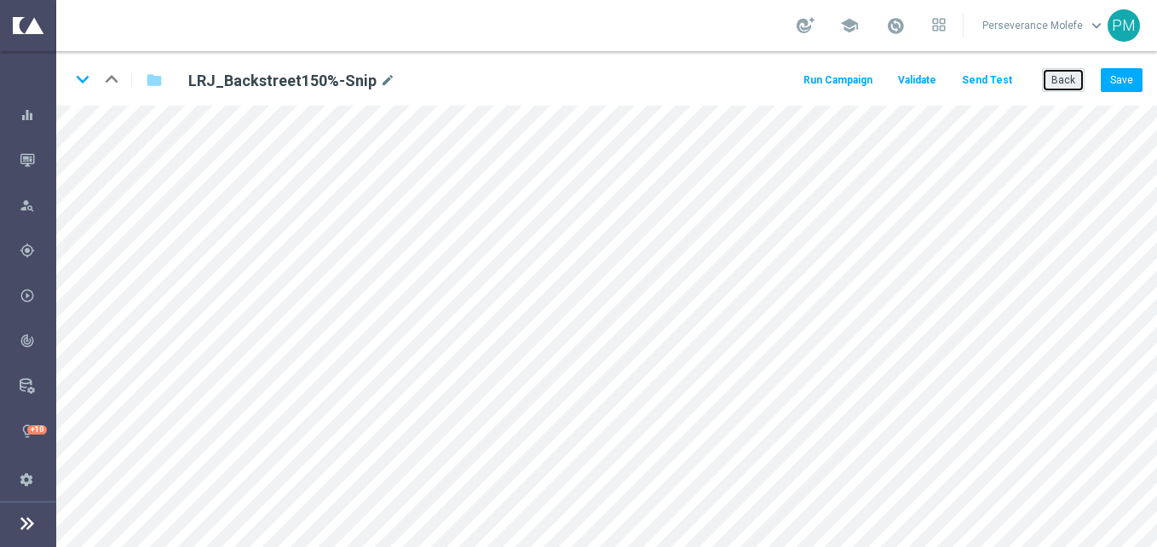
click at [1044, 86] on button "Back" at bounding box center [1063, 80] width 43 height 24
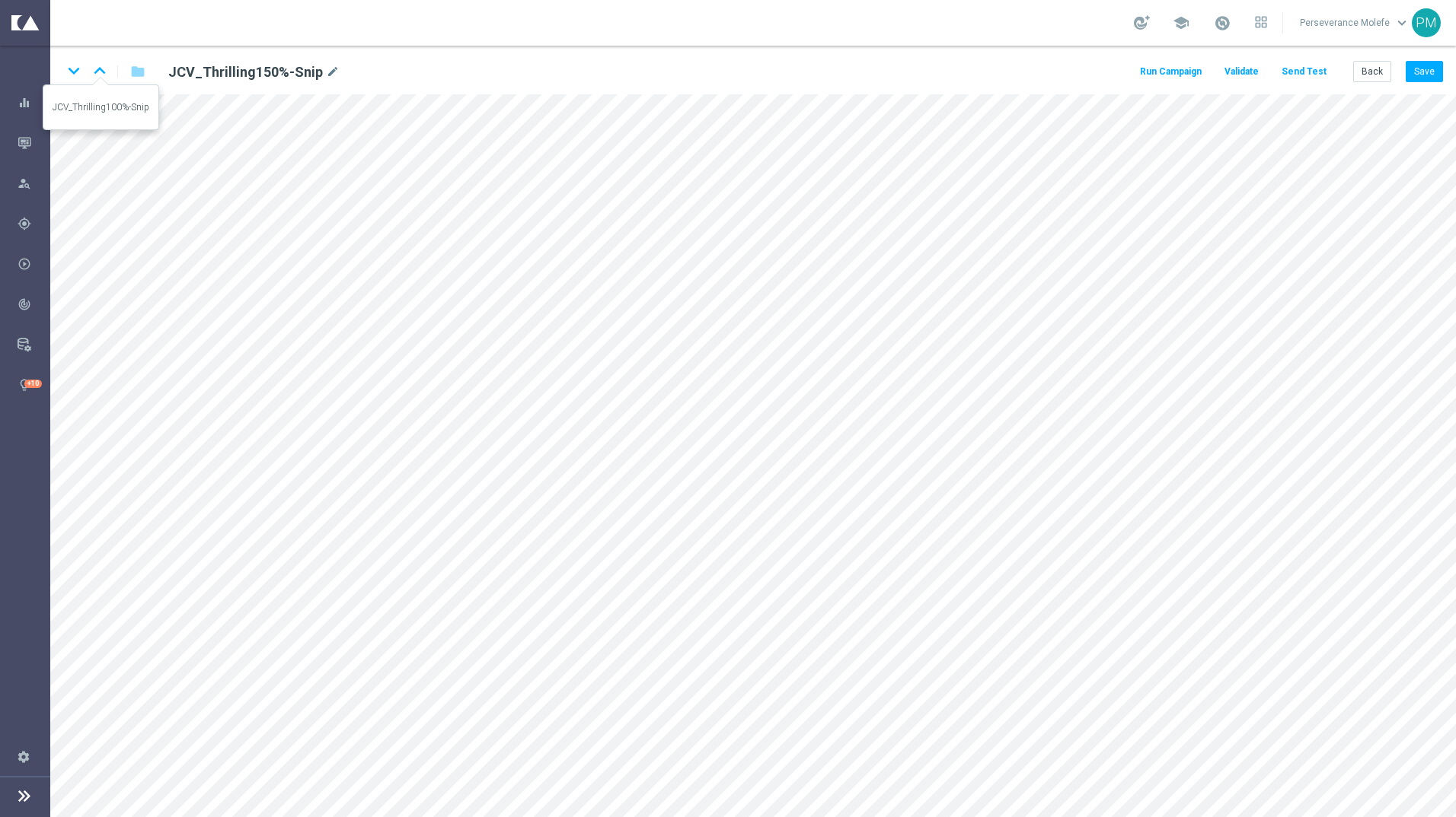
click at [99, 70] on icon "keyboard_arrow_up" at bounding box center [100, 71] width 23 height 23
click at [71, 68] on icon "keyboard_arrow_down" at bounding box center [74, 71] width 23 height 23
click at [71, 69] on icon "keyboard_arrow_down" at bounding box center [74, 71] width 23 height 23
